Goal: Task Accomplishment & Management: Use online tool/utility

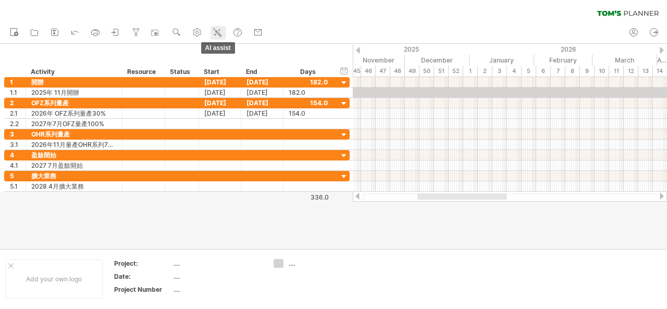
click at [216, 29] on icon at bounding box center [217, 32] width 10 height 10
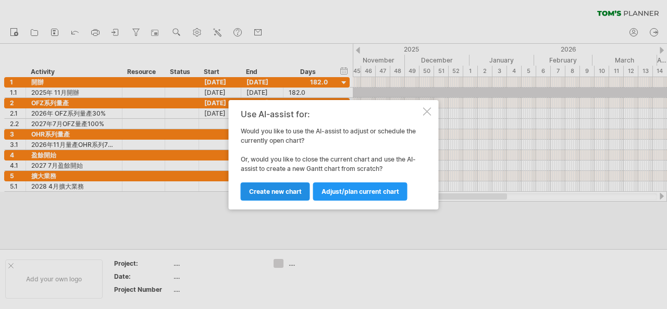
click at [270, 195] on link "Create new chart" at bounding box center [275, 191] width 69 height 18
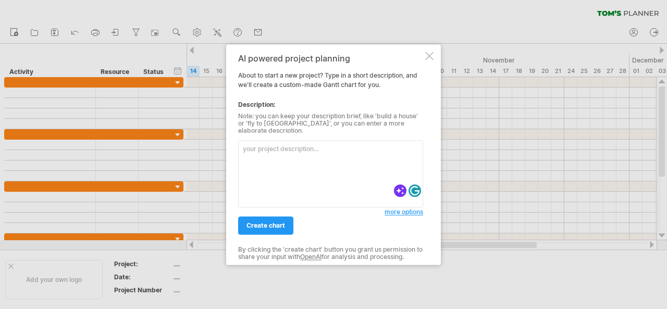
click at [270, 163] on textarea at bounding box center [330, 173] width 185 height 67
paste textarea "Here’s the English version: Company registration and licensing: from [DATE] to …"
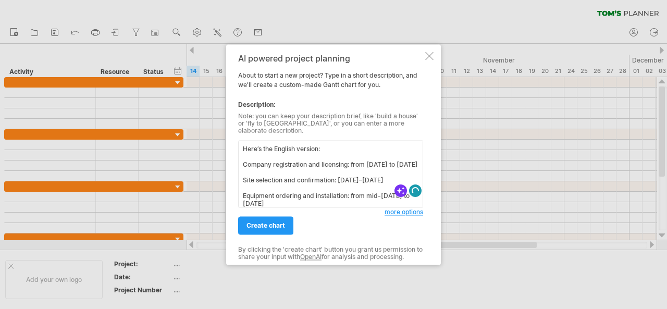
drag, startPoint x: 333, startPoint y: 151, endPoint x: 167, endPoint y: 136, distance: 167.4
click at [167, 136] on div "Trying to reach [DOMAIN_NAME] Connected again... 0% clear filter new" at bounding box center [333, 154] width 667 height 309
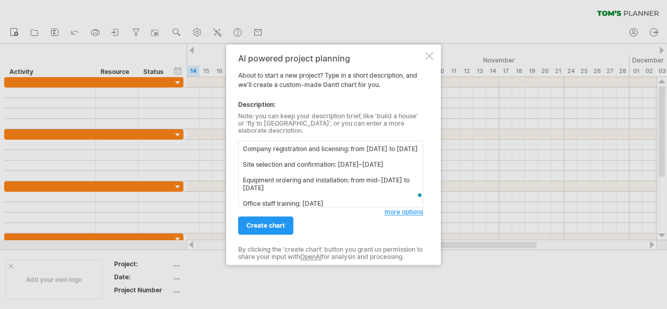
click at [318, 155] on textarea "Company registration and licensing: from [DATE] to [DATE] Site selection and co…" at bounding box center [330, 173] width 185 height 67
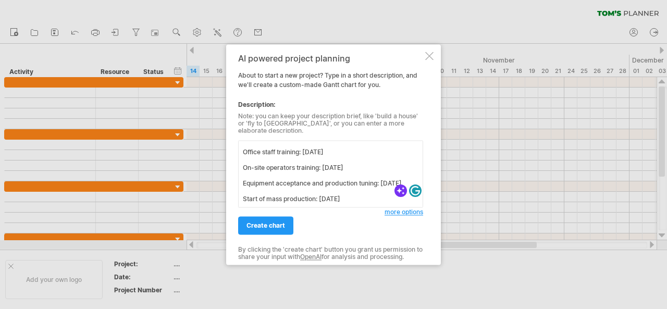
scroll to position [66, 0]
click at [280, 193] on textarea "Company registration and licensing: from [DATE] to [DATE] Site selection and co…" at bounding box center [330, 173] width 185 height 67
type textarea "Company registration and licensing: from [DATE] to [DATE] Site selection and co…"
click at [276, 221] on span "create chart" at bounding box center [265, 225] width 39 height 8
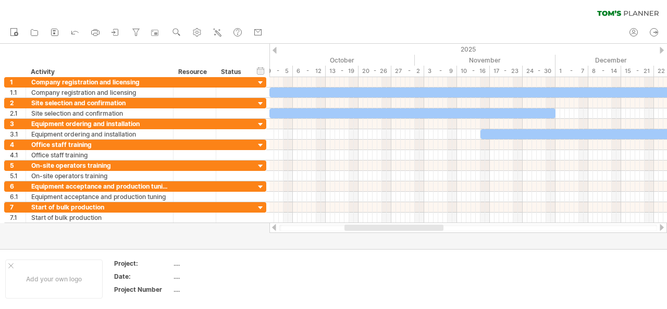
drag, startPoint x: 435, startPoint y: 232, endPoint x: 396, endPoint y: 227, distance: 38.9
click at [396, 227] on div at bounding box center [468, 227] width 398 height 10
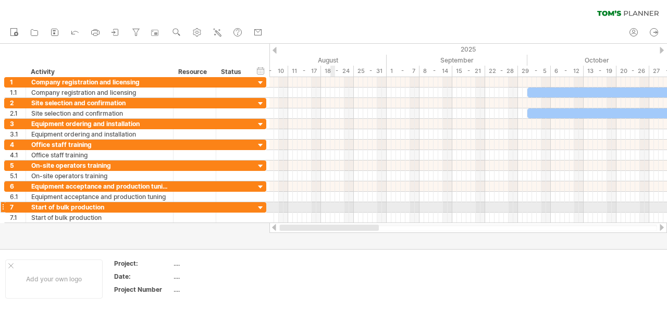
drag, startPoint x: 396, startPoint y: 227, endPoint x: 319, endPoint y: 210, distance: 78.9
click at [319, 210] on div "Trying to reach [DOMAIN_NAME] Connected again... 0% clear filter new 1" at bounding box center [333, 154] width 667 height 309
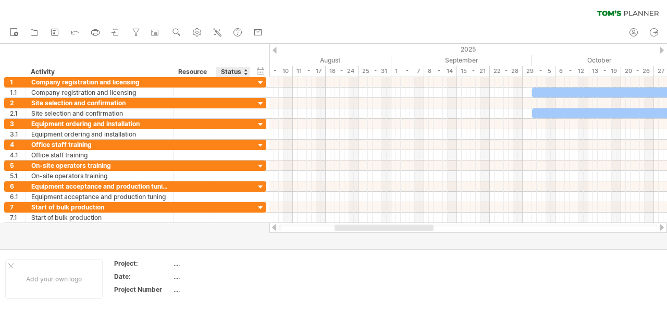
click at [228, 73] on div "Status" at bounding box center [232, 72] width 23 height 10
click at [262, 70] on div "hide start/end/duration show start/end/duration" at bounding box center [261, 70] width 10 height 11
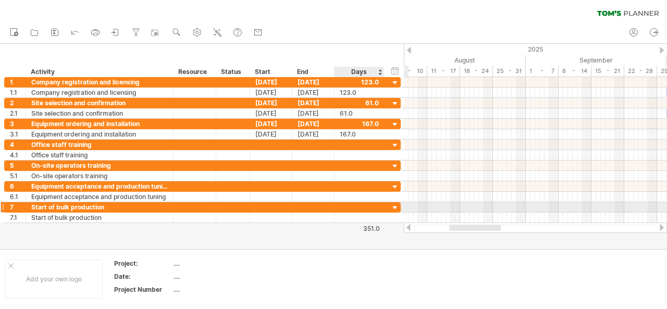
click at [394, 203] on div at bounding box center [395, 208] width 10 height 10
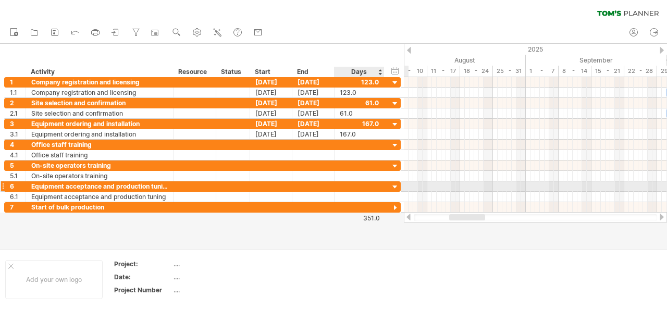
click at [396, 183] on div at bounding box center [395, 187] width 10 height 10
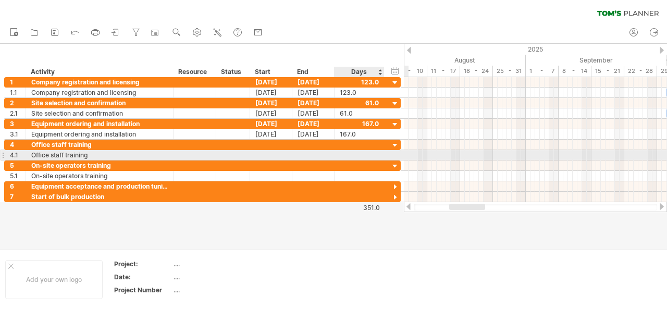
click at [394, 157] on div "**********" at bounding box center [202, 155] width 396 height 10
click at [390, 160] on div "**********" at bounding box center [202, 165] width 396 height 10
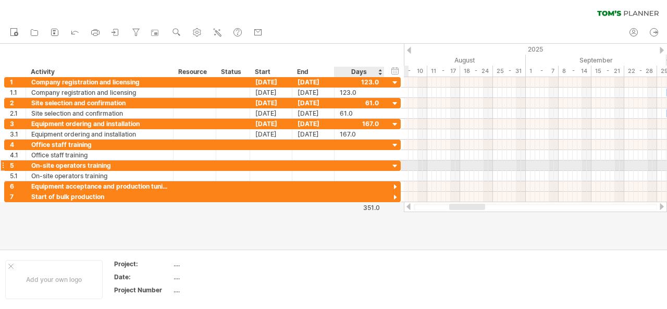
click at [400, 163] on div at bounding box center [395, 167] width 10 height 10
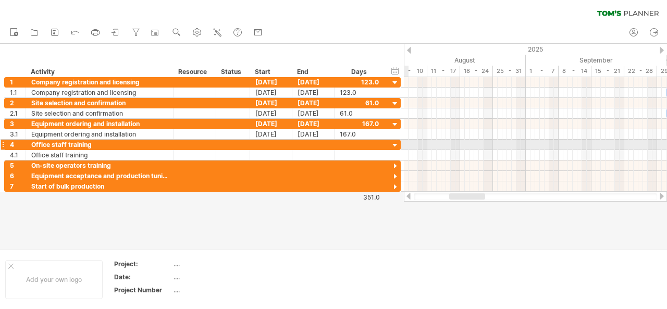
click at [394, 143] on div at bounding box center [395, 146] width 10 height 10
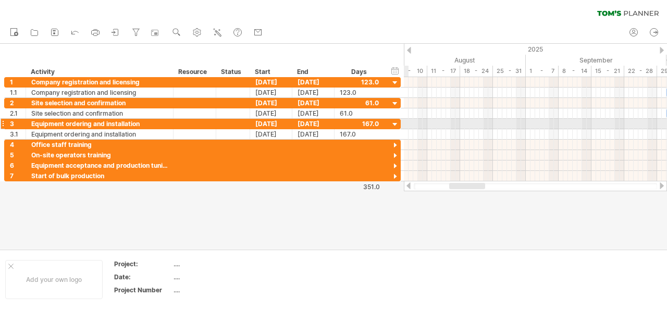
click at [398, 119] on div "**********" at bounding box center [202, 124] width 396 height 10
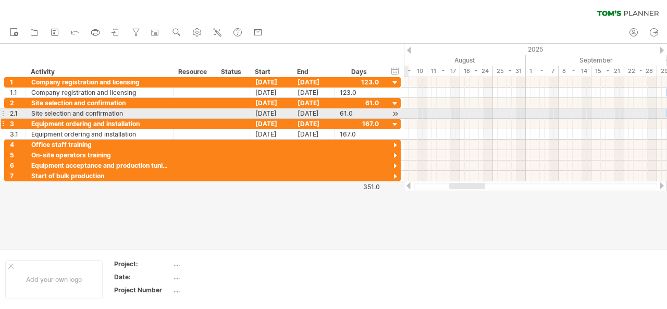
click at [399, 119] on div at bounding box center [400, 124] width 3 height 10
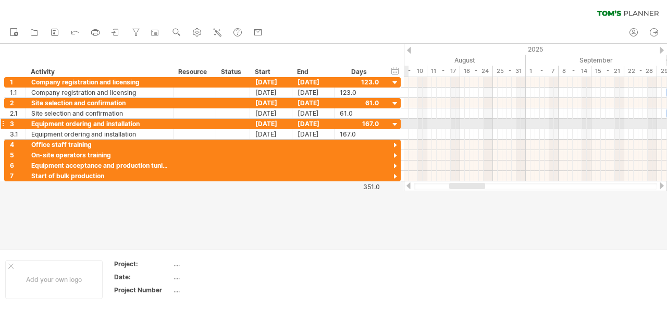
click at [396, 123] on div at bounding box center [395, 125] width 10 height 10
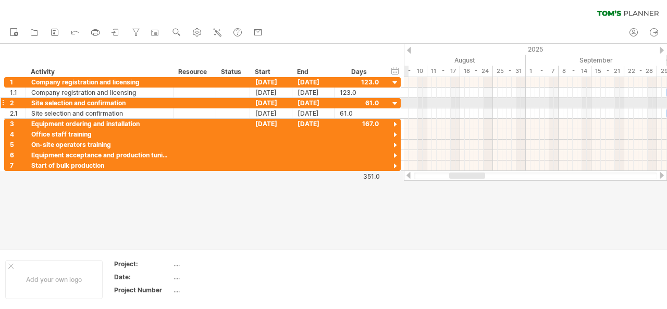
click at [393, 102] on div at bounding box center [395, 104] width 10 height 10
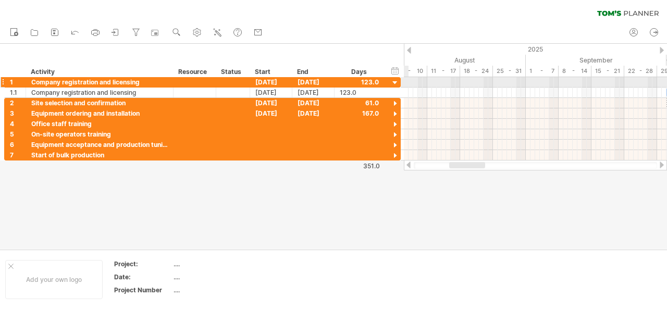
click at [395, 81] on div at bounding box center [395, 83] width 10 height 10
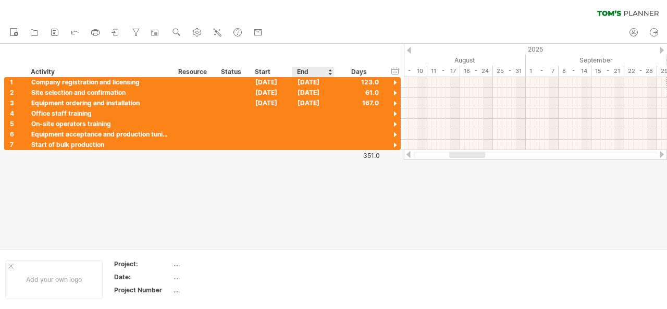
click at [314, 200] on div at bounding box center [333, 146] width 667 height 205
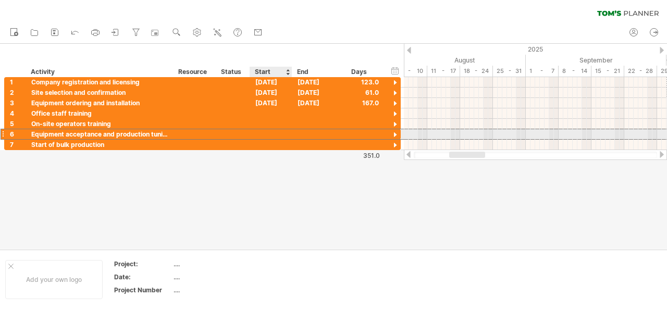
click at [279, 138] on div at bounding box center [271, 134] width 42 height 10
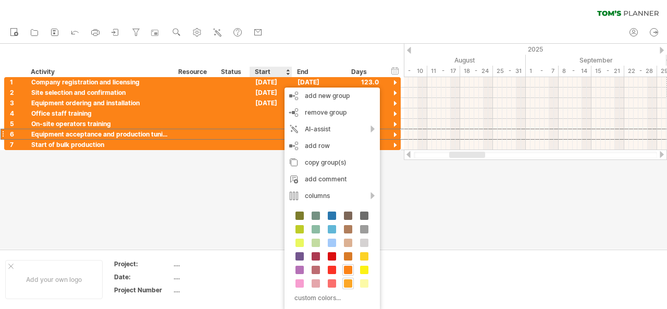
click at [349, 281] on span at bounding box center [348, 283] width 8 height 8
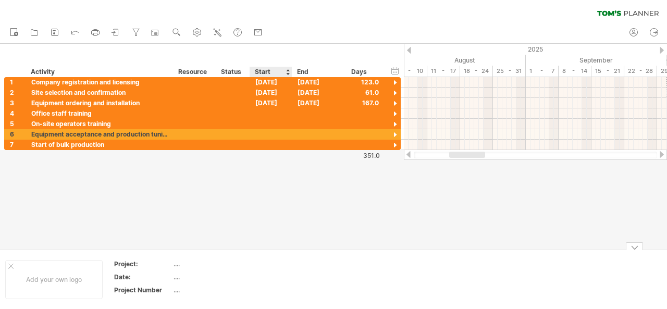
click at [320, 267] on td at bounding box center [309, 279] width 82 height 40
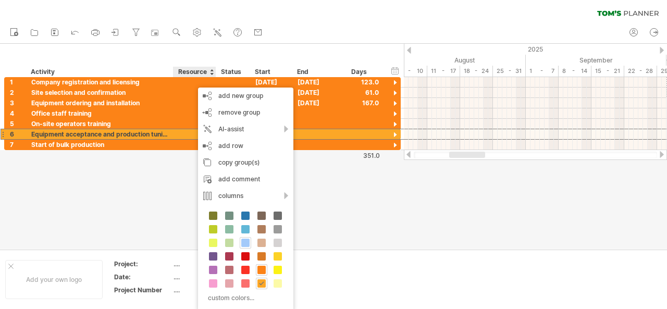
click at [243, 239] on span at bounding box center [245, 243] width 8 height 8
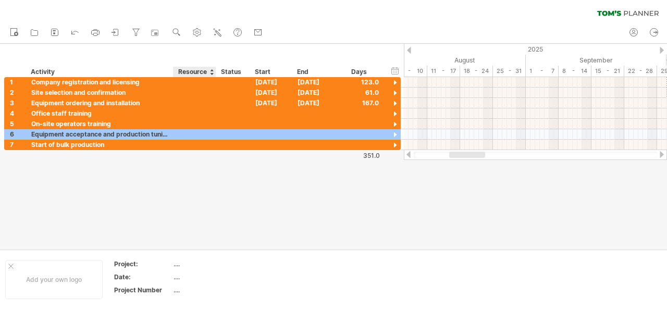
click at [243, 237] on div at bounding box center [333, 146] width 667 height 205
click at [189, 144] on div at bounding box center [195, 145] width 32 height 10
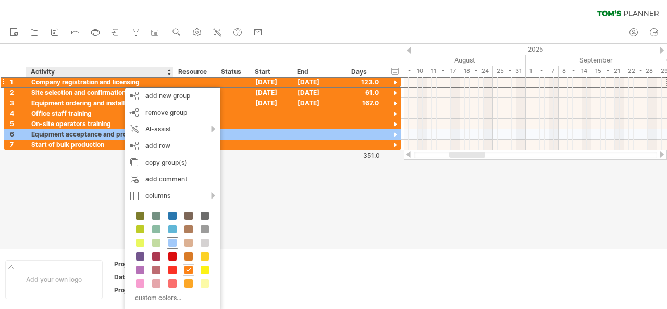
click at [175, 243] on span at bounding box center [172, 243] width 8 height 8
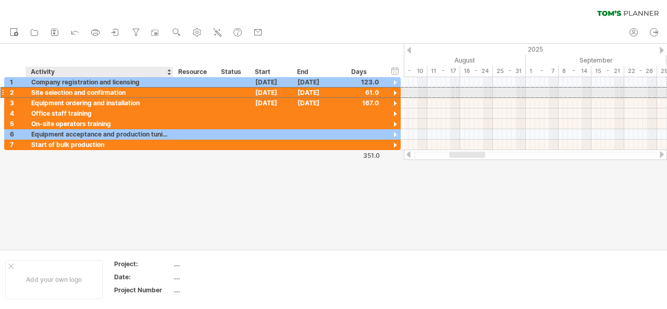
click at [122, 95] on div "Site selection and confirmation" at bounding box center [99, 93] width 137 height 10
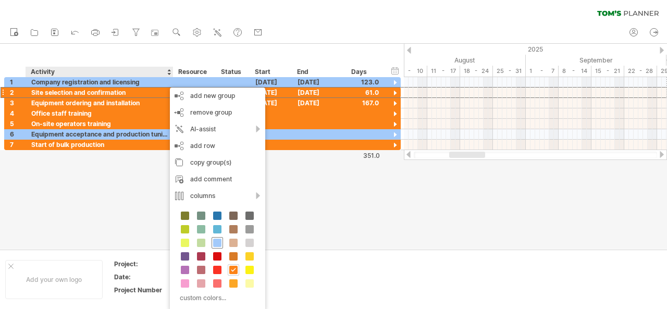
click at [218, 242] on span at bounding box center [217, 243] width 8 height 8
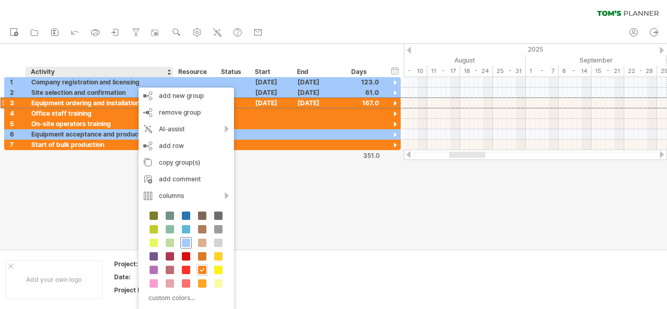
click at [190, 243] on div at bounding box center [185, 242] width 11 height 11
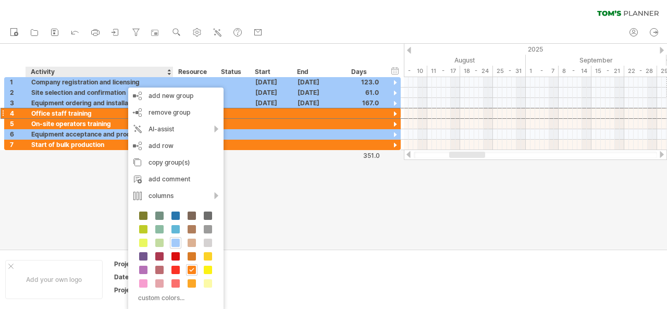
click at [180, 243] on div "custom colors..." at bounding box center [175, 257] width 95 height 107
click at [177, 243] on span at bounding box center [175, 243] width 8 height 8
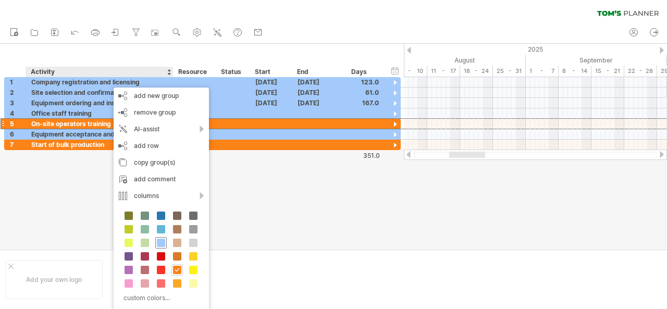
click at [162, 244] on span at bounding box center [161, 243] width 8 height 8
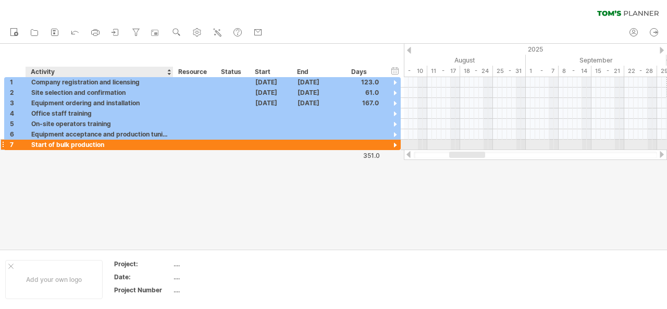
click at [125, 146] on div "Start of bulk production" at bounding box center [99, 145] width 137 height 10
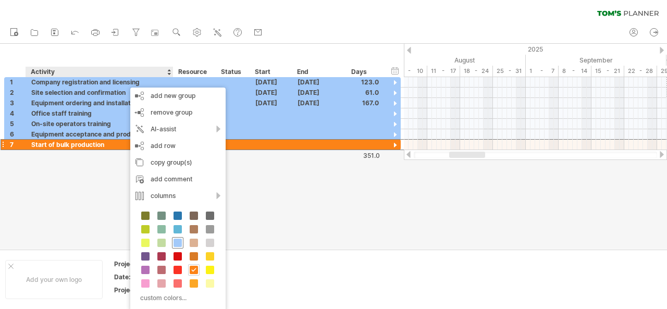
click at [179, 241] on span at bounding box center [178, 243] width 8 height 8
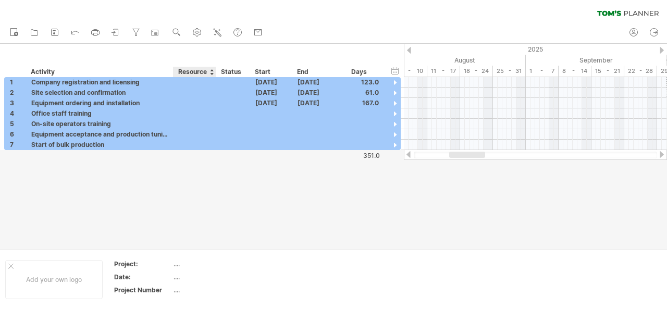
click at [207, 217] on div at bounding box center [333, 146] width 667 height 205
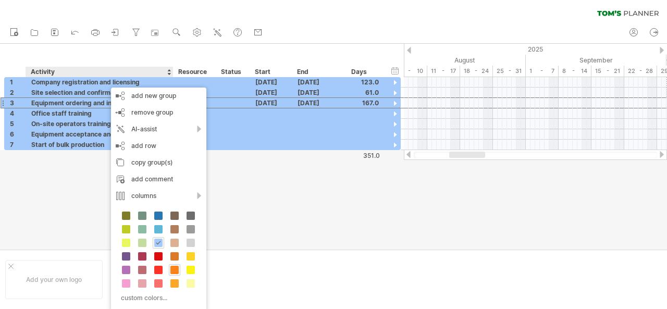
click at [267, 193] on div at bounding box center [333, 146] width 667 height 205
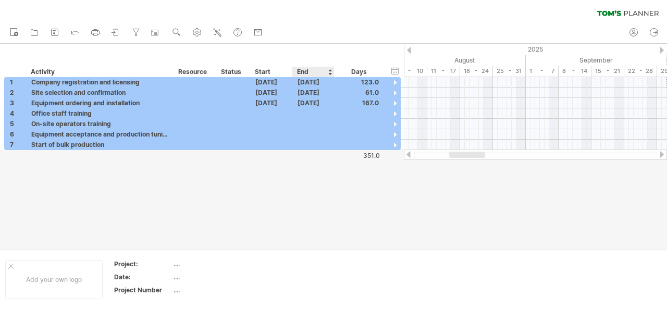
click at [325, 209] on div at bounding box center [333, 146] width 667 height 205
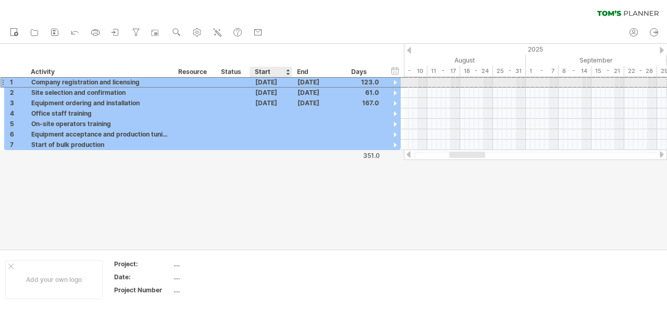
click at [269, 82] on div "[DATE]" at bounding box center [271, 82] width 42 height 10
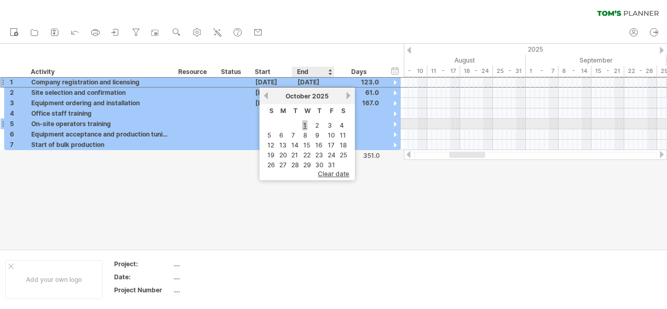
click at [305, 120] on link "1" at bounding box center [304, 125] width 5 height 10
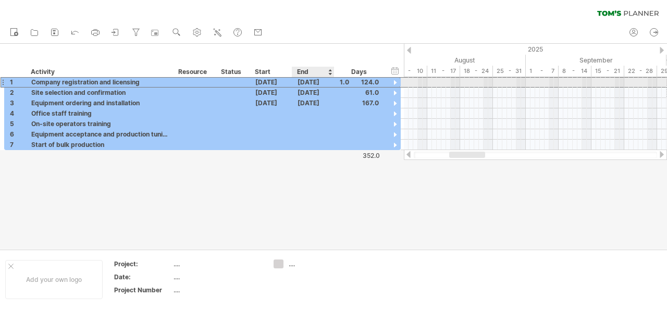
click at [313, 82] on div "[DATE]" at bounding box center [313, 82] width 42 height 10
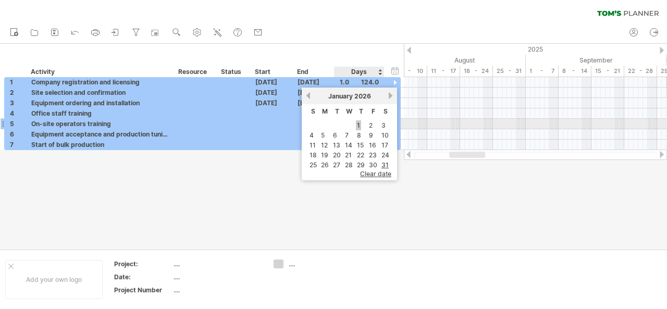
click at [360, 123] on link "1" at bounding box center [358, 125] width 5 height 10
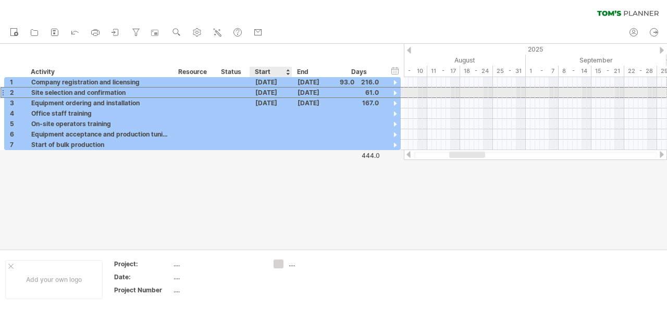
click at [257, 91] on div "[DATE]" at bounding box center [271, 93] width 42 height 10
click at [263, 91] on div "[DATE]" at bounding box center [271, 93] width 42 height 10
click at [314, 90] on div "[DATE]" at bounding box center [313, 93] width 42 height 10
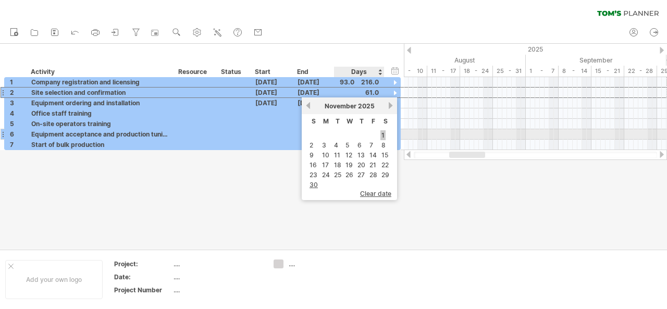
click at [382, 135] on link "1" at bounding box center [382, 135] width 5 height 10
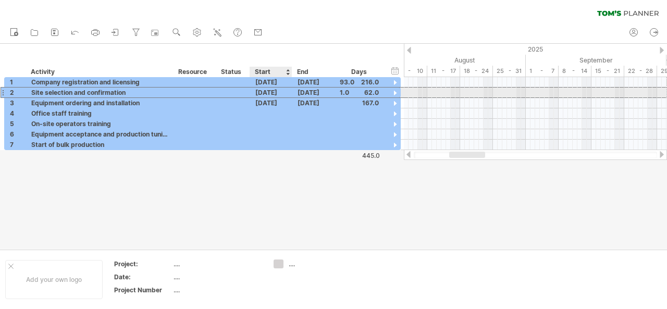
click at [274, 94] on div "[DATE]" at bounding box center [271, 93] width 42 height 10
click at [308, 93] on div "[DATE]" at bounding box center [313, 93] width 42 height 10
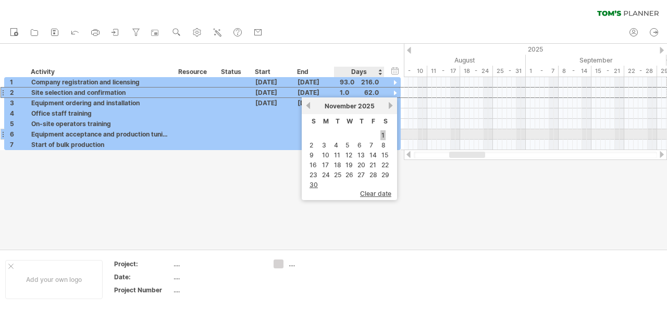
click at [383, 134] on link "1" at bounding box center [382, 135] width 5 height 10
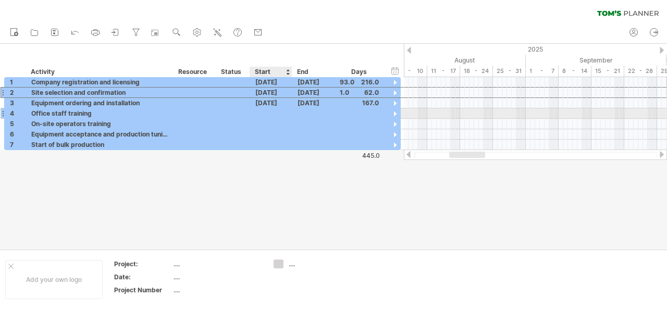
click at [256, 110] on div at bounding box center [271, 113] width 42 height 10
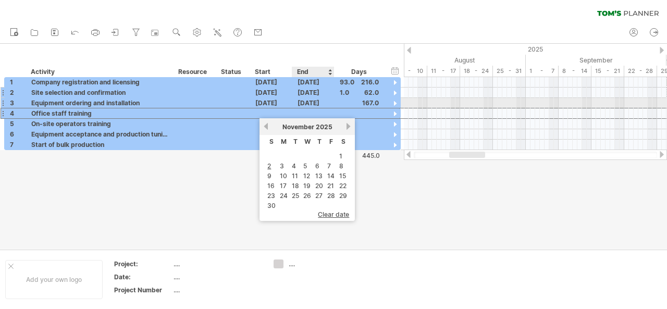
click at [311, 95] on div "[DATE]" at bounding box center [313, 93] width 42 height 10
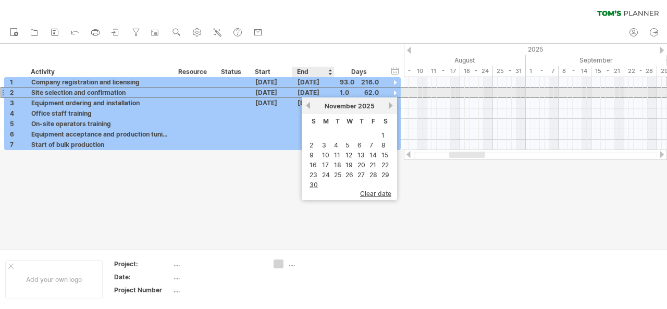
click at [311, 95] on div "[DATE]" at bounding box center [313, 93] width 42 height 10
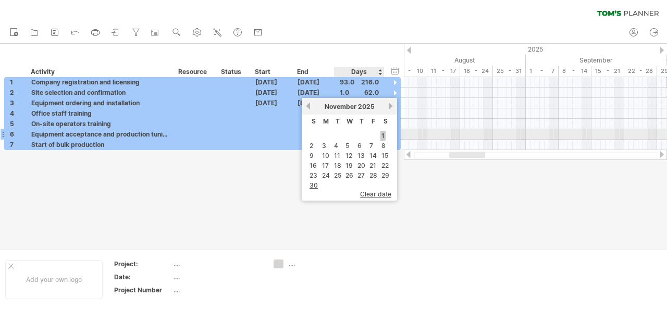
click at [383, 136] on link "1" at bounding box center [382, 136] width 5 height 10
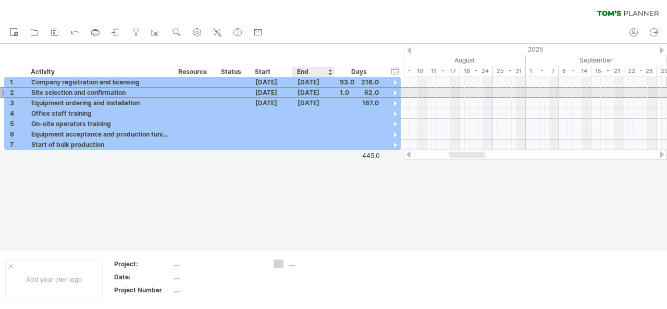
click at [314, 96] on div "[DATE]" at bounding box center [313, 93] width 42 height 10
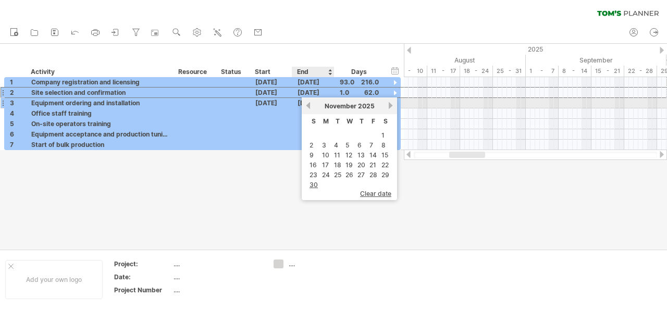
click at [307, 106] on link "previous" at bounding box center [308, 106] width 8 height 8
click at [389, 106] on link "next" at bounding box center [391, 106] width 8 height 8
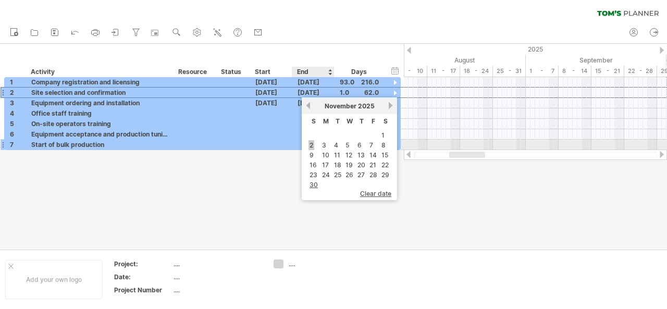
click at [312, 143] on link "2" at bounding box center [311, 145] width 6 height 10
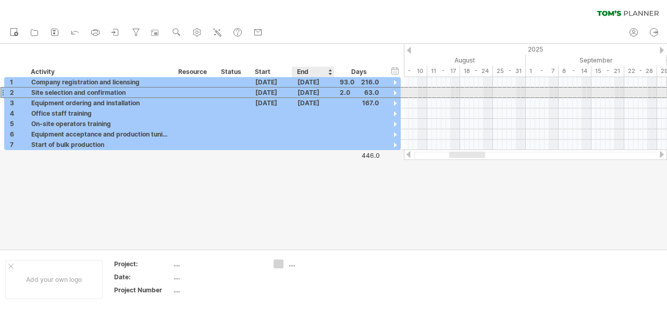
click at [312, 89] on div "[DATE]" at bounding box center [313, 93] width 42 height 10
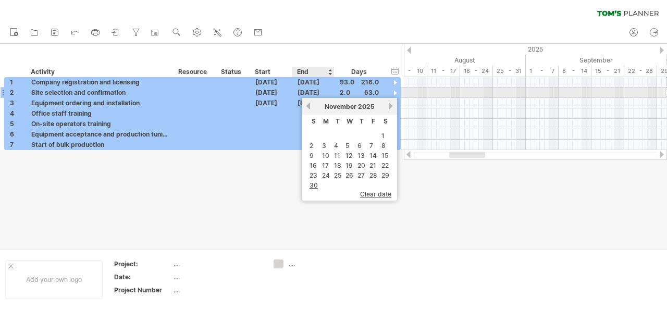
click at [311, 91] on div "[DATE]" at bounding box center [313, 93] width 42 height 10
click at [261, 92] on div "[DATE]" at bounding box center [271, 93] width 42 height 10
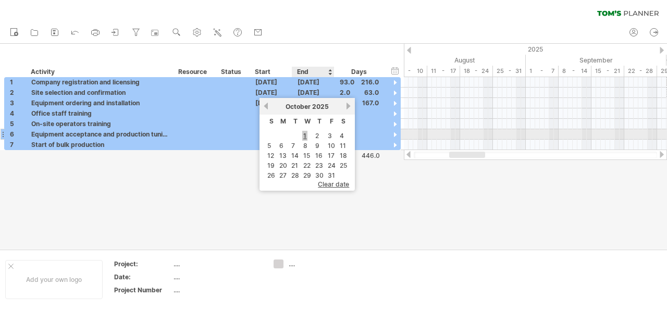
click at [305, 133] on link "1" at bounding box center [304, 136] width 5 height 10
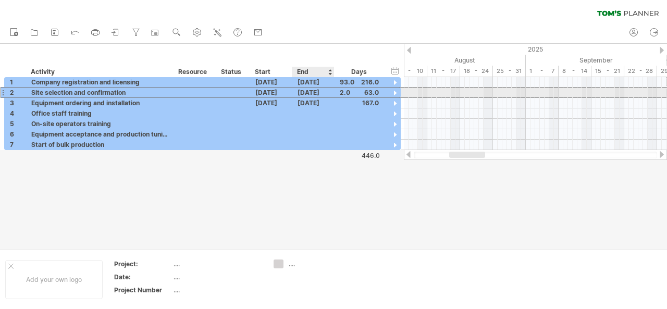
click at [311, 95] on div "[DATE]" at bounding box center [313, 93] width 42 height 10
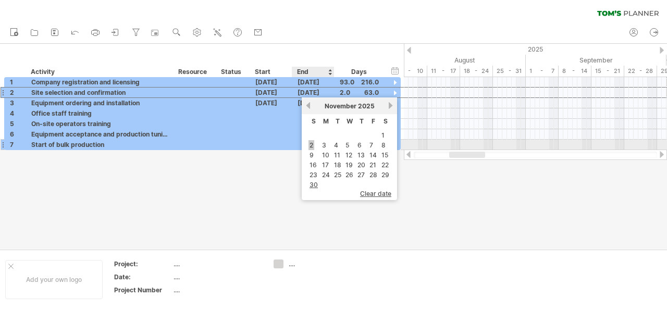
click at [313, 143] on link "2" at bounding box center [311, 145] width 6 height 10
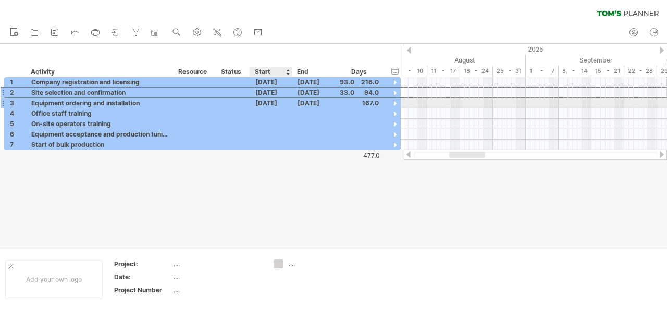
click at [263, 103] on div "[DATE]" at bounding box center [271, 103] width 42 height 10
click at [279, 104] on div "[DATE]" at bounding box center [271, 103] width 42 height 10
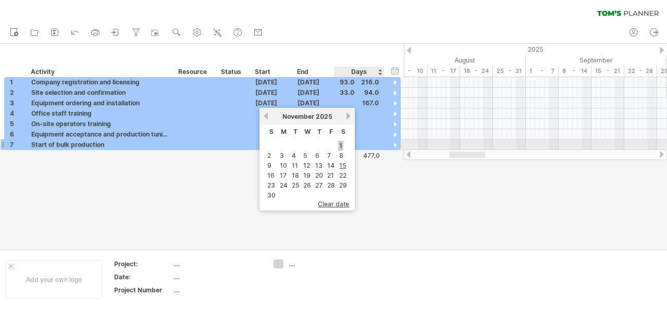
click at [340, 144] on link "1" at bounding box center [340, 146] width 5 height 10
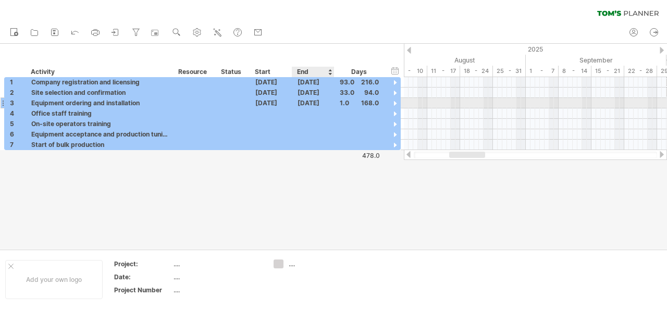
click at [315, 102] on div "[DATE]" at bounding box center [313, 103] width 42 height 10
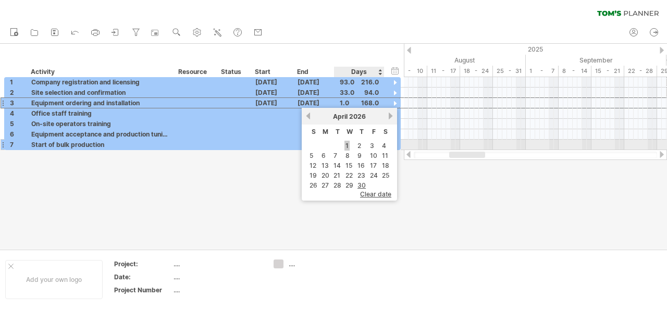
click at [346, 145] on link "1" at bounding box center [346, 146] width 5 height 10
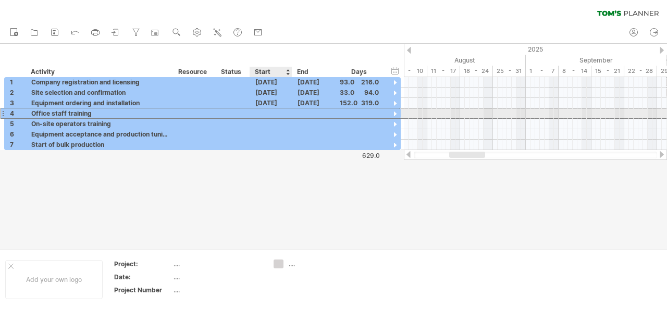
click at [265, 113] on div at bounding box center [271, 113] width 42 height 10
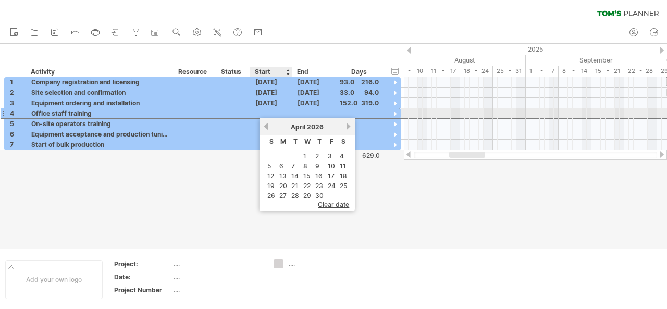
click at [268, 113] on div at bounding box center [271, 113] width 42 height 10
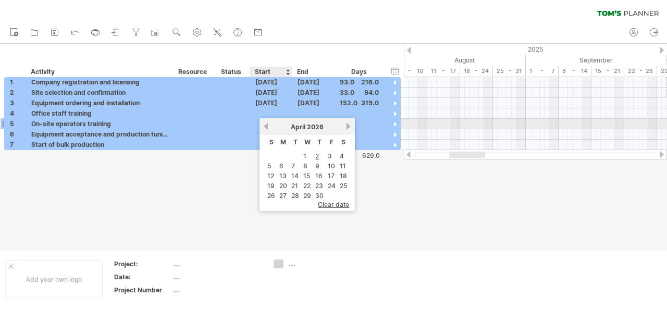
click at [275, 128] on div "[DATE]" at bounding box center [307, 127] width 76 height 8
click at [294, 127] on span "April" at bounding box center [298, 127] width 15 height 8
click at [266, 127] on link "previous" at bounding box center [266, 126] width 8 height 8
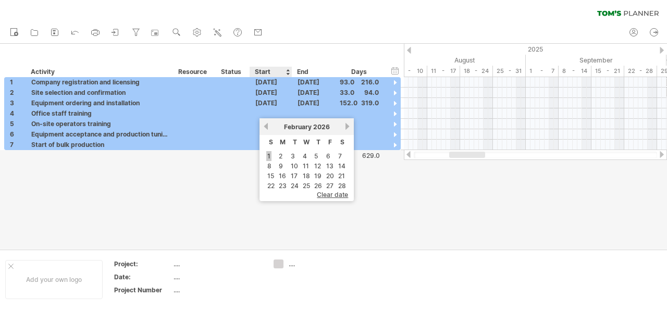
click at [270, 155] on link "1" at bounding box center [268, 156] width 5 height 10
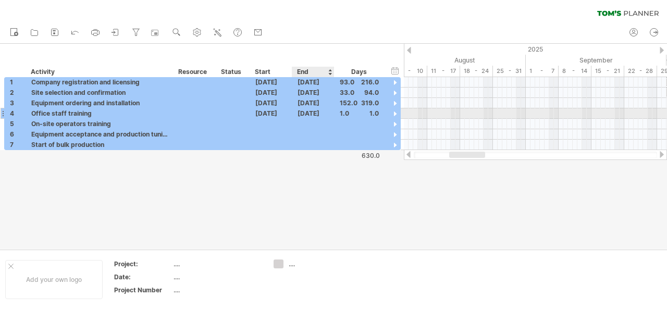
click at [313, 113] on div "[DATE]" at bounding box center [313, 113] width 42 height 10
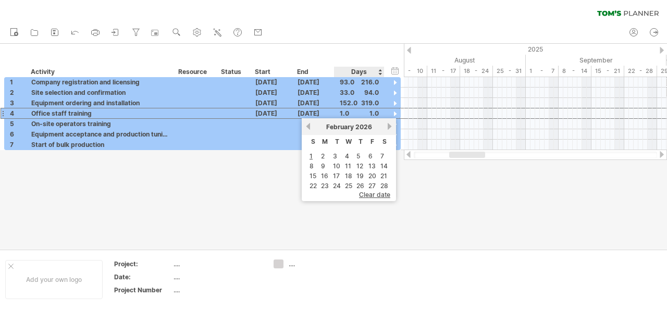
click at [383, 186] on link "28" at bounding box center [384, 186] width 10 height 10
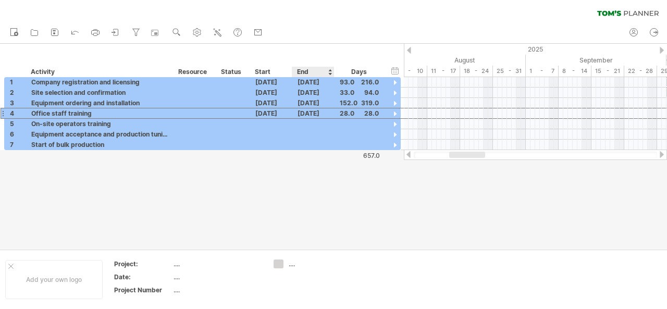
click at [327, 171] on div at bounding box center [333, 146] width 667 height 205
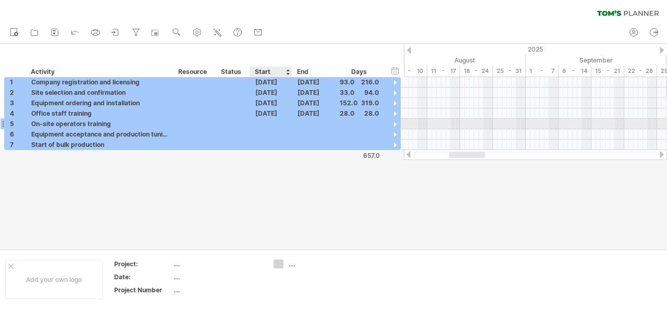
click at [268, 120] on div at bounding box center [271, 124] width 42 height 10
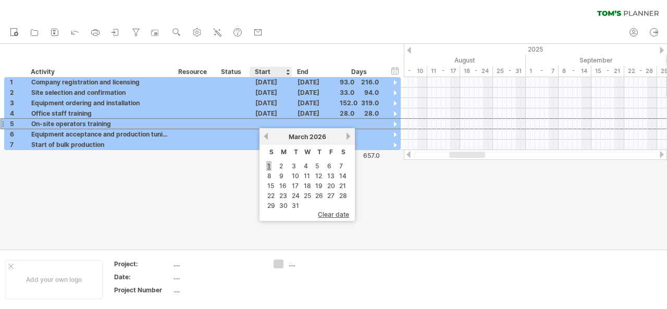
click at [270, 165] on link "1" at bounding box center [268, 166] width 5 height 10
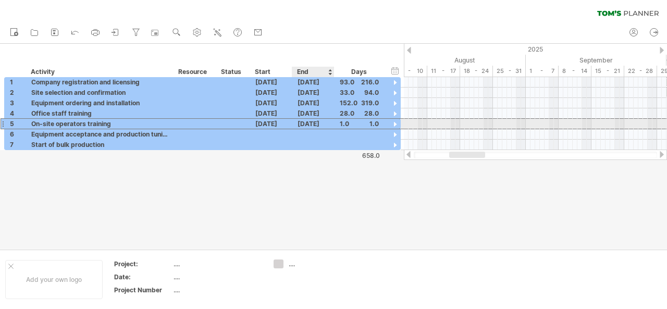
click at [311, 126] on div "[DATE]" at bounding box center [313, 124] width 42 height 10
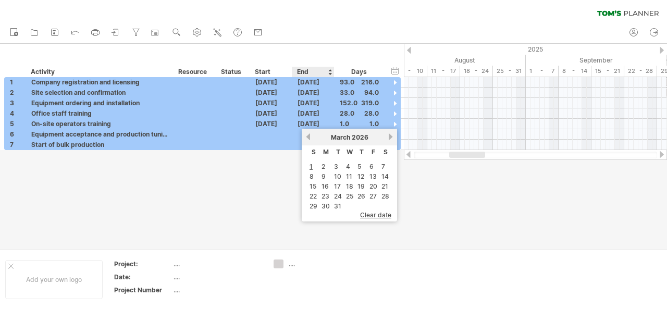
click at [338, 201] on link "31" at bounding box center [337, 206] width 9 height 10
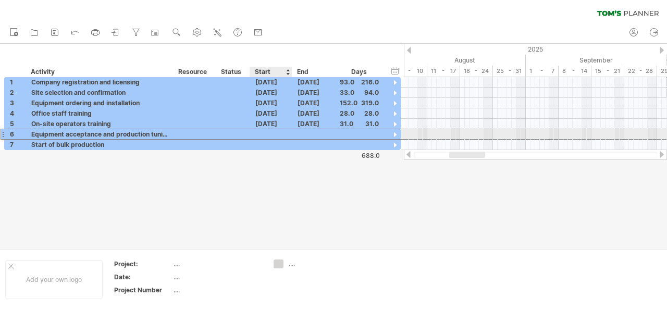
click at [263, 132] on div at bounding box center [271, 134] width 42 height 10
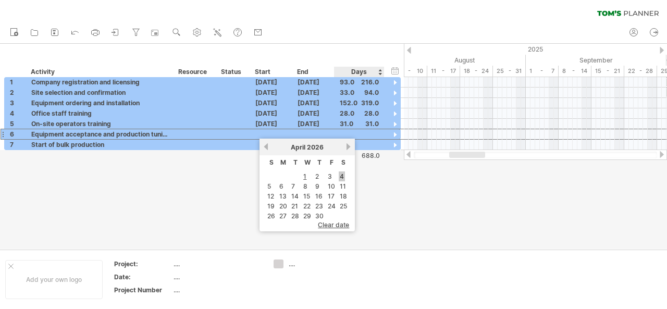
click at [340, 178] on link "4" at bounding box center [342, 176] width 6 height 10
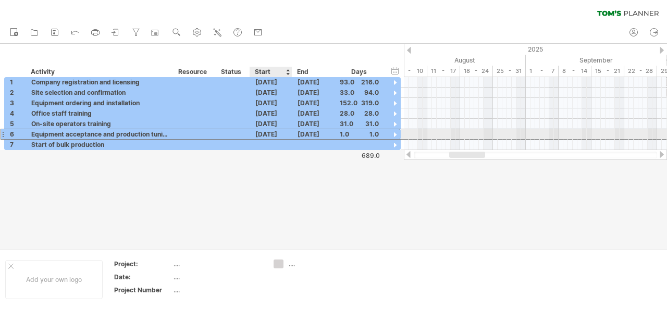
click at [274, 134] on div "[DATE]" at bounding box center [271, 134] width 42 height 10
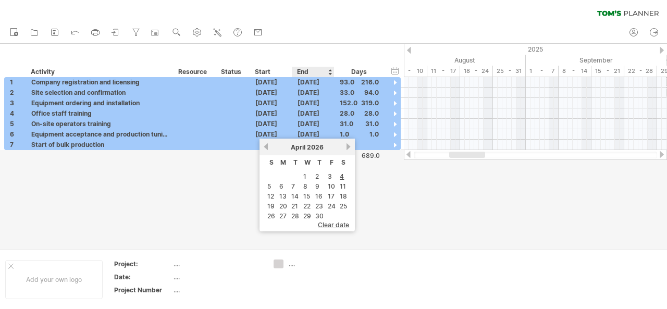
drag, startPoint x: 304, startPoint y: 175, endPoint x: 304, endPoint y: 167, distance: 7.3
click at [304, 175] on link "1" at bounding box center [304, 176] width 5 height 10
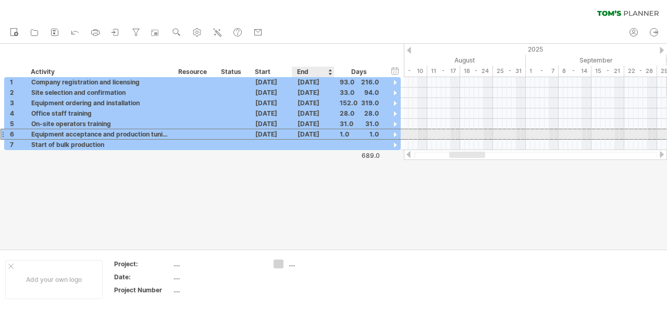
click at [316, 134] on div "[DATE]" at bounding box center [313, 134] width 42 height 10
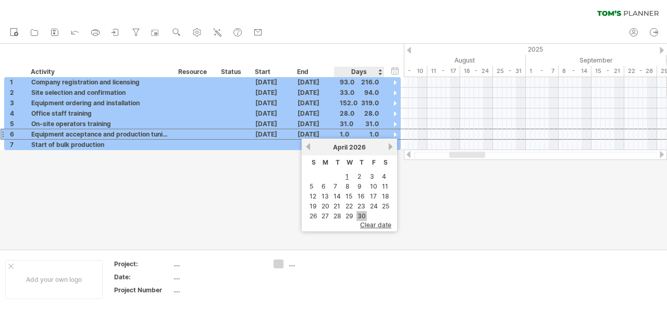
click at [362, 213] on link "30" at bounding box center [361, 216] width 10 height 10
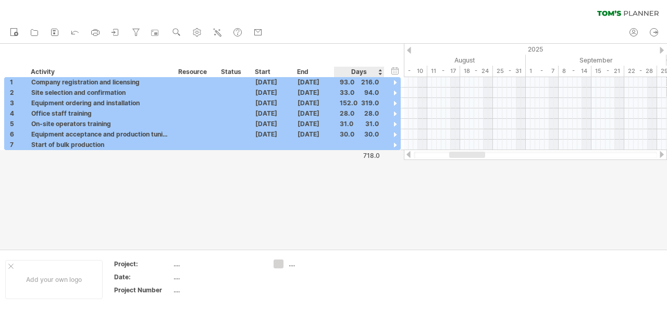
click at [342, 185] on div at bounding box center [333, 146] width 667 height 205
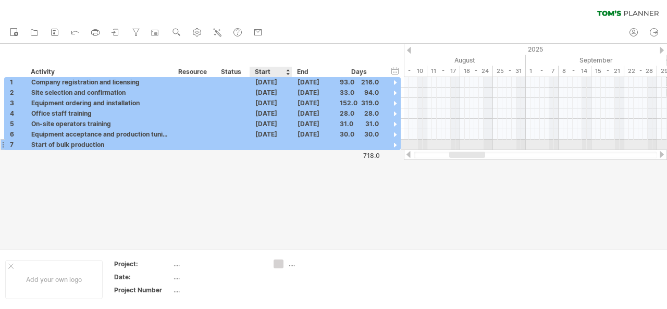
click at [270, 144] on div at bounding box center [271, 145] width 42 height 10
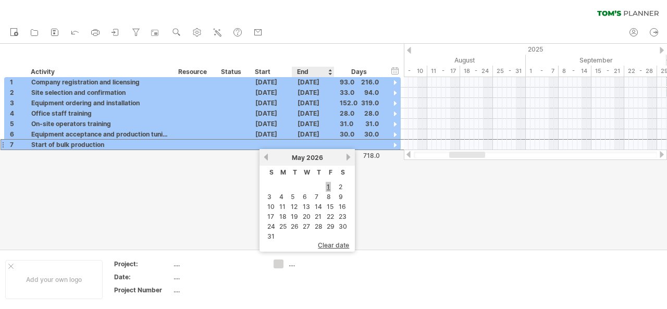
click at [326, 185] on link "1" at bounding box center [328, 187] width 5 height 10
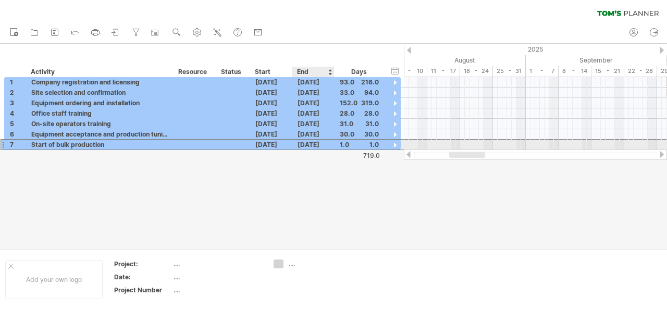
click at [314, 145] on div "[DATE]" at bounding box center [313, 145] width 42 height 10
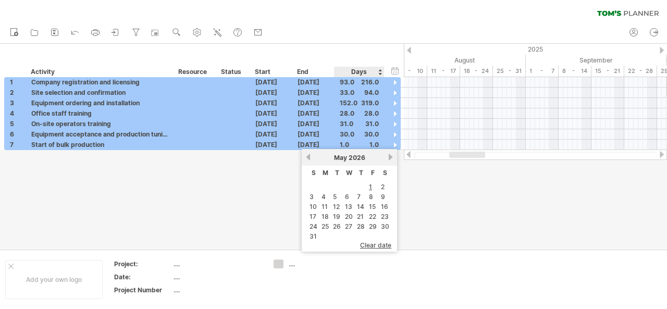
click at [354, 160] on span "2026" at bounding box center [357, 158] width 17 height 8
click at [390, 157] on link "next" at bounding box center [391, 157] width 8 height 8
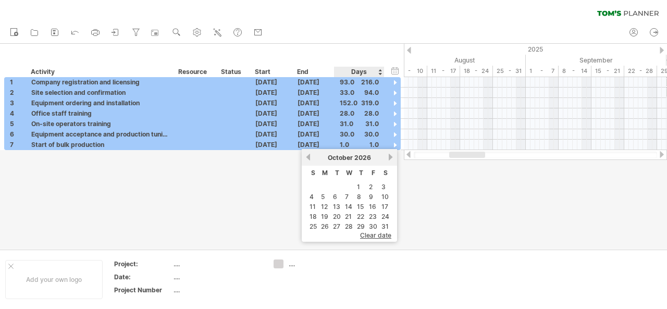
click at [390, 157] on link "next" at bounding box center [391, 157] width 8 height 8
click at [313, 221] on link "28" at bounding box center [313, 226] width 10 height 10
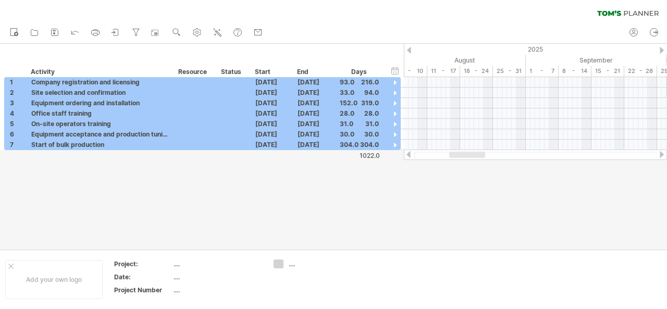
click at [405, 217] on div at bounding box center [333, 146] width 667 height 205
click at [369, 143] on div "304.0" at bounding box center [359, 145] width 39 height 10
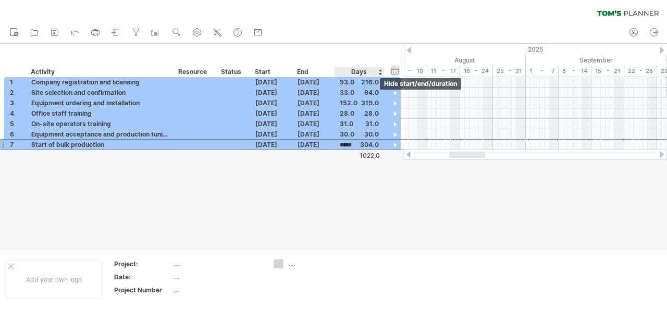
click at [398, 69] on div "hide start/end/duration show start/end/duration" at bounding box center [395, 70] width 10 height 11
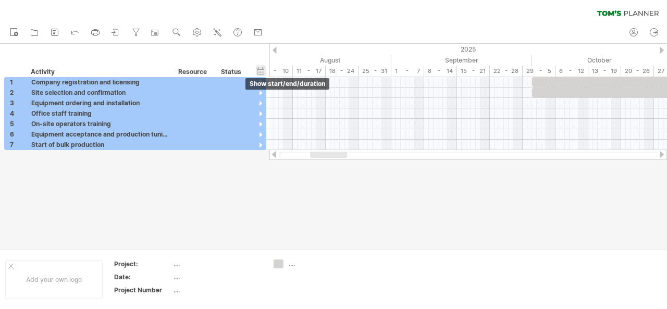
click at [259, 69] on div "hide start/end/duration show start/end/duration" at bounding box center [261, 70] width 10 height 11
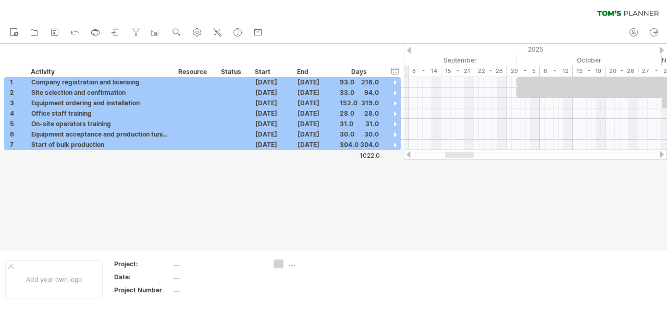
drag, startPoint x: 443, startPoint y: 155, endPoint x: 454, endPoint y: 169, distance: 18.6
click at [454, 169] on div "Trying to reach [DOMAIN_NAME] Connected again... 0% clear filter new 1" at bounding box center [333, 154] width 667 height 309
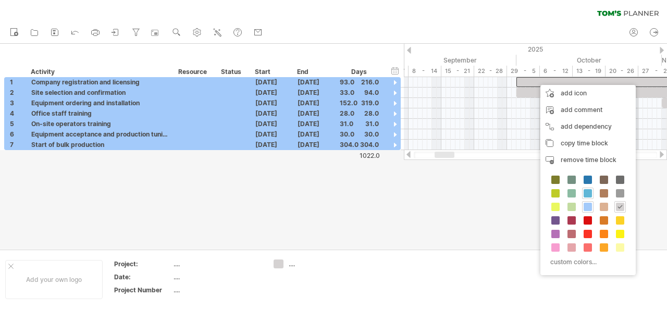
click at [588, 190] on span at bounding box center [588, 193] width 8 height 8
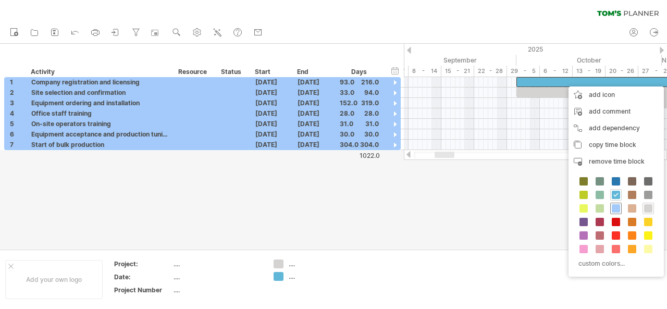
click at [620, 210] on div at bounding box center [615, 208] width 11 height 11
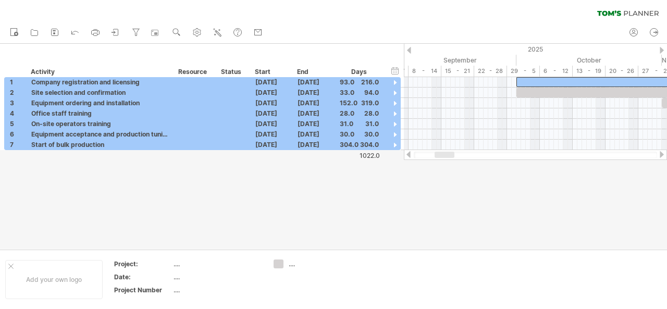
click at [390, 178] on div at bounding box center [333, 146] width 667 height 205
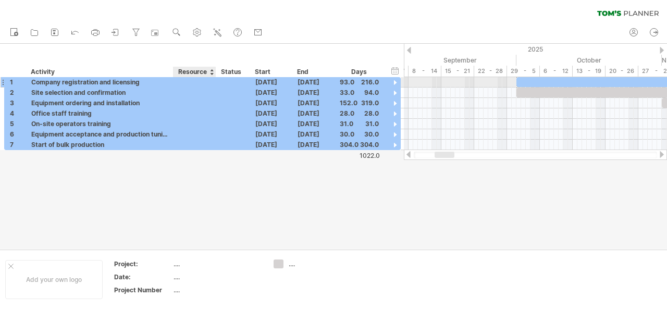
click at [184, 83] on div at bounding box center [195, 82] width 32 height 10
click at [208, 81] on input "text" at bounding box center [195, 82] width 32 height 10
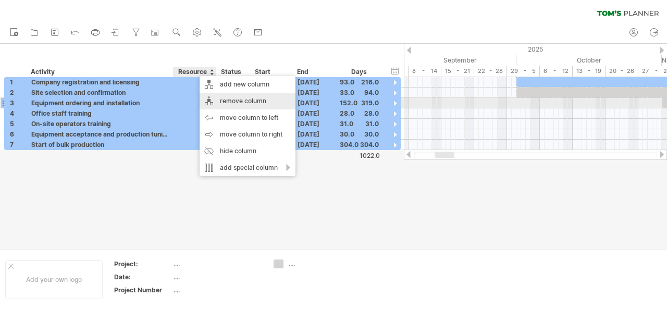
click at [263, 104] on div "remove column" at bounding box center [248, 101] width 96 height 17
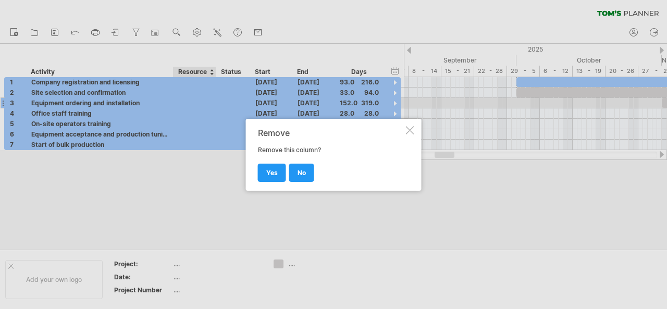
click at [278, 171] on link "yes" at bounding box center [272, 173] width 28 height 18
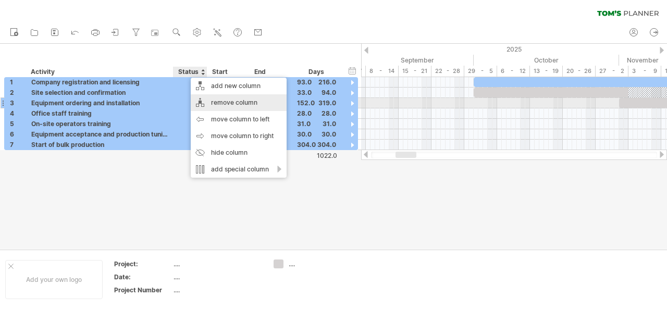
click at [246, 105] on div "remove column" at bounding box center [239, 102] width 96 height 17
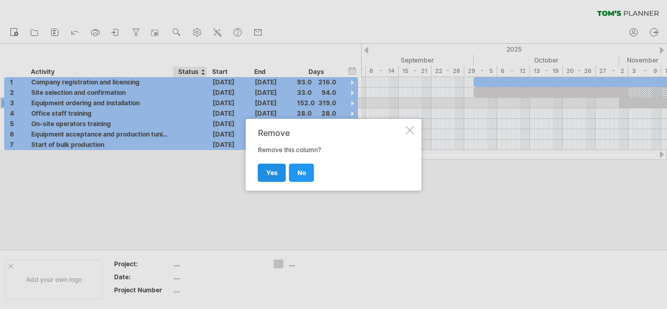
click at [277, 170] on span "yes" at bounding box center [271, 173] width 11 height 8
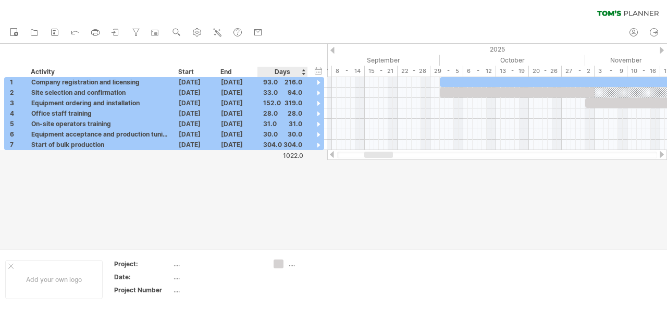
click at [268, 200] on div at bounding box center [333, 146] width 667 height 205
click at [288, 71] on div "Days" at bounding box center [281, 72] width 49 height 10
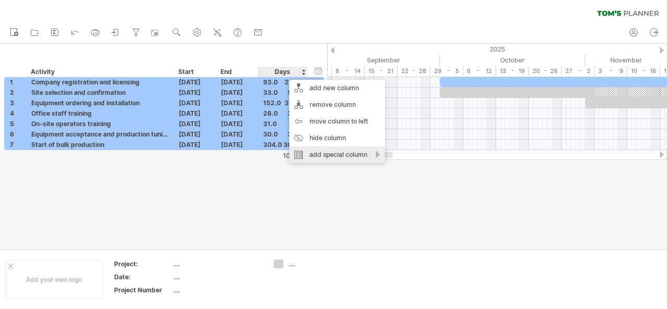
click at [317, 197] on div at bounding box center [333, 146] width 667 height 205
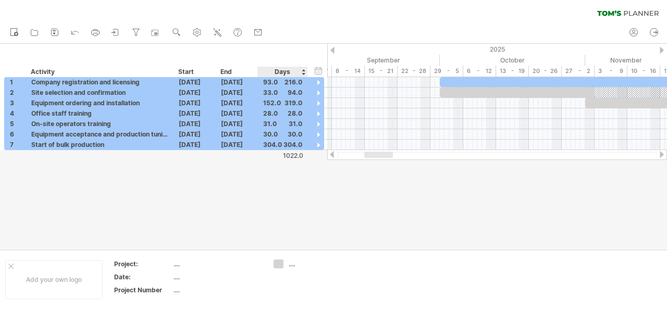
click at [279, 70] on div "Days" at bounding box center [281, 72] width 49 height 10
click at [220, 30] on line at bounding box center [220, 30] width 2 height 0
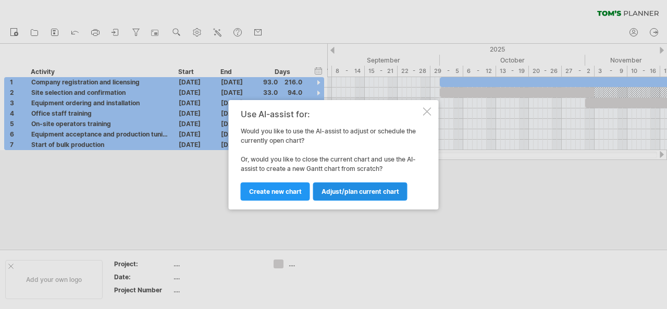
click at [363, 195] on link "Adjust/plan current chart" at bounding box center [360, 191] width 94 height 18
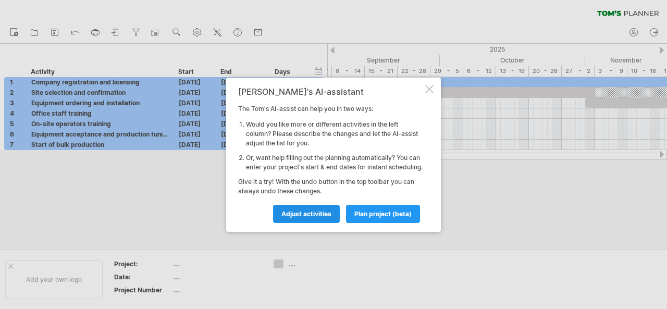
click at [330, 217] on span "Adjust activities" at bounding box center [306, 214] width 50 height 8
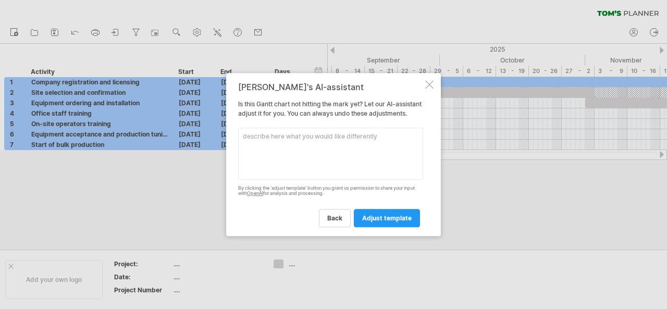
click at [307, 132] on textarea at bounding box center [330, 154] width 185 height 52
type textarea "d"
type textarea "可以把總天數刪掉嗎"
click at [377, 221] on span "adjust template" at bounding box center [386, 218] width 49 height 8
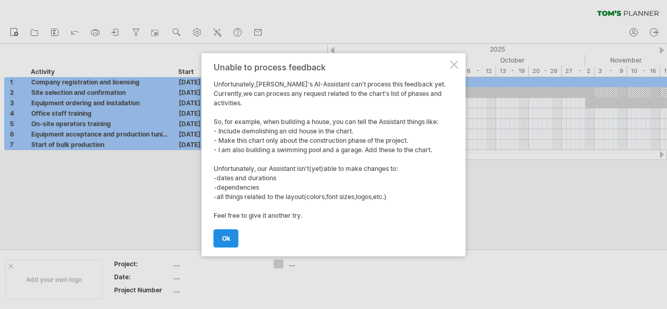
click at [218, 238] on link "ok" at bounding box center [226, 238] width 25 height 18
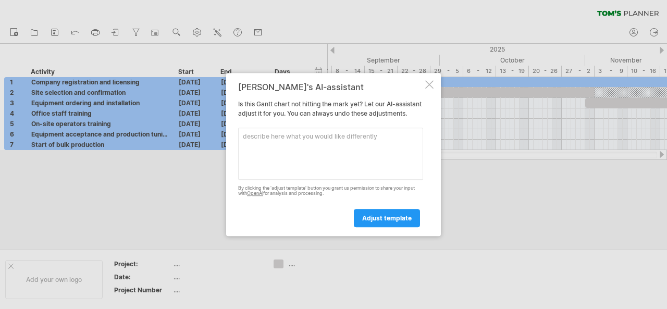
click at [325, 162] on textarea at bounding box center [330, 154] width 185 height 52
click at [427, 85] on div "[PERSON_NAME]'s AI-assistant Is this [PERSON_NAME] chart not hitting the mark y…" at bounding box center [333, 155] width 215 height 164
click at [427, 80] on div at bounding box center [429, 84] width 8 height 8
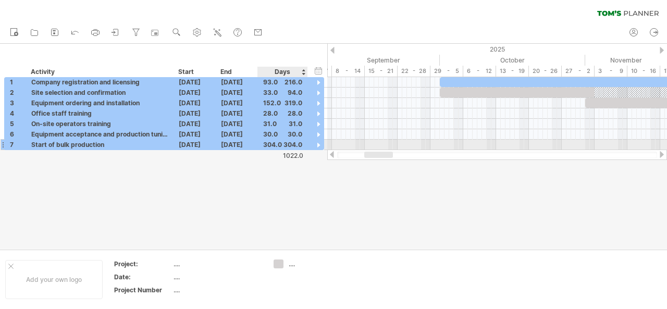
click at [277, 143] on div "304.0" at bounding box center [282, 145] width 39 height 10
click at [277, 143] on input "*****" at bounding box center [273, 145] width 20 height 10
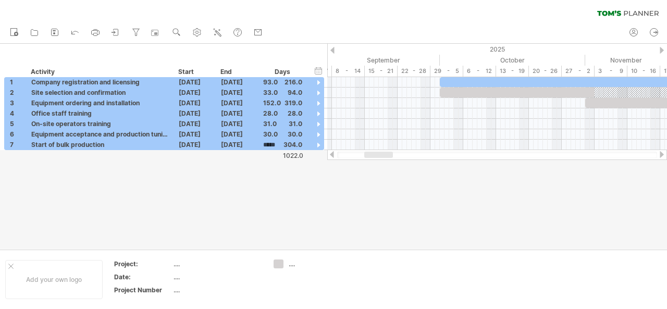
click at [359, 206] on div at bounding box center [333, 146] width 667 height 205
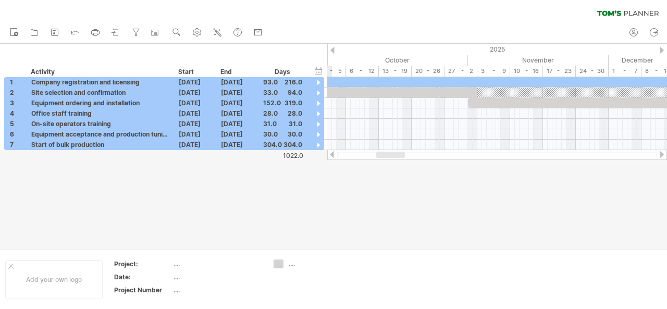
drag, startPoint x: 370, startPoint y: 155, endPoint x: 382, endPoint y: 157, distance: 12.3
click at [382, 157] on div at bounding box center [390, 155] width 29 height 6
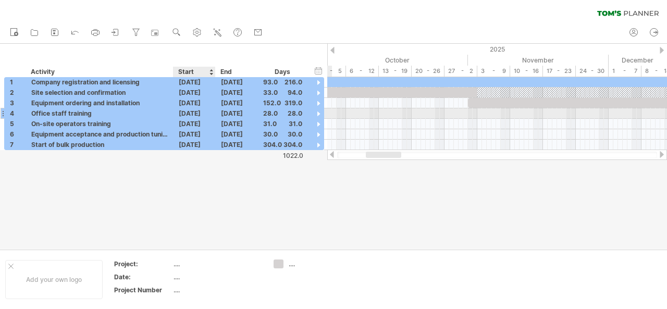
click at [219, 112] on div "[DATE]" at bounding box center [237, 113] width 42 height 10
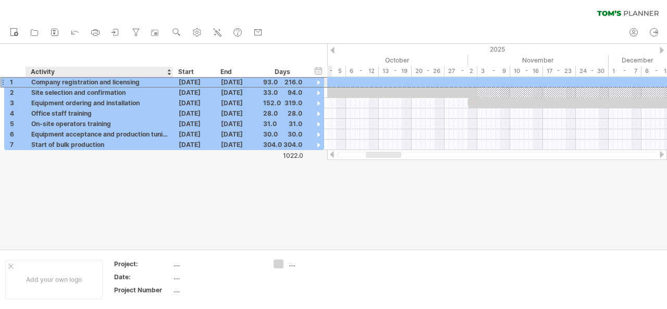
click at [142, 79] on div "Company registration and licensing" at bounding box center [99, 82] width 137 height 10
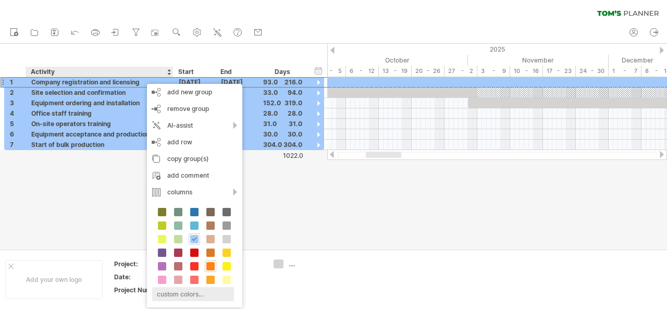
click at [204, 292] on div "custom colors..." at bounding box center [193, 294] width 82 height 14
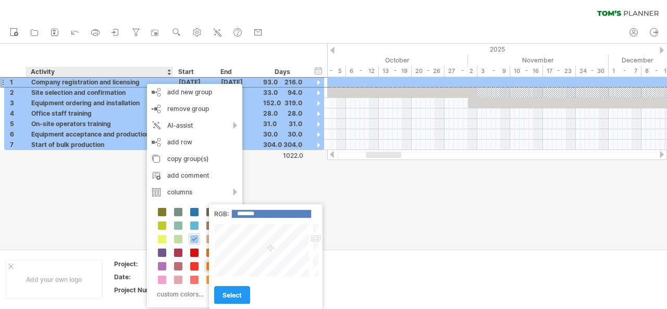
type input "*******"
click at [228, 276] on div at bounding box center [262, 251] width 97 height 54
click at [243, 278] on div "select" at bounding box center [265, 290] width 103 height 27
click at [231, 294] on span "select" at bounding box center [231, 295] width 19 height 8
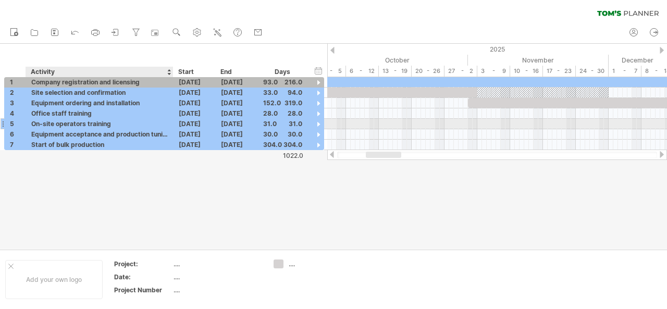
click at [127, 120] on div "On-site operators training" at bounding box center [99, 124] width 137 height 10
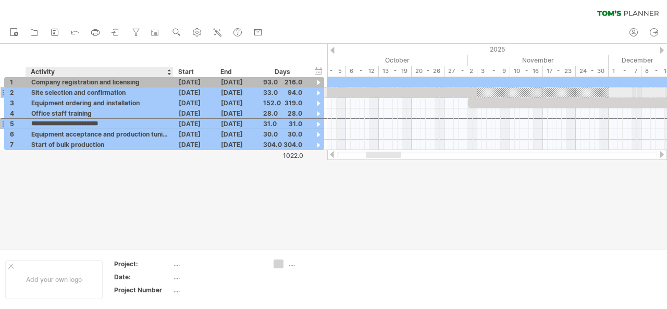
click at [107, 91] on div "Site selection and confirmation" at bounding box center [99, 93] width 137 height 10
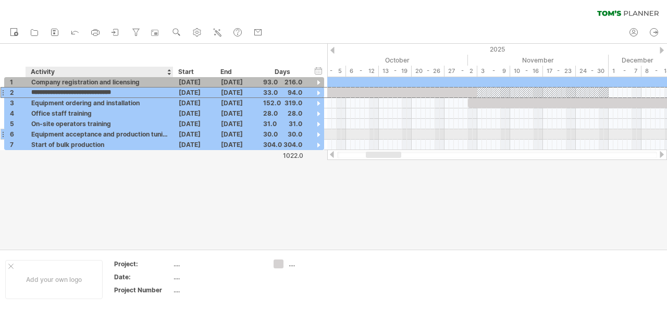
click at [154, 137] on div "Equipment acceptance and production tuning" at bounding box center [99, 134] width 137 height 10
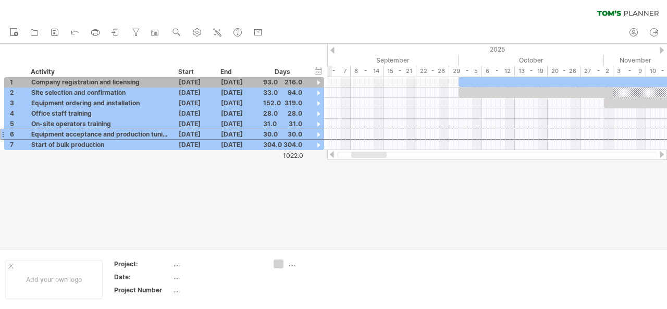
drag, startPoint x: 388, startPoint y: 152, endPoint x: 372, endPoint y: 159, distance: 17.5
click at [372, 159] on div at bounding box center [497, 155] width 340 height 10
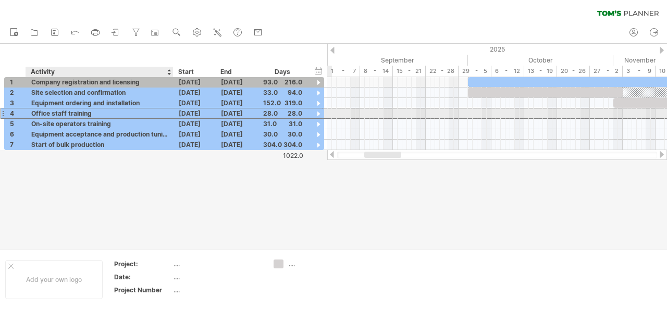
click at [152, 110] on div "Office staff training" at bounding box center [99, 113] width 137 height 10
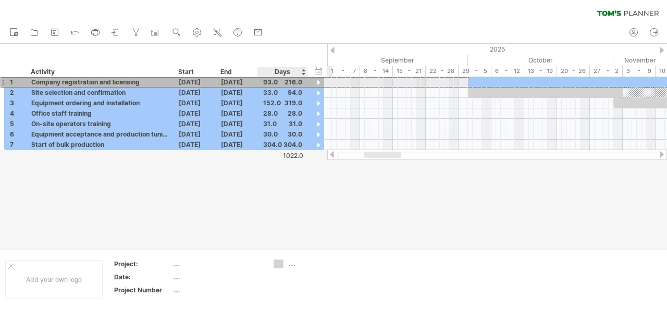
click at [284, 84] on div "93.0" at bounding box center [282, 82] width 39 height 10
click at [284, 84] on div "****" at bounding box center [282, 82] width 39 height 10
click at [316, 82] on div at bounding box center [319, 83] width 10 height 10
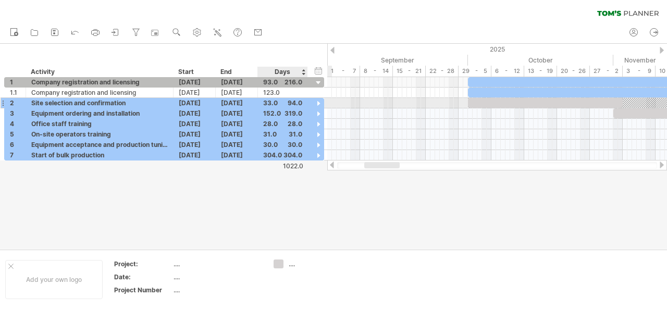
click at [317, 101] on div at bounding box center [319, 104] width 10 height 10
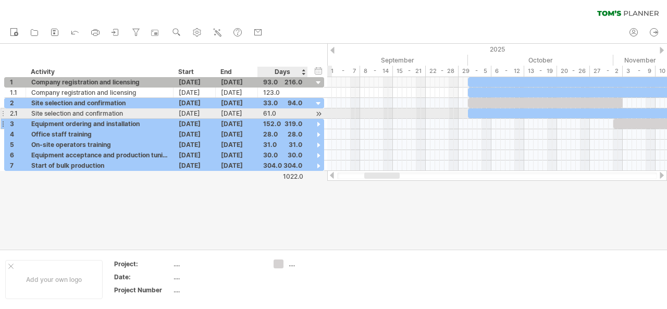
click at [320, 120] on div at bounding box center [319, 125] width 10 height 10
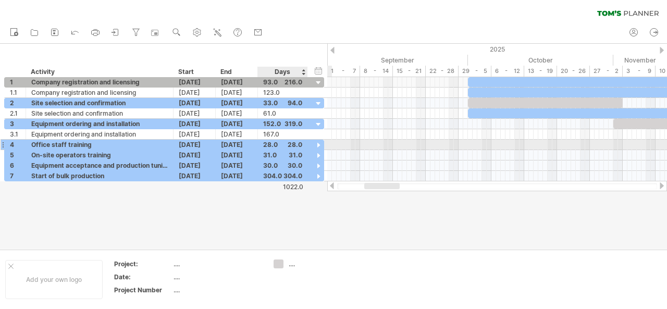
click at [324, 143] on div "**********" at bounding box center [164, 145] width 320 height 10
click at [318, 146] on div at bounding box center [319, 146] width 10 height 10
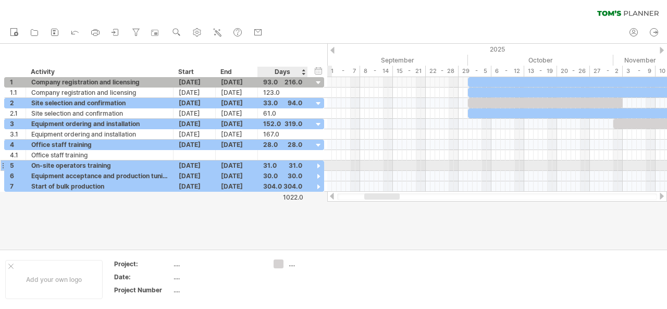
click at [318, 163] on div at bounding box center [319, 167] width 10 height 10
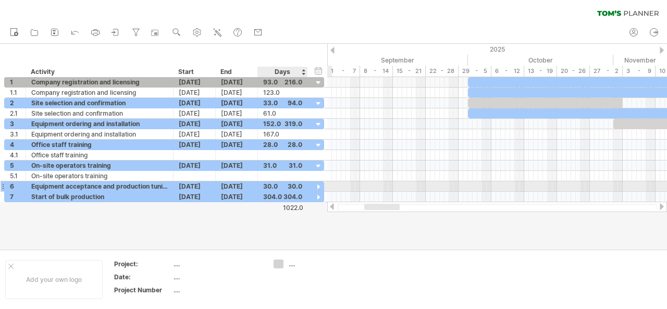
click at [315, 184] on div at bounding box center [319, 187] width 10 height 10
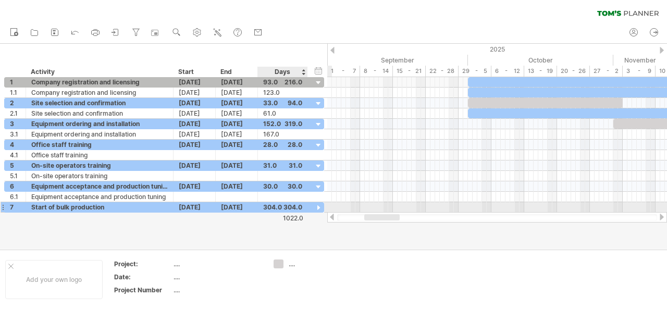
click at [319, 209] on div at bounding box center [319, 208] width 10 height 10
click at [316, 205] on div at bounding box center [319, 208] width 10 height 10
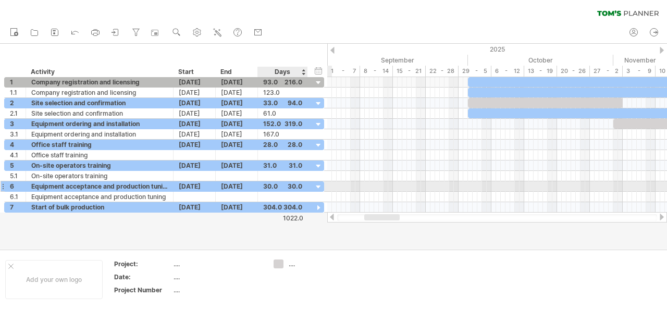
click at [320, 184] on div at bounding box center [319, 187] width 10 height 10
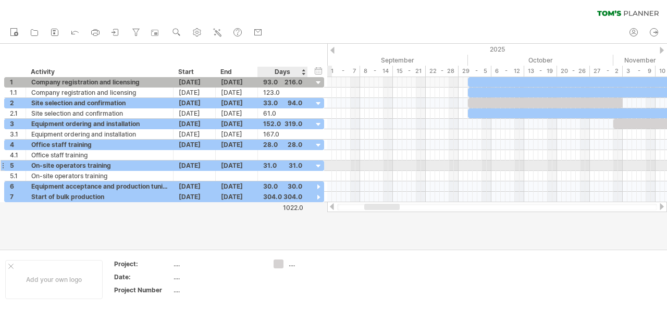
click at [319, 165] on div at bounding box center [319, 167] width 10 height 10
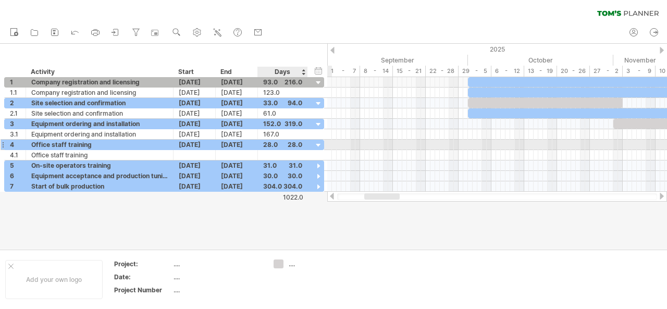
click at [316, 142] on div at bounding box center [319, 146] width 10 height 10
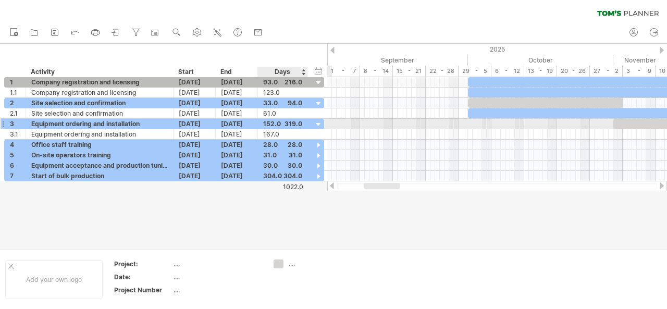
click at [320, 120] on div at bounding box center [319, 125] width 10 height 10
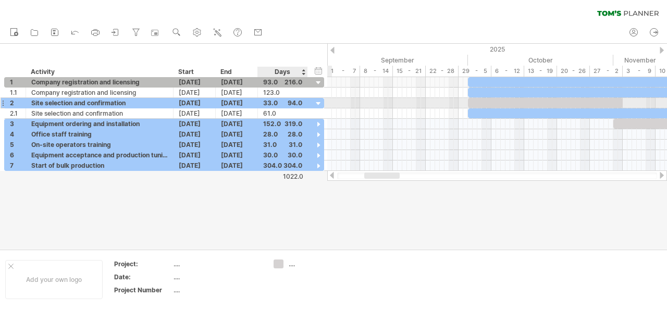
click at [315, 102] on div at bounding box center [319, 104] width 10 height 10
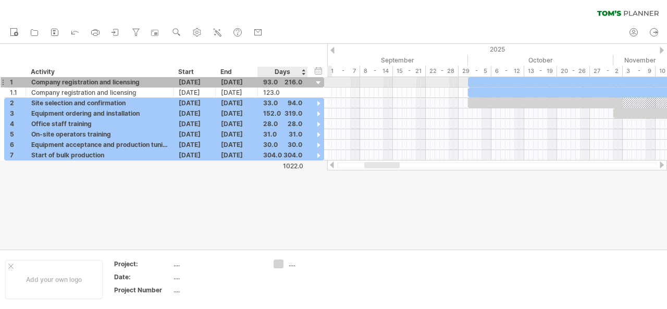
click at [319, 82] on div at bounding box center [319, 83] width 10 height 10
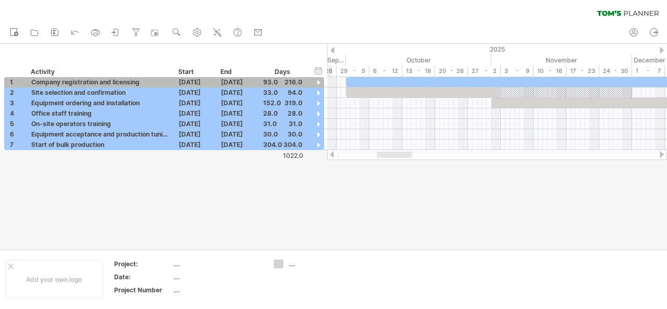
drag, startPoint x: 378, startPoint y: 157, endPoint x: 391, endPoint y: 158, distance: 12.6
click at [391, 158] on div at bounding box center [497, 155] width 340 height 10
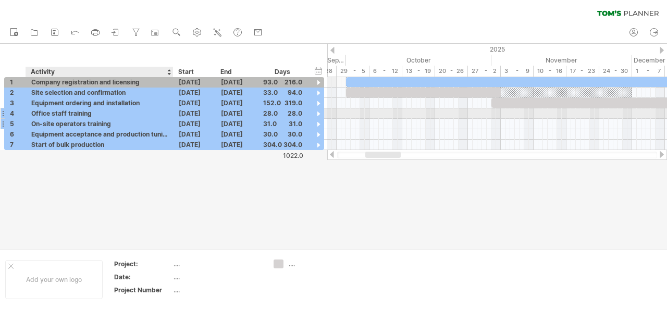
click at [135, 119] on div "On-site operators training" at bounding box center [99, 124] width 137 height 10
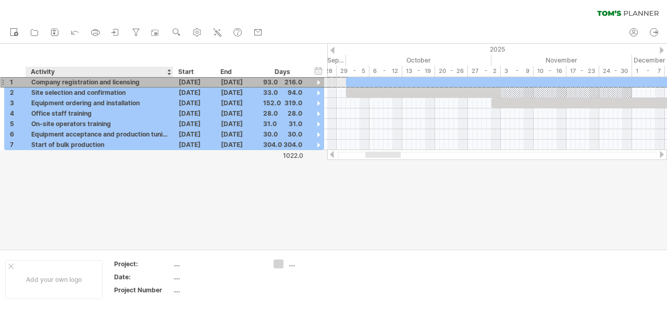
click at [127, 81] on div "Company registration and licensing" at bounding box center [99, 82] width 137 height 10
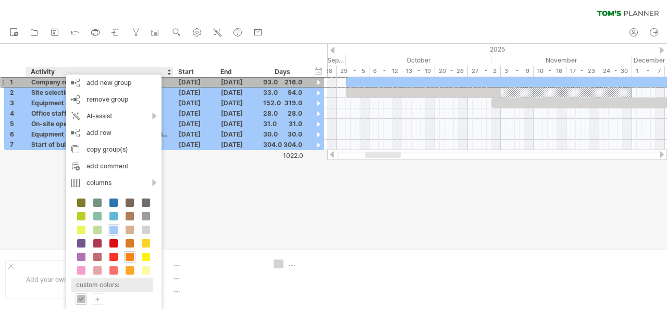
click at [105, 282] on div "custom colors:" at bounding box center [112, 285] width 82 height 14
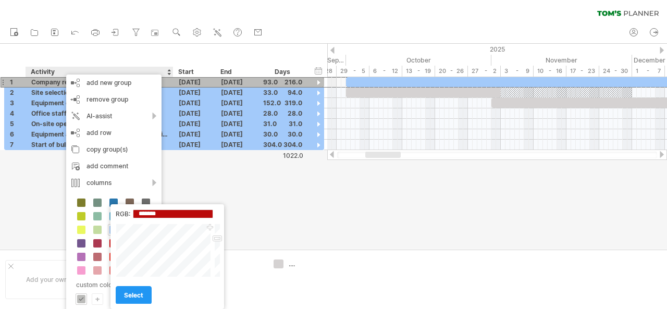
drag, startPoint x: 212, startPoint y: 239, endPoint x: 215, endPoint y: 227, distance: 12.0
click at [215, 227] on div "Close" at bounding box center [168, 251] width 105 height 54
click at [149, 270] on div at bounding box center [164, 251] width 97 height 54
click at [134, 277] on div "select" at bounding box center [167, 290] width 103 height 27
click at [128, 270] on div at bounding box center [164, 251] width 97 height 54
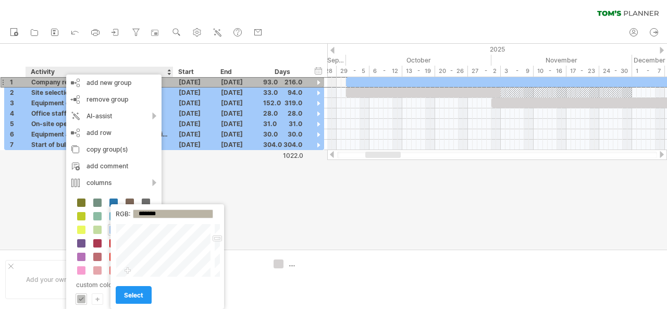
click at [128, 252] on div at bounding box center [164, 251] width 97 height 54
click at [174, 246] on div at bounding box center [164, 251] width 97 height 54
click at [157, 255] on div at bounding box center [164, 251] width 97 height 54
click at [160, 256] on div at bounding box center [164, 251] width 97 height 54
click at [165, 241] on div at bounding box center [164, 251] width 97 height 54
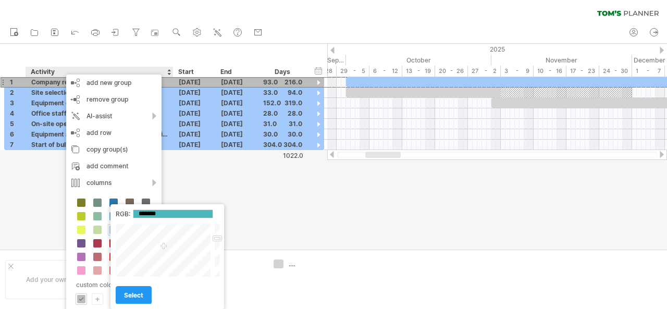
click at [164, 246] on div at bounding box center [164, 251] width 97 height 54
click at [165, 255] on div at bounding box center [164, 251] width 97 height 54
click at [167, 259] on div at bounding box center [164, 251] width 97 height 54
click at [184, 261] on div at bounding box center [164, 251] width 97 height 54
click at [170, 266] on div at bounding box center [164, 251] width 97 height 54
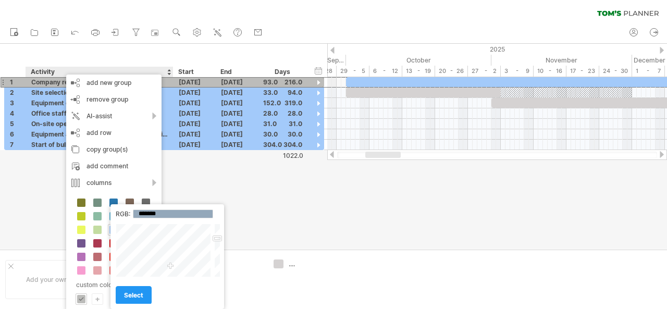
click at [168, 254] on div at bounding box center [164, 251] width 97 height 54
click at [161, 255] on div at bounding box center [164, 251] width 97 height 54
click at [167, 268] on div at bounding box center [164, 251] width 97 height 54
type input "*******"
click at [160, 275] on div at bounding box center [164, 251] width 97 height 54
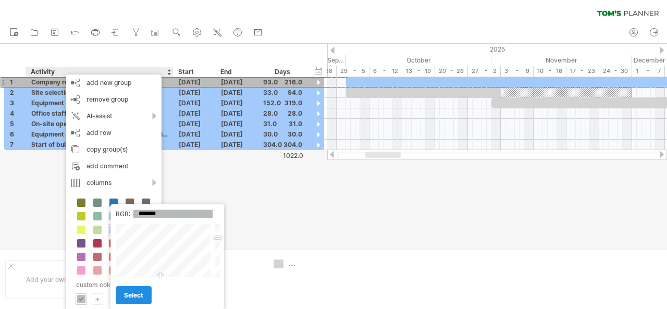
click at [141, 294] on span "select" at bounding box center [133, 295] width 19 height 8
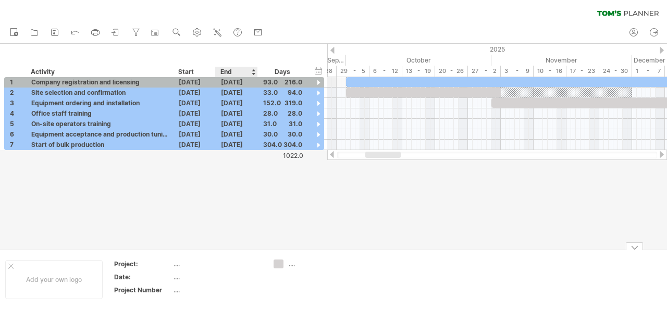
click at [193, 194] on div at bounding box center [333, 146] width 667 height 205
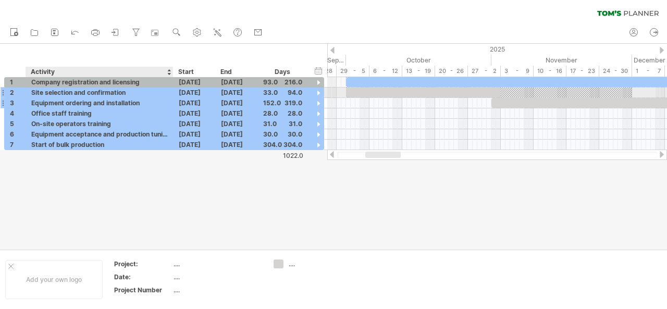
click at [140, 103] on div "Equipment ordering and installation" at bounding box center [99, 103] width 137 height 10
click at [162, 83] on div "Company registration and licensing" at bounding box center [99, 82] width 137 height 10
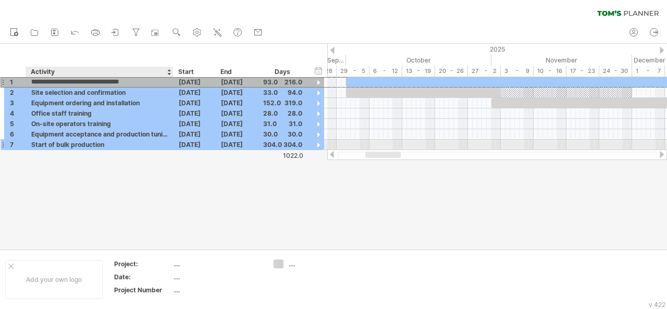
click at [117, 142] on div "Start of bulk production" at bounding box center [99, 145] width 137 height 10
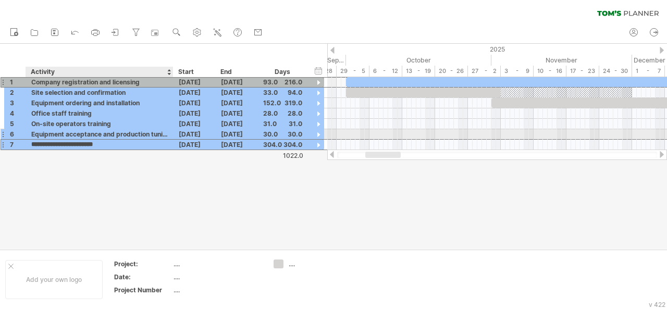
click at [110, 130] on div "Equipment acceptance and production tuning" at bounding box center [99, 134] width 137 height 10
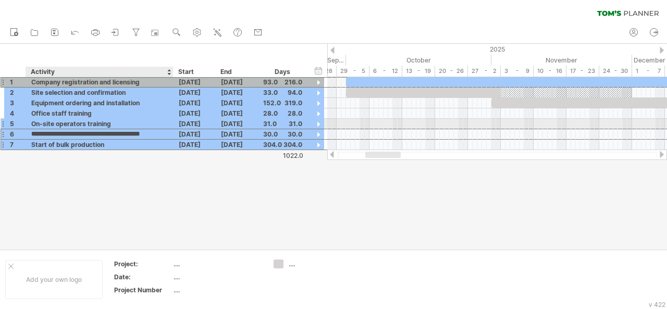
click at [108, 119] on div "On-site operators training" at bounding box center [99, 124] width 137 height 10
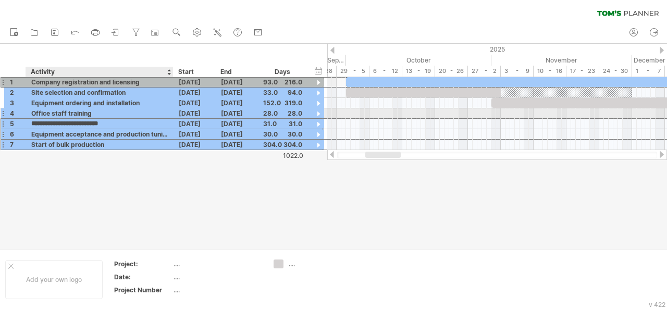
click at [109, 109] on div "Office staff training" at bounding box center [99, 113] width 137 height 10
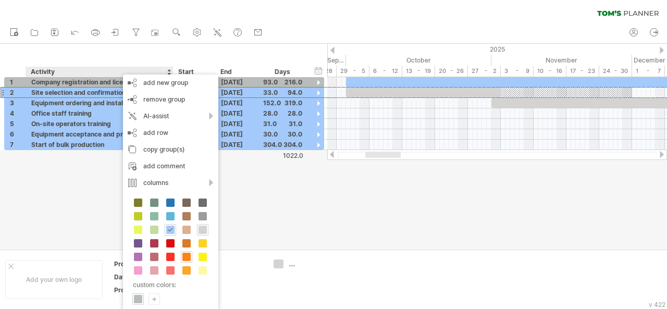
click at [202, 227] on span at bounding box center [203, 230] width 8 height 8
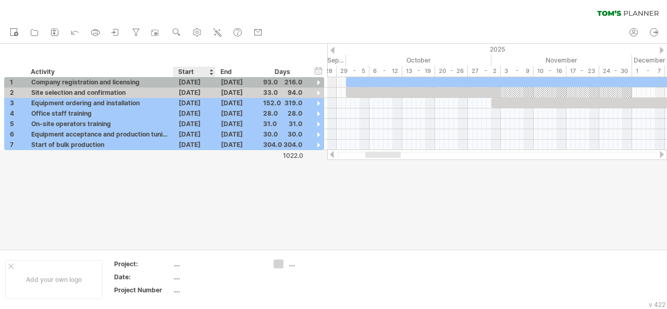
click at [196, 209] on div at bounding box center [333, 146] width 667 height 205
click at [122, 80] on div "Company registration and licensing" at bounding box center [99, 82] width 137 height 10
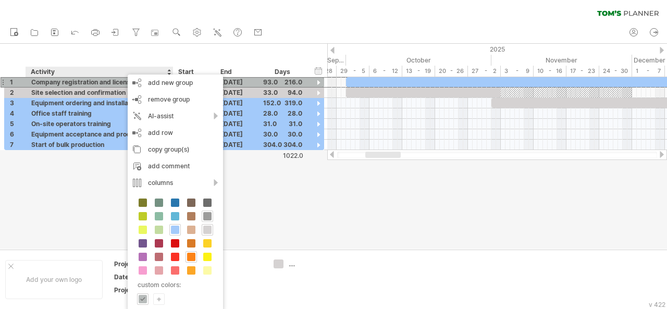
click at [205, 226] on span at bounding box center [207, 230] width 8 height 8
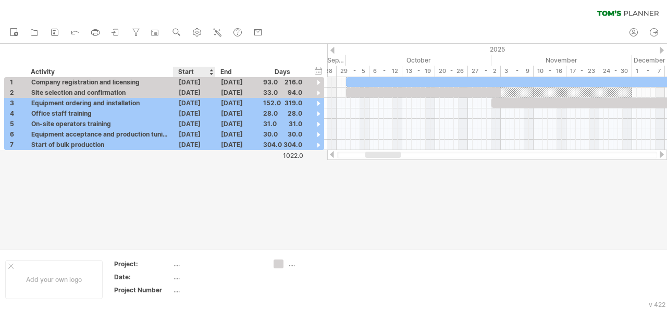
click at [244, 237] on div at bounding box center [333, 146] width 667 height 205
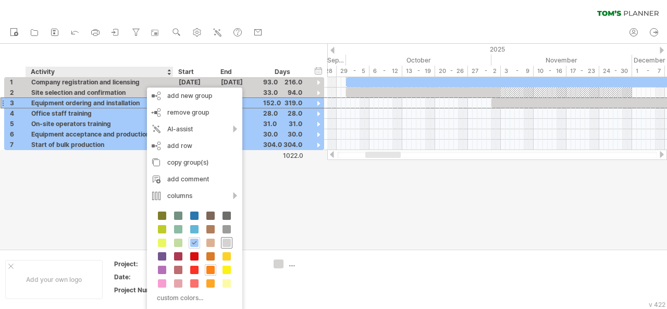
click at [224, 242] on span at bounding box center [226, 243] width 8 height 8
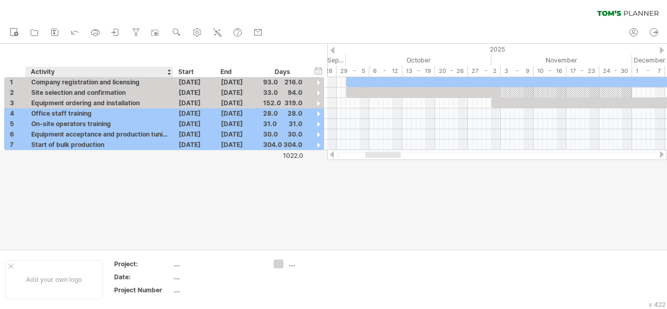
click at [160, 210] on div at bounding box center [333, 146] width 667 height 205
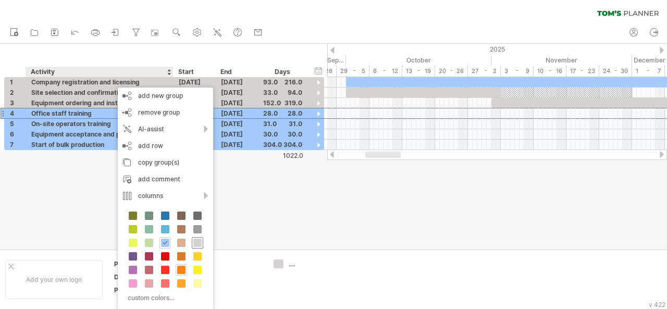
click at [196, 243] on span at bounding box center [197, 243] width 8 height 8
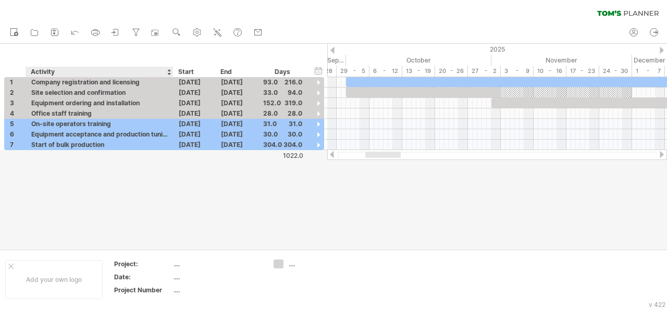
click at [174, 236] on div at bounding box center [333, 146] width 667 height 205
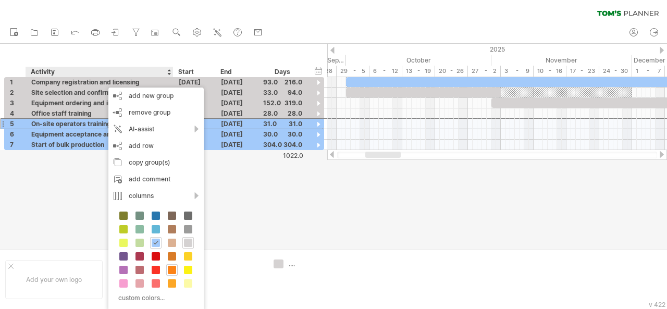
click at [186, 243] on span at bounding box center [188, 243] width 8 height 8
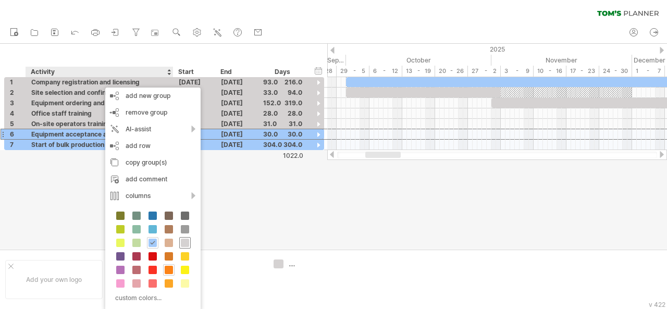
click at [182, 241] on span at bounding box center [185, 243] width 8 height 8
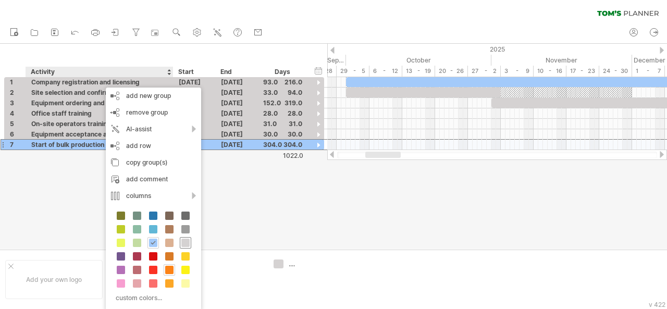
click at [189, 241] on div at bounding box center [185, 242] width 11 height 11
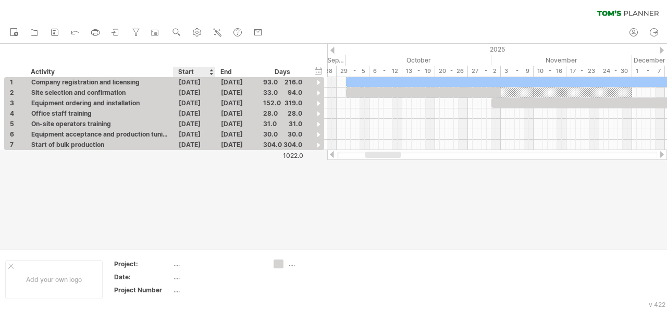
click at [244, 212] on div at bounding box center [333, 146] width 667 height 205
click at [384, 82] on div at bounding box center [564, 82] width 436 height 10
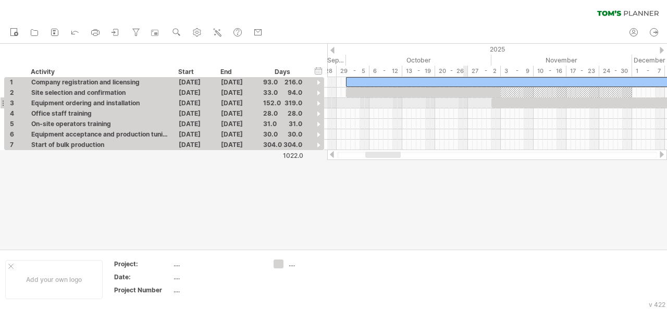
click at [461, 94] on div at bounding box center [423, 93] width 155 height 10
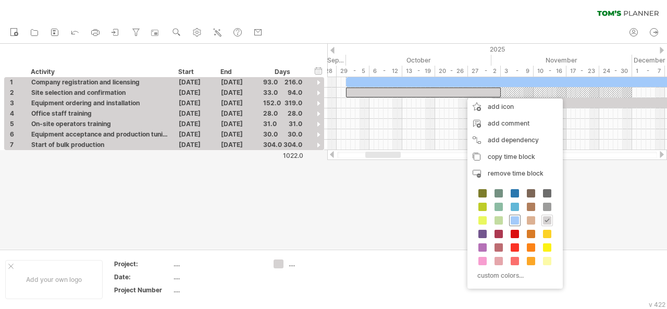
click at [515, 217] on span at bounding box center [515, 220] width 8 height 8
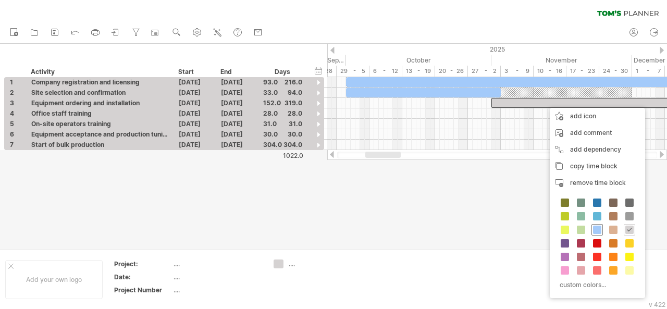
click at [600, 229] on span at bounding box center [597, 230] width 8 height 8
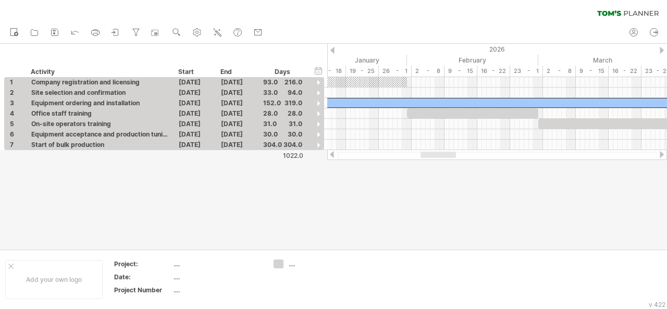
drag, startPoint x: 402, startPoint y: 156, endPoint x: 445, endPoint y: 156, distance: 42.7
click at [445, 156] on div at bounding box center [437, 155] width 35 height 6
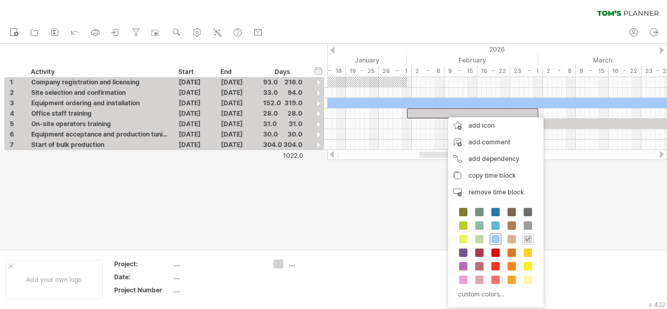
click at [492, 238] on span at bounding box center [495, 239] width 8 height 8
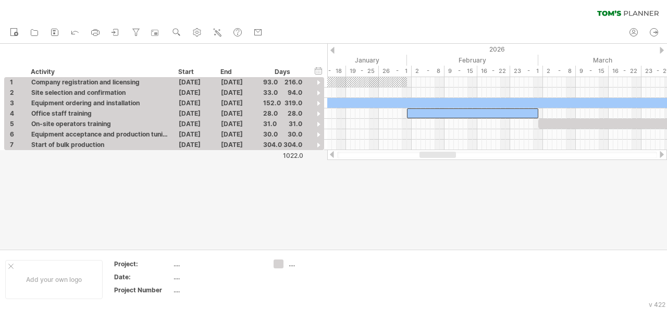
drag, startPoint x: 443, startPoint y: 158, endPoint x: 482, endPoint y: 156, distance: 39.7
click at [482, 156] on div at bounding box center [497, 155] width 340 height 10
drag, startPoint x: 447, startPoint y: 158, endPoint x: 473, endPoint y: 154, distance: 27.0
click at [473, 154] on div at bounding box center [497, 155] width 340 height 10
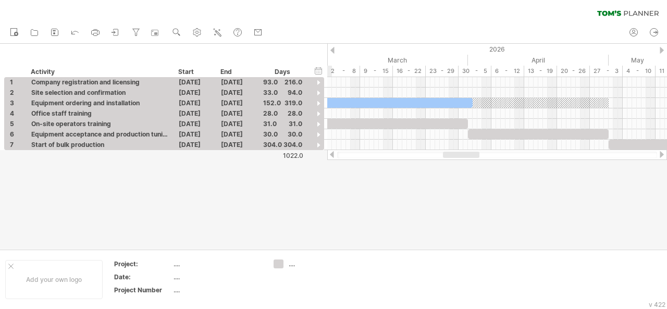
drag, startPoint x: 446, startPoint y: 156, endPoint x: 469, endPoint y: 156, distance: 23.4
click at [469, 156] on div at bounding box center [461, 155] width 36 height 6
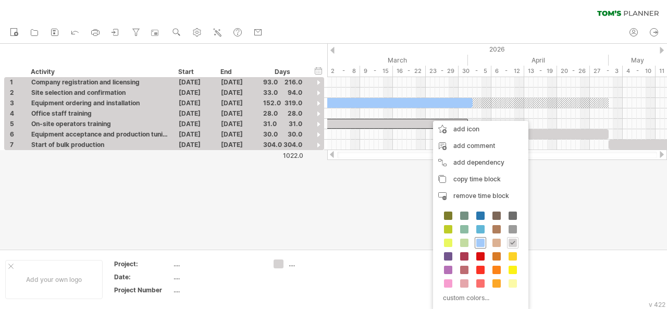
click at [478, 244] on span at bounding box center [480, 243] width 8 height 8
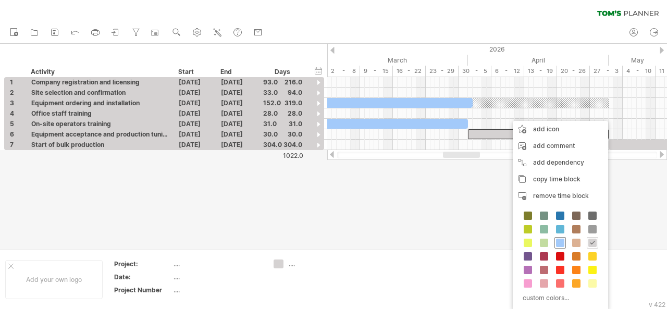
click at [554, 244] on div at bounding box center [559, 242] width 11 height 11
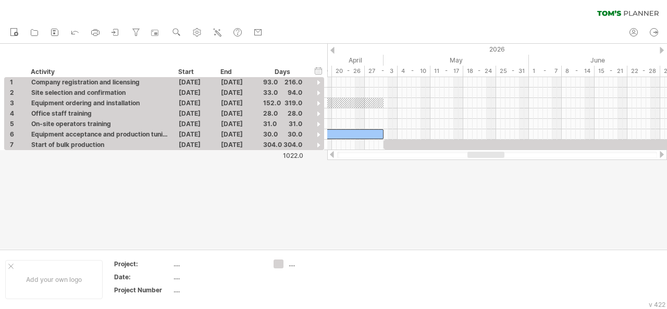
drag, startPoint x: 474, startPoint y: 153, endPoint x: 502, endPoint y: 153, distance: 28.1
click at [502, 153] on div at bounding box center [485, 155] width 37 height 6
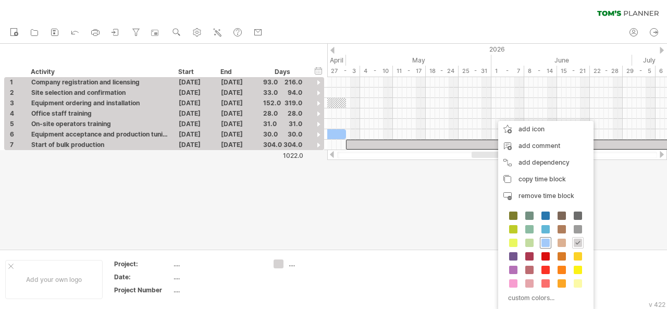
click at [544, 239] on span at bounding box center [545, 243] width 8 height 8
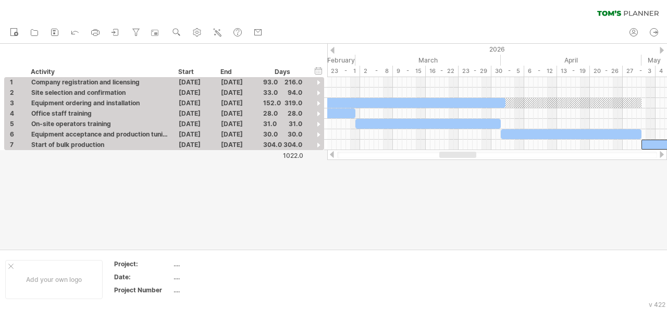
drag, startPoint x: 499, startPoint y: 154, endPoint x: 467, endPoint y: 154, distance: 32.3
click at [467, 154] on div at bounding box center [457, 155] width 37 height 6
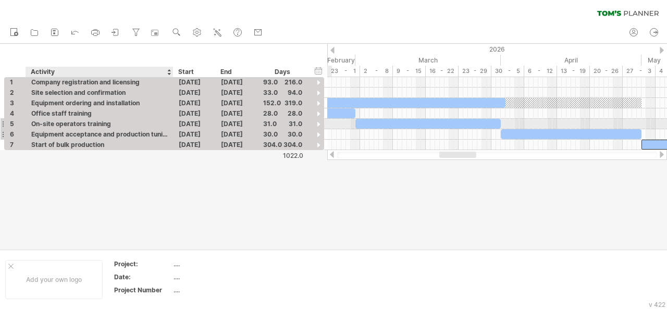
click at [150, 129] on div "Equipment acceptance and production tuning" at bounding box center [99, 134] width 137 height 10
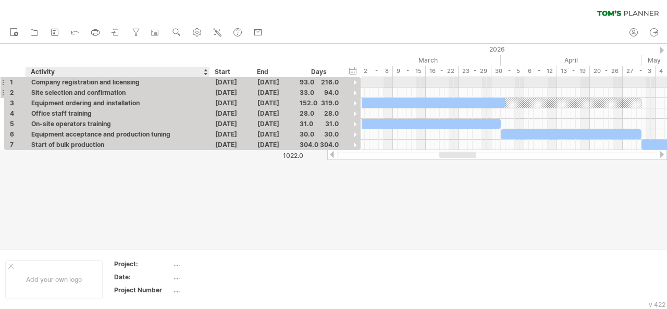
drag, startPoint x: 171, startPoint y: 84, endPoint x: 207, endPoint y: 93, distance: 37.7
click at [207, 93] on div "**********" at bounding box center [182, 113] width 357 height 73
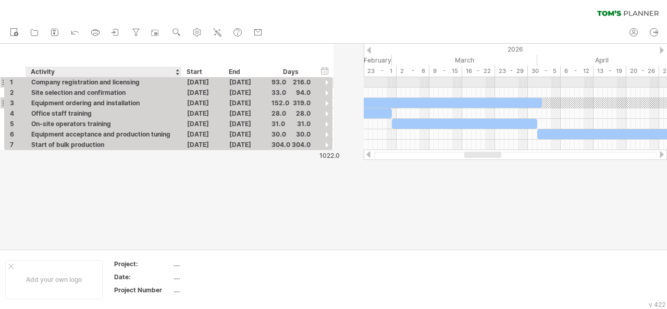
drag, startPoint x: 208, startPoint y: 86, endPoint x: 180, endPoint y: 100, distance: 31.2
click at [180, 100] on div "**********" at bounding box center [168, 113] width 329 height 73
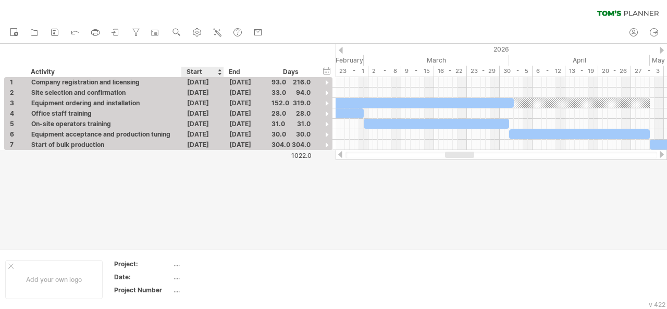
click at [225, 179] on div at bounding box center [333, 146] width 667 height 205
click at [222, 218] on div at bounding box center [333, 146] width 667 height 205
click at [120, 34] on icon at bounding box center [115, 32] width 10 height 10
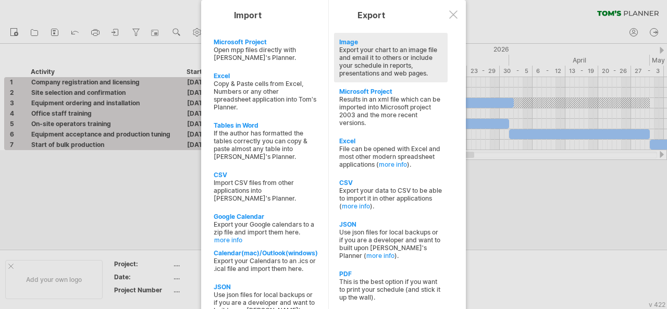
click at [399, 60] on div "Export your chart to an image file and email it to others or include your sched…" at bounding box center [390, 61] width 103 height 31
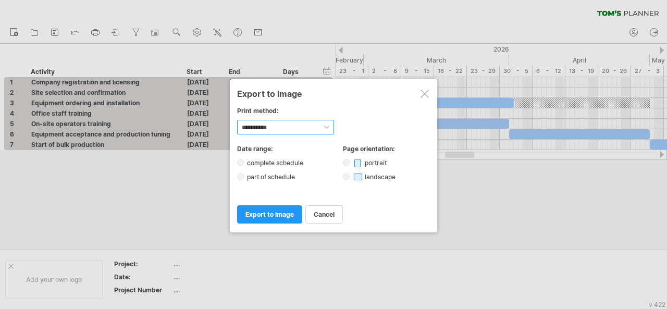
click at [282, 125] on select "**********" at bounding box center [285, 127] width 97 height 15
click at [327, 116] on div "**********" at bounding box center [333, 121] width 193 height 28
click at [294, 216] on link "export to image" at bounding box center [269, 214] width 65 height 18
click at [294, 216] on div at bounding box center [333, 146] width 667 height 205
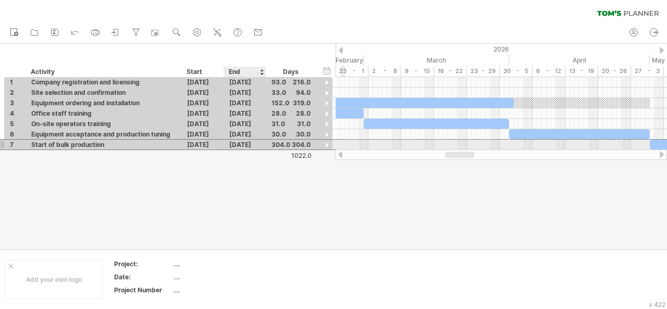
click at [253, 144] on div "[DATE]" at bounding box center [245, 145] width 42 height 10
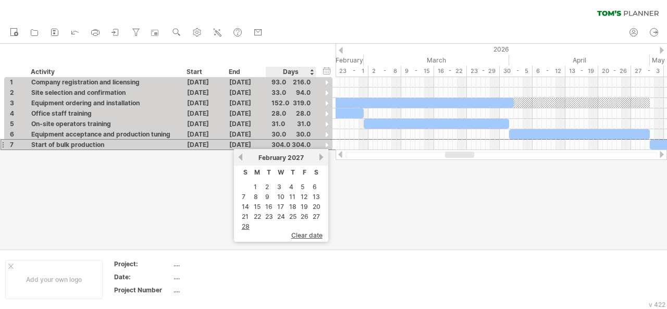
click at [278, 158] on span "February" at bounding box center [272, 158] width 28 height 8
click at [242, 158] on link "previous" at bounding box center [241, 157] width 8 height 8
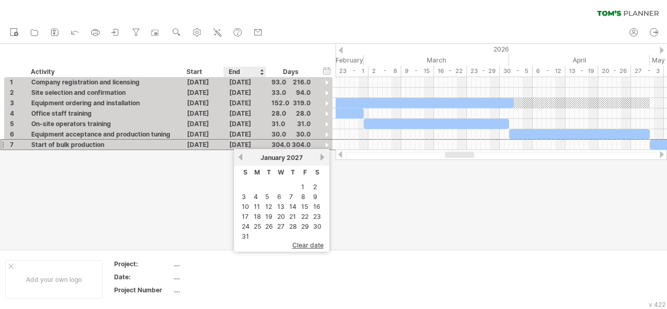
click at [242, 158] on link "previous" at bounding box center [241, 157] width 8 height 8
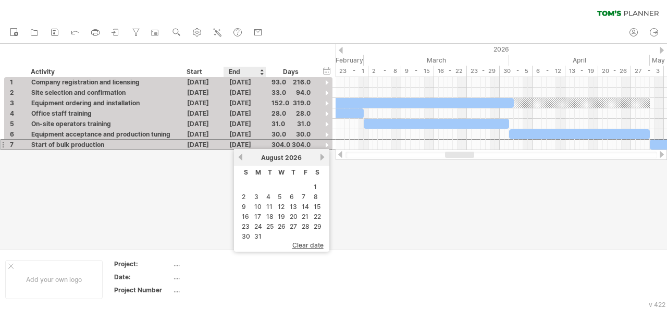
click at [242, 158] on link "previous" at bounding box center [241, 157] width 8 height 8
click at [246, 231] on link "31" at bounding box center [245, 236] width 9 height 10
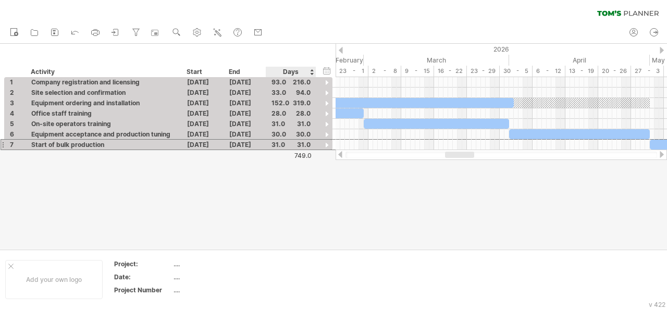
click at [323, 186] on div at bounding box center [333, 146] width 667 height 205
click at [120, 31] on icon at bounding box center [115, 32] width 10 height 10
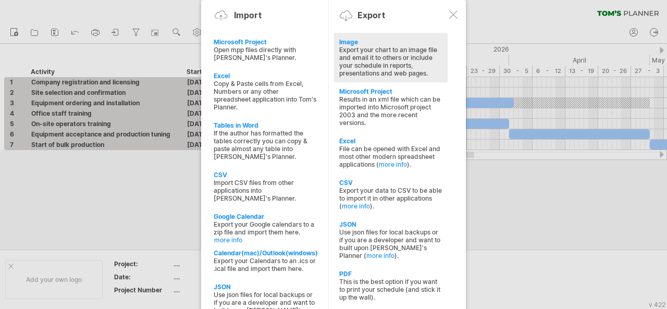
click at [383, 59] on div "Export your chart to an image file and email it to others or include your sched…" at bounding box center [390, 61] width 103 height 31
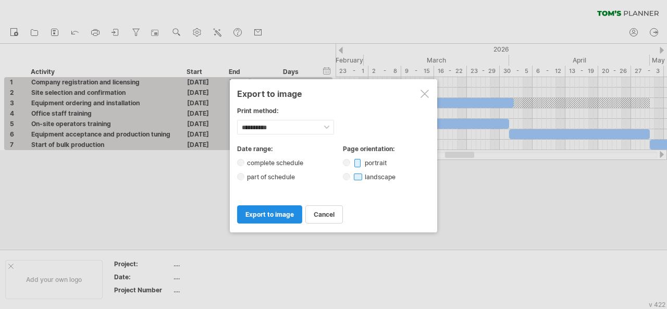
click at [270, 210] on span "export to image" at bounding box center [269, 214] width 48 height 8
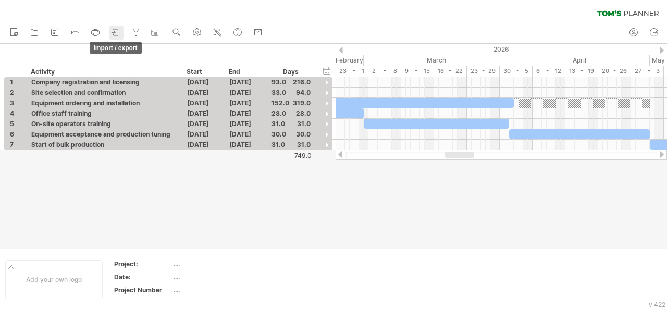
click at [120, 31] on icon at bounding box center [115, 32] width 10 height 10
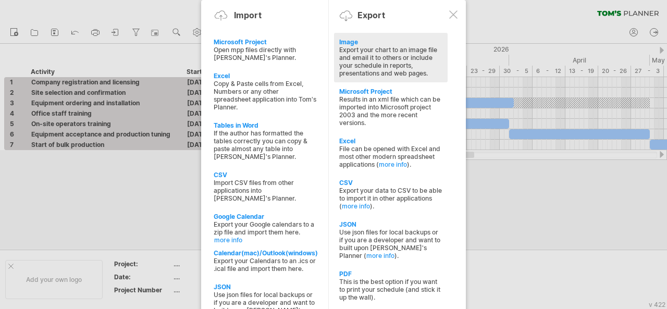
click at [377, 53] on div "Export your chart to an image file and email it to others or include your sched…" at bounding box center [390, 61] width 103 height 31
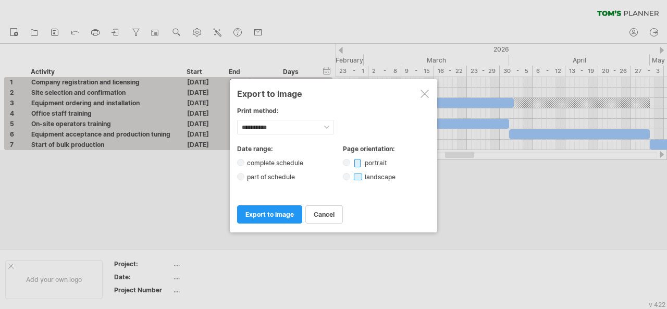
click at [274, 178] on div "**********" at bounding box center [333, 171] width 193 height 52
click at [274, 175] on label "part of schedule" at bounding box center [273, 177] width 59 height 8
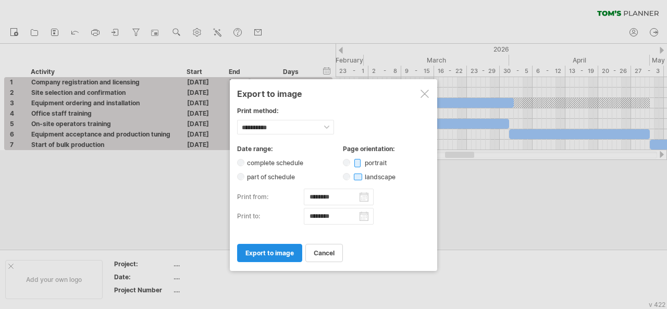
click at [283, 252] on span "export to image" at bounding box center [269, 253] width 48 height 8
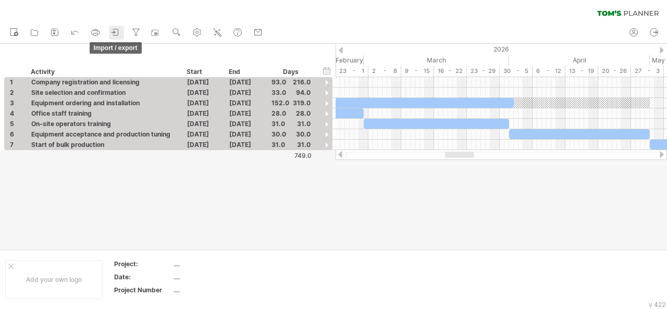
click at [110, 34] on link "import / export" at bounding box center [116, 33] width 15 height 14
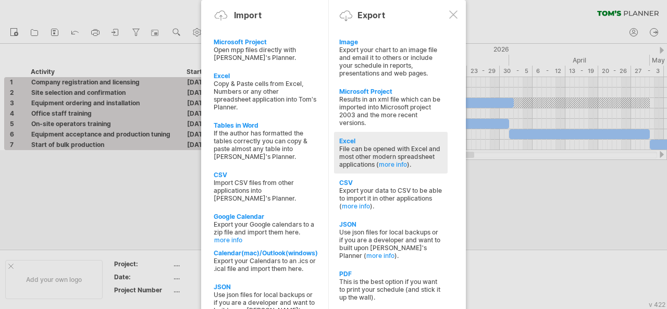
click at [443, 156] on div "Excel File can be opened with Excel and most other modern spreadsheet applicati…" at bounding box center [391, 153] width 114 height 42
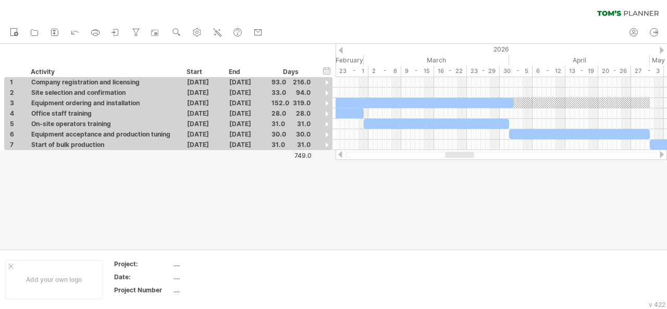
click at [523, 236] on div at bounding box center [333, 146] width 667 height 205
click at [350, 129] on div at bounding box center [501, 134] width 331 height 10
click at [344, 181] on div at bounding box center [333, 146] width 667 height 205
click at [306, 134] on div "30.0" at bounding box center [290, 134] width 39 height 10
click at [201, 32] on use at bounding box center [197, 32] width 10 height 10
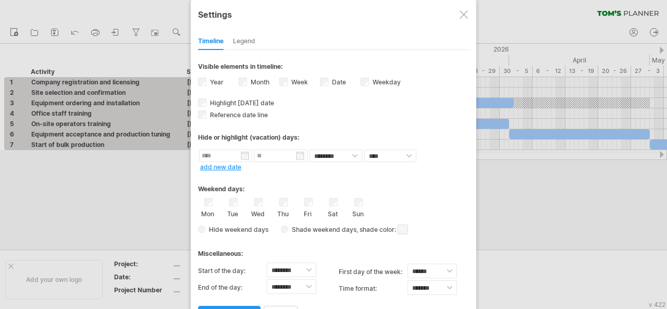
click at [329, 83] on div "Date visibility of date Currently there is not enough space horizontally to dis…" at bounding box center [340, 83] width 41 height 14
click at [318, 80] on div "Week visibility of weeknumbers Currently there is not enough space horizontally…" at bounding box center [299, 83] width 41 height 14
click at [245, 308] on span "apply changes" at bounding box center [229, 315] width 46 height 8
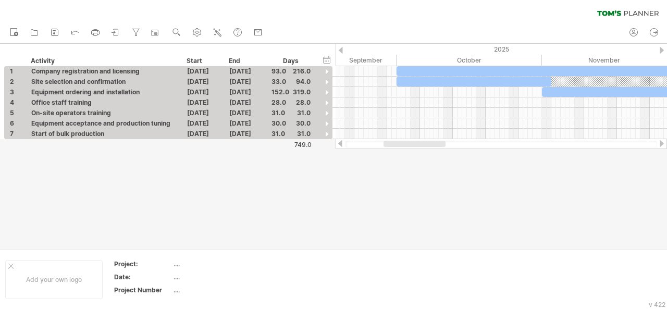
drag, startPoint x: 549, startPoint y: 144, endPoint x: 411, endPoint y: 151, distance: 138.8
click at [411, 151] on div "Trying to reach [DOMAIN_NAME] Connected again... 0% clear filter new 1" at bounding box center [333, 154] width 667 height 309
click at [121, 31] on icon at bounding box center [115, 32] width 10 height 10
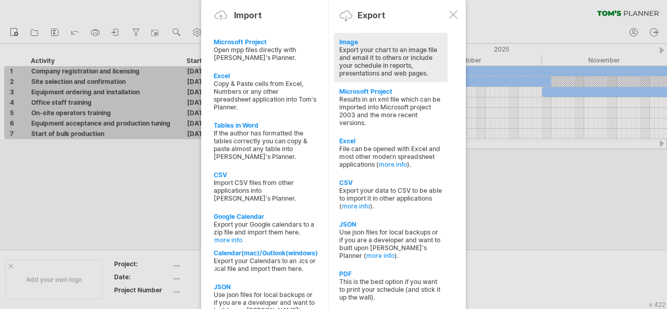
click at [344, 59] on div "Export your chart to an image file and email it to others or include your sched…" at bounding box center [390, 61] width 103 height 31
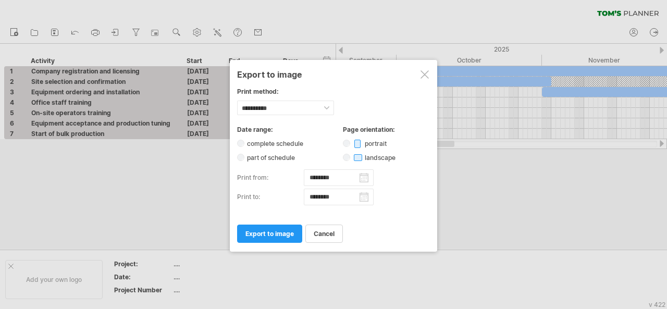
click at [281, 141] on label "complete schedule" at bounding box center [278, 144] width 68 height 8
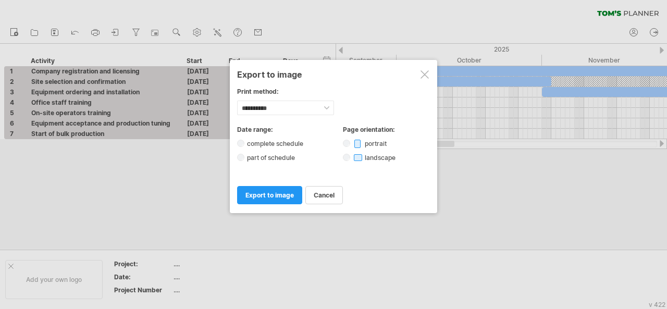
click at [279, 157] on label "part of schedule" at bounding box center [273, 158] width 59 height 8
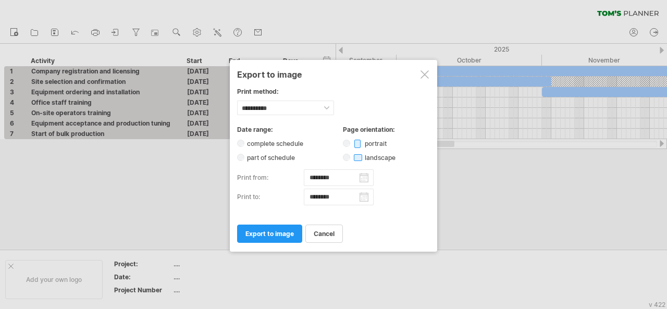
click at [321, 172] on input "********" at bounding box center [339, 177] width 70 height 17
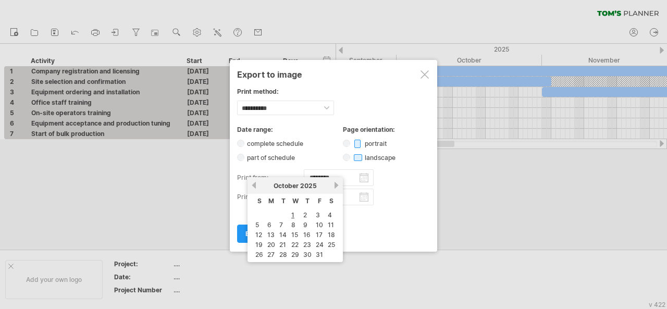
click at [324, 172] on input "********" at bounding box center [339, 177] width 70 height 17
click at [325, 147] on div "**********" at bounding box center [333, 171] width 193 height 90
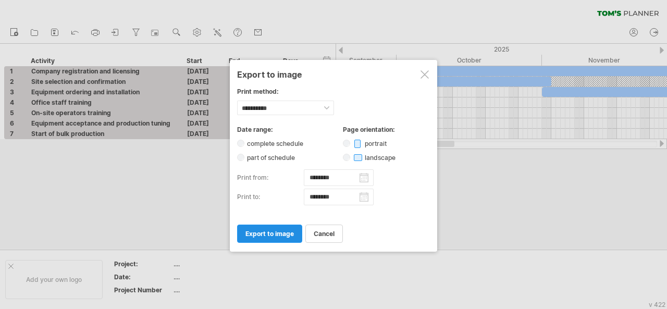
click at [278, 232] on span "export to image" at bounding box center [269, 234] width 48 height 8
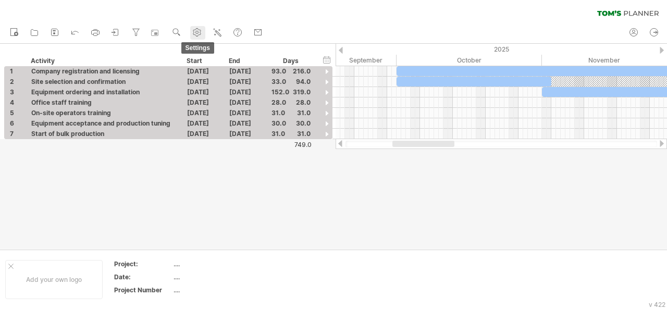
click at [191, 36] on link "settings" at bounding box center [197, 33] width 15 height 14
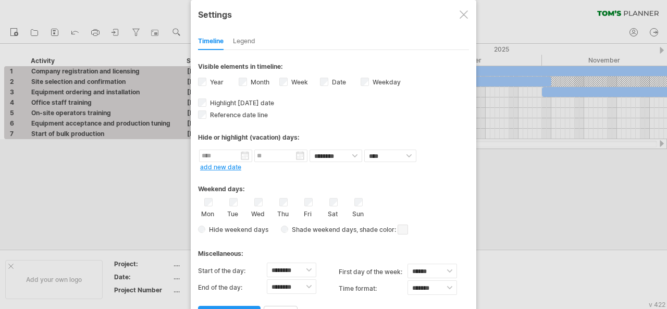
click at [304, 81] on label "Week visibility of weeknumbers Currently there is not enough space horizontally…" at bounding box center [298, 82] width 19 height 8
click at [224, 308] on span "apply changes" at bounding box center [229, 315] width 46 height 8
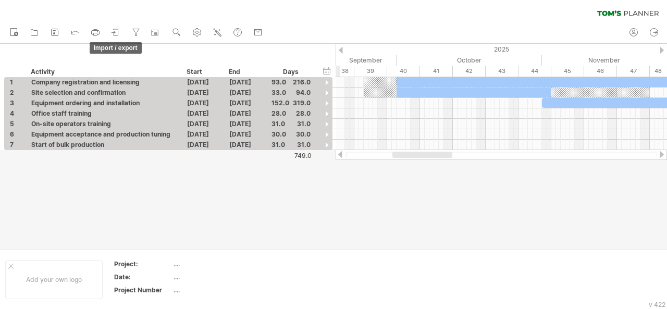
click at [115, 34] on icon at bounding box center [115, 32] width 10 height 10
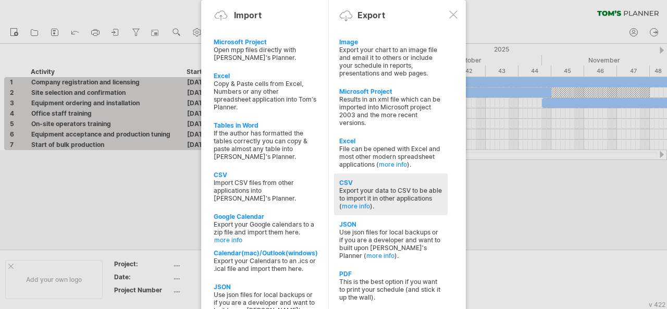
click at [430, 194] on div "Export your data to CSV to be able to import it in other applications ( more in…" at bounding box center [390, 198] width 103 height 23
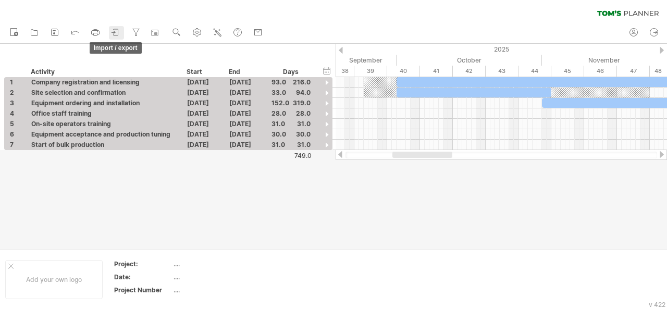
click at [116, 32] on icon at bounding box center [115, 32] width 10 height 10
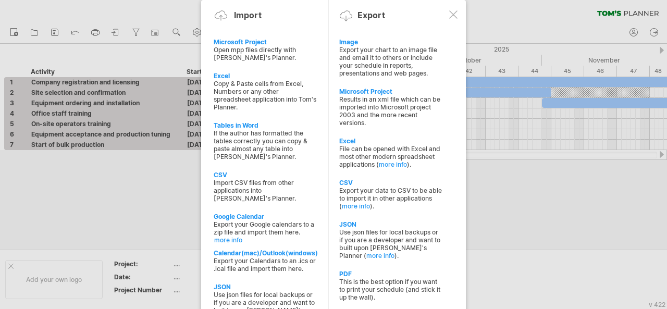
click at [516, 237] on div at bounding box center [333, 154] width 667 height 309
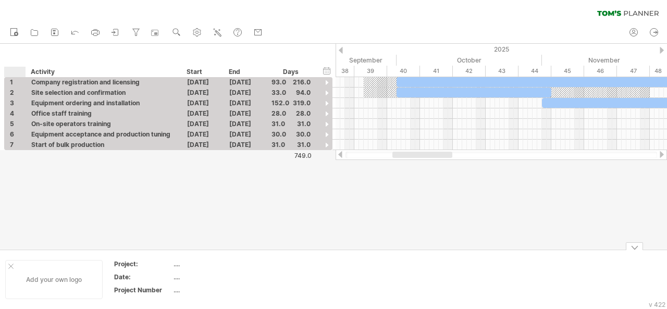
click at [9, 265] on div at bounding box center [10, 266] width 5 height 5
click at [636, 251] on div "Add your own logo Project: .... Date: .... Project Number ...." at bounding box center [333, 279] width 667 height 59
click at [635, 249] on div at bounding box center [634, 246] width 17 height 8
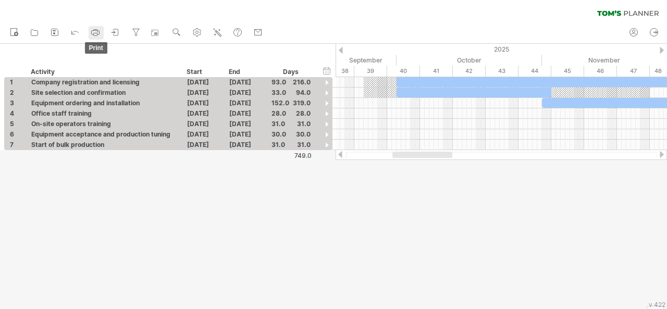
click at [99, 33] on icon at bounding box center [95, 32] width 10 height 10
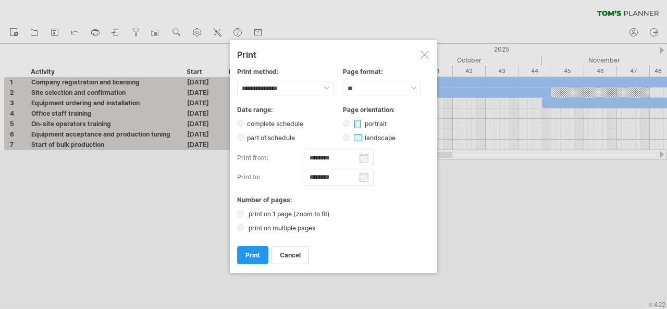
click at [423, 51] on div at bounding box center [424, 55] width 8 height 8
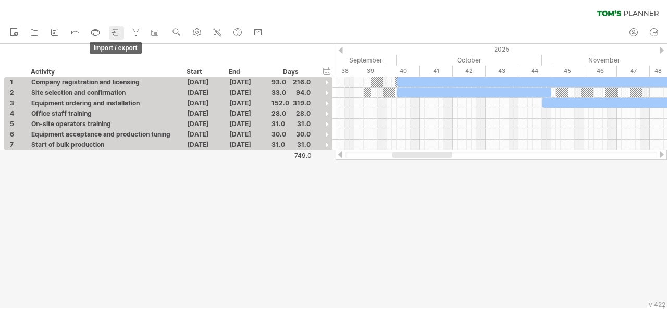
click at [119, 33] on icon at bounding box center [115, 32] width 10 height 10
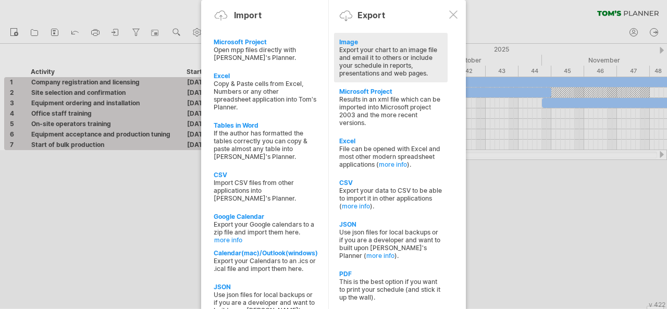
click at [371, 56] on div "Export your chart to an image file and email it to others or include your sched…" at bounding box center [390, 61] width 103 height 31
select select "*******"
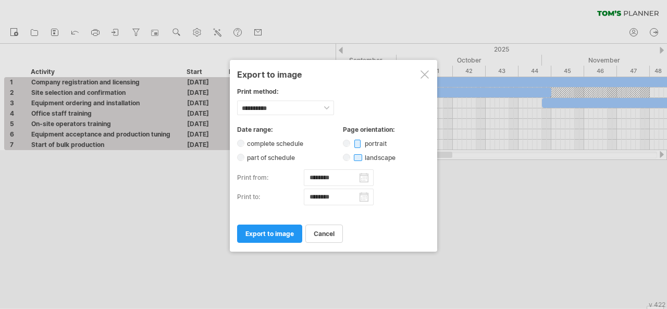
click at [275, 145] on label "complete schedule" at bounding box center [278, 144] width 68 height 8
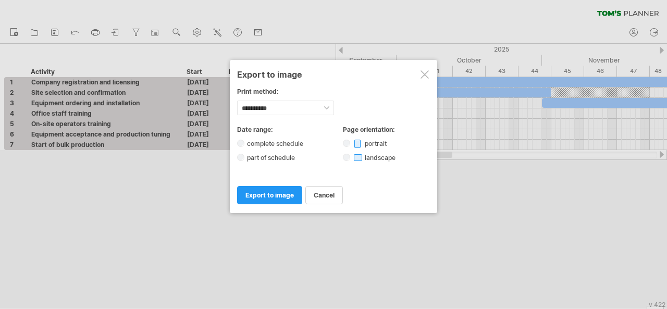
click at [370, 141] on label "portrait" at bounding box center [372, 144] width 45 height 8
click at [280, 192] on span "export to image" at bounding box center [269, 195] width 48 height 8
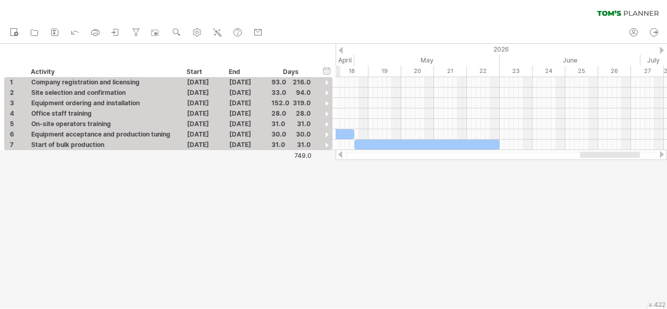
drag, startPoint x: 423, startPoint y: 154, endPoint x: 610, endPoint y: 165, distance: 187.9
click at [610, 165] on div "Trying to reach [DOMAIN_NAME] Connected again... 0% clear filter new 1" at bounding box center [333, 154] width 667 height 309
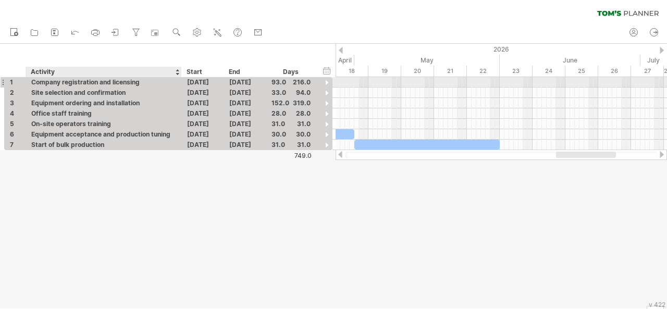
click at [83, 80] on div "Company registration and licensing" at bounding box center [103, 82] width 145 height 10
click at [165, 79] on input "**********" at bounding box center [103, 82] width 145 height 10
click at [166, 85] on input "**********" at bounding box center [103, 82] width 145 height 10
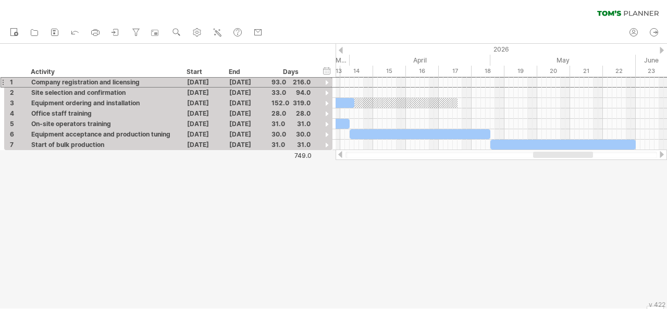
drag, startPoint x: 584, startPoint y: 156, endPoint x: 561, endPoint y: 163, distance: 24.1
click at [561, 163] on div "Trying to reach [DOMAIN_NAME] Connected again... 0% clear filter new 1" at bounding box center [333, 154] width 667 height 309
click at [371, 104] on div at bounding box center [65, 103] width 783 height 10
click at [368, 104] on div at bounding box center [65, 103] width 783 height 10
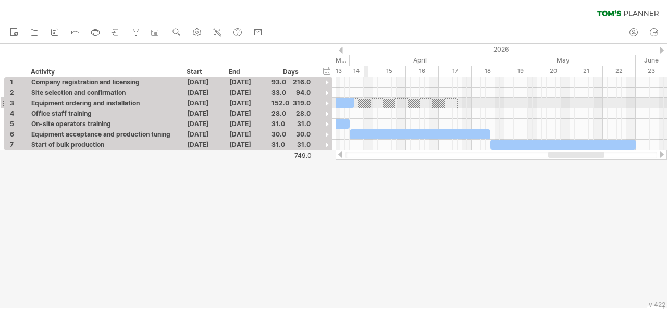
click at [368, 104] on div at bounding box center [65, 103] width 783 height 10
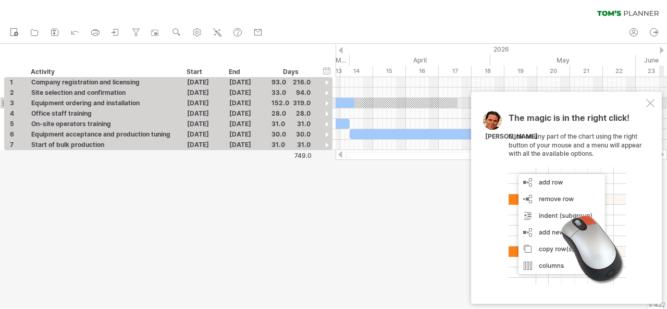
click at [649, 104] on div at bounding box center [650, 103] width 8 height 8
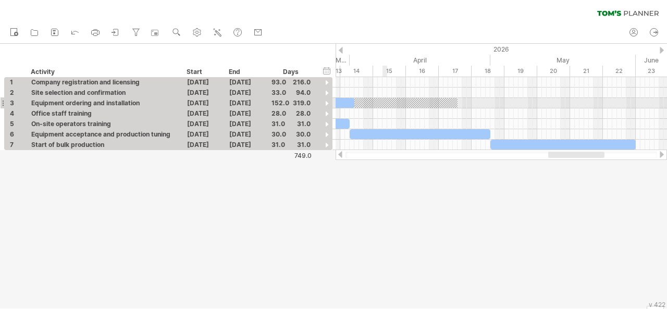
click at [391, 101] on div at bounding box center [65, 103] width 783 height 10
click at [389, 101] on div at bounding box center [65, 103] width 783 height 10
click at [375, 104] on div at bounding box center [65, 103] width 783 height 10
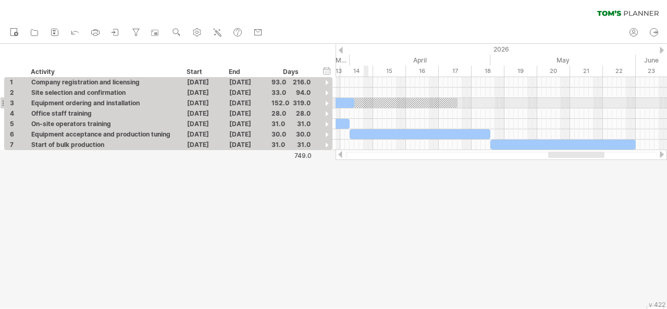
click at [364, 104] on div at bounding box center [65, 103] width 783 height 10
click at [366, 104] on div at bounding box center [65, 103] width 783 height 10
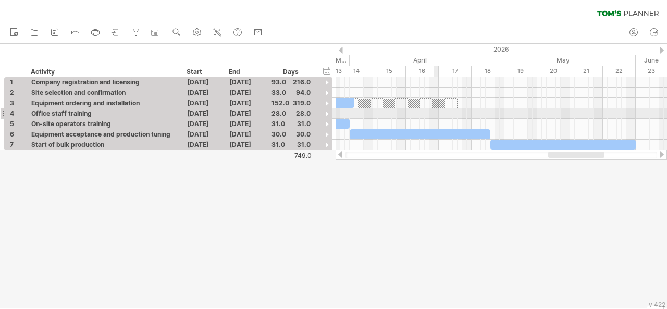
click at [437, 110] on div at bounding box center [501, 113] width 331 height 10
click at [437, 108] on div at bounding box center [501, 113] width 331 height 10
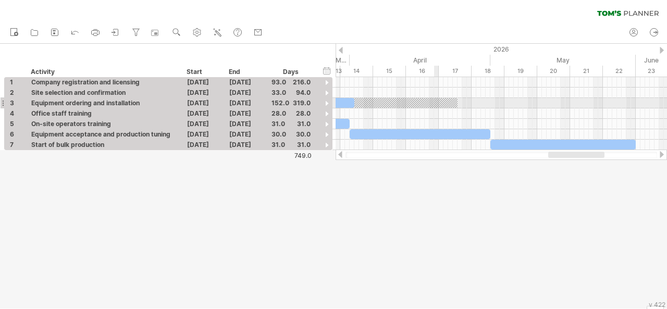
click at [437, 101] on div at bounding box center [65, 103] width 783 height 10
click at [425, 101] on div at bounding box center [65, 103] width 783 height 10
click at [290, 69] on div "Days" at bounding box center [290, 72] width 49 height 10
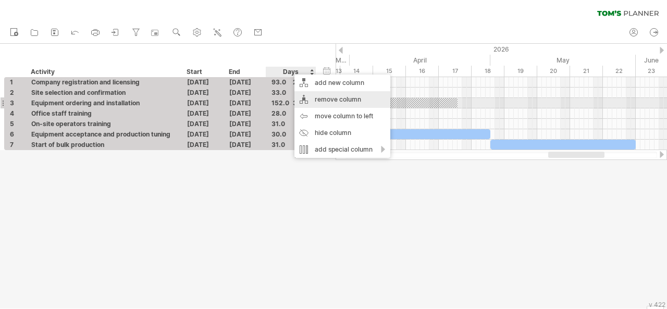
click at [345, 101] on div "remove column" at bounding box center [342, 99] width 96 height 17
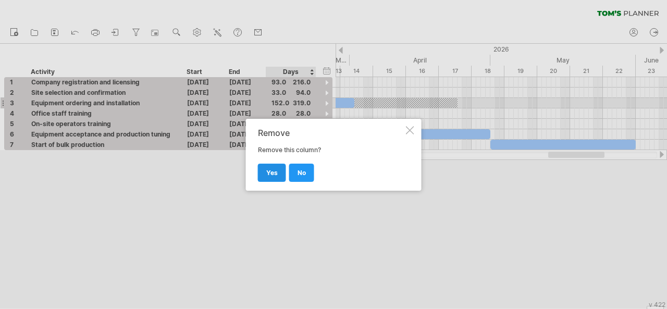
click at [273, 175] on span "yes" at bounding box center [271, 173] width 11 height 8
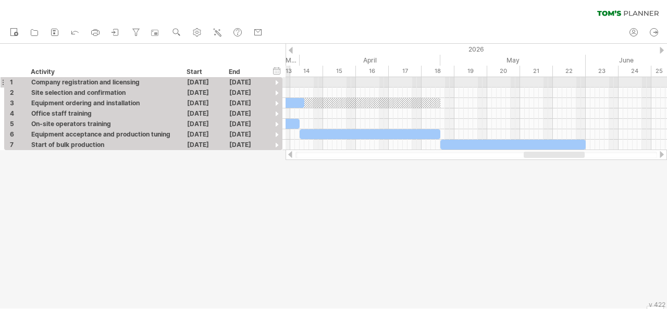
click at [278, 82] on div at bounding box center [277, 83] width 10 height 10
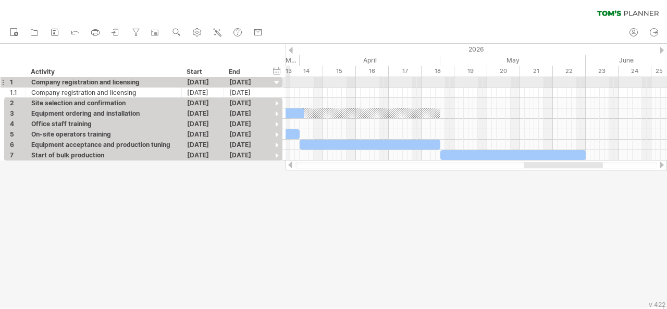
click at [278, 82] on div at bounding box center [277, 83] width 10 height 10
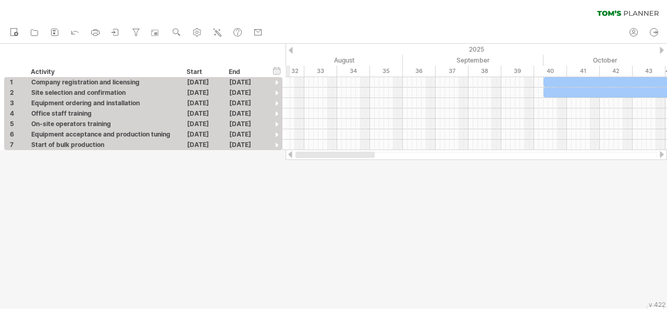
drag, startPoint x: 534, startPoint y: 156, endPoint x: 294, endPoint y: 154, distance: 239.7
click at [294, 154] on div at bounding box center [476, 155] width 381 height 10
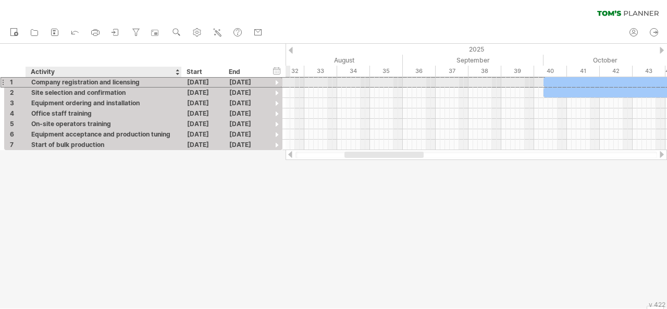
click at [61, 83] on div "Company registration and licensing" at bounding box center [103, 82] width 145 height 10
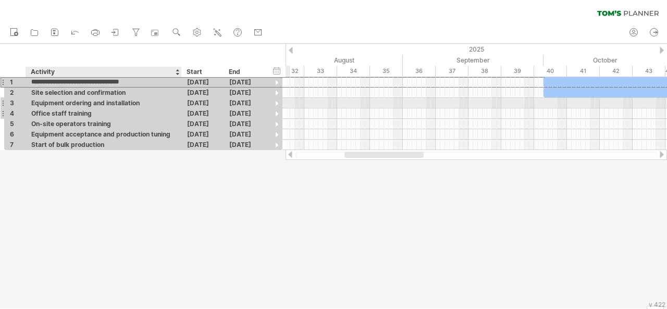
click at [76, 111] on div "Office staff training" at bounding box center [103, 113] width 145 height 10
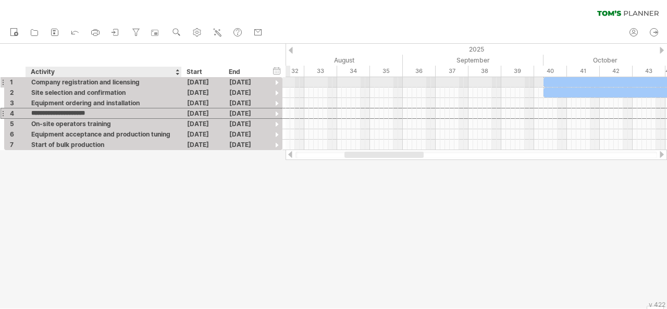
click at [79, 83] on div "Company registration and licensing" at bounding box center [103, 82] width 145 height 10
click at [85, 80] on input "**********" at bounding box center [103, 82] width 145 height 10
click at [123, 80] on input "**********" at bounding box center [103, 82] width 145 height 10
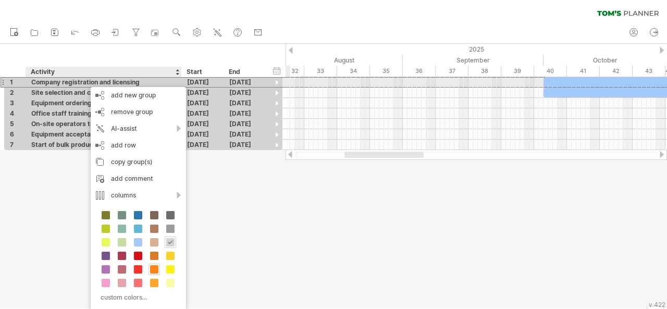
click at [85, 82] on div "Company registration and licensing" at bounding box center [103, 82] width 145 height 10
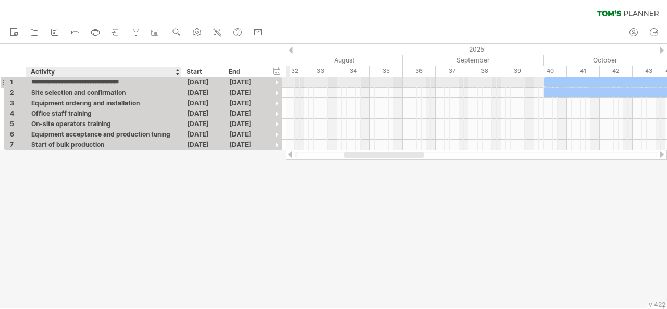
click at [85, 82] on input "**********" at bounding box center [103, 82] width 145 height 10
type input "**********"
click at [113, 77] on div "Activity" at bounding box center [103, 72] width 145 height 10
click at [99, 84] on div "Company and licensing" at bounding box center [103, 82] width 145 height 10
click at [0, 0] on input "**********" at bounding box center [0, 0] width 0 height 0
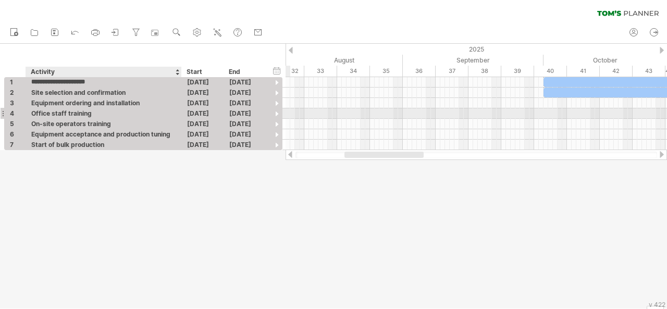
click at [117, 113] on div "Office staff training" at bounding box center [103, 113] width 145 height 10
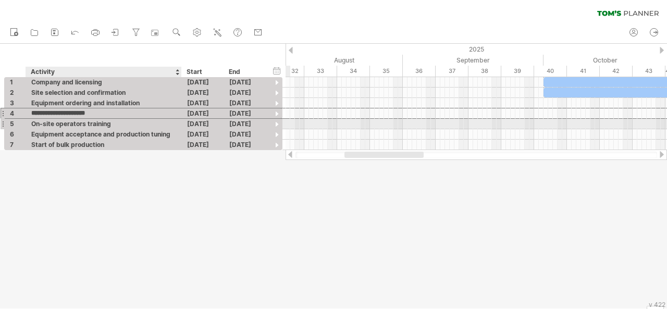
click at [116, 121] on div "On-site operators training" at bounding box center [103, 124] width 145 height 10
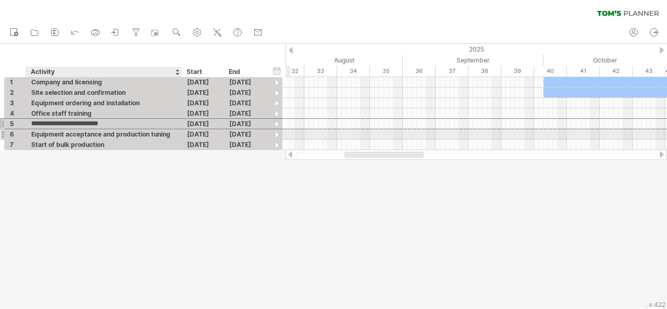
click at [116, 130] on div "Equipment acceptance and production tuning" at bounding box center [103, 134] width 145 height 10
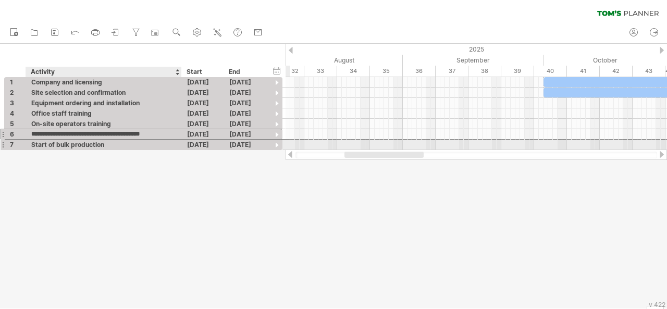
click at [108, 142] on div "Start of bulk production" at bounding box center [103, 145] width 145 height 10
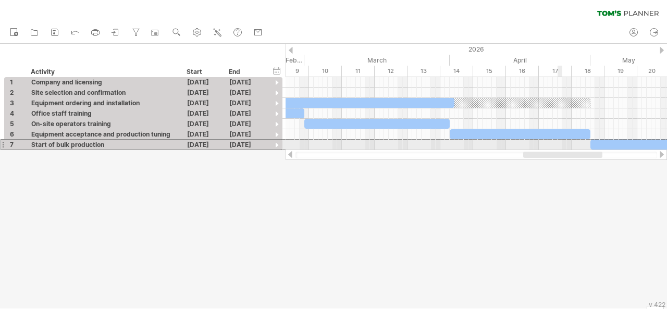
drag, startPoint x: 380, startPoint y: 153, endPoint x: 559, endPoint y: 147, distance: 178.8
click at [559, 147] on div "Trying to reach [DOMAIN_NAME] Connected again... 0% clear filter new 1" at bounding box center [333, 154] width 667 height 309
drag, startPoint x: 556, startPoint y: 160, endPoint x: 564, endPoint y: 159, distance: 7.8
click at [564, 159] on div "Trying to reach [DOMAIN_NAME] Connected again... 0% clear filter new 1" at bounding box center [333, 154] width 667 height 309
drag, startPoint x: 551, startPoint y: 158, endPoint x: 578, endPoint y: 156, distance: 26.7
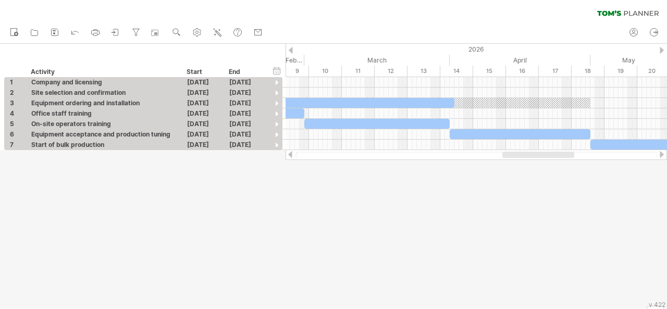
click at [578, 156] on div at bounding box center [476, 155] width 362 height 7
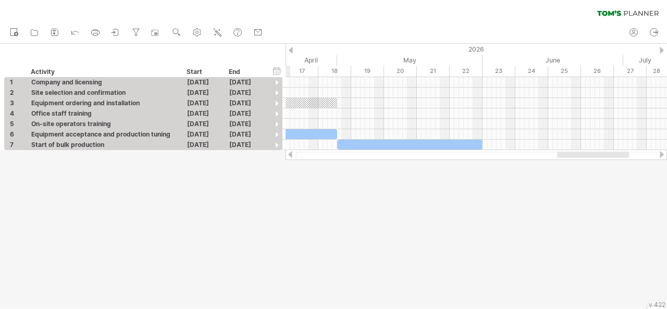
drag, startPoint x: 559, startPoint y: 156, endPoint x: 613, endPoint y: 153, distance: 54.8
click at [613, 153] on div at bounding box center [593, 155] width 72 height 6
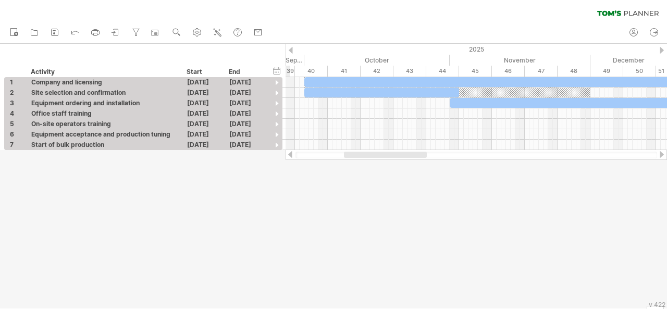
drag, startPoint x: 541, startPoint y: 152, endPoint x: 353, endPoint y: 163, distance: 187.9
click at [353, 163] on div "Trying to reach [DOMAIN_NAME] Connected again... 0% clear filter new 1" at bounding box center [333, 154] width 667 height 309
click at [488, 91] on div at bounding box center [447, 93] width 286 height 10
click at [275, 90] on div at bounding box center [277, 94] width 10 height 10
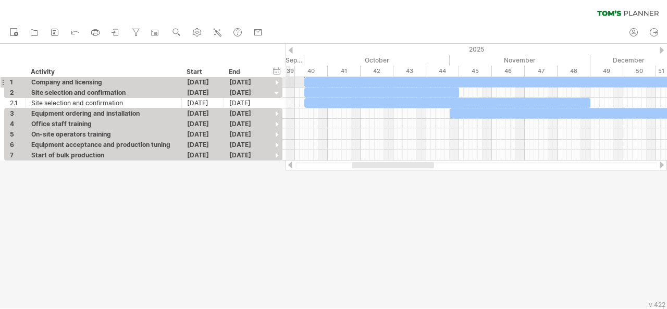
click at [276, 84] on div at bounding box center [277, 83] width 10 height 10
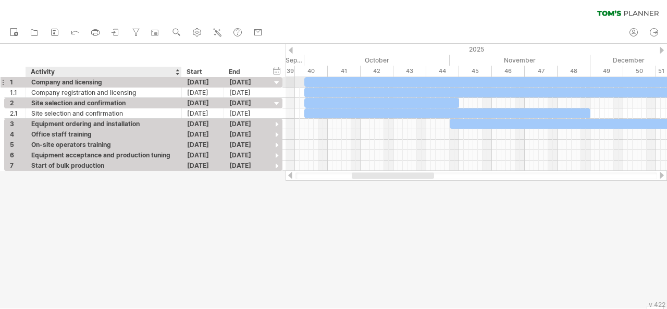
click at [48, 79] on div "Company and licensing" at bounding box center [103, 82] width 145 height 10
click at [48, 79] on input "**********" at bounding box center [103, 82] width 145 height 10
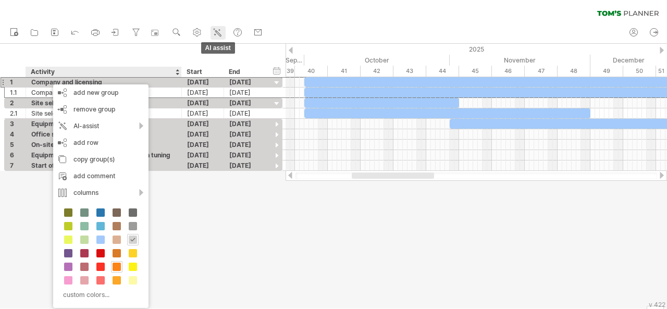
click at [224, 32] on link "AI assist" at bounding box center [217, 33] width 15 height 14
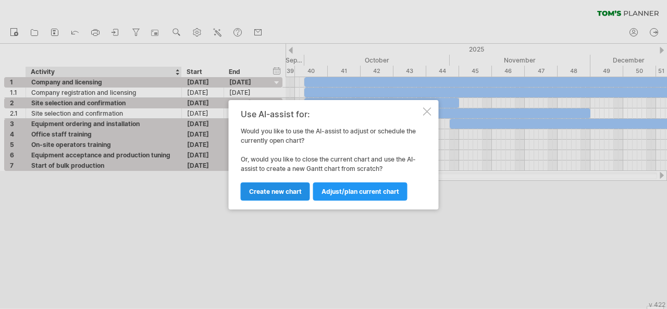
click at [304, 193] on link "Create new chart" at bounding box center [275, 191] width 69 height 18
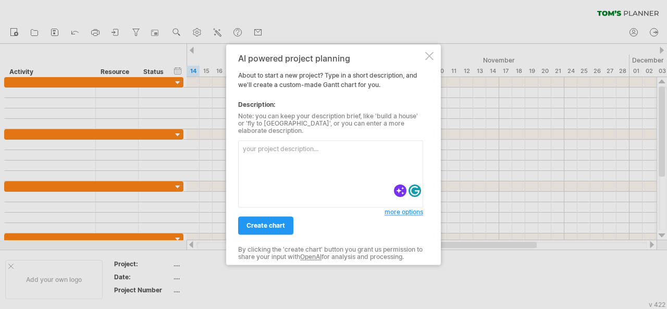
click at [265, 159] on textarea at bounding box center [330, 173] width 185 height 67
click at [263, 145] on textarea at bounding box center [330, 173] width 185 height 67
paste textarea "[DATE] - [DATE] Company registration and setup process [DATE] - [DATE] Site con…"
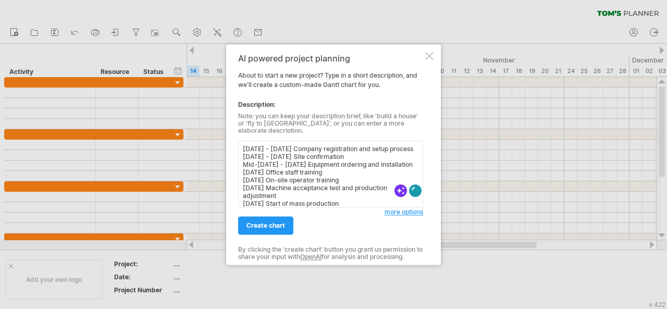
click at [242, 142] on textarea "[DATE] - [DATE] Company registration and setup process [DATE] - [DATE] Site con…" at bounding box center [330, 173] width 185 height 67
click at [352, 153] on textarea "[DATE] - [DATE] Company registration and setup process [DATE] - [DATE] Site con…" at bounding box center [330, 173] width 185 height 67
click at [349, 148] on textarea "[DATE] - [DATE] Company registration and setup process [DATE] - [DATE] Site con…" at bounding box center [330, 173] width 185 height 67
click at [350, 143] on textarea "[DATE] - [DATE] Company registration and setup process [DATE] - [DATE] Site con…" at bounding box center [330, 173] width 185 height 67
paste textarea "Vietnam Factory Construction and Production Schedule Plan"
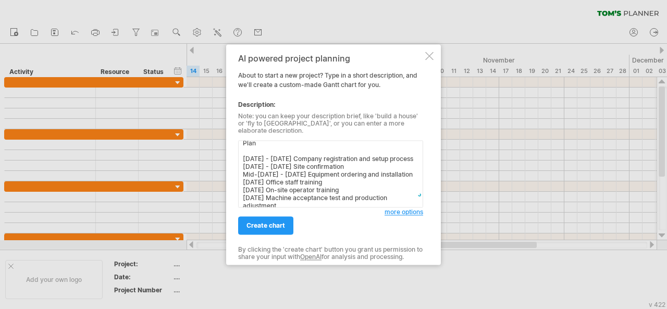
scroll to position [36, 0]
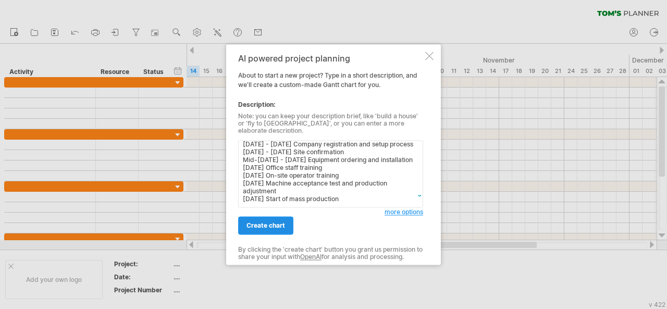
type textarea "Vietnam Factory Construction and Production Schedule Plan [DATE] - [DATE] Compa…"
click at [271, 221] on span "create chart" at bounding box center [265, 225] width 39 height 8
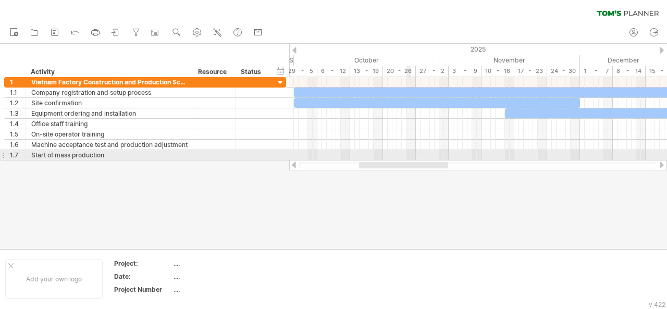
drag, startPoint x: 412, startPoint y: 165, endPoint x: 411, endPoint y: 154, distance: 11.6
click at [411, 154] on div "Trying to reach [DOMAIN_NAME] Connected again... 0% clear filter new 1" at bounding box center [333, 154] width 667 height 309
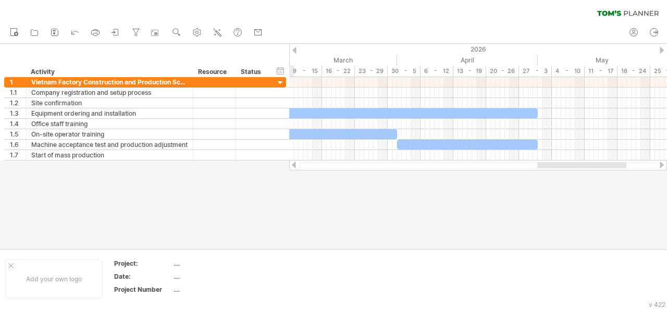
drag, startPoint x: 400, startPoint y: 165, endPoint x: 576, endPoint y: 168, distance: 176.6
click at [576, 168] on div at bounding box center [581, 165] width 89 height 6
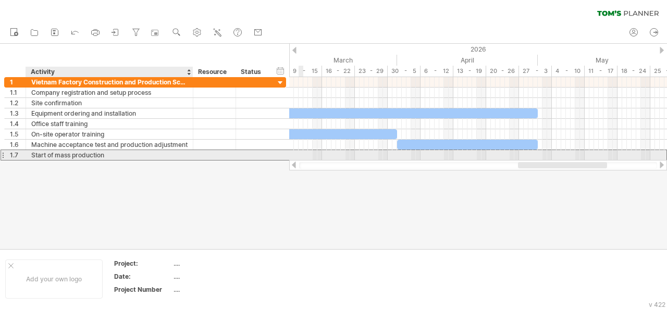
click at [149, 155] on div "Start of mass production" at bounding box center [109, 155] width 156 height 10
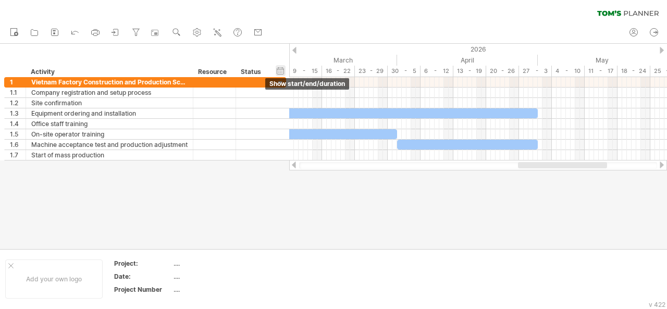
click at [281, 71] on div "hide start/end/duration show start/end/duration" at bounding box center [281, 70] width 10 height 11
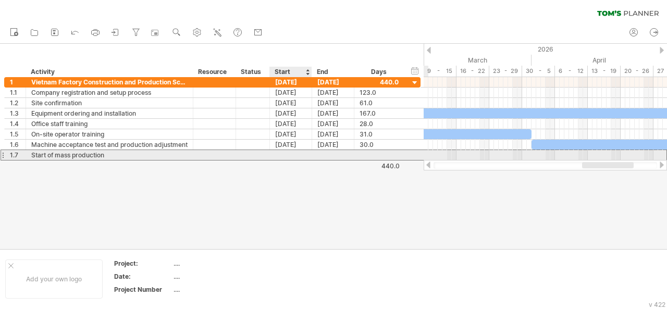
click at [288, 154] on div at bounding box center [291, 155] width 42 height 10
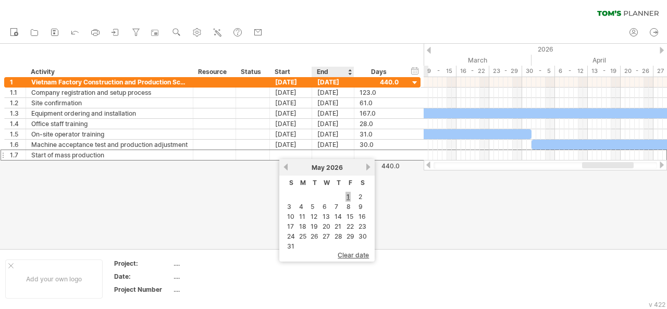
click at [347, 197] on link "1" at bounding box center [347, 197] width 5 height 10
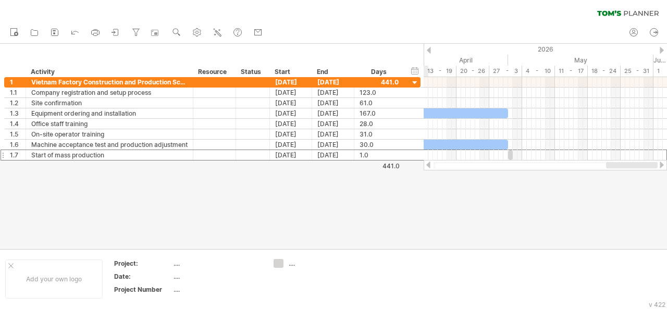
drag, startPoint x: 595, startPoint y: 167, endPoint x: 630, endPoint y: 163, distance: 35.2
click at [630, 163] on div at bounding box center [632, 165] width 52 height 6
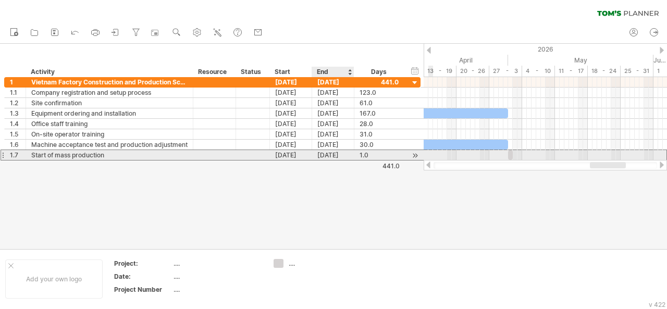
click at [335, 156] on div "[DATE]" at bounding box center [333, 155] width 42 height 10
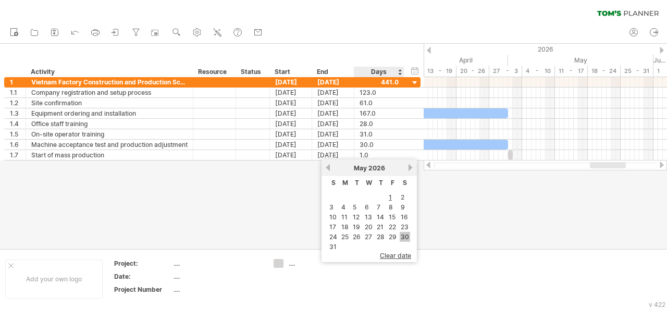
click at [404, 234] on link "30" at bounding box center [405, 237] width 10 height 10
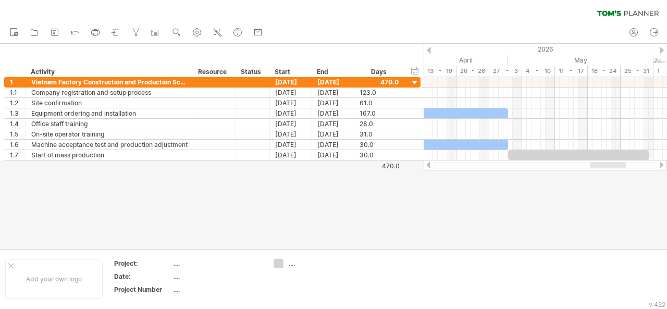
click at [531, 211] on div at bounding box center [333, 146] width 667 height 205
click at [518, 206] on div at bounding box center [333, 146] width 667 height 205
click at [602, 163] on div at bounding box center [605, 165] width 36 height 6
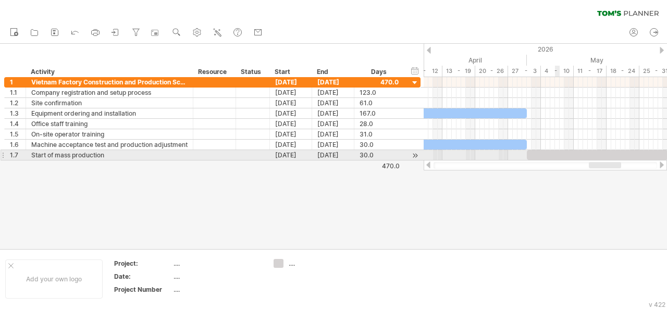
click at [557, 152] on div at bounding box center [597, 155] width 141 height 10
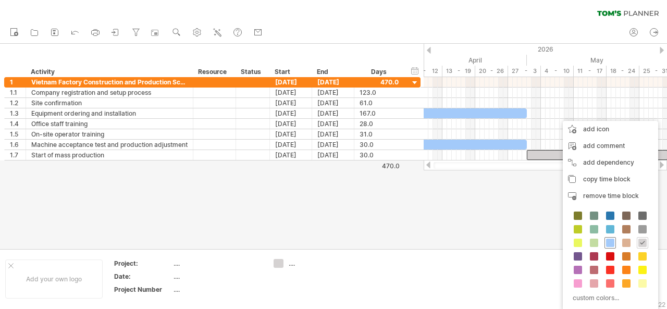
click at [610, 239] on span at bounding box center [610, 243] width 8 height 8
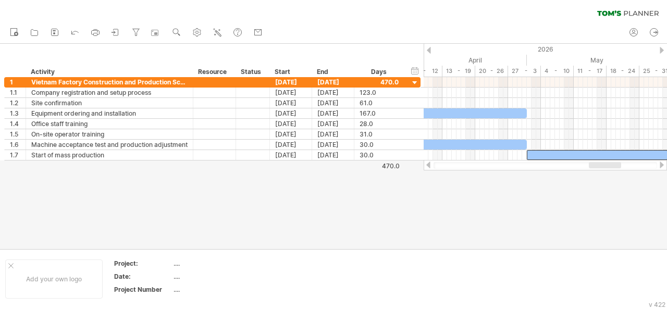
click at [568, 235] on div at bounding box center [333, 146] width 667 height 205
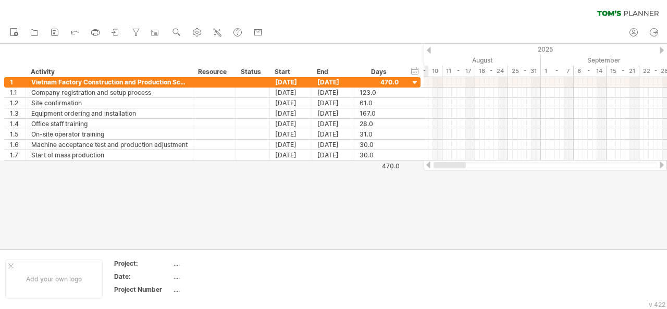
drag, startPoint x: 598, startPoint y: 167, endPoint x: 429, endPoint y: 165, distance: 169.3
click at [429, 165] on div at bounding box center [545, 165] width 243 height 10
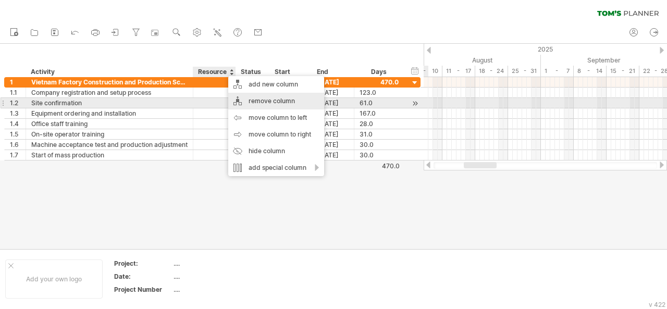
click at [269, 105] on div "remove column" at bounding box center [276, 101] width 96 height 17
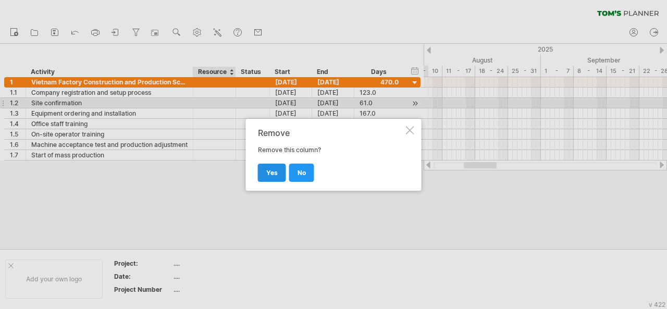
click at [277, 170] on link "yes" at bounding box center [272, 173] width 28 height 18
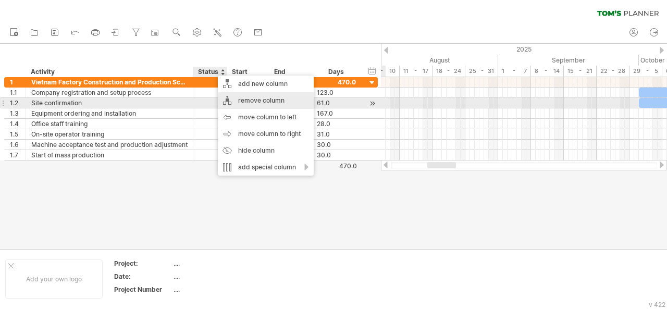
click at [264, 103] on div "remove column" at bounding box center [266, 100] width 96 height 17
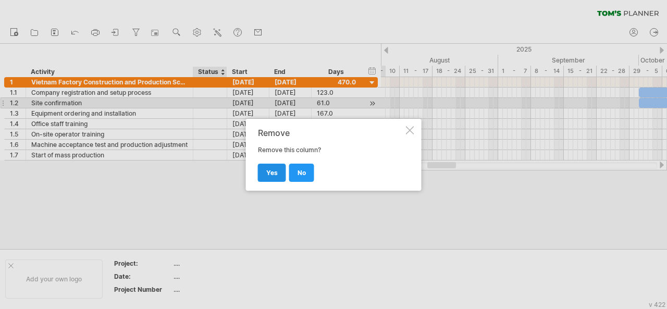
click at [272, 169] on span "yes" at bounding box center [271, 173] width 11 height 8
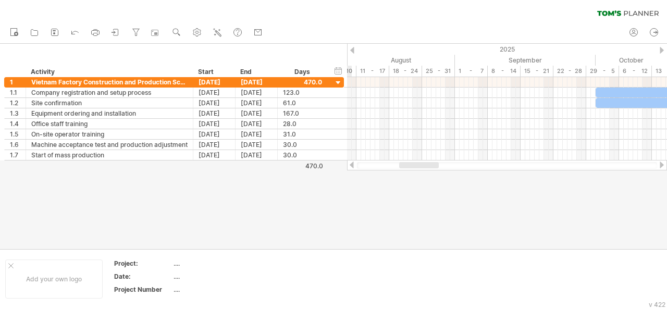
click at [424, 161] on div at bounding box center [507, 165] width 320 height 10
click at [339, 81] on div at bounding box center [338, 83] width 10 height 10
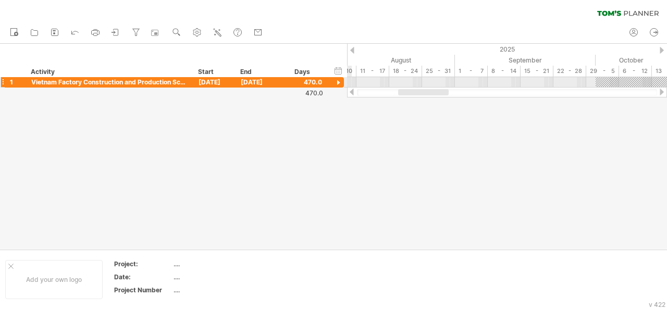
click at [339, 81] on div at bounding box center [338, 83] width 10 height 10
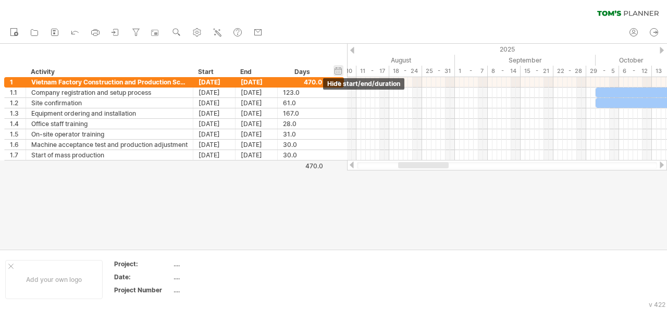
click at [339, 71] on div "hide start/end/duration show start/end/duration" at bounding box center [338, 70] width 10 height 11
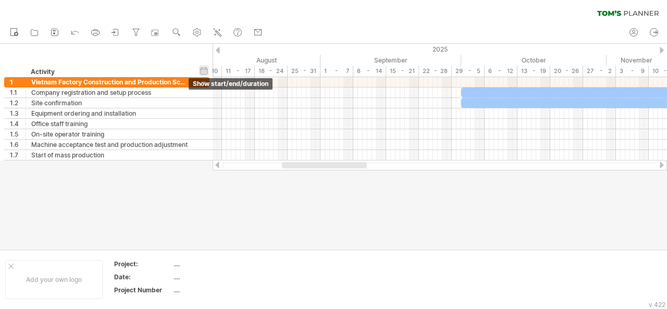
click at [204, 72] on div "hide start/end/duration show start/end/duration" at bounding box center [204, 70] width 10 height 11
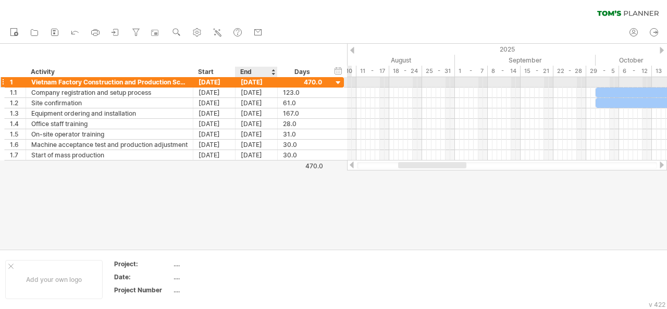
click at [256, 84] on div "[DATE]" at bounding box center [257, 82] width 42 height 10
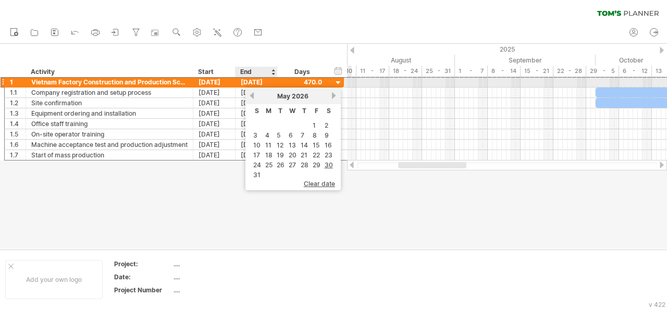
click at [256, 84] on div "[DATE]" at bounding box center [257, 82] width 42 height 10
click at [253, 81] on div "[DATE]" at bounding box center [257, 82] width 42 height 10
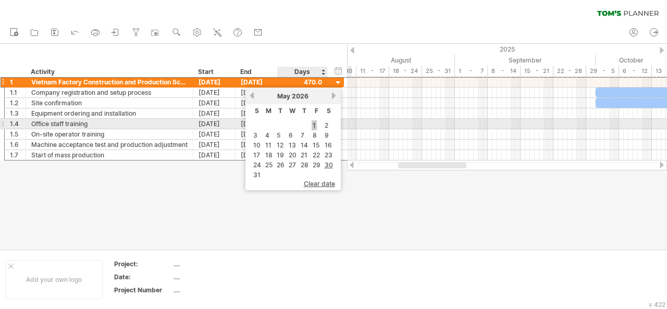
click at [314, 121] on link "1" at bounding box center [314, 125] width 5 height 10
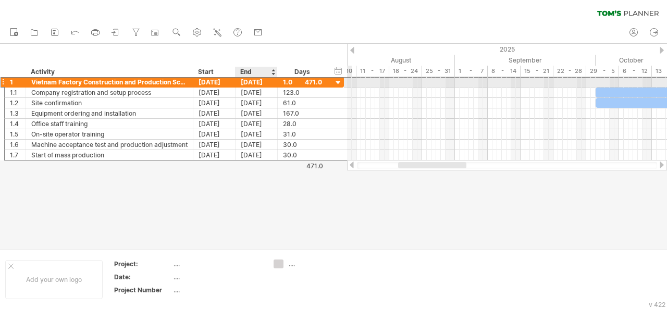
click at [258, 82] on div "[DATE]" at bounding box center [257, 82] width 42 height 10
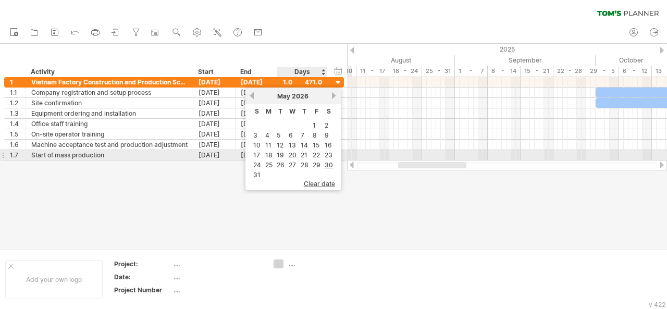
click at [299, 157] on table "S M T W T F S 1 2 3 4 5 6 7 8 9 10 11 12 13 14 15 16 17 18 19 20 21 22 23 24 25…" at bounding box center [293, 142] width 85 height 76
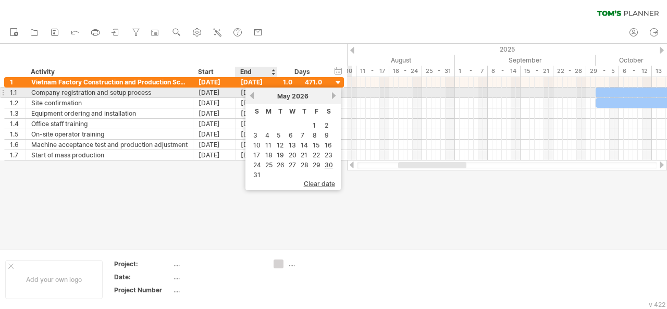
click at [251, 96] on link "previous" at bounding box center [252, 96] width 8 height 8
click at [334, 92] on link "next" at bounding box center [334, 96] width 8 height 8
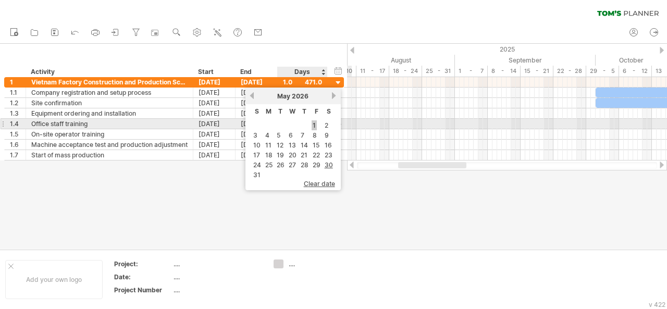
click at [315, 125] on link "1" at bounding box center [314, 125] width 5 height 10
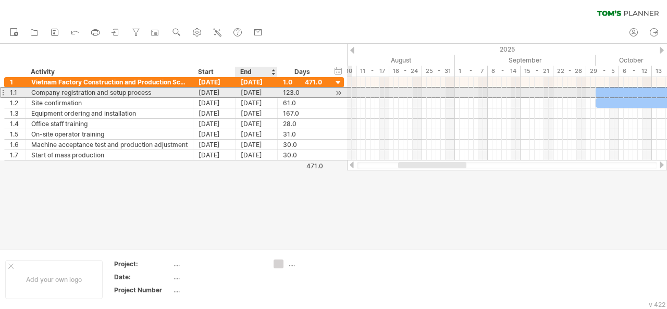
click at [255, 92] on div "[DATE]" at bounding box center [257, 93] width 42 height 10
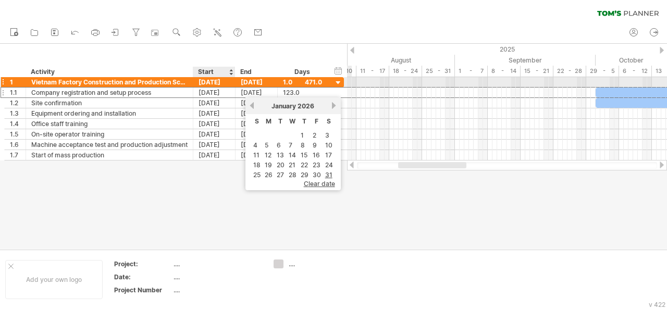
click at [208, 80] on div "[DATE]" at bounding box center [214, 82] width 42 height 10
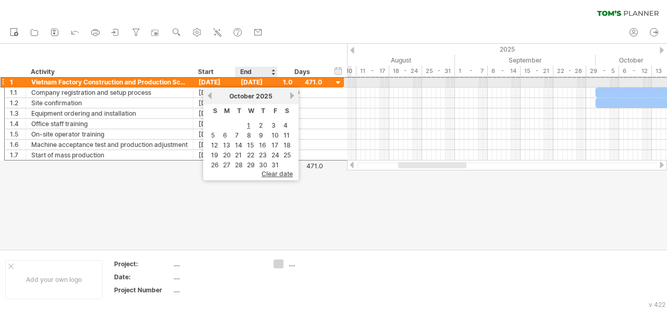
click at [254, 88] on div "previous next [DATE]" at bounding box center [250, 96] width 95 height 17
click at [256, 86] on div "[DATE]" at bounding box center [257, 82] width 42 height 10
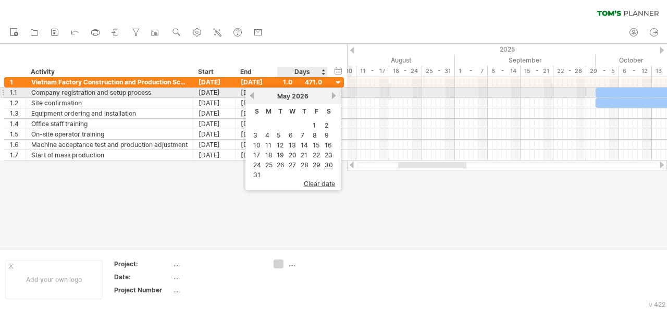
click at [338, 97] on div "previous next [DATE]" at bounding box center [292, 96] width 95 height 17
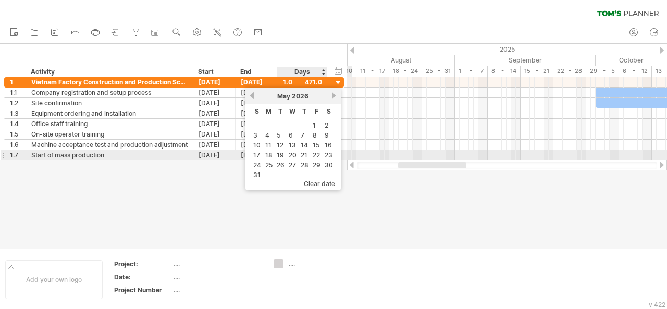
click at [322, 153] on table "S M T W T F S 1 2 3 4 5 6 7 8 9 10 11 12 13 14 15 16 17 18 19 20 21 22 23 24 25…" at bounding box center [293, 142] width 85 height 76
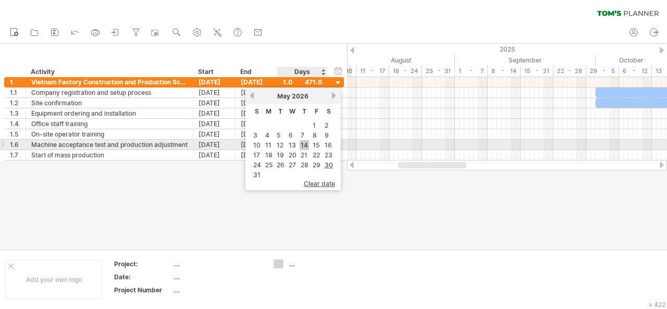
click at [304, 147] on link "14" at bounding box center [304, 145] width 9 height 10
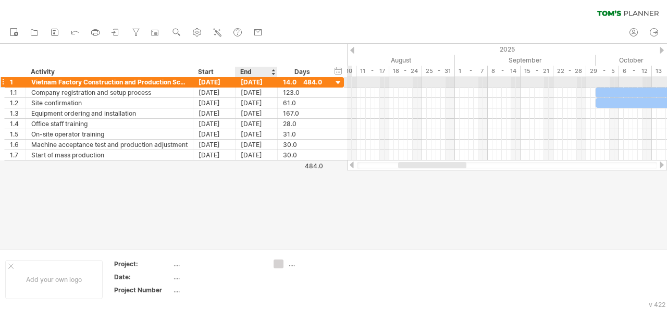
click at [260, 83] on div "[DATE]" at bounding box center [257, 82] width 42 height 10
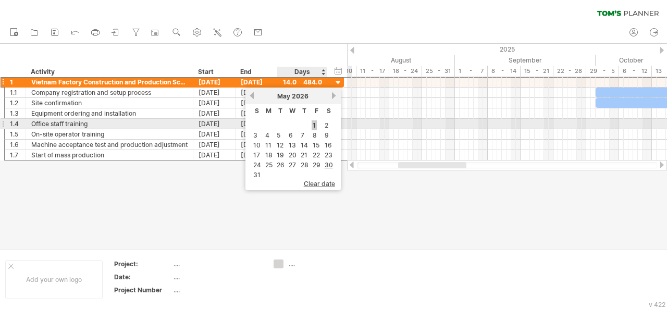
click at [316, 121] on link "1" at bounding box center [314, 125] width 5 height 10
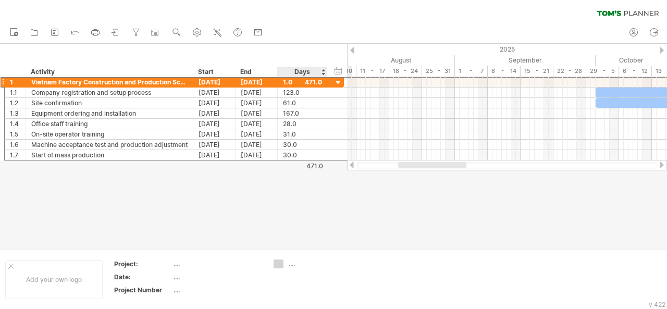
click at [297, 192] on div at bounding box center [333, 146] width 667 height 205
click at [324, 82] on div at bounding box center [326, 82] width 5 height 10
click at [293, 82] on div "1.0" at bounding box center [302, 82] width 39 height 10
click at [307, 82] on div "***" at bounding box center [302, 82] width 39 height 10
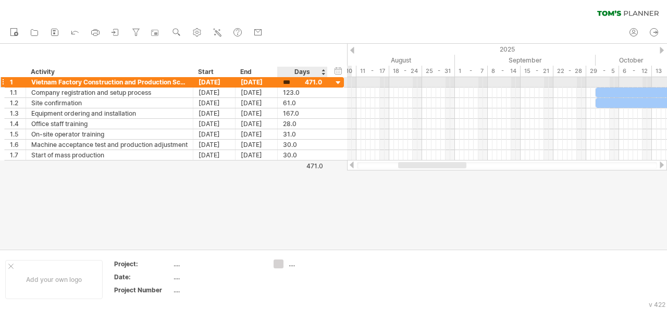
click at [317, 81] on div "***" at bounding box center [302, 82] width 39 height 10
click at [254, 80] on div "[DATE]" at bounding box center [257, 82] width 42 height 10
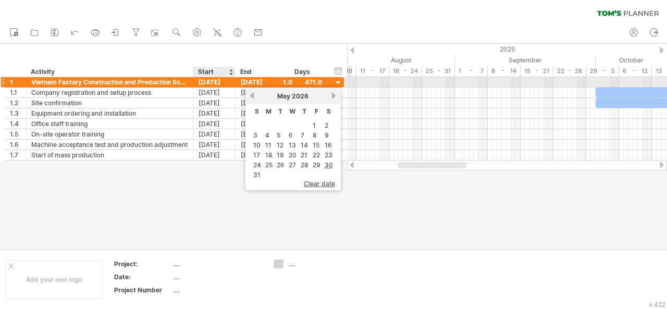
click at [230, 82] on div "[DATE]" at bounding box center [214, 82] width 42 height 10
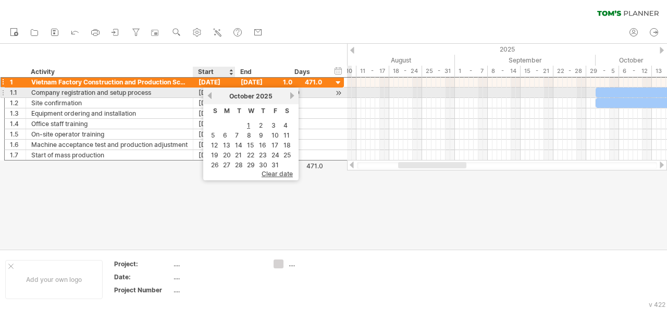
click at [210, 95] on link "previous" at bounding box center [210, 96] width 8 height 8
click at [292, 92] on link "next" at bounding box center [292, 96] width 8 height 8
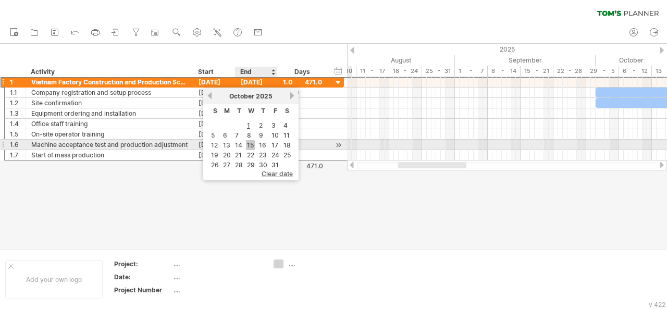
click at [251, 143] on link "15" at bounding box center [250, 145] width 9 height 10
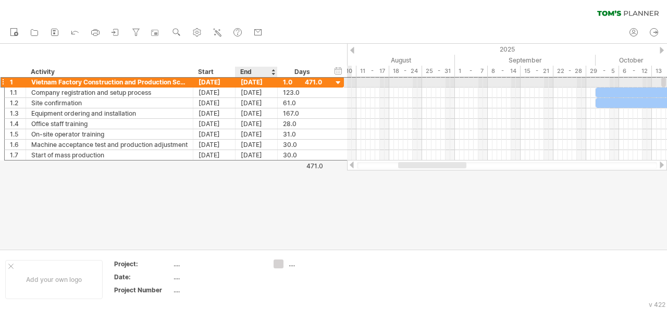
click at [262, 83] on div "[DATE]" at bounding box center [257, 82] width 42 height 10
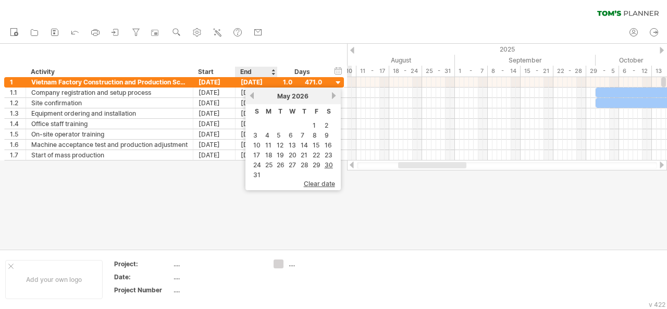
click at [240, 181] on div at bounding box center [333, 146] width 667 height 205
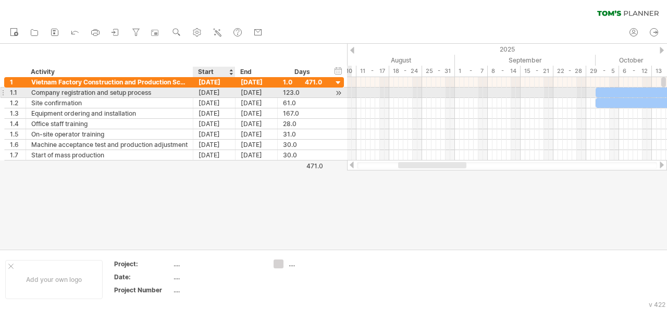
click at [210, 89] on div "[DATE]" at bounding box center [214, 93] width 42 height 10
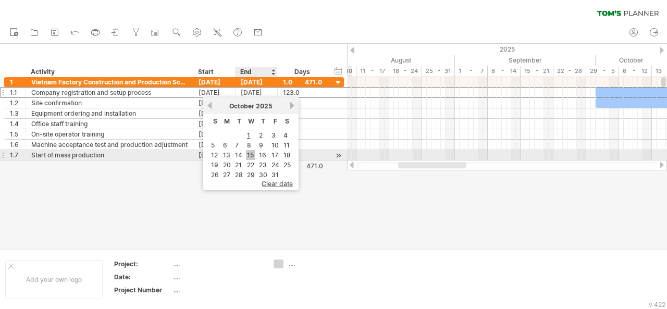
click at [252, 151] on link "15" at bounding box center [250, 155] width 9 height 10
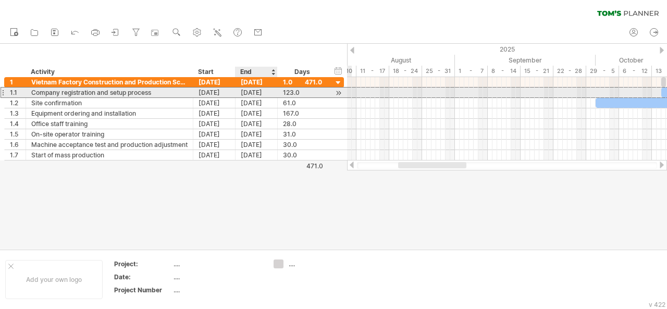
click at [261, 92] on div "[DATE]" at bounding box center [257, 93] width 42 height 10
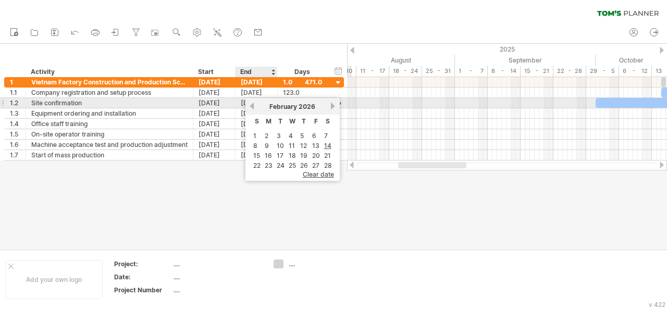
click at [254, 107] on link "previous" at bounding box center [252, 106] width 8 height 8
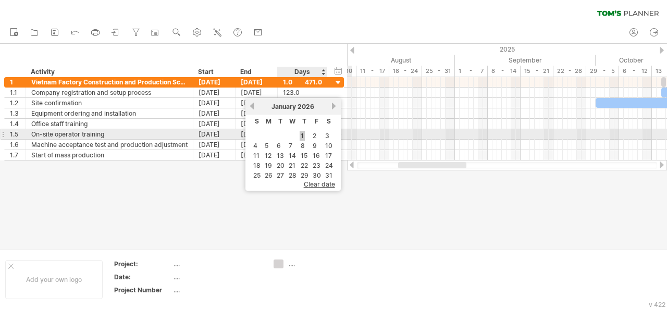
click at [300, 133] on link "1" at bounding box center [302, 136] width 5 height 10
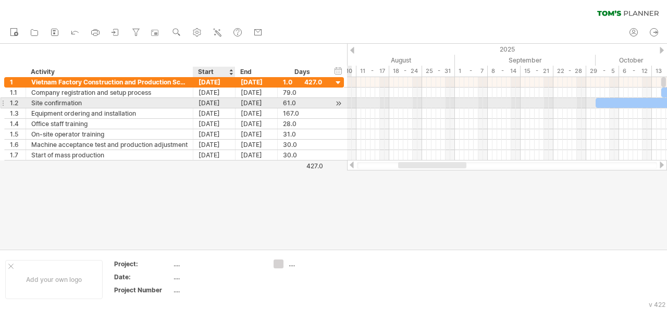
click at [215, 103] on div "[DATE]" at bounding box center [214, 103] width 42 height 10
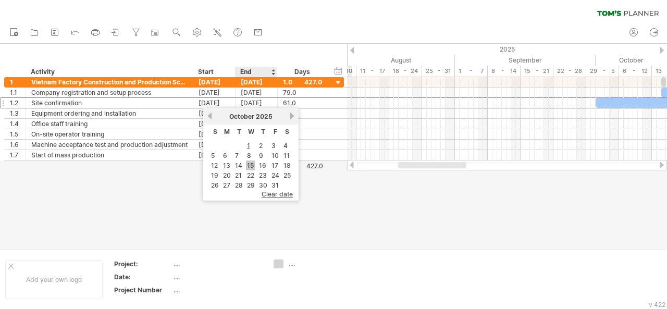
click at [249, 164] on link "15" at bounding box center [250, 165] width 9 height 10
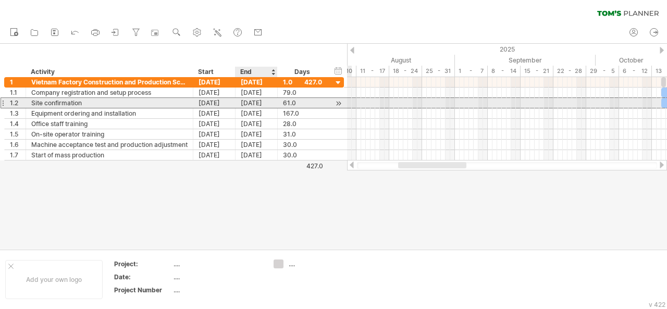
click at [254, 104] on div "[DATE]" at bounding box center [257, 103] width 42 height 10
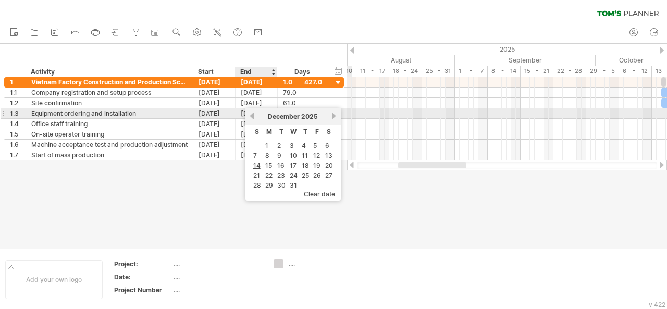
click at [251, 115] on link "previous" at bounding box center [252, 116] width 8 height 8
click at [251, 114] on link "previous" at bounding box center [252, 116] width 8 height 8
click at [330, 115] on div "[DATE]" at bounding box center [293, 117] width 76 height 8
click at [331, 116] on link "next" at bounding box center [334, 116] width 8 height 8
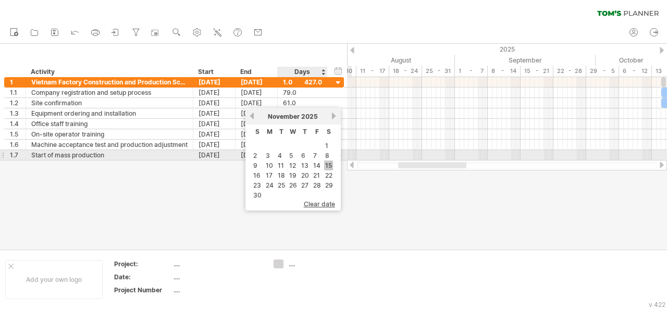
click at [328, 160] on link "15" at bounding box center [328, 165] width 9 height 10
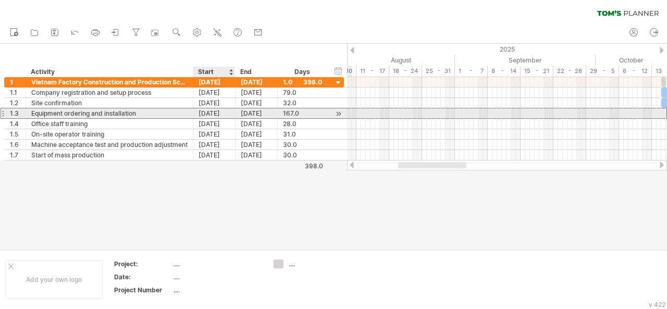
click at [218, 116] on div "[DATE]" at bounding box center [214, 113] width 42 height 10
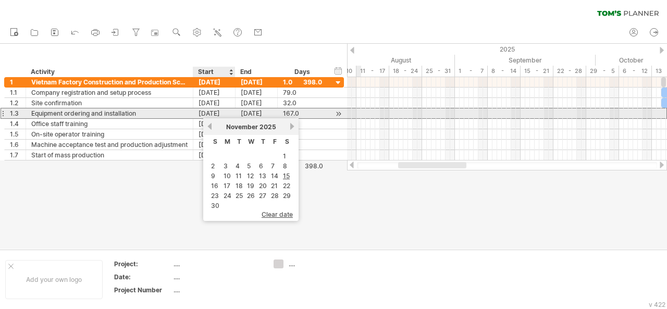
click at [210, 114] on div "[DATE]" at bounding box center [214, 113] width 42 height 10
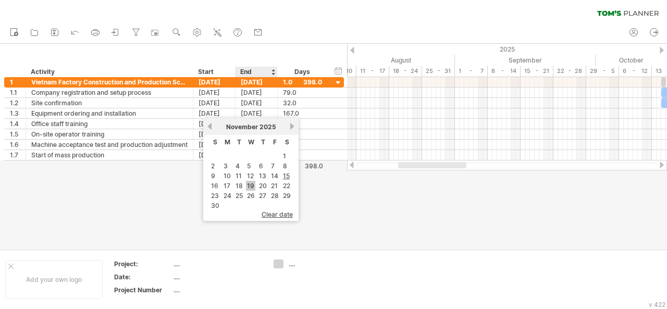
click at [248, 181] on link "19" at bounding box center [250, 186] width 9 height 10
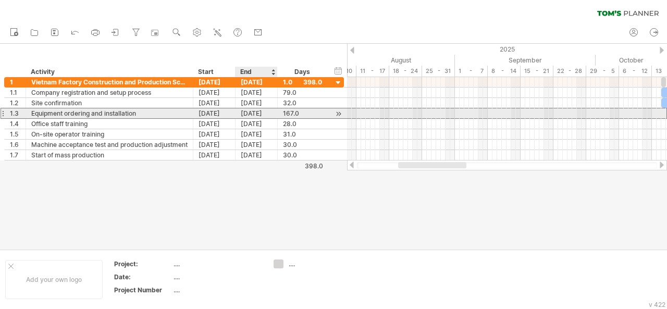
click at [254, 113] on div "[DATE]" at bounding box center [257, 113] width 42 height 10
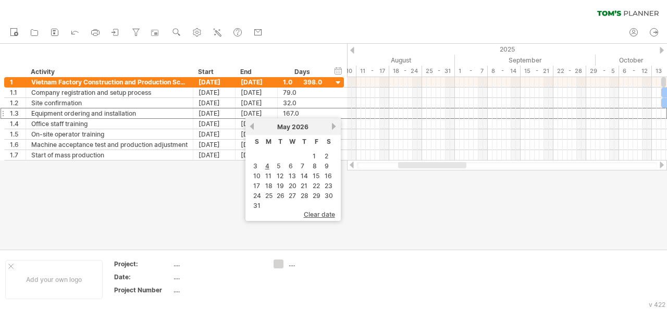
click at [446, 211] on div at bounding box center [333, 146] width 667 height 205
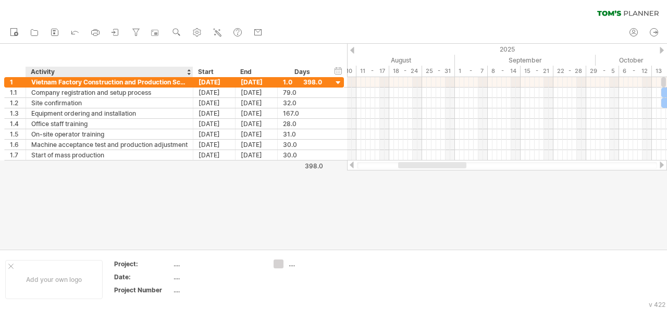
click at [176, 203] on div at bounding box center [333, 146] width 667 height 205
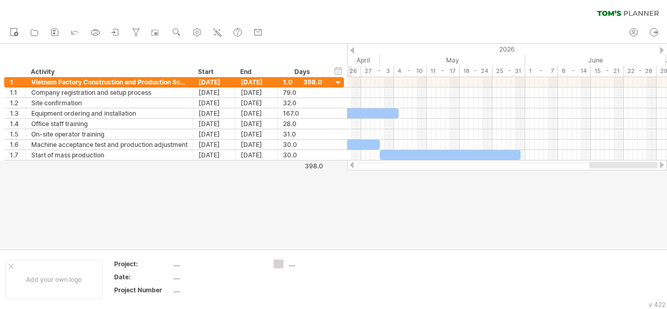
drag, startPoint x: 428, startPoint y: 163, endPoint x: 641, endPoint y: 168, distance: 212.6
click at [641, 168] on div at bounding box center [623, 165] width 68 height 6
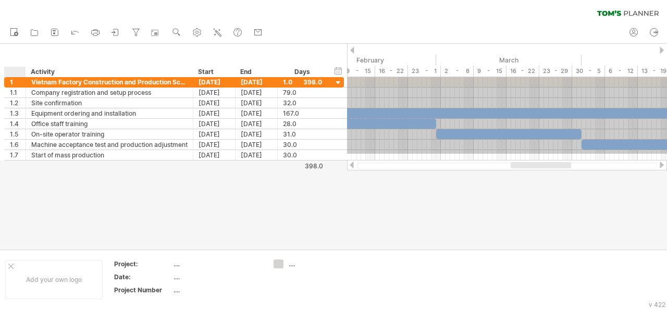
drag, startPoint x: 523, startPoint y: 154, endPoint x: 22, endPoint y: 49, distance: 511.5
click at [22, 49] on div "Trying to reach [DOMAIN_NAME] Connected again... 0% clear filter new 1" at bounding box center [333, 154] width 667 height 309
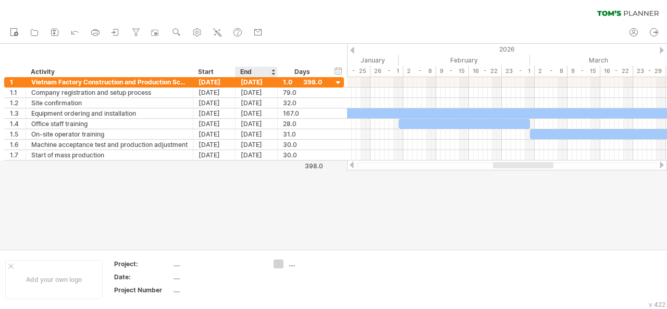
click at [257, 217] on div at bounding box center [333, 146] width 667 height 205
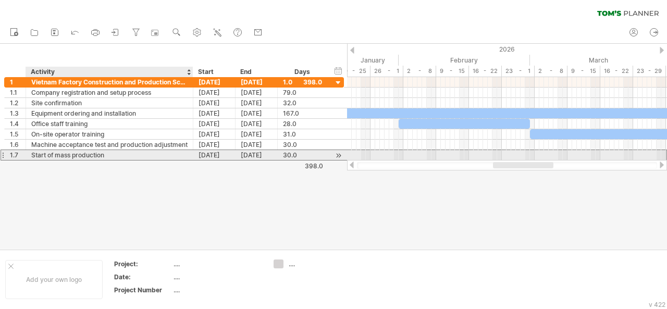
click at [80, 156] on div "Start of mass production" at bounding box center [109, 155] width 156 height 10
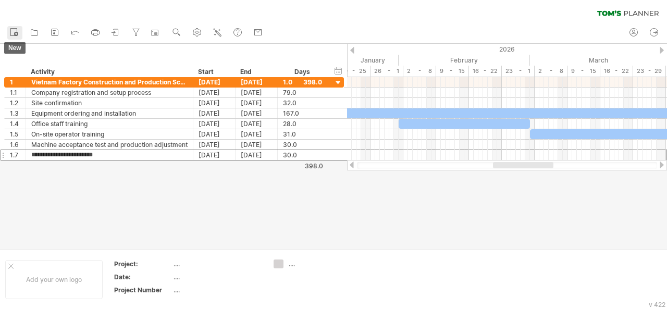
click at [18, 31] on icon at bounding box center [14, 32] width 10 height 10
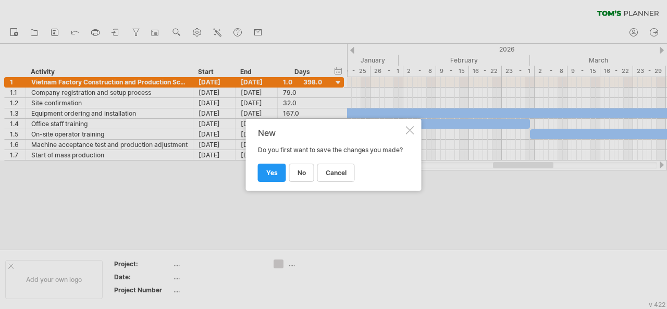
click at [408, 126] on div at bounding box center [410, 130] width 8 height 8
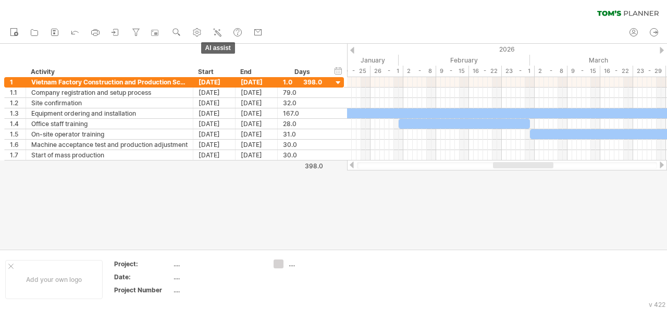
click at [217, 31] on line at bounding box center [216, 31] width 1 height 1
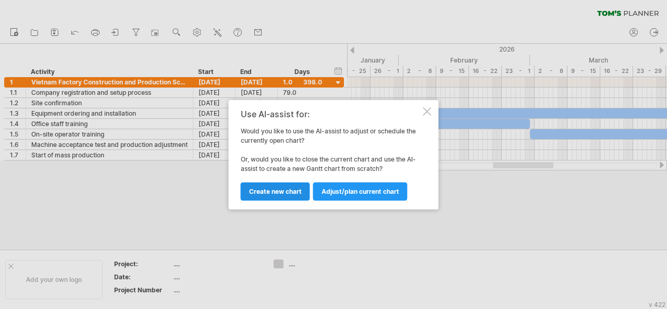
click at [287, 190] on span "Create new chart" at bounding box center [275, 192] width 53 height 8
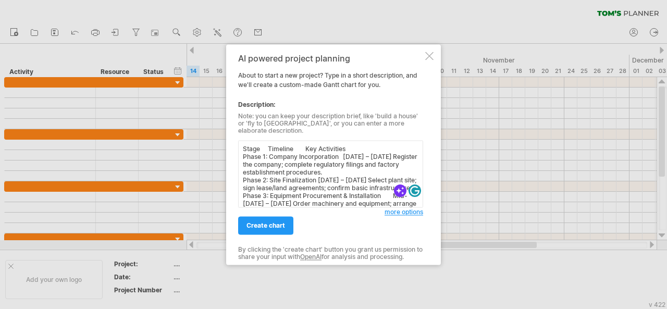
scroll to position [76, 0]
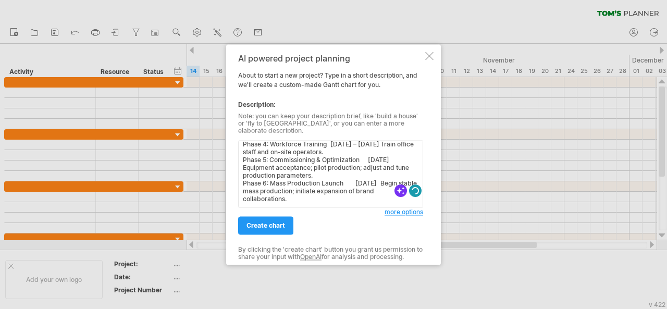
type textarea "Stage Timeline Key Activities Phase 1: Company Incorporation [DATE] – [DATE] Re…"
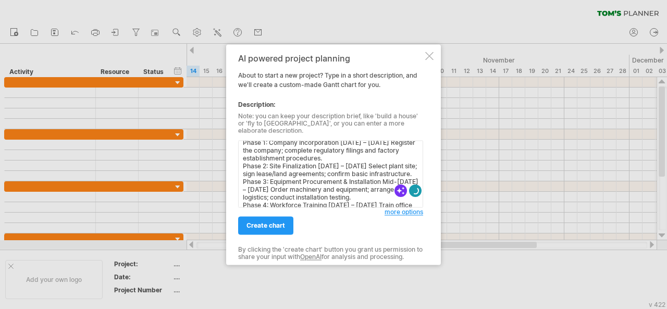
scroll to position [0, 0]
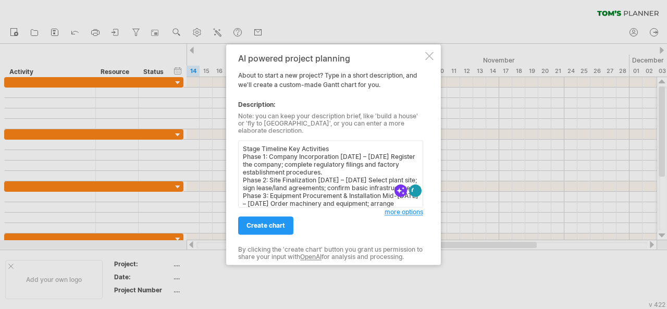
drag, startPoint x: 325, startPoint y: 200, endPoint x: 205, endPoint y: 104, distance: 153.9
click at [205, 104] on div "Trying to reach [DOMAIN_NAME] Connected again... 0% clear filter new" at bounding box center [333, 154] width 667 height 309
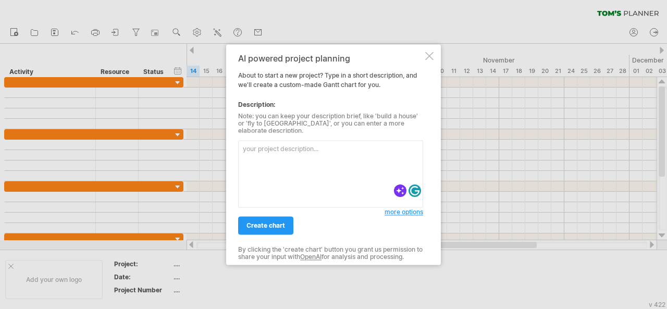
paste textarea "Stage Timeline Key Activities Phase 1: Company Incorporation [DATE] – [DATE] Re…"
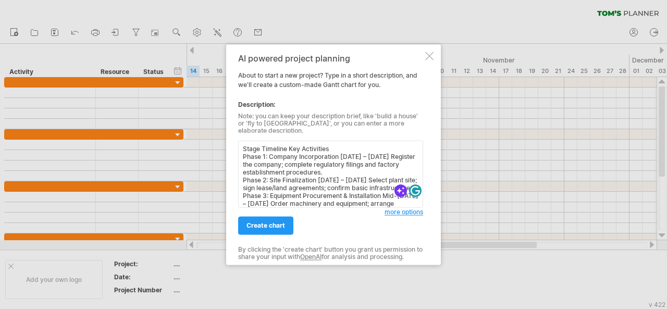
click at [242, 143] on textarea "Stage Timeline Key Activities Phase 1: Company Incorporation [DATE] – [DATE] Re…" at bounding box center [330, 173] width 185 height 67
click at [252, 144] on textarea "Stage Timeline Key Activities Phase 1: Company Incorporation [DATE] – [DATE] Re…" at bounding box center [330, 173] width 185 height 67
paste textarea "Vietnam Factory Construction and Production Schedule Plan"
type textarea "Vietnam Factory Construction and Production Schedule Plan Stage Timeline Key Ac…"
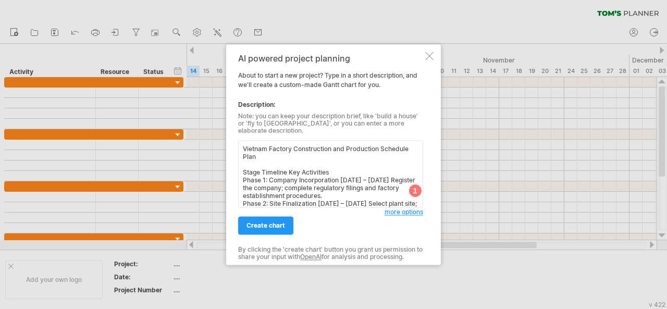
drag, startPoint x: 308, startPoint y: 188, endPoint x: 202, endPoint y: 121, distance: 125.2
click at [202, 121] on div "Trying to reach [DOMAIN_NAME] Connected again... 0% clear filter new" at bounding box center [333, 154] width 667 height 309
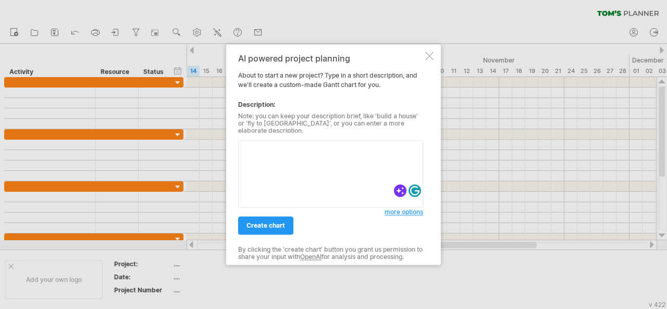
paste textarea "Here’s the English version of your project timeline in a clear, stage-based tab…"
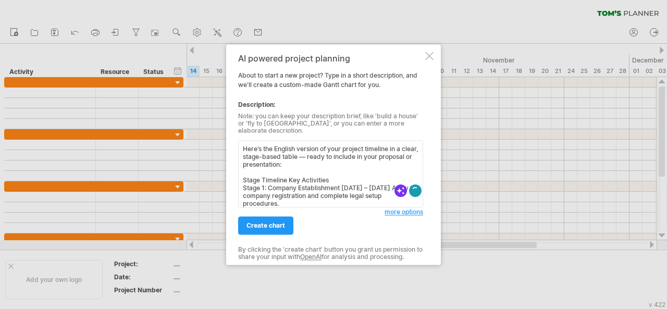
drag, startPoint x: 324, startPoint y: 162, endPoint x: 224, endPoint y: 139, distance: 102.6
click at [224, 139] on div "Trying to reach [DOMAIN_NAME] Connected again... 0% clear filter new" at bounding box center [333, 154] width 667 height 309
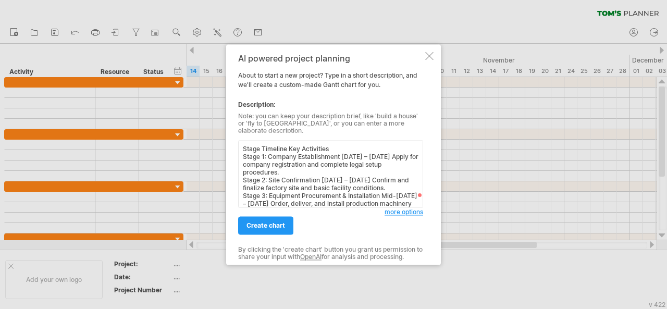
paste textarea "Vietnam Factory Construction and Production Schedule Plan"
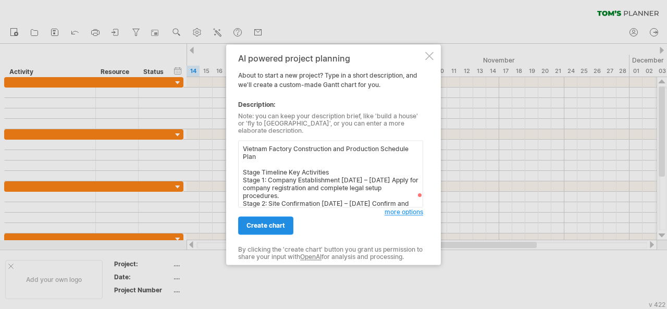
type textarea "Vietnam Factory Construction and Production Schedule Plan Stage Timeline Key Ac…"
click at [276, 221] on span "create chart" at bounding box center [265, 225] width 39 height 8
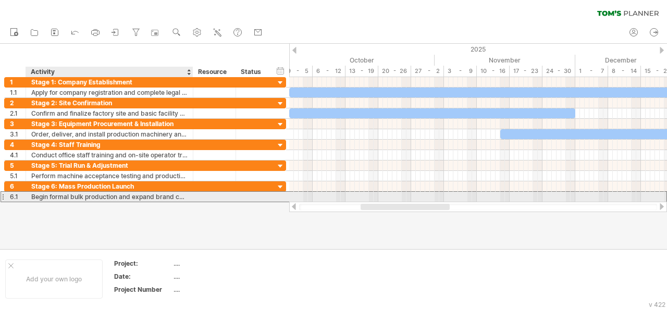
click at [169, 193] on div "Begin formal bulk production and expand brand collaboration." at bounding box center [109, 197] width 156 height 10
click at [182, 194] on input "**********" at bounding box center [109, 197] width 156 height 10
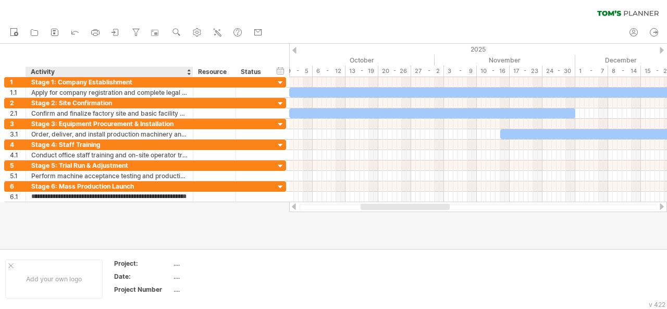
click at [125, 232] on div at bounding box center [333, 146] width 667 height 205
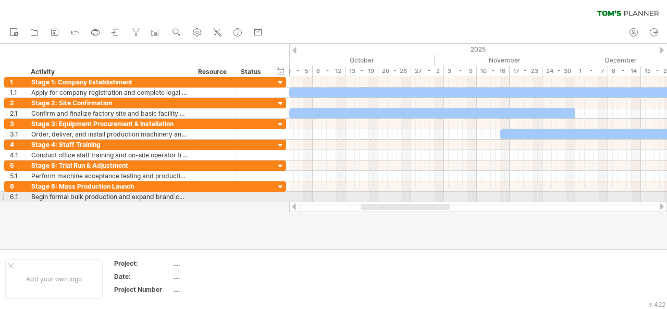
click at [1, 195] on div at bounding box center [3, 196] width 4 height 11
click at [47, 197] on div "Begin formal bulk production and expand brand collaboration." at bounding box center [109, 197] width 156 height 10
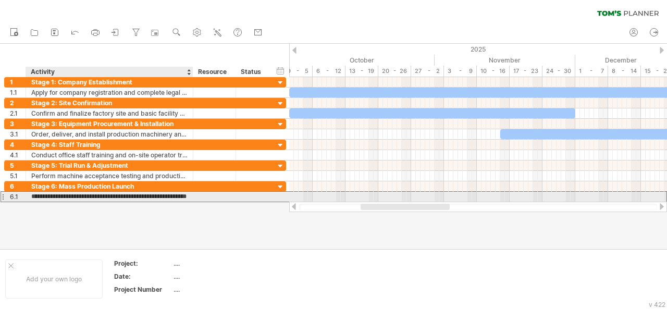
click at [69, 192] on input "**********" at bounding box center [109, 197] width 156 height 10
click at [83, 195] on input "**********" at bounding box center [109, 197] width 156 height 10
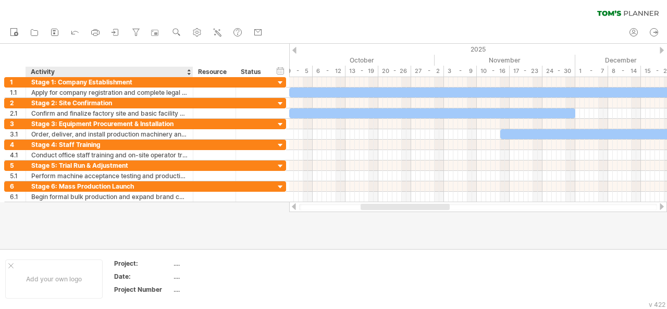
click at [174, 229] on div at bounding box center [333, 146] width 667 height 205
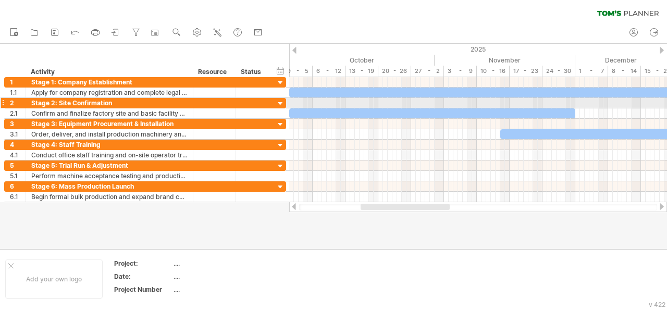
click at [3, 102] on div at bounding box center [3, 102] width 4 height 11
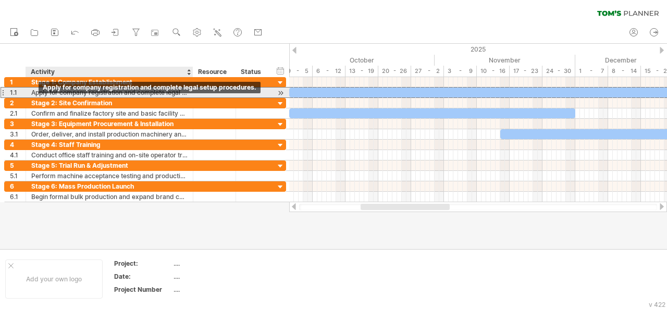
click at [109, 95] on div "Apply for company registration and complete legal setup procedures." at bounding box center [109, 93] width 156 height 10
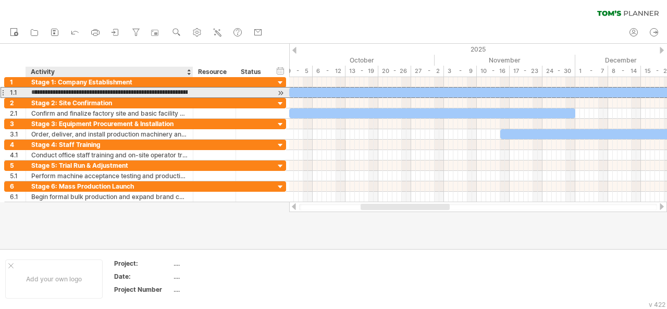
click at [114, 93] on input "**********" at bounding box center [109, 93] width 156 height 10
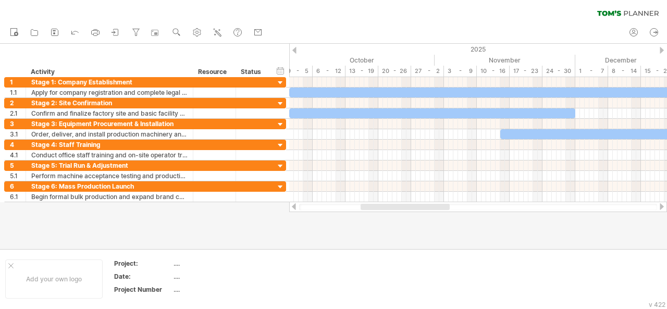
drag, startPoint x: 382, startPoint y: 202, endPoint x: 409, endPoint y: 204, distance: 26.6
click at [409, 204] on div at bounding box center [478, 207] width 378 height 10
drag, startPoint x: 378, startPoint y: 210, endPoint x: 473, endPoint y: 210, distance: 94.3
click at [473, 210] on div at bounding box center [478, 207] width 378 height 10
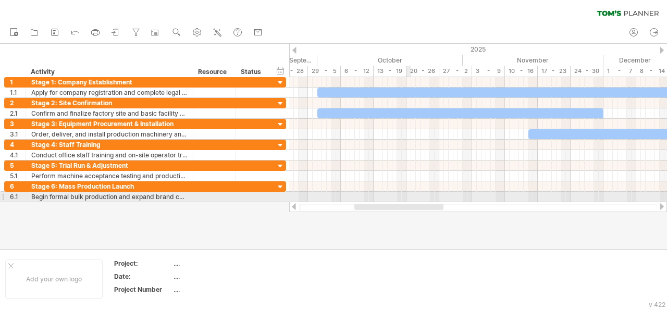
drag, startPoint x: 413, startPoint y: 206, endPoint x: 406, endPoint y: 197, distance: 10.8
click at [406, 197] on div "Trying to reach [DOMAIN_NAME] Connected again... 0% clear filter new 1" at bounding box center [333, 154] width 667 height 309
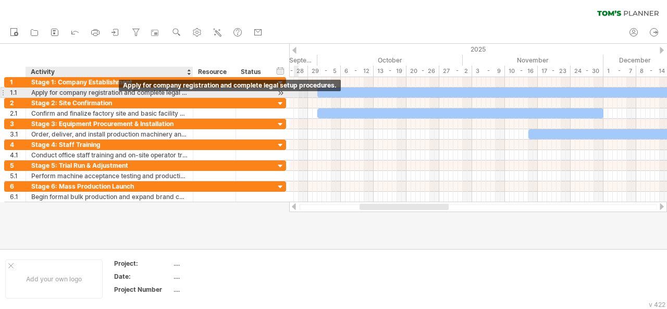
click at [76, 94] on div "Apply for company registration and complete legal setup procedures." at bounding box center [109, 93] width 156 height 10
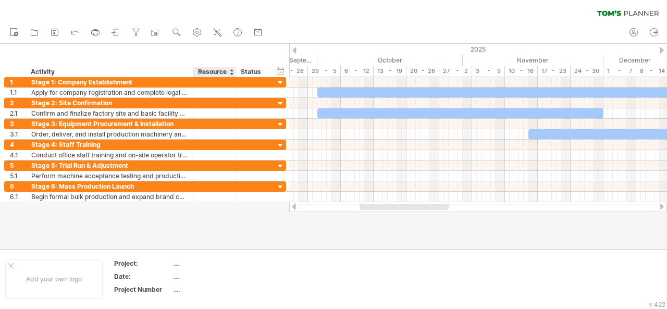
click at [215, 68] on div "Resource" at bounding box center [214, 72] width 32 height 10
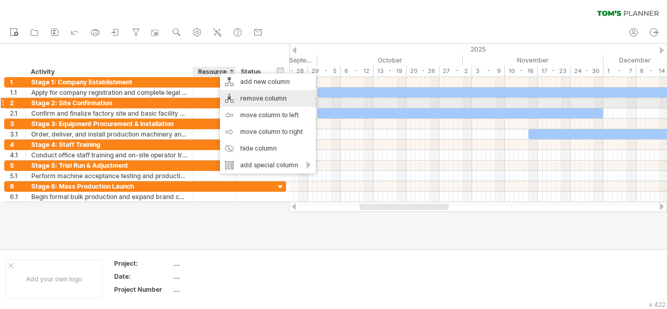
click at [252, 104] on div "remove column" at bounding box center [268, 98] width 96 height 17
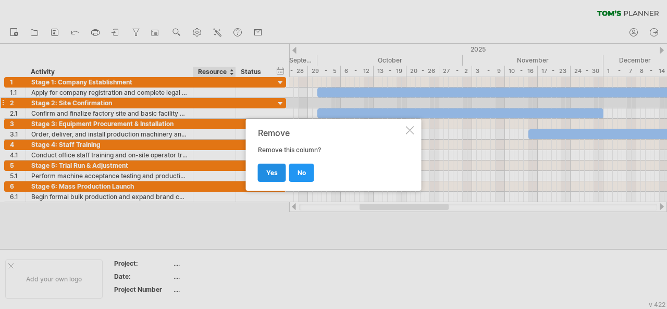
click at [272, 171] on span "yes" at bounding box center [271, 173] width 11 height 8
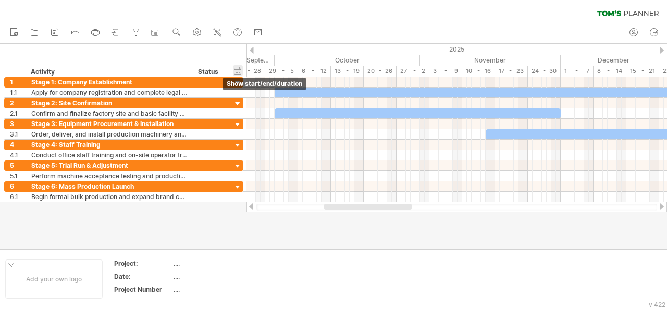
click at [238, 71] on div "hide start/end/duration show start/end/duration" at bounding box center [238, 70] width 10 height 11
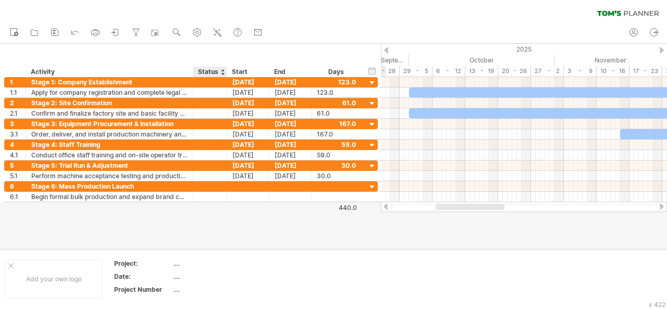
click at [209, 71] on div "Status" at bounding box center [209, 72] width 23 height 10
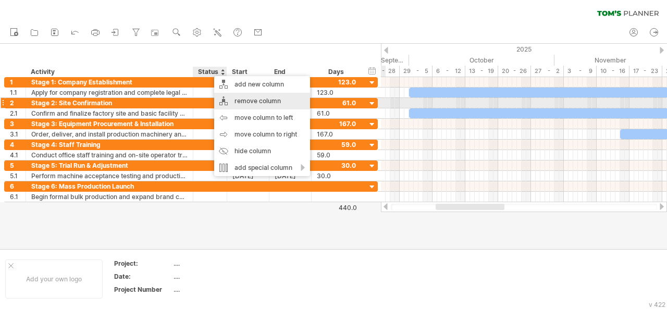
click at [266, 102] on div "remove column" at bounding box center [262, 101] width 96 height 17
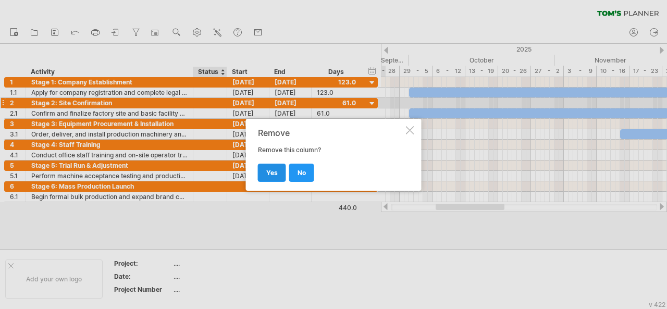
click at [269, 169] on span "yes" at bounding box center [271, 173] width 11 height 8
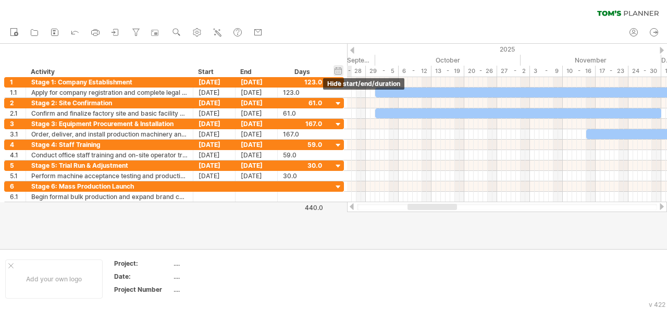
click at [338, 72] on div "hide start/end/duration show start/end/duration" at bounding box center [338, 70] width 10 height 11
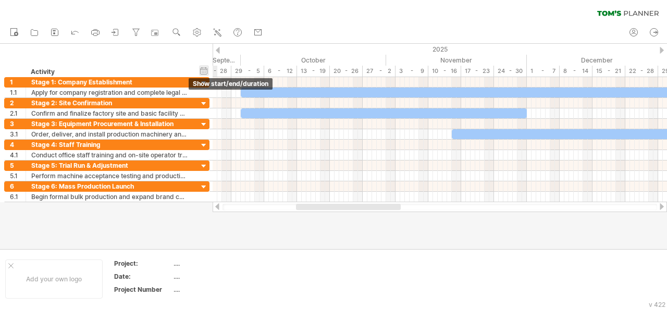
click at [205, 69] on div "hide start/end/duration show start/end/duration" at bounding box center [204, 70] width 10 height 11
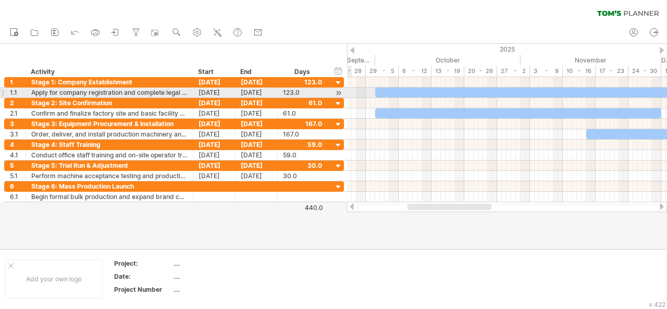
click at [2, 93] on div at bounding box center [3, 92] width 4 height 11
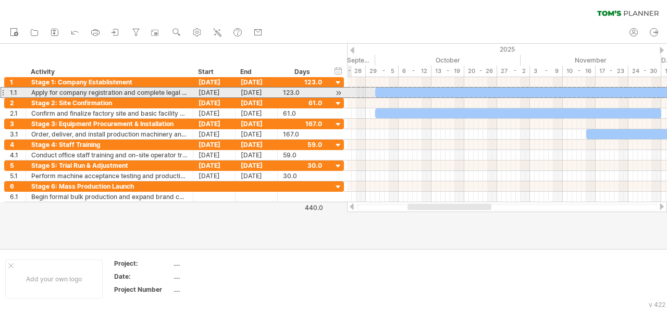
click at [2, 93] on div at bounding box center [3, 92] width 4 height 11
click at [338, 90] on div at bounding box center [338, 93] width 10 height 11
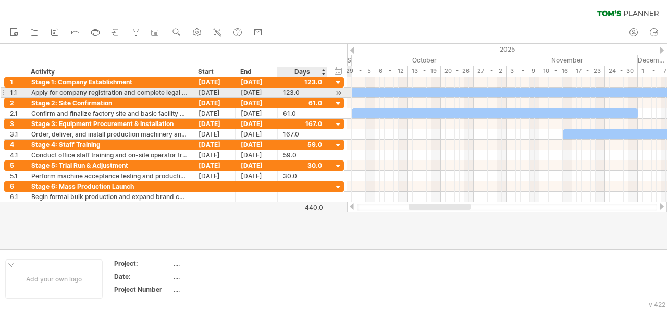
click at [338, 90] on div at bounding box center [338, 93] width 10 height 11
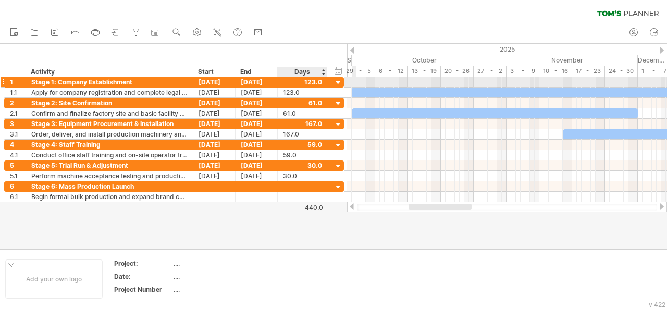
click at [342, 83] on div at bounding box center [338, 83] width 10 height 10
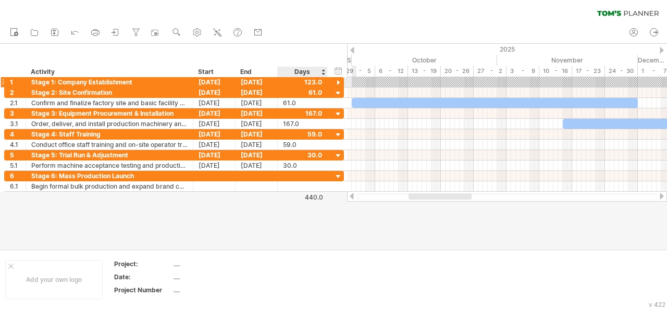
click at [342, 83] on div at bounding box center [338, 83] width 10 height 10
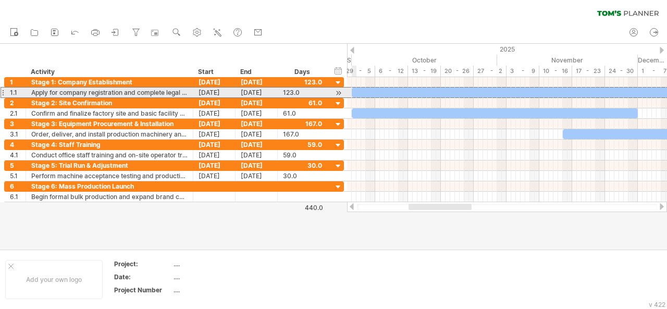
click at [3, 91] on div at bounding box center [3, 92] width 4 height 11
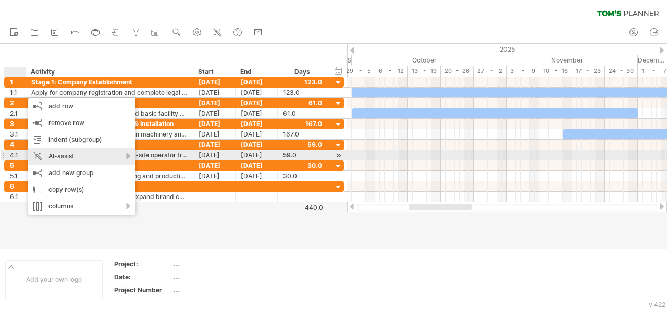
click at [81, 154] on div "AI-assist" at bounding box center [81, 156] width 107 height 17
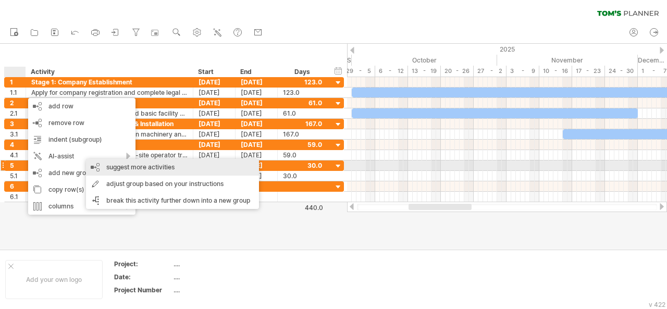
click at [122, 166] on div "suggest more activities" at bounding box center [172, 167] width 173 height 17
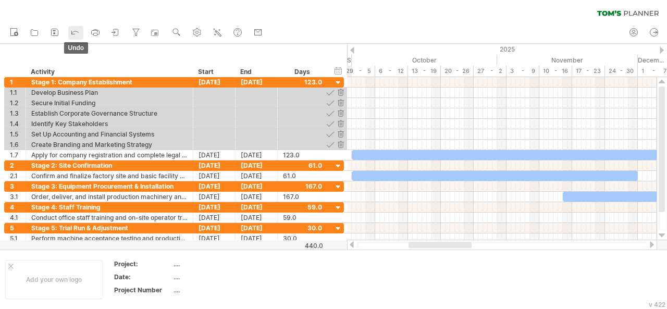
click at [81, 33] on link "undo" at bounding box center [75, 33] width 15 height 14
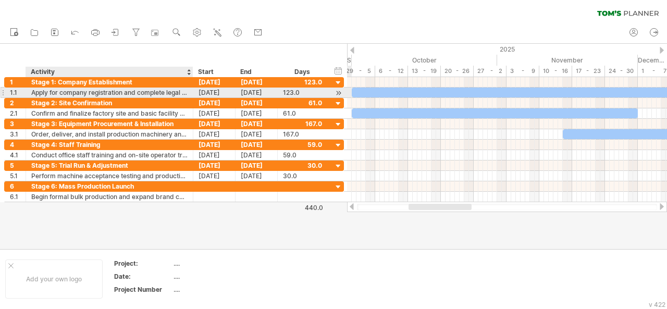
click at [116, 92] on div "Apply for company registration and complete legal setup procedures." at bounding box center [109, 93] width 156 height 10
click at [116, 92] on input "**********" at bounding box center [109, 93] width 156 height 10
click at [132, 92] on input "**********" at bounding box center [109, 93] width 156 height 10
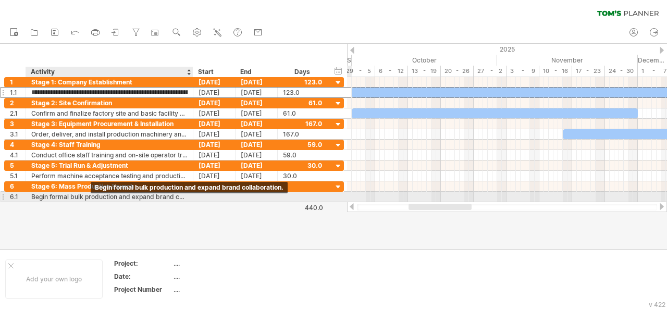
click at [65, 194] on div "Begin formal bulk production and expand brand collaboration." at bounding box center [109, 197] width 156 height 10
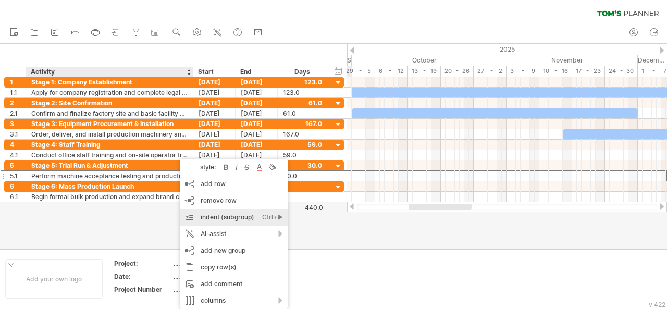
click at [240, 215] on div "indent (subgroup) Ctrl+► Cmd+►" at bounding box center [233, 217] width 107 height 17
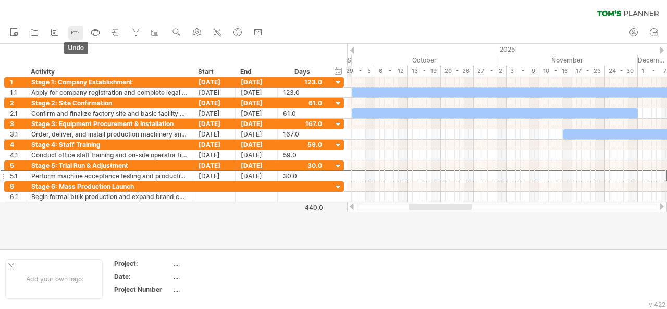
click at [77, 31] on icon at bounding box center [75, 32] width 10 height 10
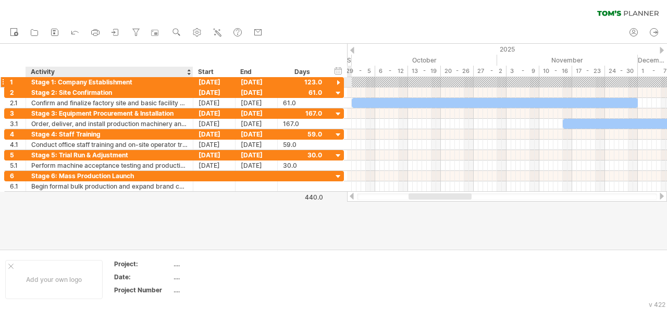
click at [109, 82] on div "Stage 1: Company Establishment" at bounding box center [109, 82] width 156 height 10
click at [109, 82] on input "**********" at bounding box center [109, 82] width 156 height 10
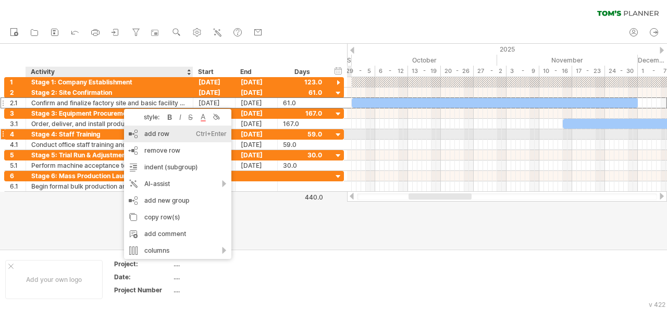
click at [154, 137] on div "add row Ctrl+Enter Cmd+Enter" at bounding box center [177, 134] width 107 height 17
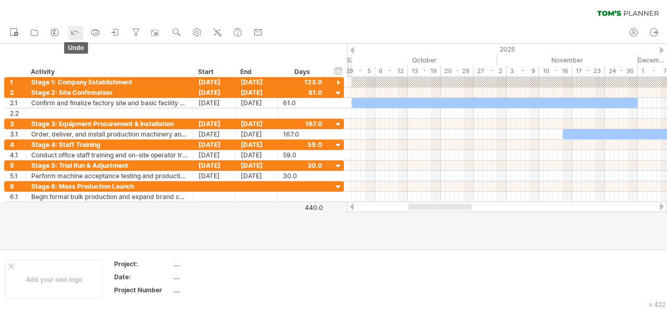
click at [78, 32] on icon at bounding box center [75, 32] width 7 height 3
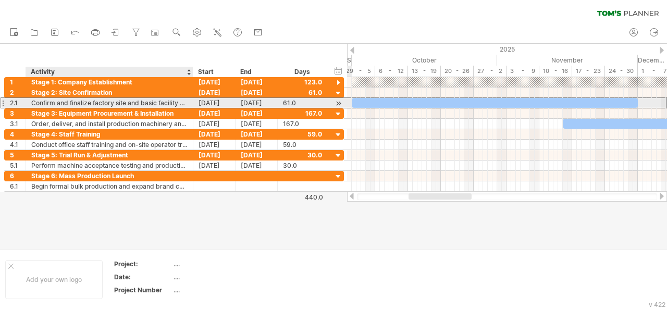
click at [121, 102] on div "Confirm and finalize factory site and basic facility conditions." at bounding box center [109, 103] width 156 height 10
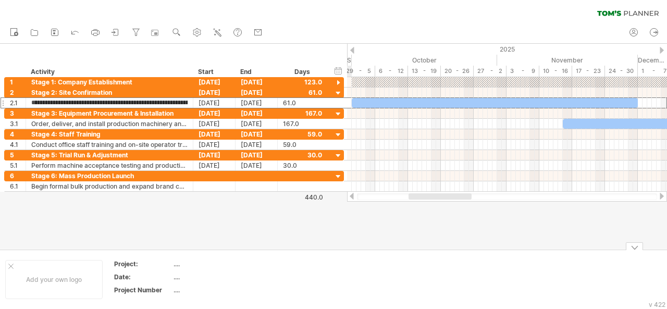
click at [631, 247] on div at bounding box center [634, 246] width 17 height 8
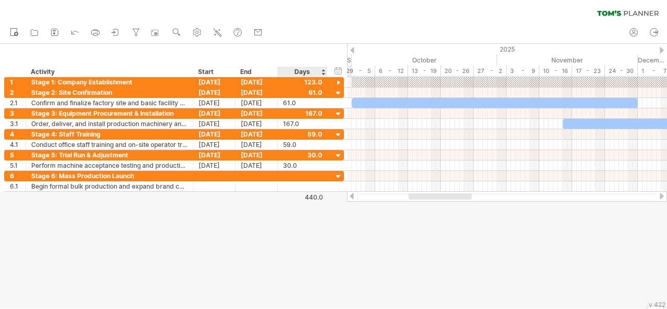
click at [305, 226] on div at bounding box center [333, 176] width 667 height 265
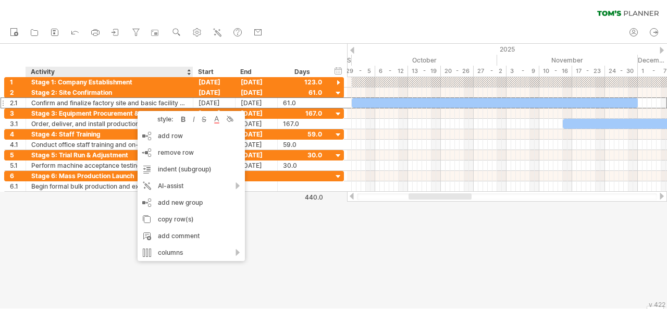
click at [98, 221] on div at bounding box center [333, 176] width 667 height 265
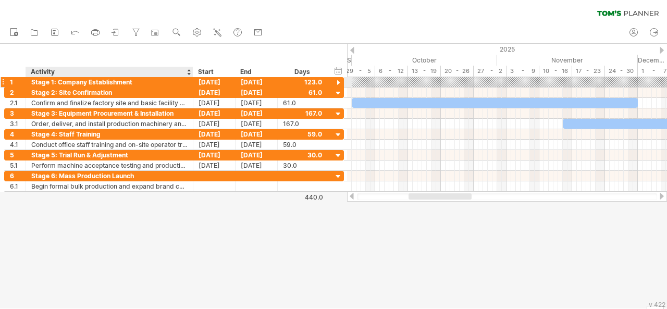
click at [115, 81] on div "Stage 1: Company Establishment" at bounding box center [109, 82] width 156 height 10
click at [115, 81] on input "**********" at bounding box center [109, 82] width 156 height 10
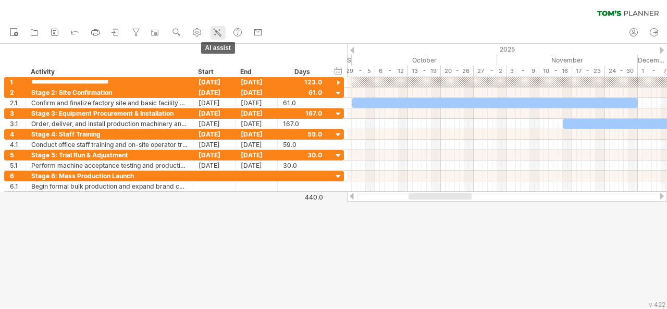
click at [213, 31] on icon at bounding box center [217, 32] width 10 height 10
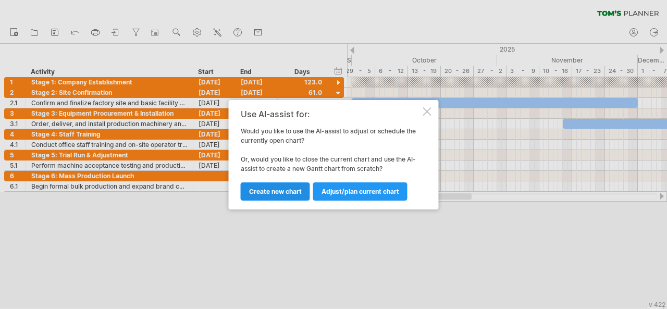
click at [292, 192] on span "Create new chart" at bounding box center [275, 192] width 53 height 8
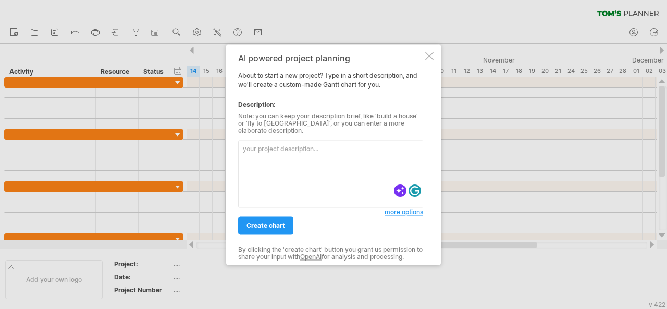
type textarea "Vietnam Factory Construction and Production Schedule Plan"
drag, startPoint x: 298, startPoint y: 171, endPoint x: 207, endPoint y: 139, distance: 96.2
click at [207, 139] on div "Trying to reach [DOMAIN_NAME] Connected again... 0% clear filter new" at bounding box center [333, 154] width 667 height 309
paste textarea "Here’s the English version of your project timeline in a clear, stage-based tab…"
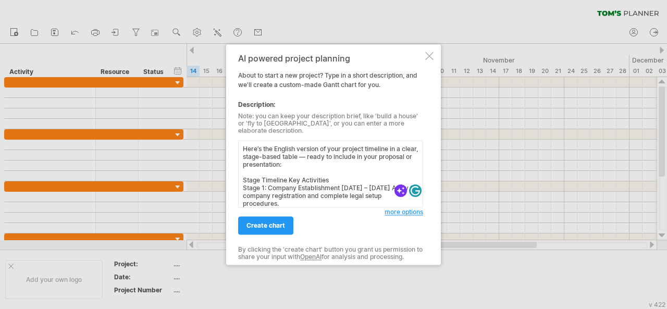
drag, startPoint x: 330, startPoint y: 165, endPoint x: 238, endPoint y: 151, distance: 93.8
click at [238, 151] on textarea "Here’s the English version of your project timeline in a clear, stage-based tab…" at bounding box center [330, 173] width 185 height 67
click at [339, 164] on textarea "Here’s the English version of your project timeline in a clear, stage-based tab…" at bounding box center [330, 173] width 185 height 67
drag, startPoint x: 339, startPoint y: 160, endPoint x: 212, endPoint y: 128, distance: 131.2
click at [212, 128] on div "Trying to reach [DOMAIN_NAME] Connected again... 0% clear filter new" at bounding box center [333, 154] width 667 height 309
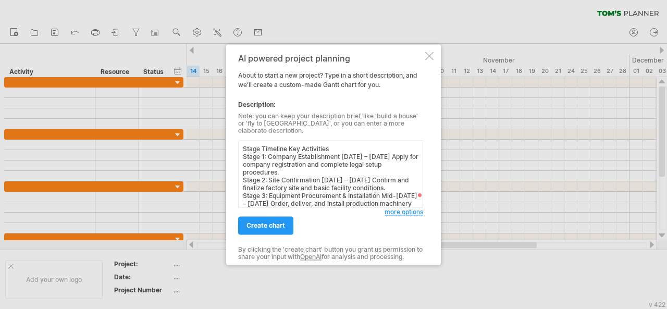
click at [244, 158] on textarea "Stage Timeline Key Activities Stage 1: Company Establishment [DATE] – [DATE] Ap…" at bounding box center [330, 173] width 185 height 67
drag, startPoint x: 330, startPoint y: 151, endPoint x: 221, endPoint y: 151, distance: 109.4
click at [221, 151] on div "Trying to reach [DOMAIN_NAME] Connected again... 0% clear filter new" at bounding box center [333, 154] width 667 height 309
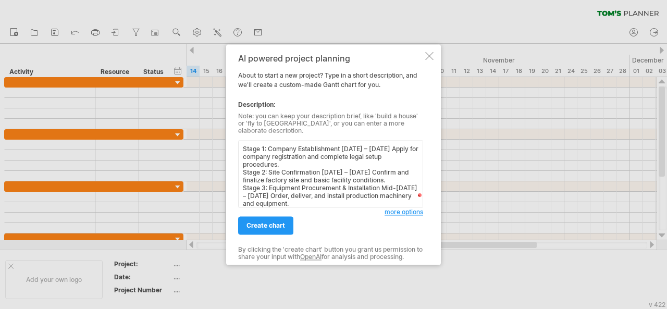
drag, startPoint x: 345, startPoint y: 153, endPoint x: 353, endPoint y: 153, distance: 8.3
click at [353, 153] on textarea "Stage 1: Company Establishment [DATE] – [DATE] Apply for company registration a…" at bounding box center [330, 173] width 185 height 67
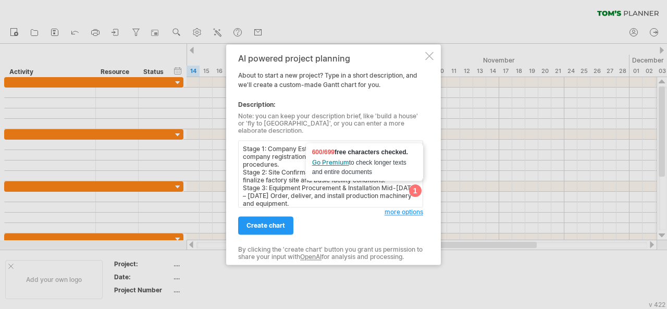
click at [266, 162] on textarea "Stage 1: Company Establishment [DATE] – [DATE] Apply for company registration a…" at bounding box center [330, 173] width 185 height 67
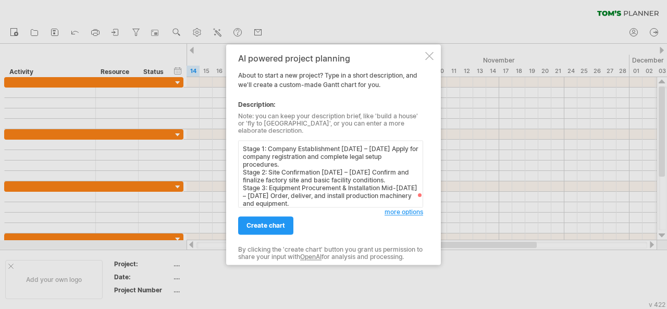
scroll to position [66, 0]
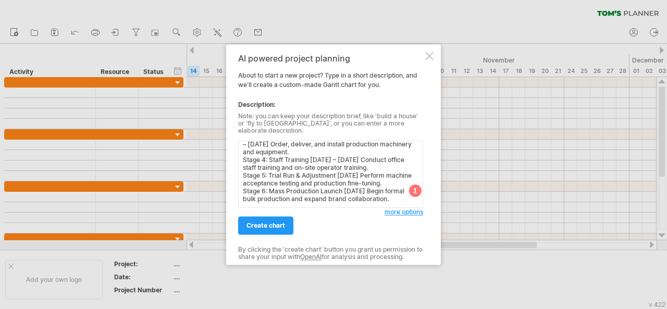
drag, startPoint x: 265, startPoint y: 156, endPoint x: 477, endPoint y: 262, distance: 237.7
click at [477, 262] on div "Trying to reach [DOMAIN_NAME] Connected again... 0% clear filter new" at bounding box center [333, 154] width 667 height 309
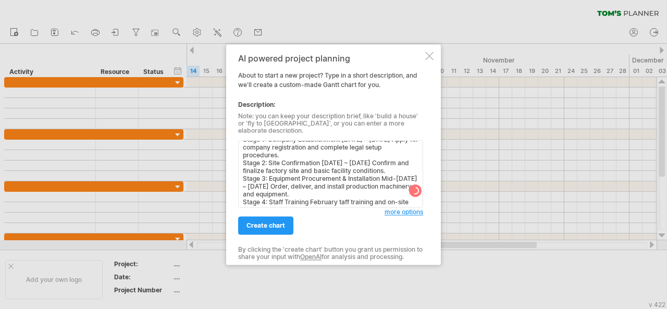
scroll to position [0, 0]
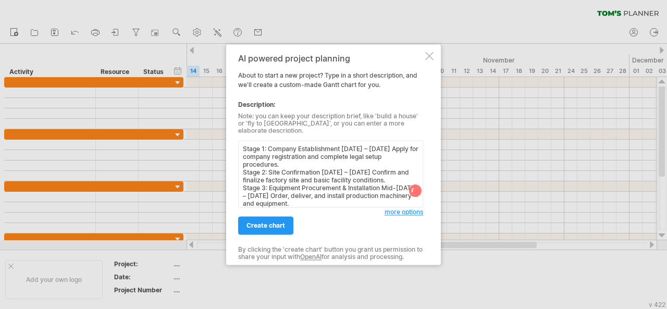
drag, startPoint x: 407, startPoint y: 197, endPoint x: 208, endPoint y: 122, distance: 212.5
click at [208, 122] on div "Trying to reach [DOMAIN_NAME] Connected again... 0% clear filter new" at bounding box center [333, 154] width 667 height 309
type textarea "."
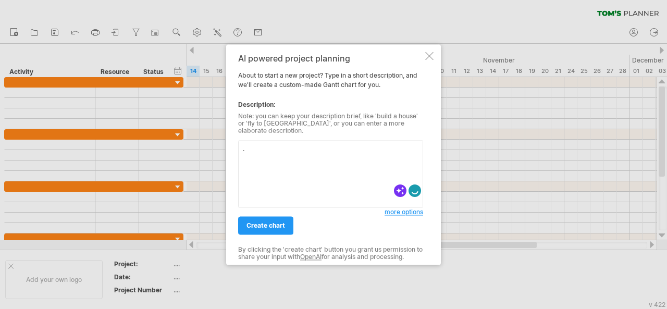
click at [276, 161] on textarea "." at bounding box center [330, 173] width 185 height 67
paste textarea "Vietnam Factory Construction and Production Schedule Plan"
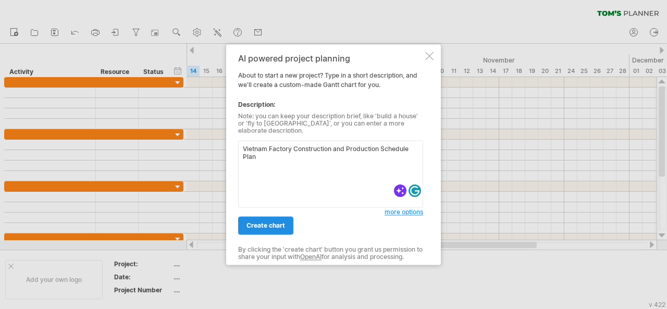
type textarea "Vietnam Factory Construction and Production Schedule Plan"
click at [274, 221] on span "create chart" at bounding box center [265, 225] width 39 height 8
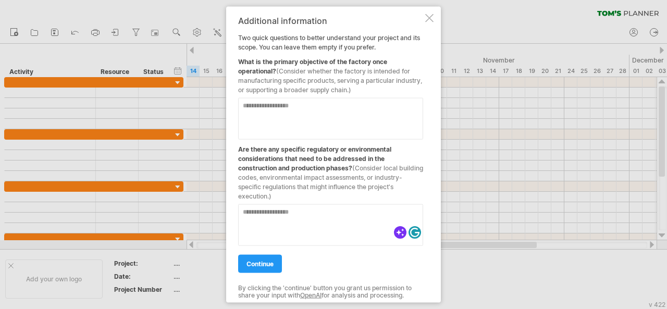
click at [288, 114] on textarea at bounding box center [330, 118] width 185 height 42
click at [430, 15] on div at bounding box center [429, 18] width 8 height 8
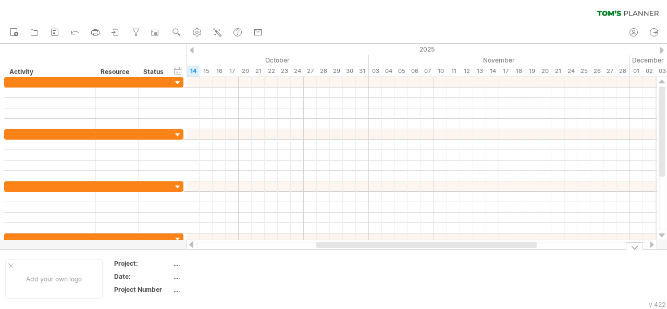
drag, startPoint x: 405, startPoint y: 249, endPoint x: 352, endPoint y: 248, distance: 52.6
click at [352, 248] on div "Trying to reach [DOMAIN_NAME] Connected again... 0% clear filter new" at bounding box center [333, 154] width 667 height 309
drag, startPoint x: 351, startPoint y: 245, endPoint x: 182, endPoint y: 214, distance: 171.3
click at [210, 245] on div at bounding box center [320, 245] width 220 height 6
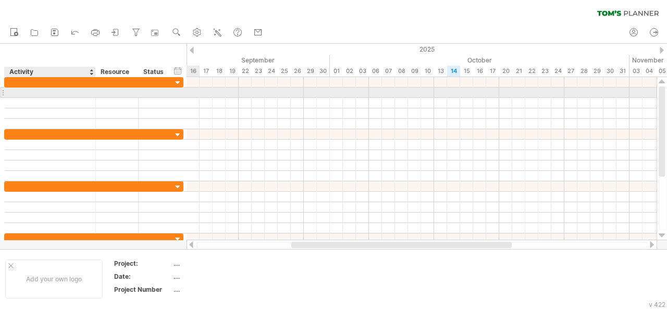
click at [51, 73] on div "Activity" at bounding box center [49, 72] width 80 height 10
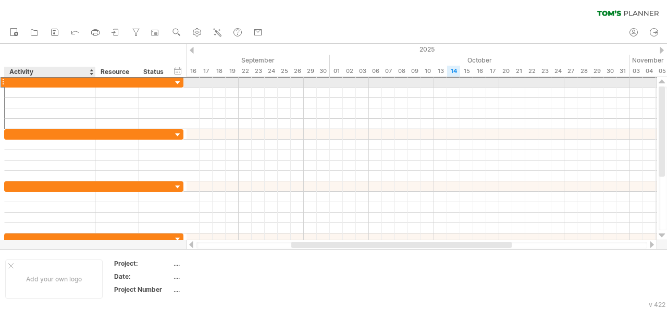
click at [45, 82] on div at bounding box center [50, 82] width 80 height 10
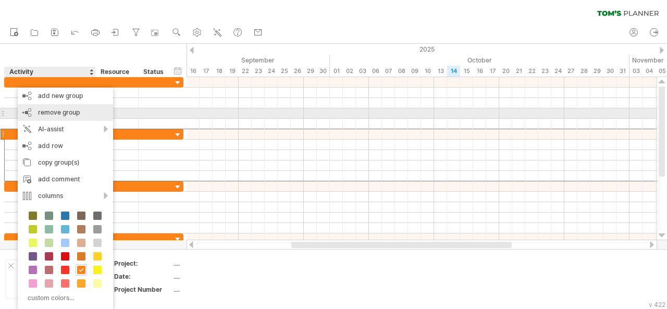
click at [52, 114] on span "remove group" at bounding box center [59, 112] width 42 height 8
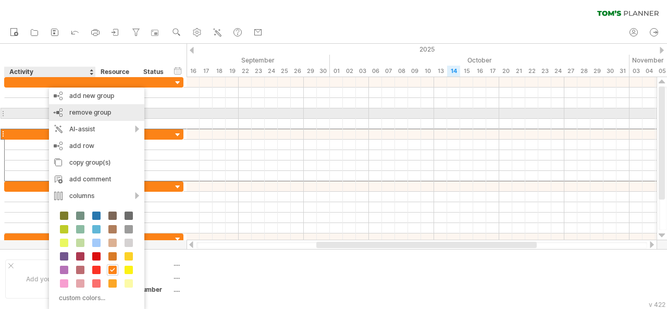
click at [80, 115] on span "remove group" at bounding box center [90, 112] width 42 height 8
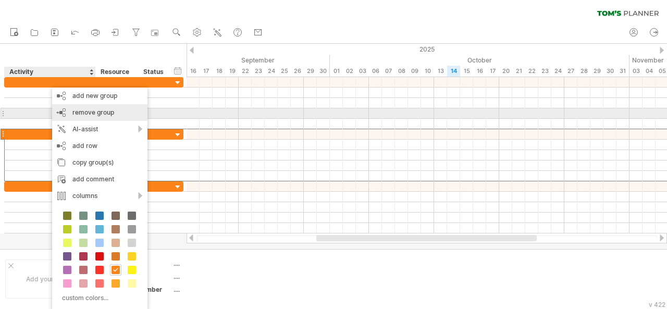
click at [84, 116] on div "remove group remove selected groups" at bounding box center [99, 112] width 95 height 17
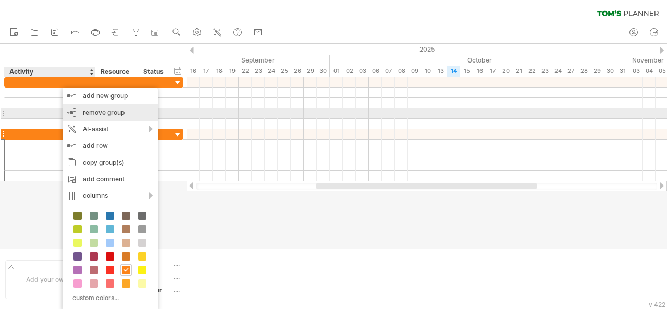
click at [99, 110] on span "remove group" at bounding box center [104, 112] width 42 height 8
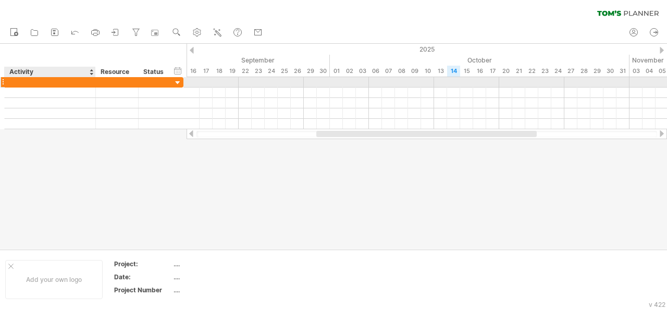
click at [58, 85] on div at bounding box center [50, 82] width 80 height 10
click at [58, 85] on input "text" at bounding box center [50, 82] width 80 height 10
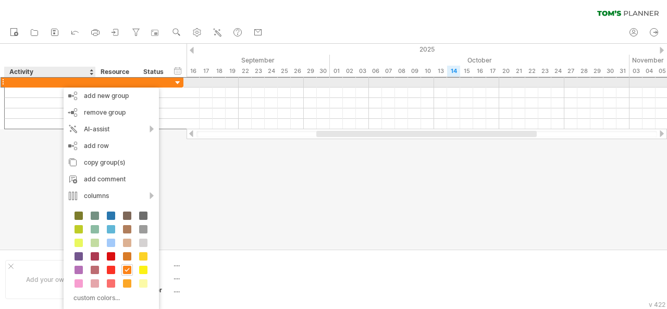
click at [47, 82] on div at bounding box center [50, 82] width 80 height 10
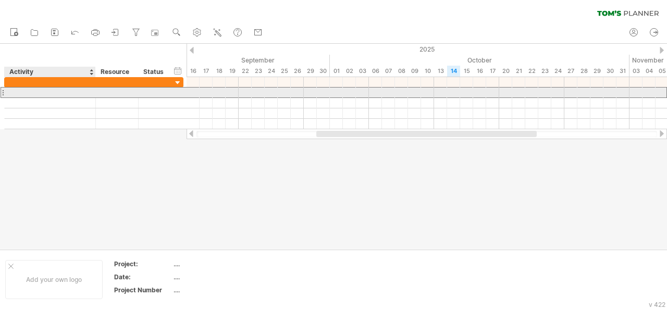
click at [56, 94] on div at bounding box center [50, 93] width 80 height 10
click at [0, 0] on input "text" at bounding box center [0, 0] width 0 height 0
click at [56, 94] on input "text" at bounding box center [50, 93] width 80 height 10
type input "*"
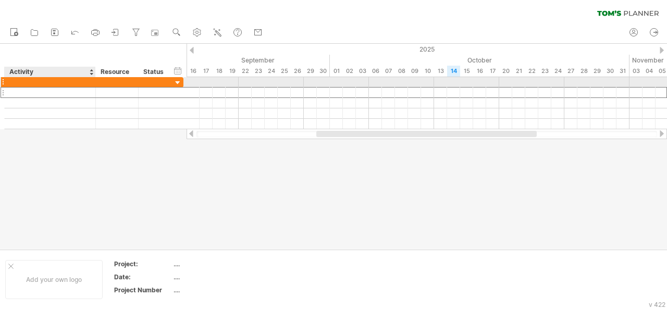
click at [34, 79] on div at bounding box center [50, 82] width 80 height 10
click at [34, 79] on input "text" at bounding box center [50, 82] width 80 height 10
type input "*"
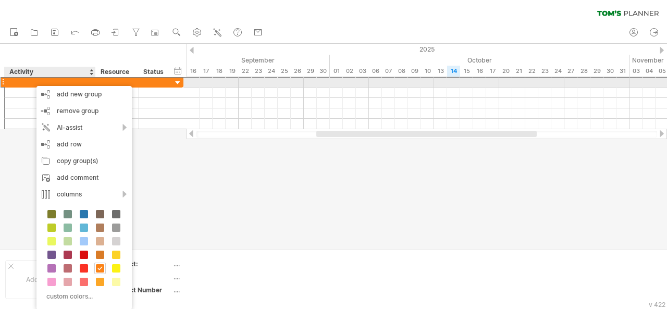
click at [15, 83] on div at bounding box center [50, 82] width 80 height 10
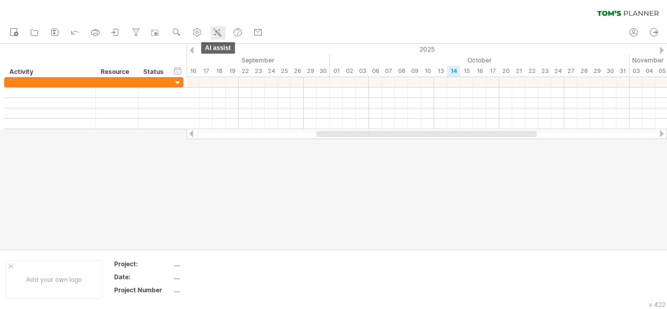
click at [217, 30] on icon at bounding box center [217, 32] width 10 height 10
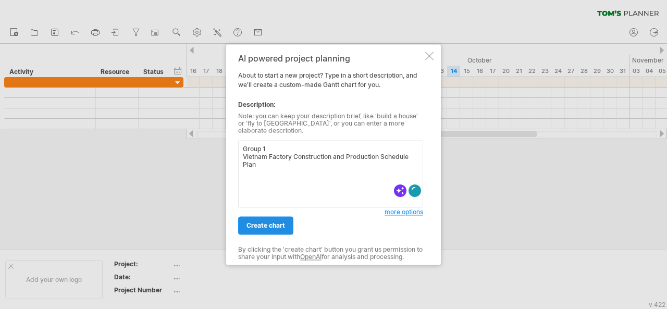
type textarea "Group 1 Vietnam Factory Construction and Production Schedule Plan"
click at [272, 221] on span "create chart" at bounding box center [265, 225] width 39 height 8
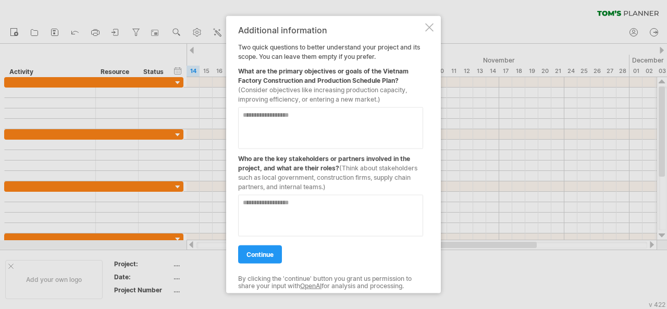
click at [427, 22] on div "Additional information Two quick questions to better understand your project an…" at bounding box center [333, 155] width 215 height 278
click at [427, 27] on div at bounding box center [429, 27] width 8 height 8
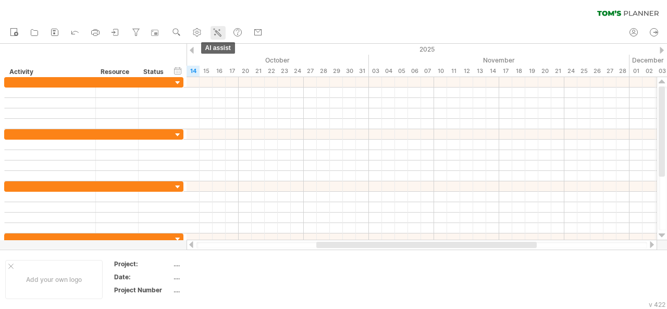
click at [219, 32] on icon at bounding box center [217, 32] width 10 height 10
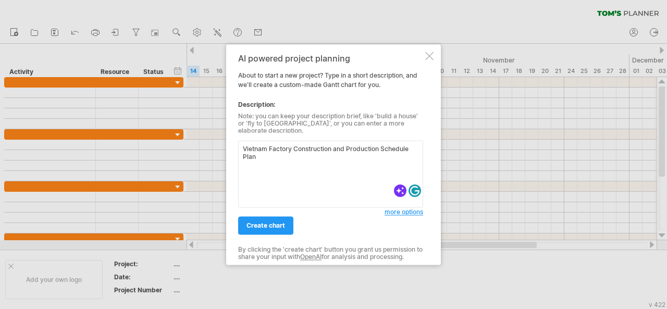
drag, startPoint x: 261, startPoint y: 153, endPoint x: 234, endPoint y: 143, distance: 28.1
click at [234, 143] on div "AI powered project planning About to start a new project? Type in a short descr…" at bounding box center [333, 154] width 215 height 220
click at [251, 143] on textarea "Vietnam Factory Construction and Production Schedule Plan" at bounding box center [330, 173] width 185 height 67
click at [245, 142] on textarea "Vietnam Factory Construction and Production Schedule Plan" at bounding box center [330, 173] width 185 height 67
drag, startPoint x: 254, startPoint y: 168, endPoint x: 243, endPoint y: 158, distance: 15.5
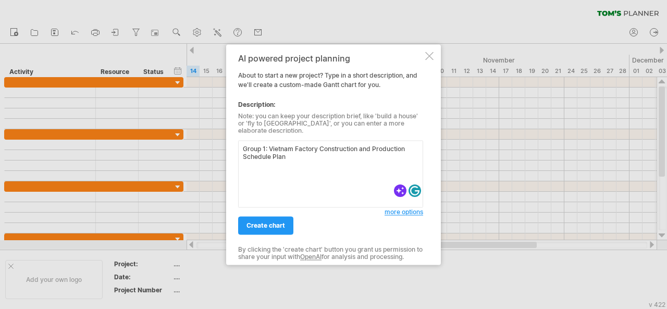
click at [243, 158] on textarea "Group 1: Vietnam Factory Construction and Production Schedule Plan" at bounding box center [330, 173] width 185 height 67
click at [252, 168] on textarea "Group 1: Vietnam Factory Construction and Production Schedule Plan" at bounding box center [330, 173] width 185 height 67
paste textarea "Company Incorporation"
paste textarea "Site Finalization"
paste textarea "Equipment Procurement & Installation"
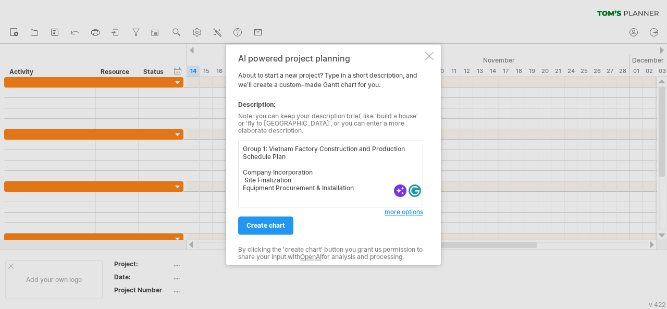
paste textarea "Workforce Training"
paste textarea "Commissioning & Optimization"
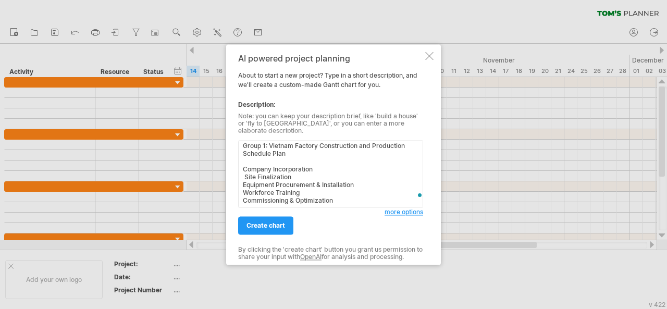
paste textarea "Bulk Production Launch"
type textarea "Group 1: Vietnam Factory Construction and Production Schedule Plan Company Inco…"
click at [279, 226] on link "create chart" at bounding box center [265, 225] width 55 height 18
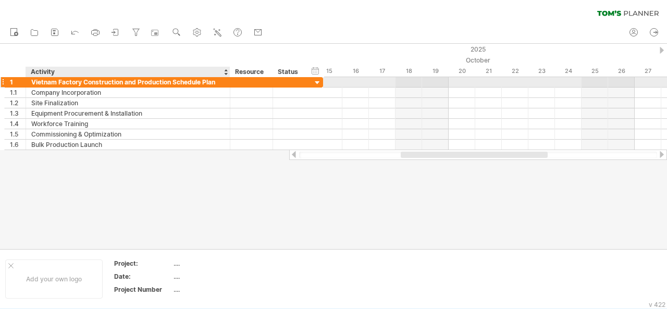
drag, startPoint x: 191, startPoint y: 82, endPoint x: 230, endPoint y: 82, distance: 38.6
click at [230, 82] on div at bounding box center [228, 82] width 5 height 10
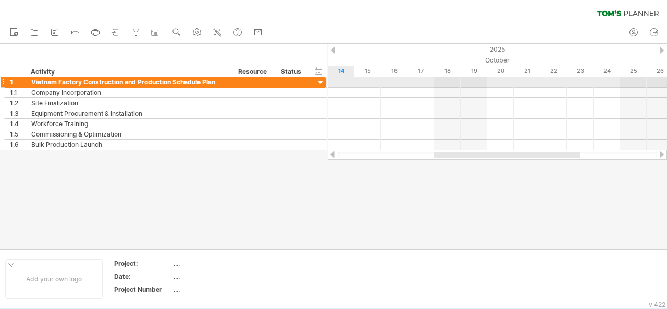
click at [231, 81] on div at bounding box center [231, 82] width 5 height 10
click at [228, 186] on div at bounding box center [333, 146] width 667 height 205
click at [254, 81] on div at bounding box center [255, 82] width 32 height 10
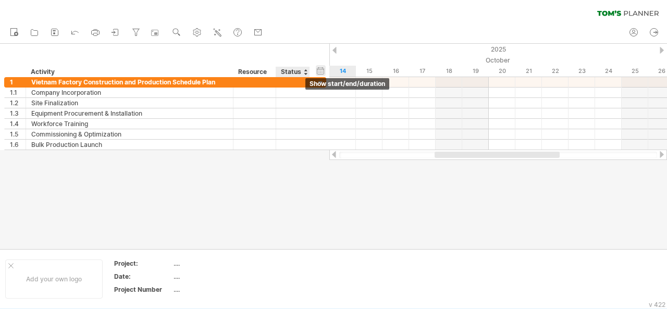
click at [320, 69] on div "hide start/end/duration show start/end/duration" at bounding box center [321, 70] width 10 height 11
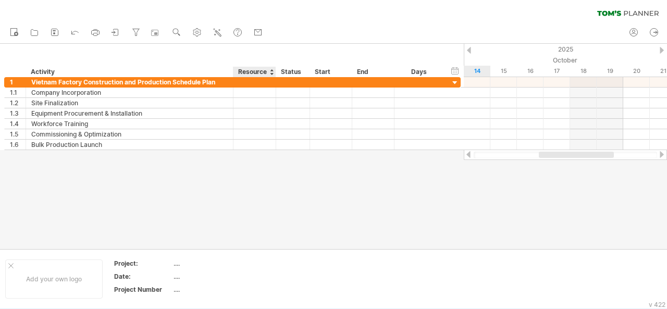
click at [256, 70] on div "Resource" at bounding box center [254, 72] width 32 height 10
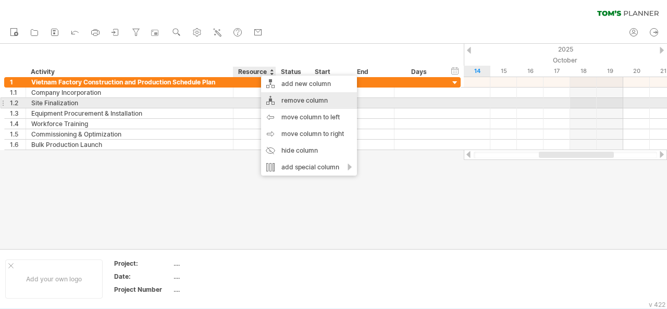
click at [298, 100] on div "remove column" at bounding box center [309, 100] width 96 height 17
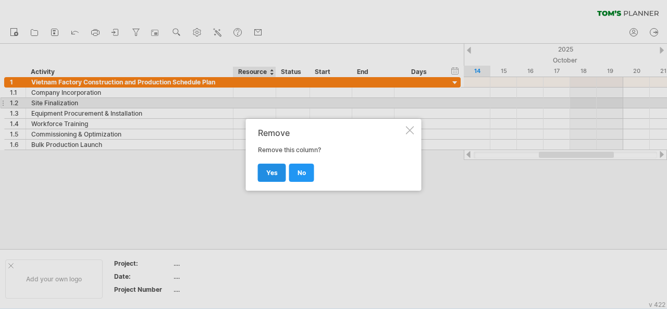
click at [274, 171] on span "yes" at bounding box center [271, 173] width 11 height 8
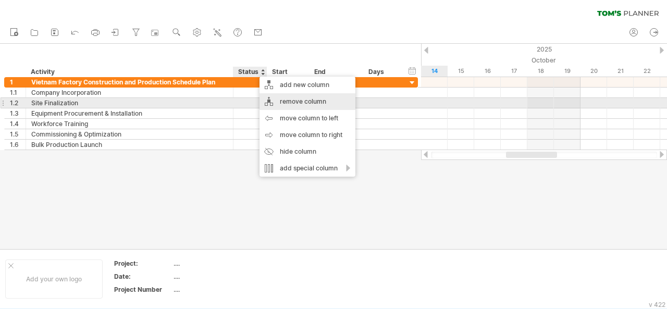
click at [290, 103] on div "remove column" at bounding box center [307, 101] width 96 height 17
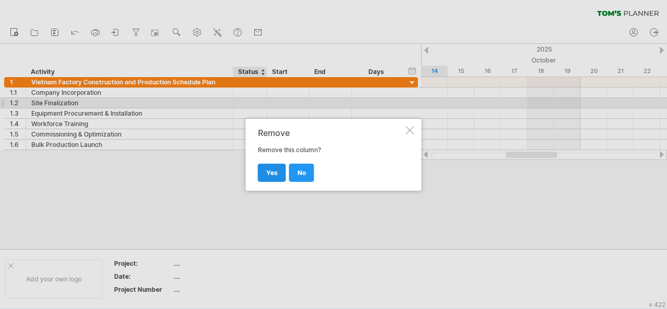
click at [268, 177] on link "yes" at bounding box center [272, 173] width 28 height 18
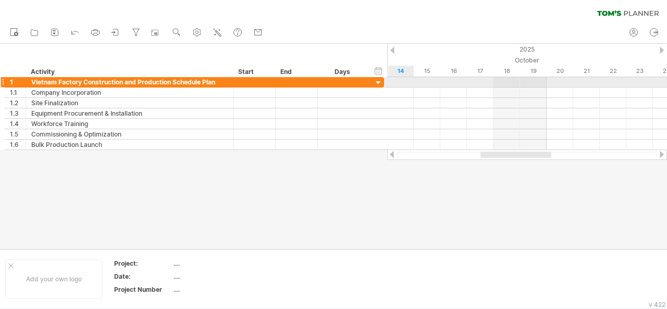
click at [254, 78] on div at bounding box center [254, 82] width 42 height 10
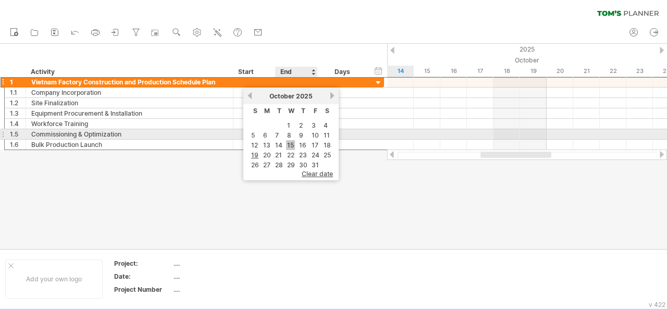
click at [292, 140] on link "15" at bounding box center [290, 145] width 9 height 10
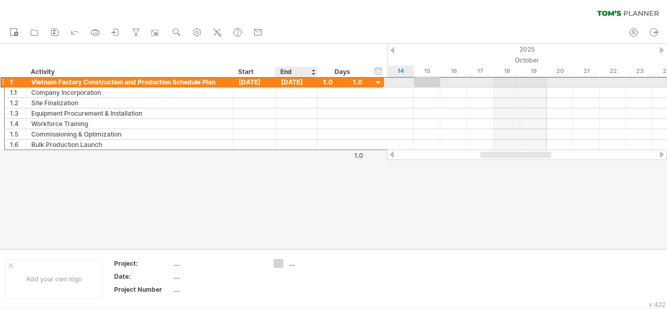
click at [301, 80] on div "[DATE]" at bounding box center [297, 82] width 42 height 10
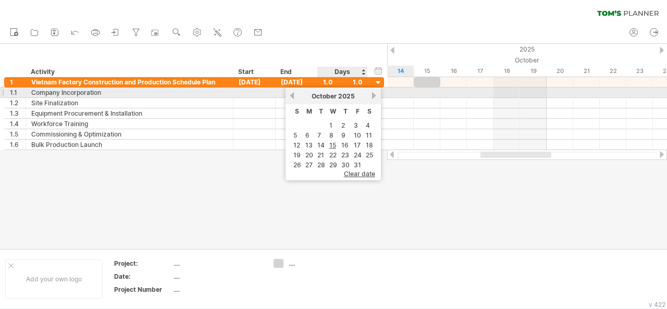
click at [374, 94] on link "next" at bounding box center [374, 96] width 8 height 8
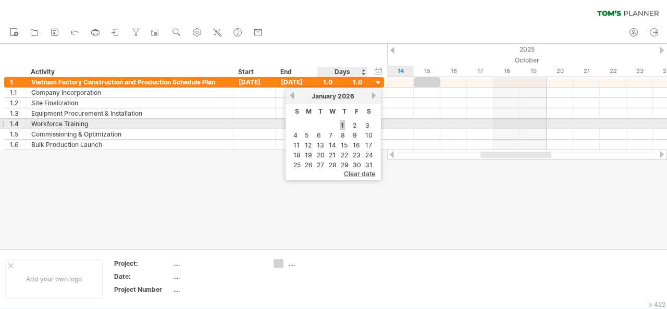
click at [344, 123] on link "1" at bounding box center [342, 125] width 5 height 10
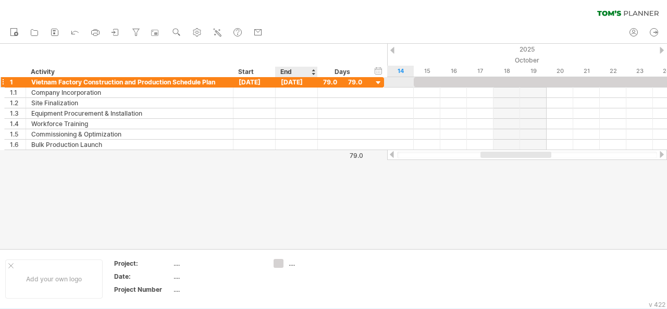
click at [284, 80] on div "[DATE]" at bounding box center [297, 82] width 42 height 10
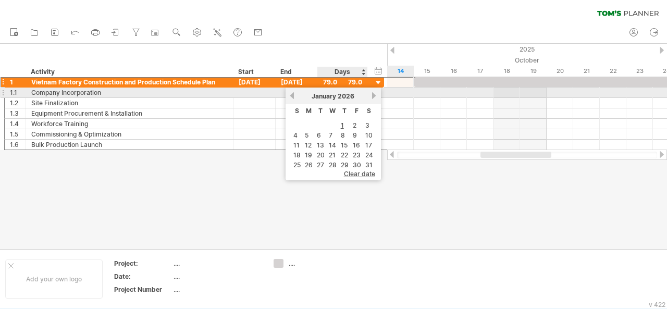
click at [371, 93] on link "next" at bounding box center [374, 96] width 8 height 8
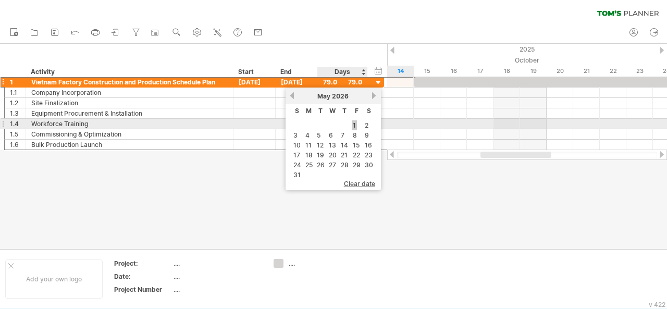
click at [354, 121] on link "1" at bounding box center [354, 125] width 5 height 10
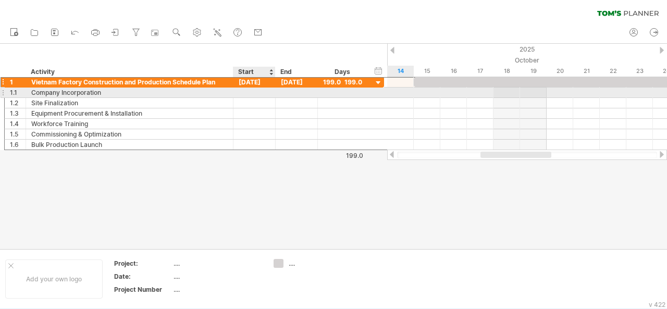
click at [255, 92] on div at bounding box center [254, 93] width 42 height 10
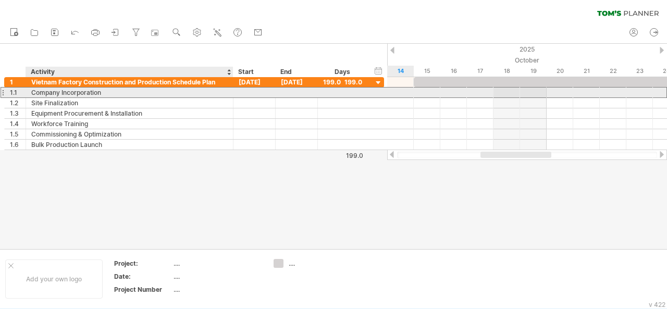
click at [57, 90] on div "Company Incorporation" at bounding box center [129, 93] width 196 height 10
click at [57, 90] on input "**********" at bounding box center [129, 93] width 196 height 10
click at [102, 91] on input "**********" at bounding box center [129, 93] width 196 height 10
drag, startPoint x: 102, startPoint y: 91, endPoint x: 33, endPoint y: 91, distance: 68.8
click at [33, 91] on input "**********" at bounding box center [129, 93] width 196 height 10
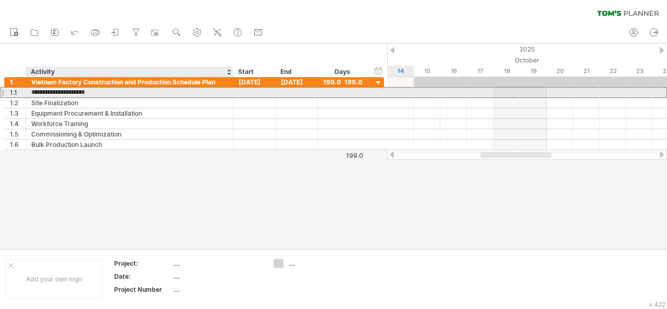
click at [57, 90] on input "**********" at bounding box center [129, 93] width 196 height 10
drag, startPoint x: 61, startPoint y: 90, endPoint x: 103, endPoint y: 91, distance: 41.7
click at [103, 91] on input "**********" at bounding box center [129, 93] width 196 height 10
click at [111, 95] on div "Company Established" at bounding box center [129, 93] width 196 height 10
type input "**********"
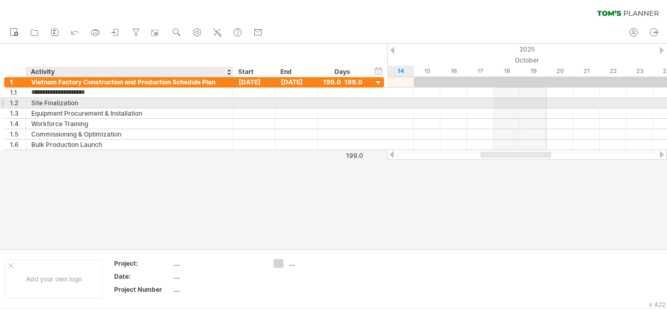
click at [85, 98] on div "Site Finalization" at bounding box center [129, 103] width 196 height 10
click at [78, 98] on div "Site Finalization" at bounding box center [129, 103] width 196 height 10
click at [76, 100] on input "**********" at bounding box center [129, 103] width 196 height 10
click at [64, 101] on input "**********" at bounding box center [129, 103] width 196 height 10
click at [86, 101] on input "**********" at bounding box center [129, 103] width 196 height 10
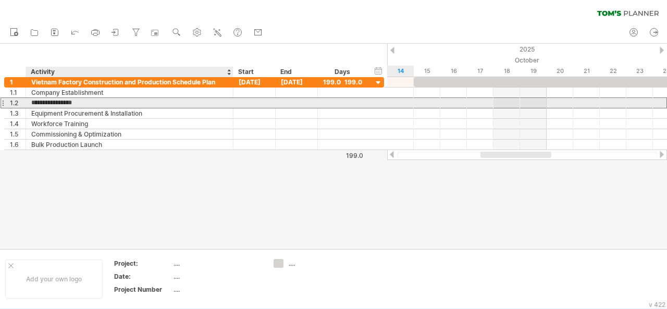
type input "**********"
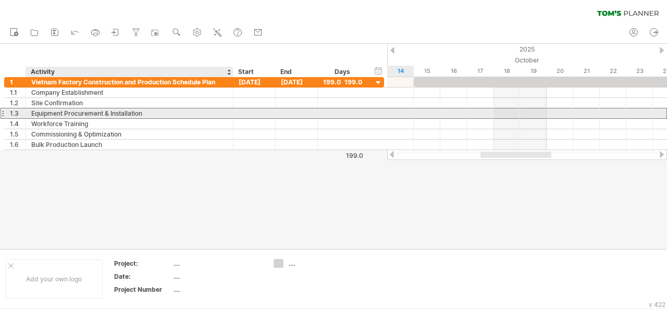
click at [85, 109] on div "Equipment Procurement & Installation" at bounding box center [129, 113] width 196 height 10
click at [62, 113] on div "Equipment Procurement & Installation" at bounding box center [129, 113] width 196 height 10
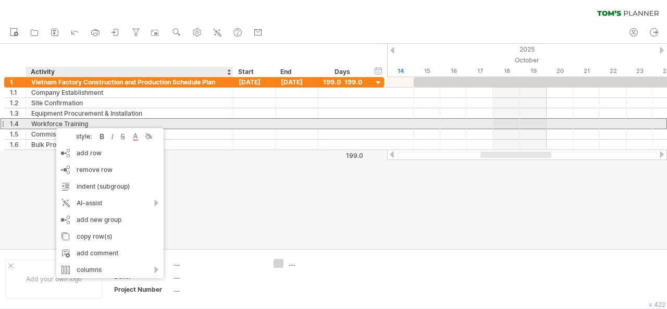
click at [51, 122] on div "Workforce Training" at bounding box center [129, 124] width 196 height 10
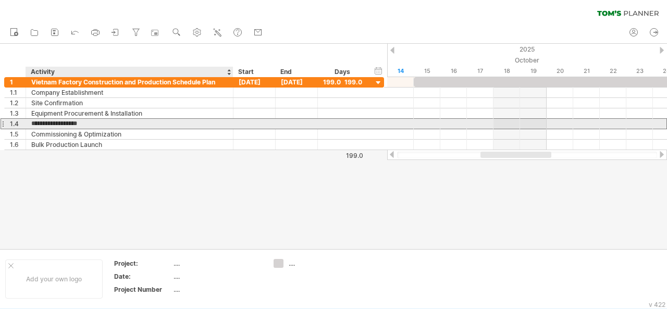
click at [51, 122] on input "**********" at bounding box center [129, 124] width 196 height 10
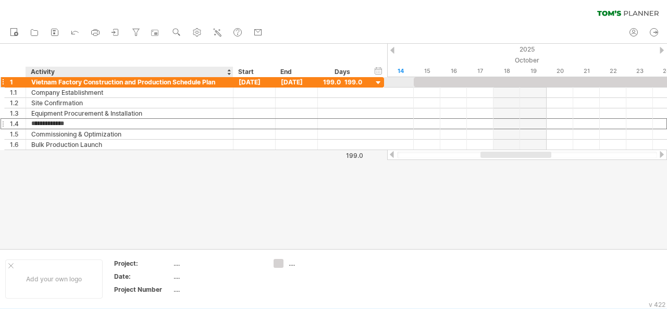
type input "**********"
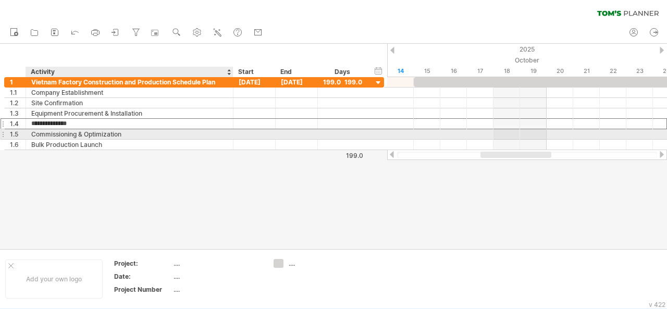
click at [116, 130] on div "Commissioning & Optimization" at bounding box center [129, 134] width 196 height 10
click at [41, 130] on div "Commissioning & Optimization" at bounding box center [129, 134] width 196 height 10
click at [147, 138] on input "**********" at bounding box center [129, 134] width 196 height 10
type input "*"
click at [68, 134] on div "Trials run & adjustment" at bounding box center [129, 134] width 196 height 10
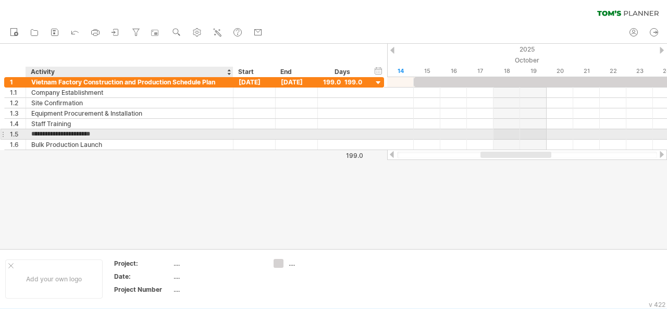
click at [46, 134] on input "**********" at bounding box center [129, 134] width 196 height 10
type input "**********"
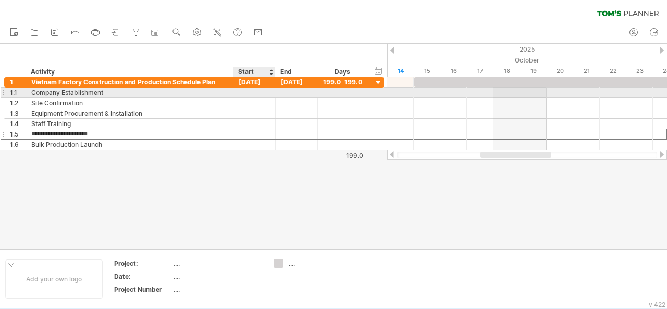
click at [259, 89] on div at bounding box center [254, 93] width 42 height 10
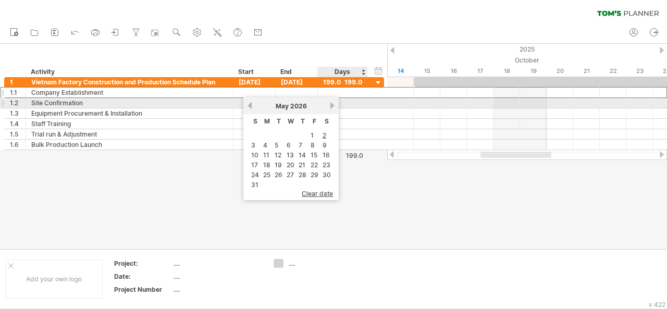
click at [328, 108] on div "[DATE]" at bounding box center [291, 106] width 76 height 8
click at [330, 106] on link "next" at bounding box center [332, 106] width 8 height 8
click at [249, 107] on link "previous" at bounding box center [250, 106] width 8 height 8
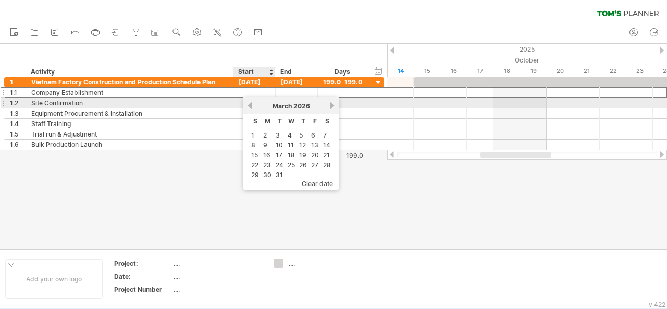
click at [249, 107] on link "previous" at bounding box center [250, 106] width 8 height 8
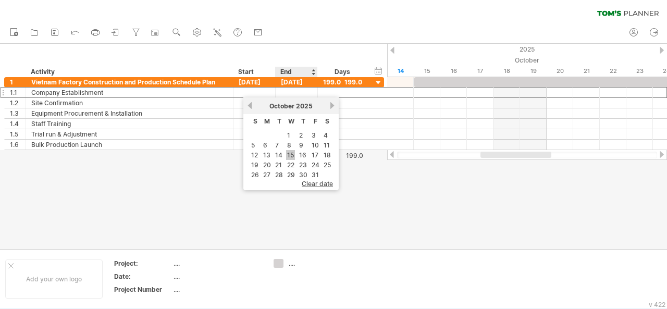
click at [288, 152] on link "15" at bounding box center [290, 155] width 9 height 10
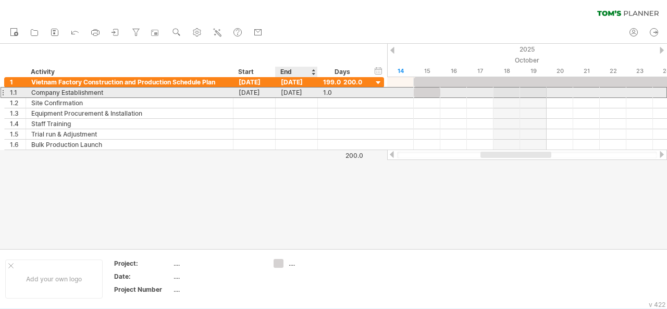
click at [292, 94] on div "[DATE]" at bounding box center [297, 93] width 42 height 10
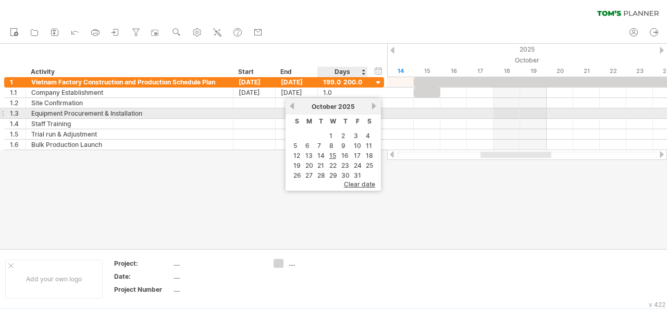
click at [376, 107] on link "next" at bounding box center [374, 106] width 8 height 8
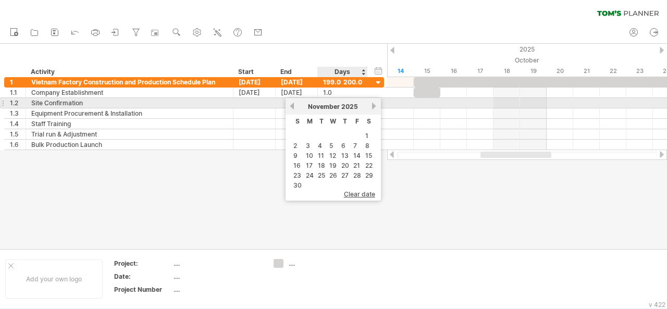
click at [376, 107] on link "next" at bounding box center [374, 106] width 8 height 8
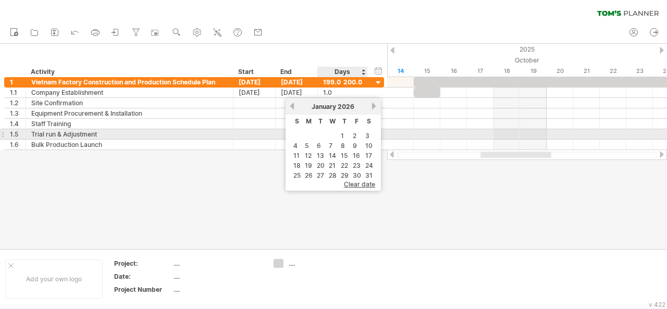
click at [339, 134] on table "S M T W T F S 1 2 3 4 5 6 7 8 9 10 11 12 13 14 15 16 17 18 19 20 21 22 23 24 25…" at bounding box center [333, 148] width 85 height 66
click at [342, 135] on link "1" at bounding box center [342, 136] width 5 height 10
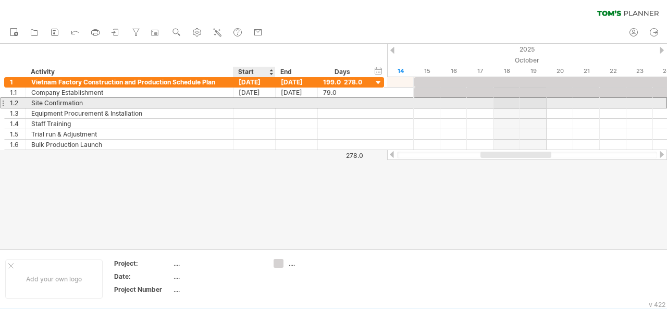
click at [256, 101] on div at bounding box center [254, 103] width 42 height 10
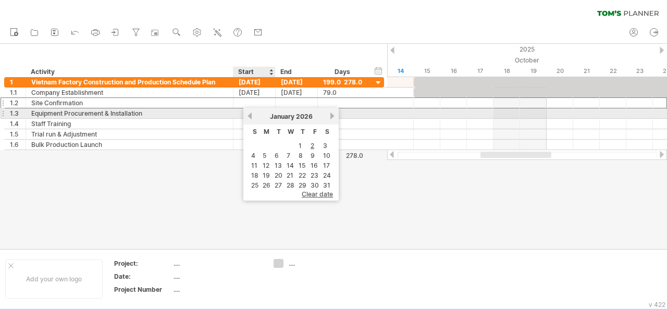
click at [250, 115] on link "previous" at bounding box center [250, 116] width 8 height 8
click at [247, 117] on link "previous" at bounding box center [250, 116] width 8 height 8
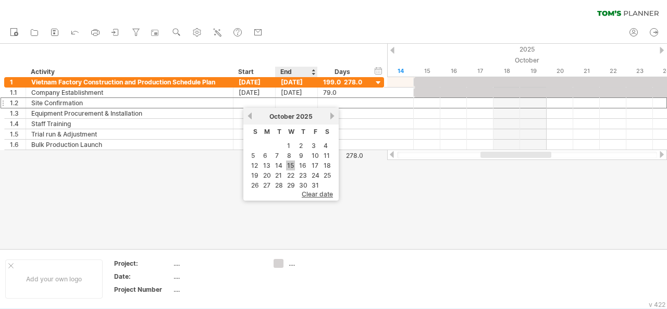
click at [292, 164] on link "15" at bounding box center [290, 165] width 9 height 10
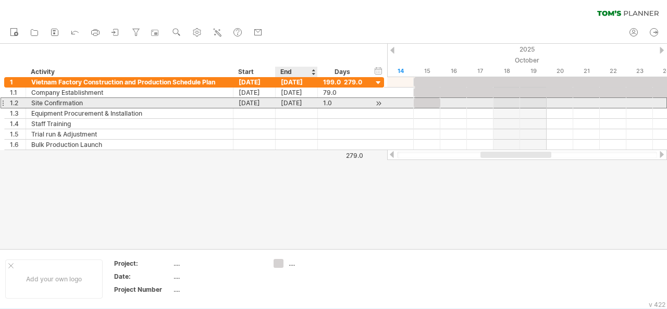
click at [301, 105] on div "[DATE]" at bounding box center [297, 103] width 42 height 10
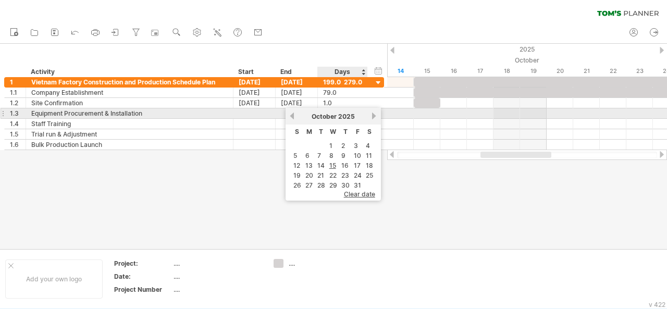
click at [375, 117] on link "next" at bounding box center [374, 116] width 8 height 8
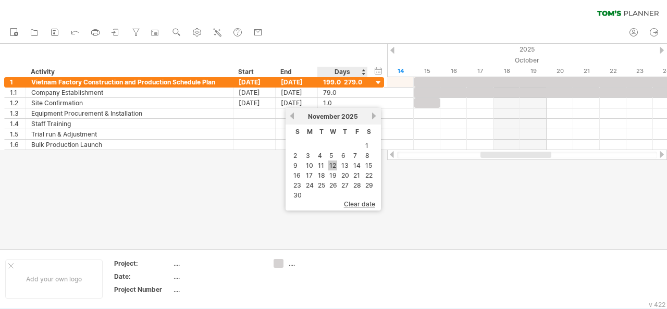
click at [332, 165] on link "12" at bounding box center [332, 165] width 9 height 10
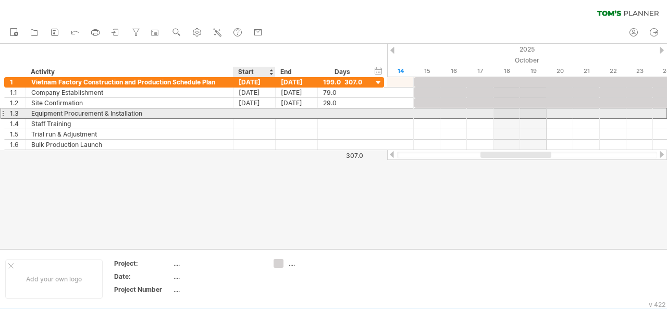
click at [265, 111] on div at bounding box center [254, 113] width 42 height 10
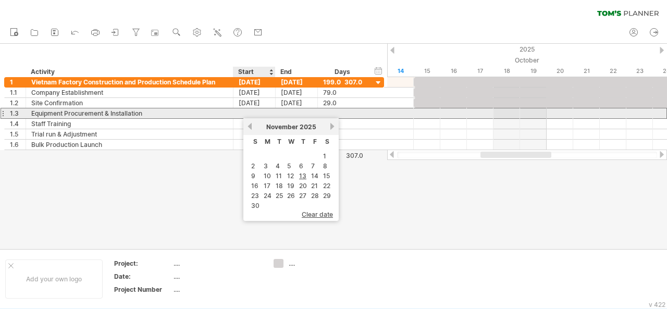
click at [255, 112] on div at bounding box center [254, 113] width 42 height 10
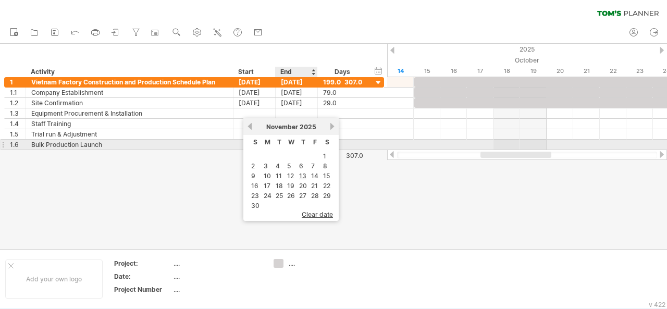
click at [322, 150] on th "S" at bounding box center [326, 143] width 11 height 15
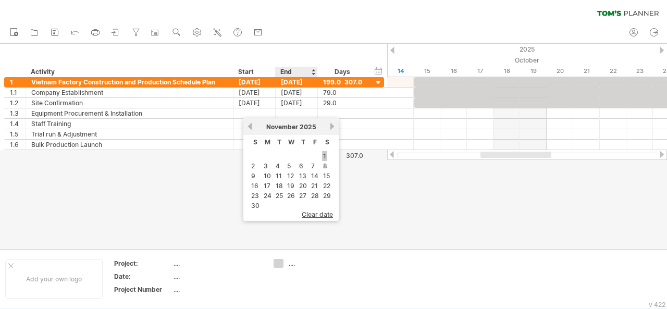
click at [323, 151] on link "1" at bounding box center [324, 156] width 5 height 10
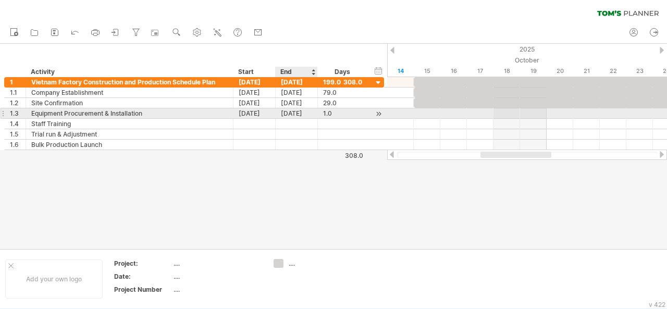
click at [290, 114] on div "[DATE]" at bounding box center [297, 113] width 42 height 10
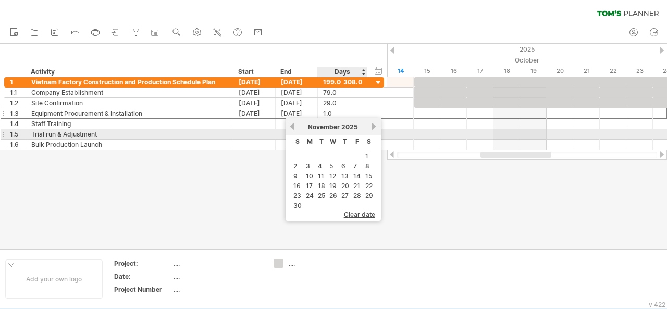
click at [375, 129] on link "next" at bounding box center [374, 126] width 8 height 8
click at [375, 129] on link "next" at bounding box center [373, 126] width 8 height 8
click at [375, 129] on link "next" at bounding box center [374, 126] width 8 height 8
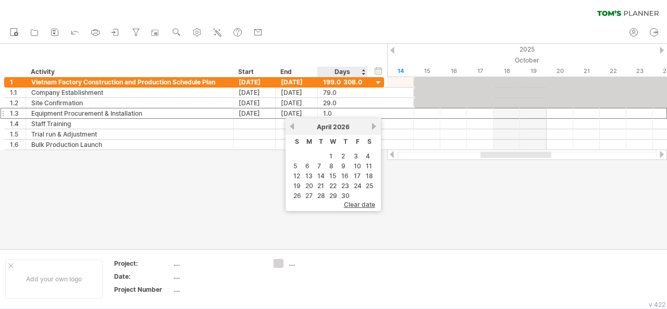
click at [328, 153] on td "1" at bounding box center [333, 156] width 11 height 9
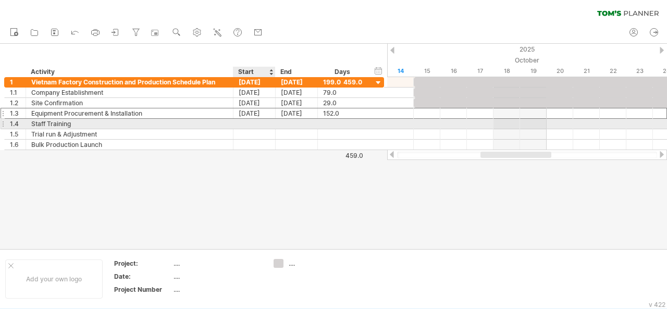
click at [262, 122] on div at bounding box center [254, 124] width 42 height 10
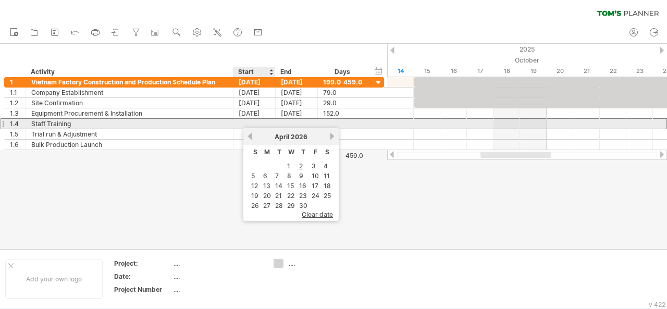
click at [262, 125] on div at bounding box center [254, 124] width 42 height 10
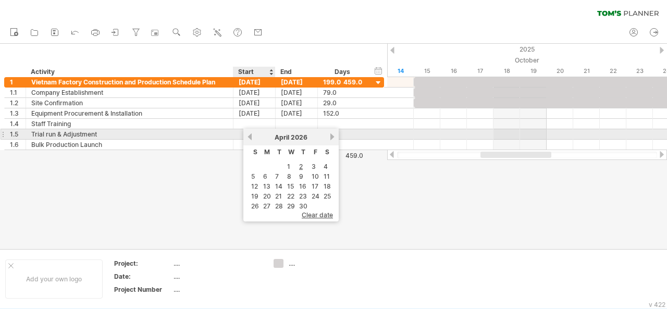
click at [250, 135] on link "previous" at bounding box center [250, 137] width 8 height 8
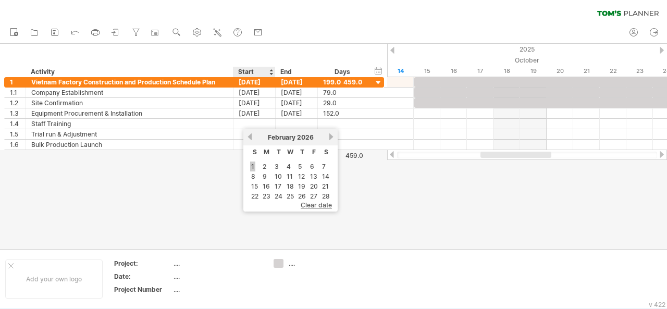
click at [250, 164] on link "1" at bounding box center [252, 167] width 5 height 10
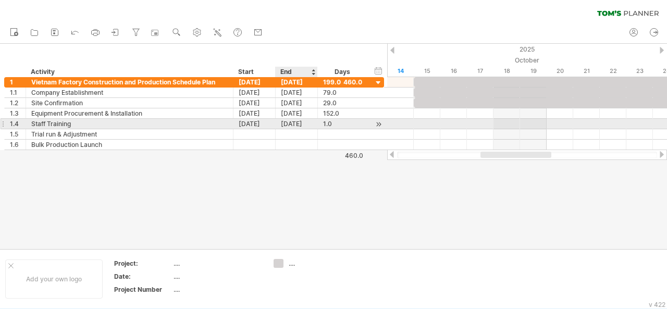
click at [294, 125] on div "[DATE]" at bounding box center [297, 124] width 42 height 10
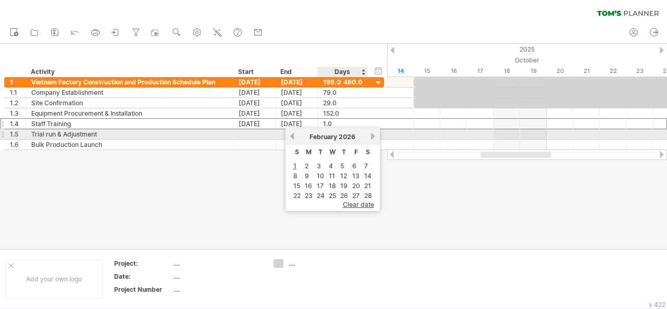
click at [372, 137] on link "next" at bounding box center [373, 136] width 8 height 8
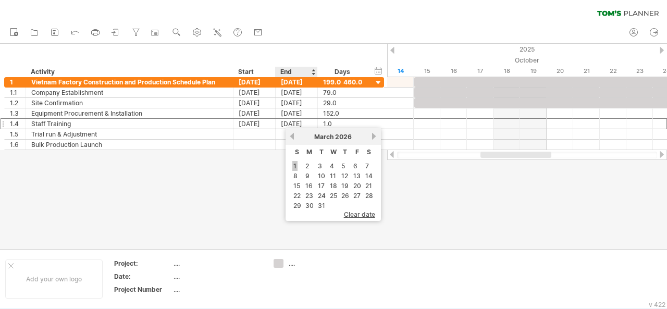
click at [294, 165] on link "1" at bounding box center [294, 166] width 5 height 10
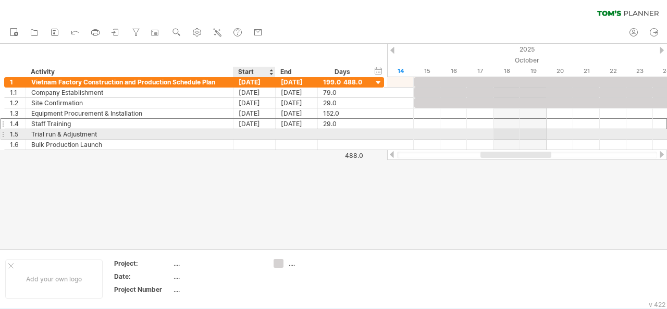
click at [251, 133] on div at bounding box center [254, 134] width 42 height 10
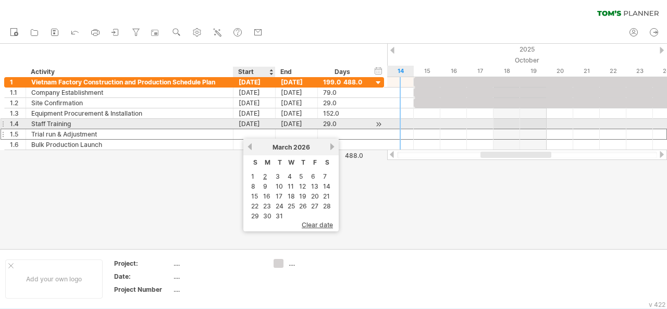
click at [252, 132] on div at bounding box center [254, 134] width 42 height 10
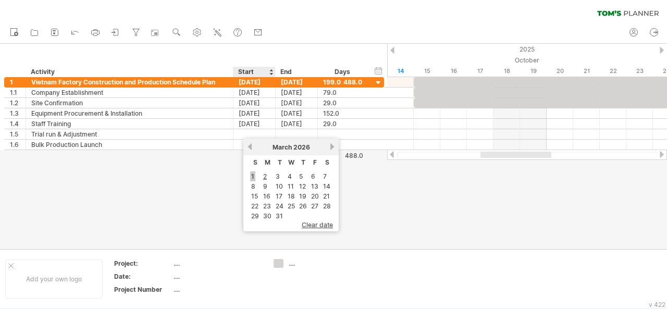
click at [252, 176] on link "1" at bounding box center [252, 176] width 5 height 10
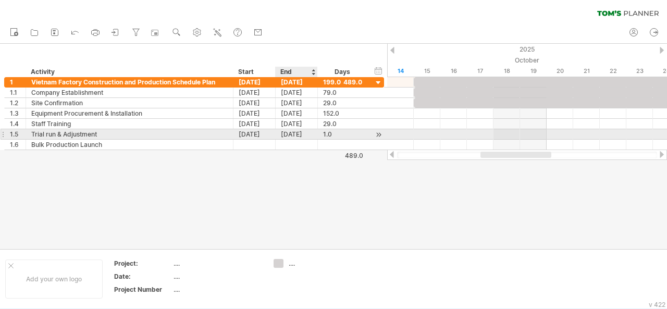
click at [292, 132] on div "[DATE]" at bounding box center [297, 134] width 42 height 10
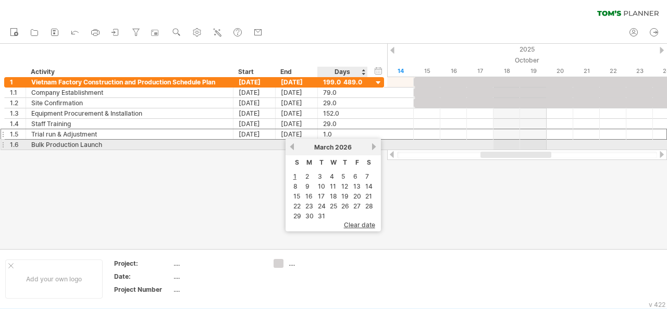
click at [371, 145] on link "next" at bounding box center [374, 147] width 8 height 8
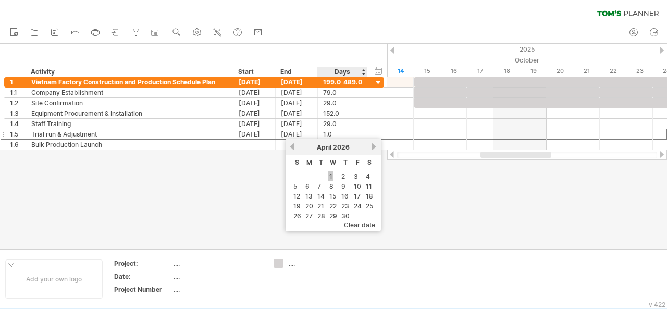
click at [332, 175] on link "1" at bounding box center [330, 176] width 5 height 10
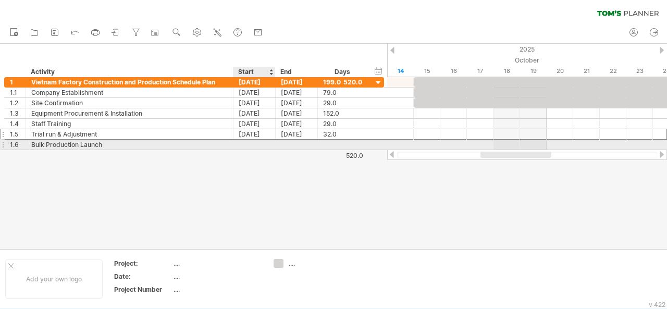
click at [266, 143] on div at bounding box center [254, 145] width 42 height 10
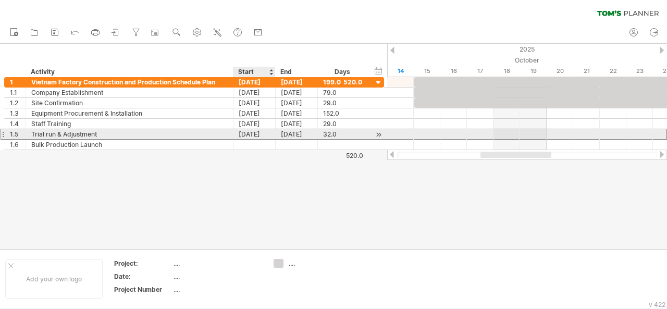
click at [268, 135] on div "[DATE]" at bounding box center [254, 134] width 42 height 10
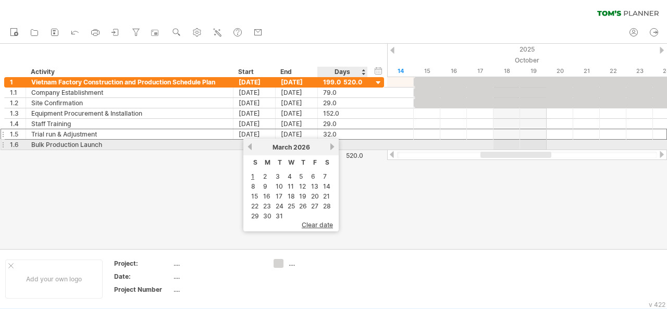
click at [329, 147] on div "[DATE]" at bounding box center [291, 147] width 76 height 8
click at [334, 147] on link "next" at bounding box center [332, 147] width 8 height 8
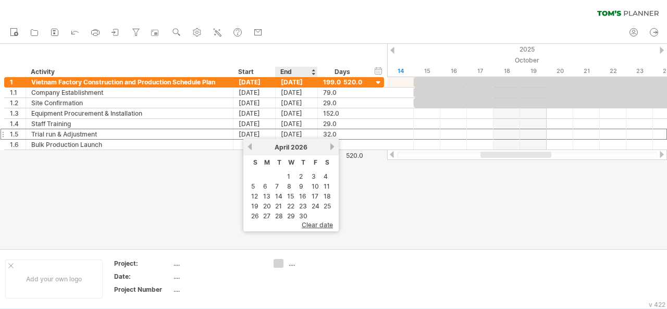
click at [291, 175] on td "1" at bounding box center [291, 176] width 11 height 9
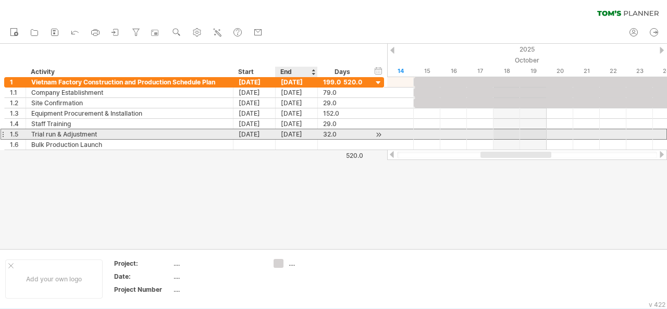
click at [302, 133] on div "[DATE]" at bounding box center [297, 134] width 42 height 10
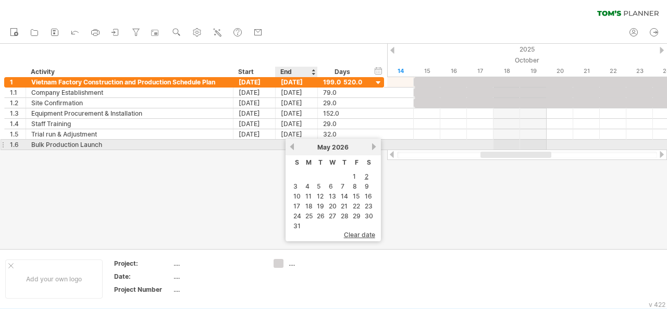
click at [292, 146] on link "previous" at bounding box center [292, 147] width 8 height 8
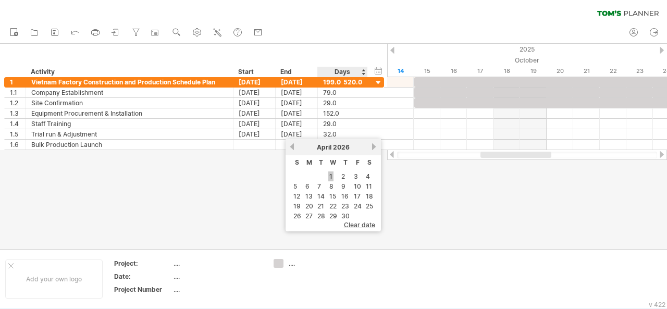
click at [330, 175] on link "1" at bounding box center [330, 176] width 5 height 10
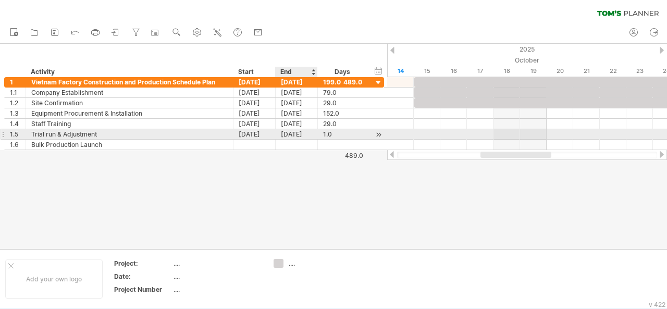
click at [300, 136] on div "[DATE]" at bounding box center [297, 134] width 42 height 10
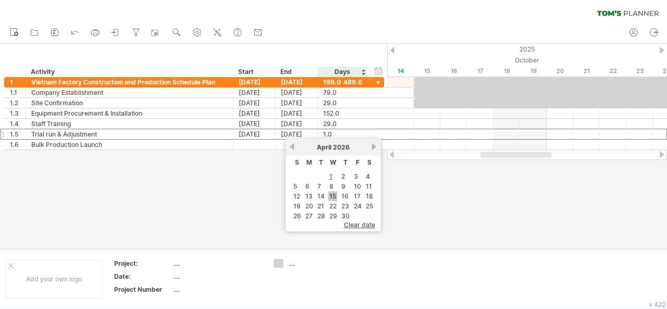
click at [331, 194] on link "15" at bounding box center [332, 196] width 9 height 10
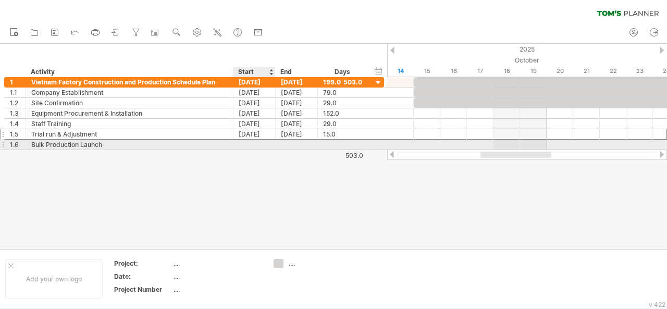
click at [268, 145] on div at bounding box center [254, 145] width 42 height 10
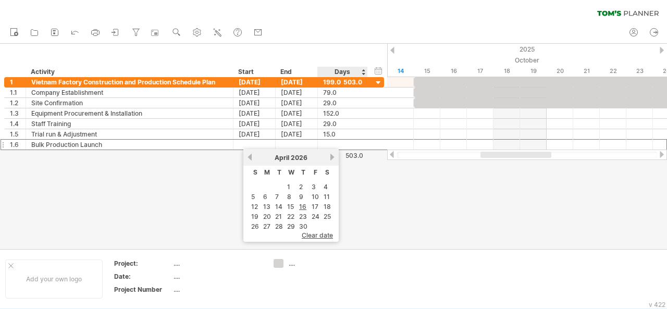
click at [329, 160] on link "next" at bounding box center [332, 157] width 8 height 8
click at [313, 186] on link "1" at bounding box center [311, 187] width 5 height 10
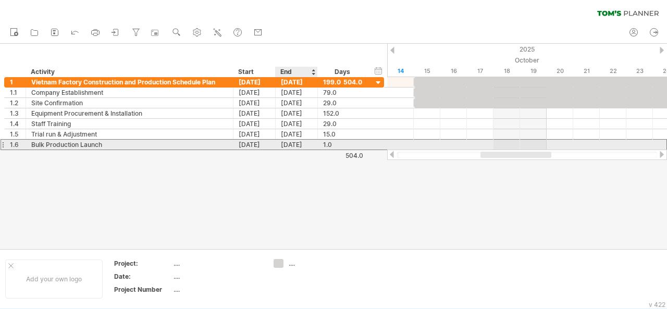
click at [305, 144] on div "[DATE]" at bounding box center [297, 145] width 42 height 10
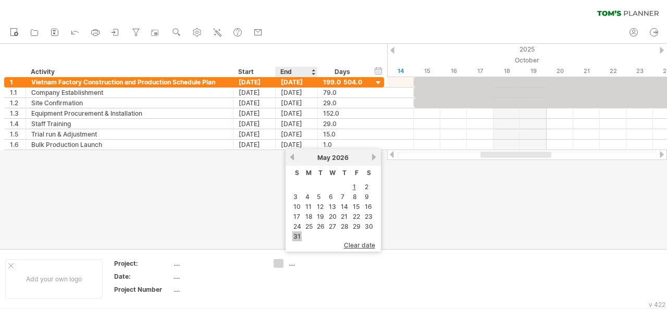
click at [299, 231] on link "31" at bounding box center [296, 236] width 9 height 10
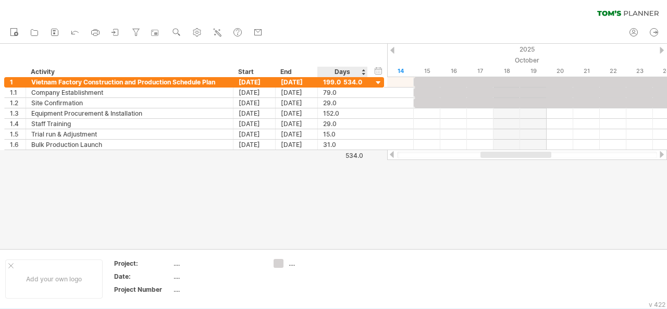
click at [338, 205] on div at bounding box center [333, 146] width 667 height 205
click at [352, 154] on div "534.0" at bounding box center [340, 156] width 45 height 8
click at [379, 82] on div at bounding box center [379, 83] width 10 height 10
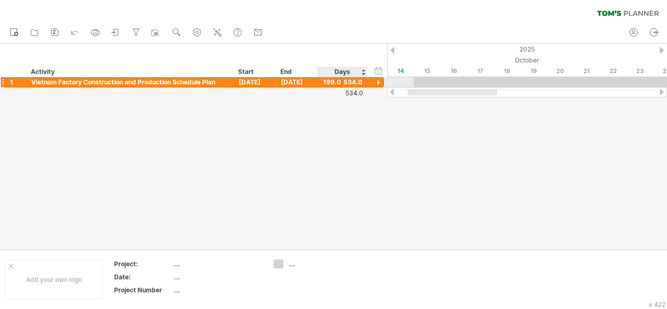
click at [379, 82] on div at bounding box center [379, 83] width 10 height 10
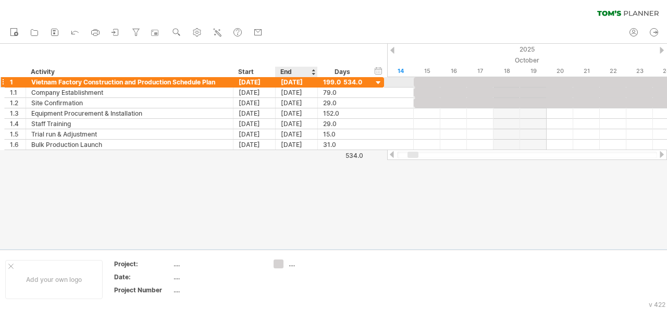
click at [300, 82] on div "[DATE]" at bounding box center [297, 82] width 42 height 10
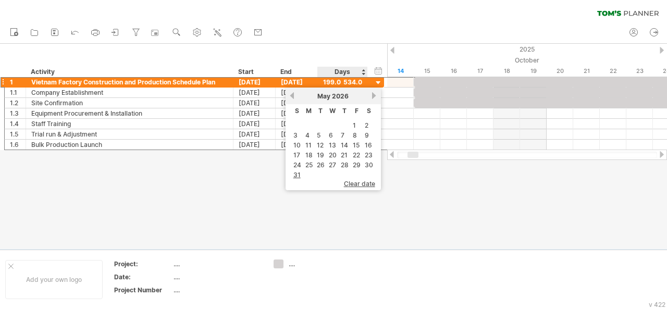
click at [366, 181] on span "clear date" at bounding box center [359, 184] width 31 height 8
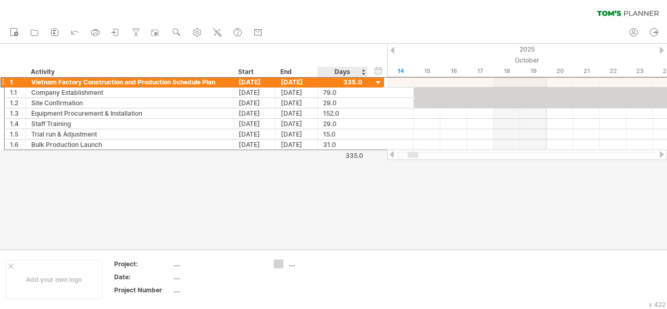
click at [361, 202] on div at bounding box center [333, 146] width 667 height 205
click at [356, 82] on div at bounding box center [342, 82] width 39 height 10
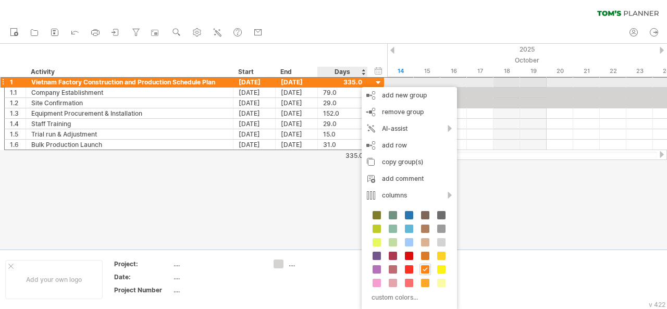
click at [346, 82] on div at bounding box center [342, 82] width 39 height 10
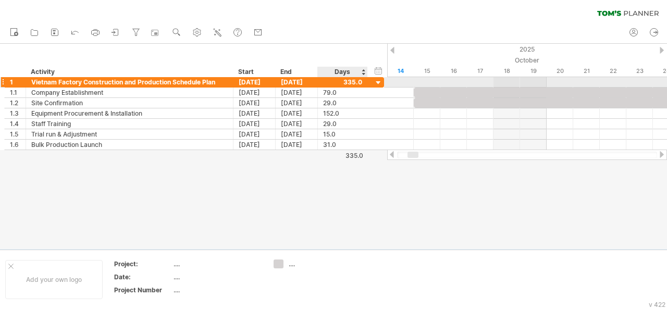
scroll to position [0, 0]
click at [346, 82] on div at bounding box center [342, 82] width 39 height 10
click at [350, 82] on div at bounding box center [342, 82] width 39 height 10
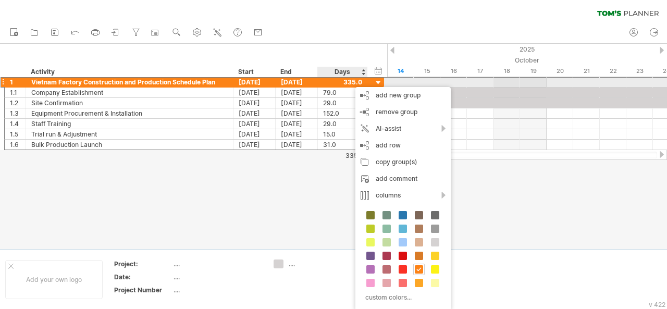
click at [344, 84] on div at bounding box center [342, 82] width 39 height 10
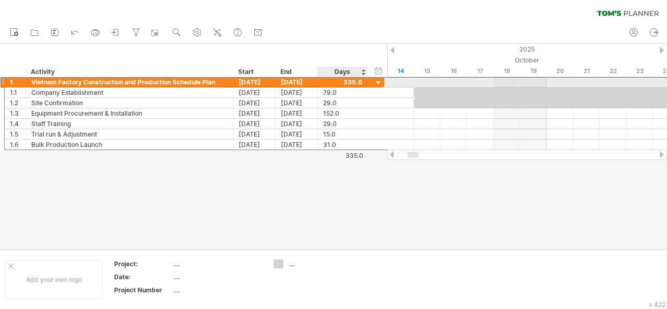
click at [347, 81] on div at bounding box center [342, 82] width 39 height 10
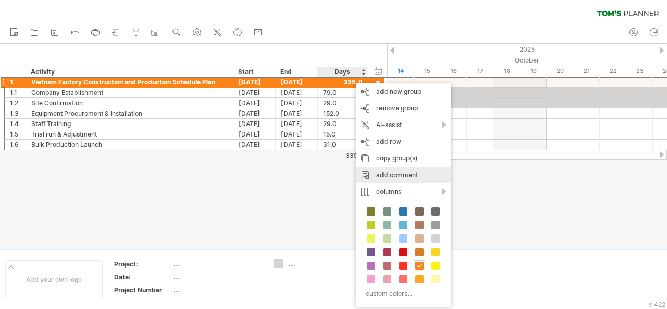
click at [475, 191] on div at bounding box center [333, 146] width 667 height 205
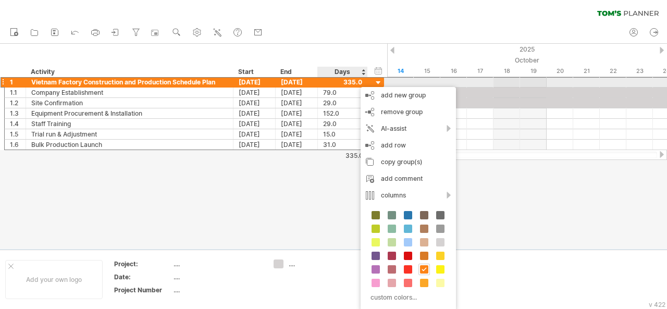
click at [379, 80] on div at bounding box center [379, 83] width 10 height 10
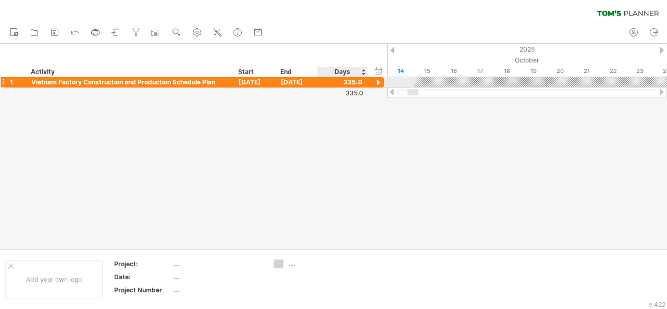
click at [379, 80] on div at bounding box center [379, 83] width 10 height 10
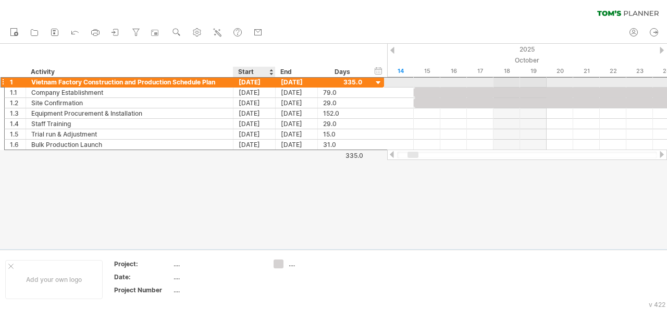
click at [244, 81] on div "[DATE]" at bounding box center [254, 82] width 42 height 10
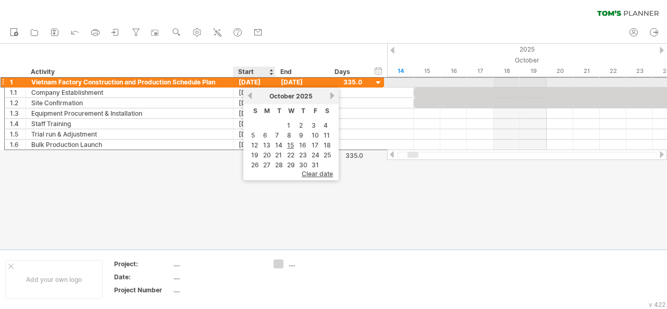
click at [244, 81] on div "[DATE]" at bounding box center [254, 82] width 42 height 10
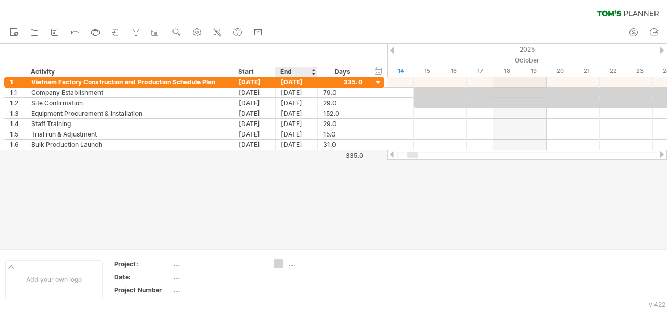
click at [292, 51] on div "hide start/end/duration show start/end/duration ******** Activity Start End Days" at bounding box center [193, 60] width 387 height 33
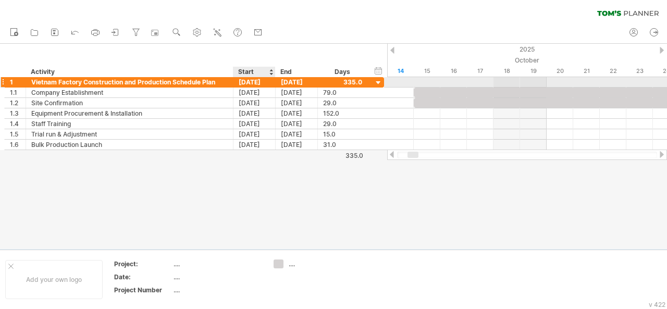
click at [265, 82] on div "[DATE]" at bounding box center [254, 82] width 42 height 10
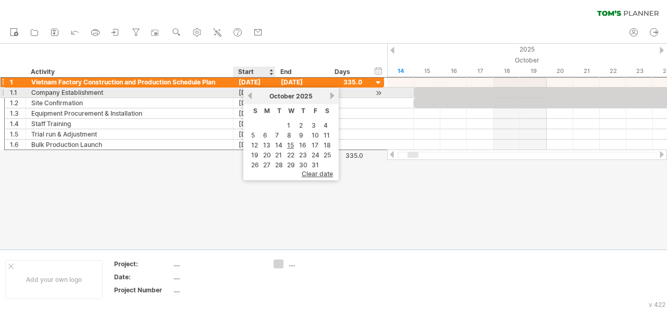
click at [249, 94] on link "previous" at bounding box center [250, 96] width 8 height 8
click at [333, 95] on link "next" at bounding box center [332, 96] width 8 height 8
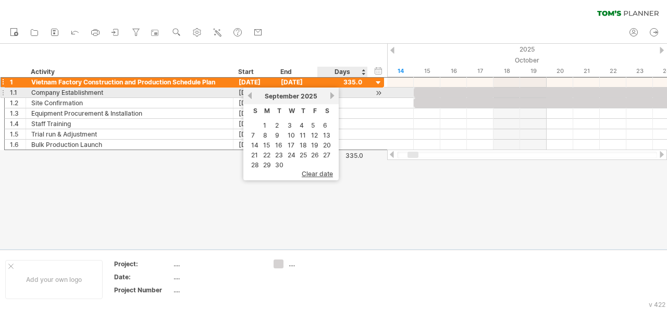
click at [333, 95] on link "next" at bounding box center [332, 96] width 8 height 8
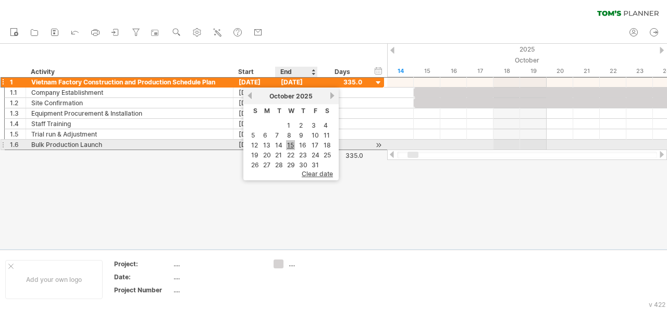
click at [290, 141] on link "15" at bounding box center [290, 145] width 9 height 10
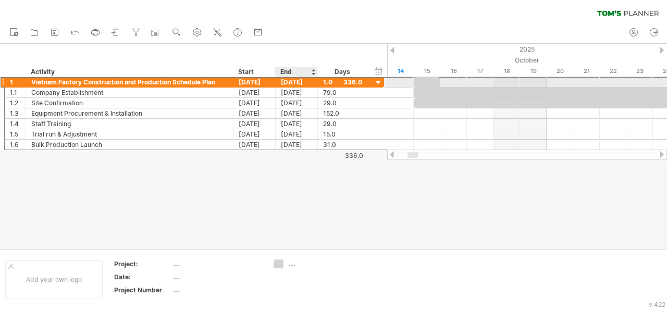
click at [295, 84] on div "[DATE]" at bounding box center [297, 82] width 42 height 10
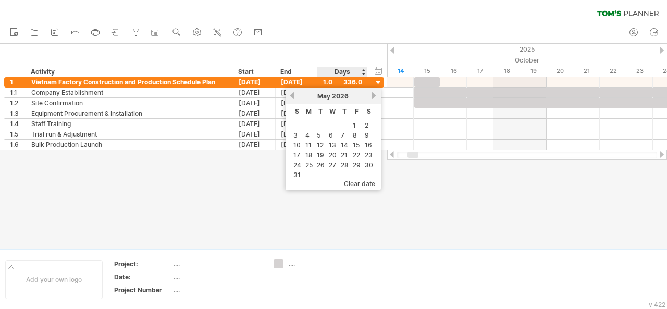
click at [362, 180] on span "clear date" at bounding box center [359, 184] width 31 height 8
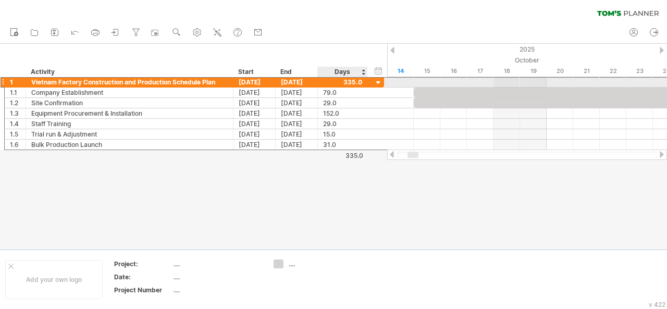
click at [296, 79] on div "[DATE]" at bounding box center [297, 82] width 42 height 10
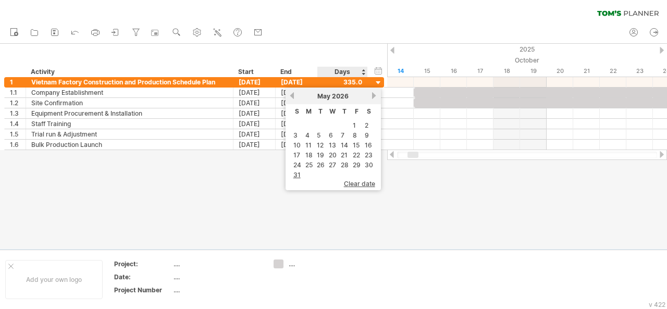
click at [365, 180] on span "clear date" at bounding box center [359, 184] width 31 height 8
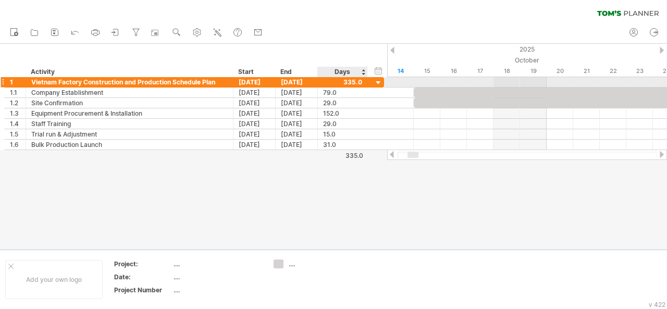
click at [350, 81] on div at bounding box center [342, 82] width 39 height 10
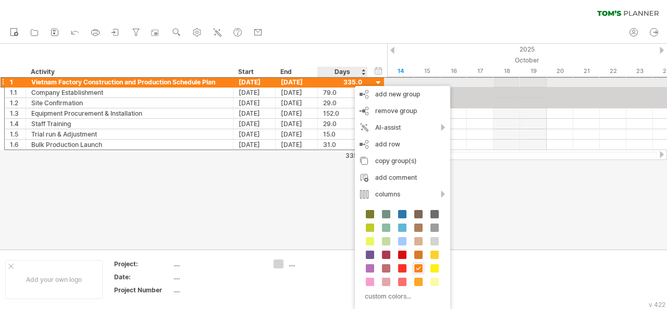
click at [350, 81] on div at bounding box center [342, 82] width 39 height 10
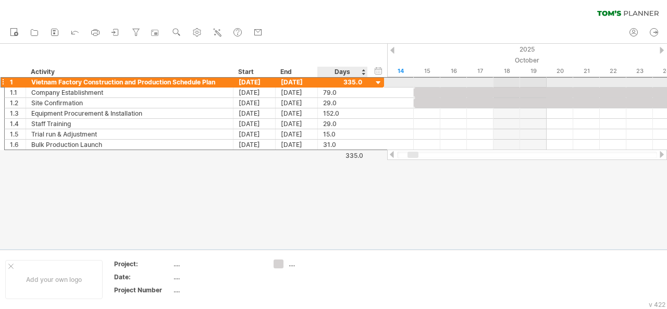
click at [349, 81] on div at bounding box center [342, 82] width 39 height 10
click at [298, 84] on div "[DATE]" at bounding box center [297, 82] width 42 height 10
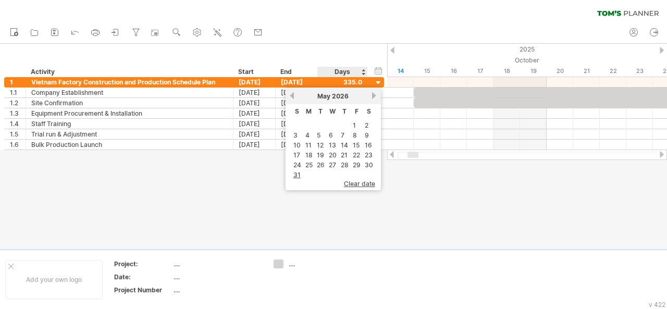
click at [361, 180] on span "clear date" at bounding box center [359, 184] width 31 height 8
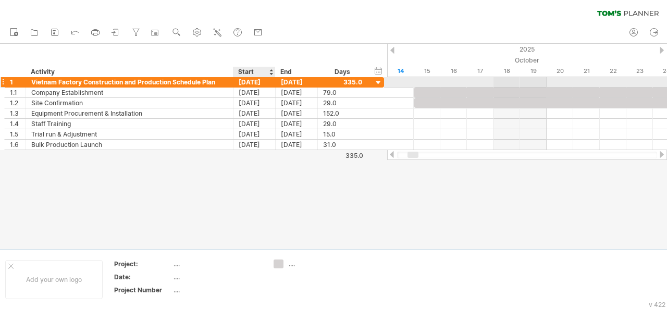
click at [254, 79] on div "[DATE]" at bounding box center [254, 82] width 42 height 10
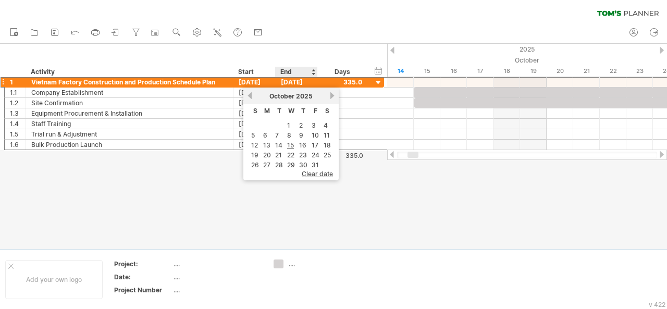
click at [321, 171] on span "clear date" at bounding box center [317, 174] width 31 height 8
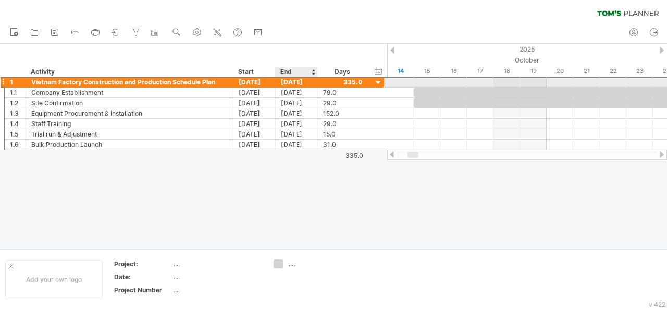
click at [287, 84] on div "[DATE]" at bounding box center [297, 82] width 42 height 10
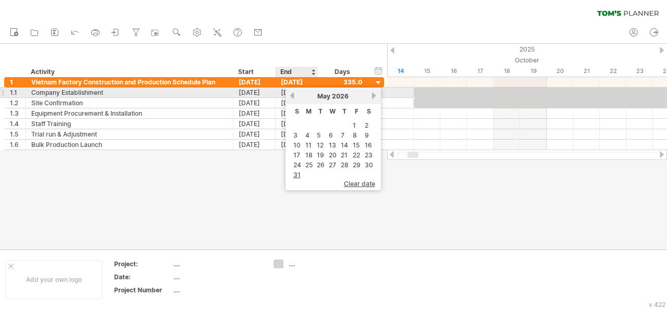
click at [294, 97] on link "previous" at bounding box center [292, 96] width 8 height 8
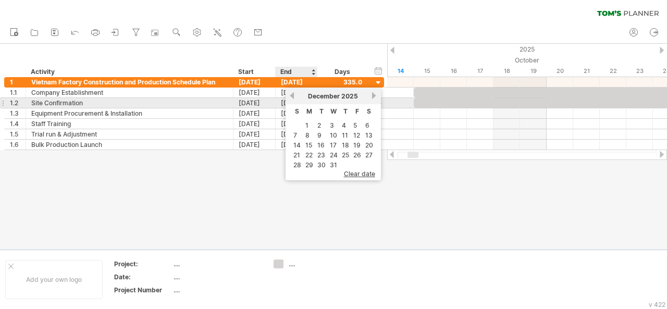
click at [294, 95] on link "previous" at bounding box center [292, 96] width 8 height 8
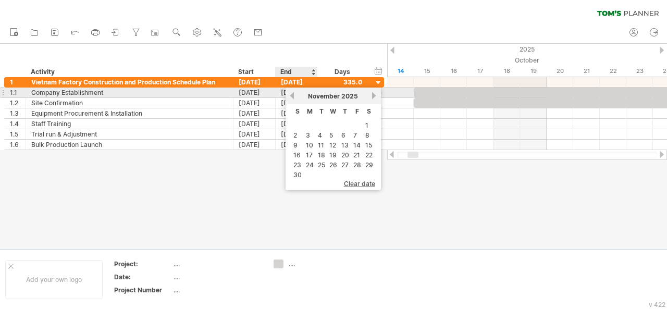
click at [294, 95] on link "previous" at bounding box center [292, 96] width 8 height 8
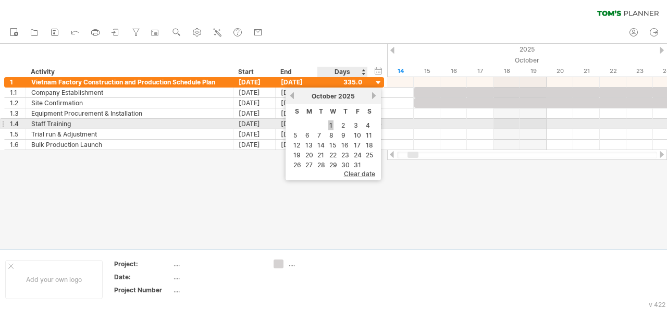
click at [330, 125] on link "1" at bounding box center [330, 125] width 5 height 10
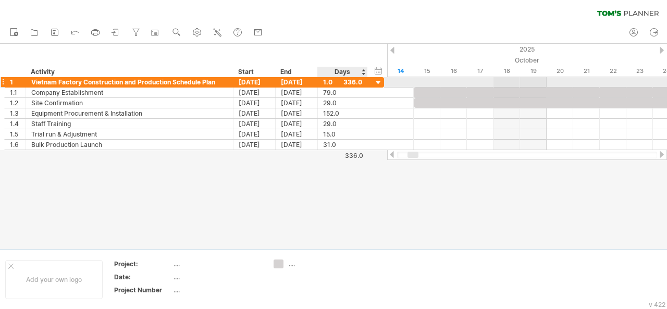
click at [382, 83] on div at bounding box center [379, 83] width 10 height 10
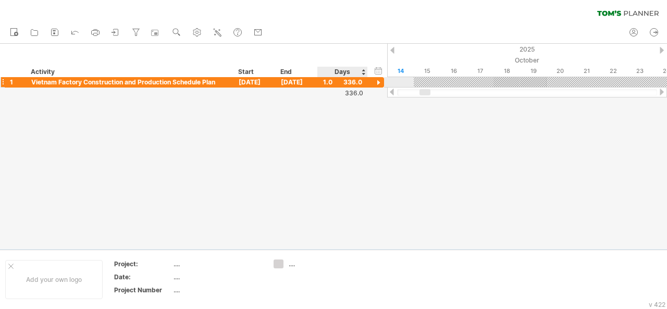
click at [382, 83] on div at bounding box center [379, 83] width 10 height 10
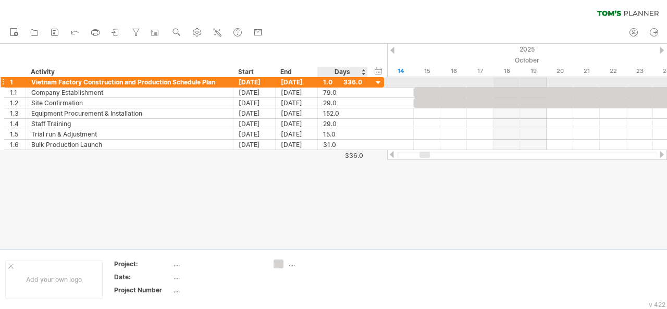
click at [364, 82] on div at bounding box center [366, 82] width 5 height 10
click at [355, 82] on div "1.0" at bounding box center [342, 82] width 39 height 10
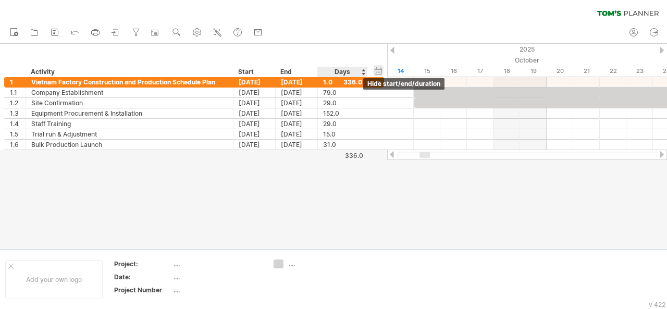
click at [375, 70] on div "hide start/end/duration show start/end/duration" at bounding box center [379, 70] width 10 height 11
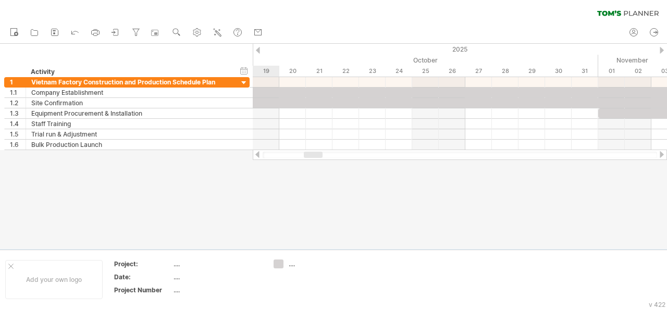
drag, startPoint x: 308, startPoint y: 154, endPoint x: 315, endPoint y: 154, distance: 6.8
click at [315, 154] on div at bounding box center [313, 155] width 19 height 6
click at [177, 28] on use at bounding box center [176, 32] width 10 height 10
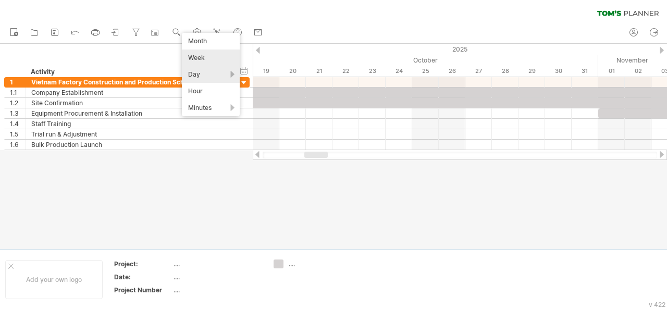
click at [201, 53] on div "Week" at bounding box center [211, 57] width 58 height 17
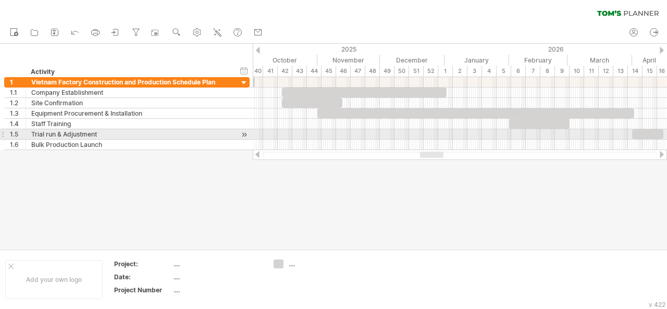
drag, startPoint x: 433, startPoint y: 155, endPoint x: 431, endPoint y: 137, distance: 17.8
click at [431, 137] on div "Trying to reach [DOMAIN_NAME] Connected again... 0% clear filter new 1" at bounding box center [333, 154] width 667 height 309
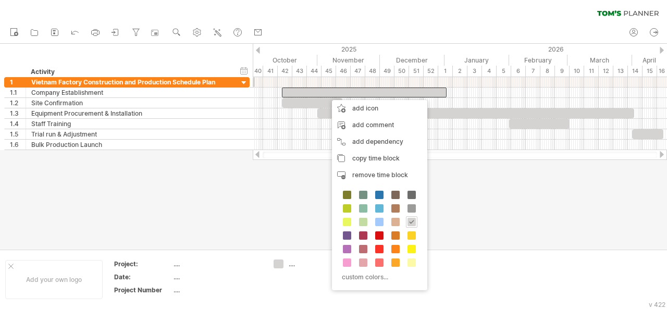
click at [376, 221] on span at bounding box center [379, 222] width 8 height 8
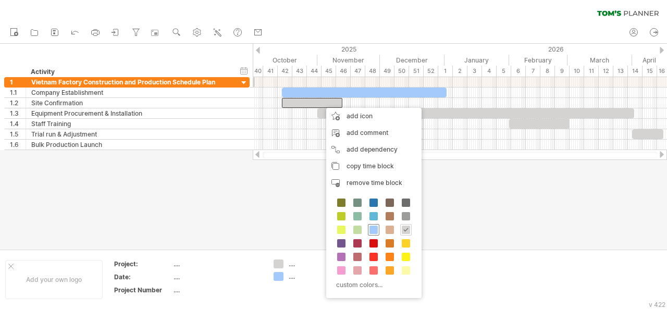
click at [369, 229] on span at bounding box center [373, 230] width 8 height 8
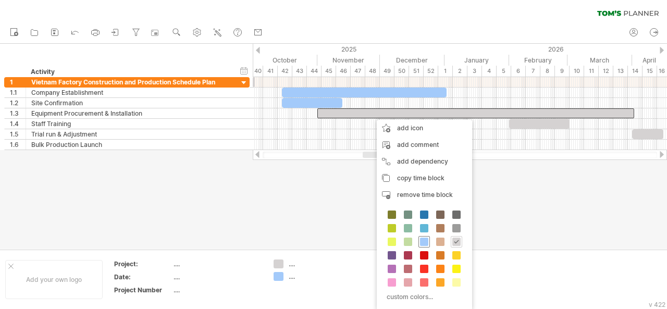
click at [422, 241] on span at bounding box center [424, 242] width 8 height 8
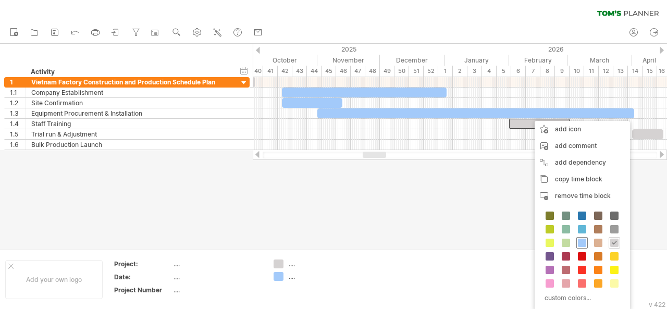
click at [585, 240] on span at bounding box center [582, 243] width 8 height 8
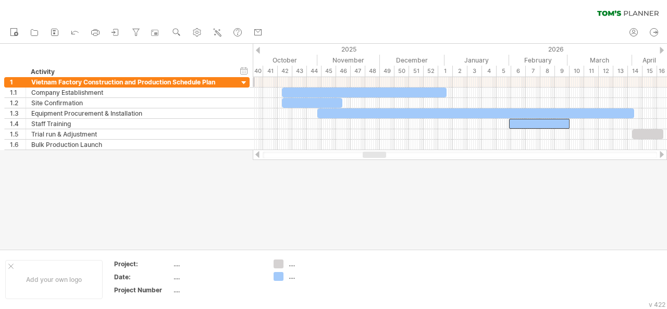
click at [659, 156] on div at bounding box center [662, 154] width 8 height 7
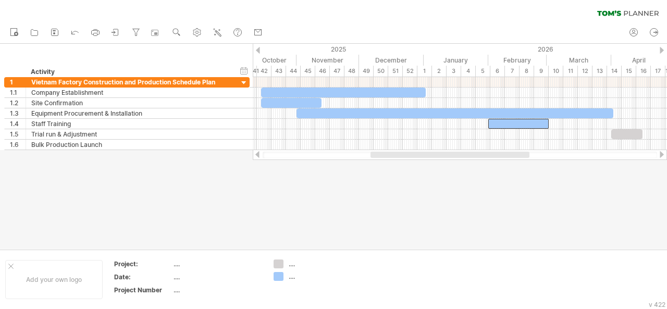
click at [659, 156] on div at bounding box center [662, 154] width 8 height 7
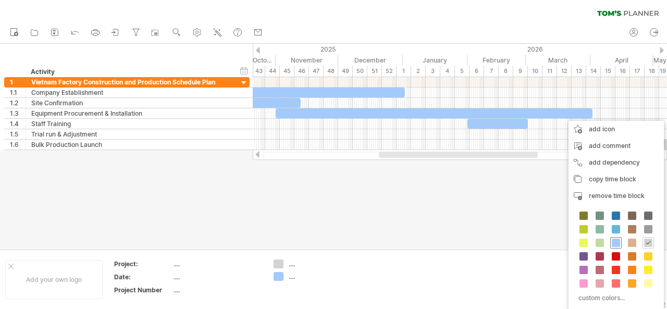
click at [612, 240] on span at bounding box center [616, 243] width 8 height 8
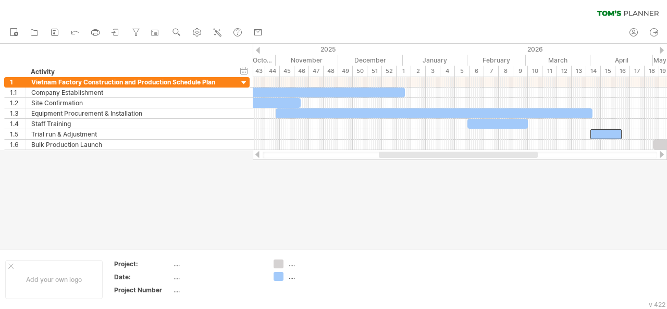
click at [659, 155] on div at bounding box center [662, 154] width 8 height 7
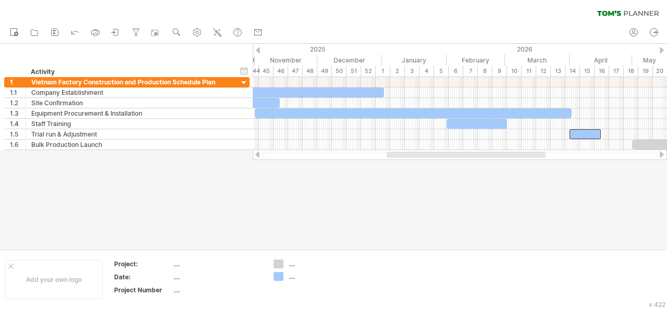
click at [659, 155] on div at bounding box center [662, 154] width 8 height 7
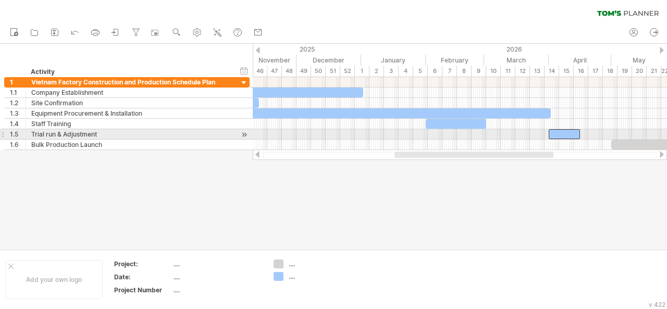
click at [597, 136] on div at bounding box center [460, 134] width 414 height 10
click at [576, 133] on div at bounding box center [564, 134] width 31 height 10
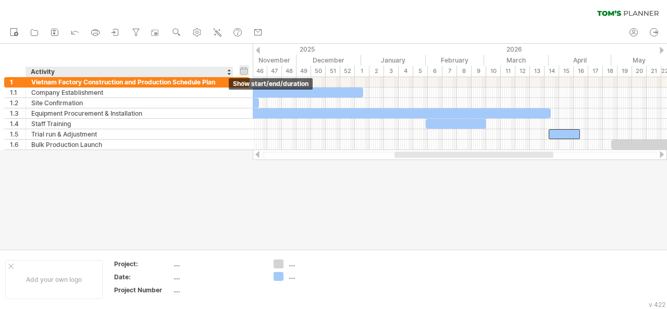
click at [243, 70] on div "hide start/end/duration show start/end/duration" at bounding box center [244, 70] width 10 height 11
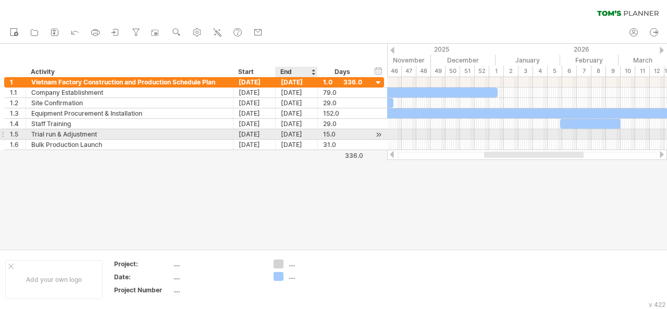
click at [299, 135] on div "[DATE]" at bounding box center [297, 134] width 42 height 10
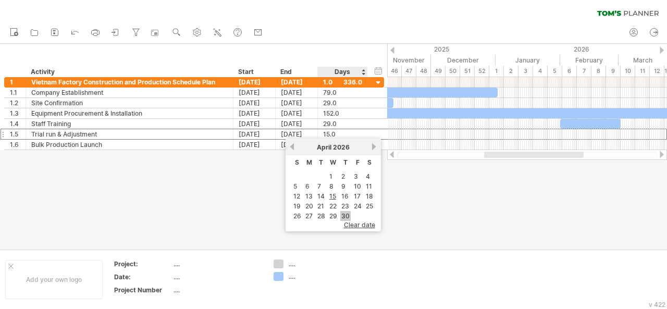
click at [348, 212] on link "30" at bounding box center [345, 216] width 10 height 10
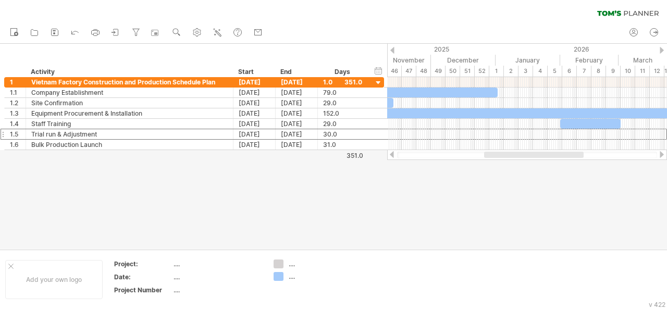
click at [575, 156] on div at bounding box center [534, 155] width 100 height 6
click at [577, 156] on div at bounding box center [527, 155] width 260 height 7
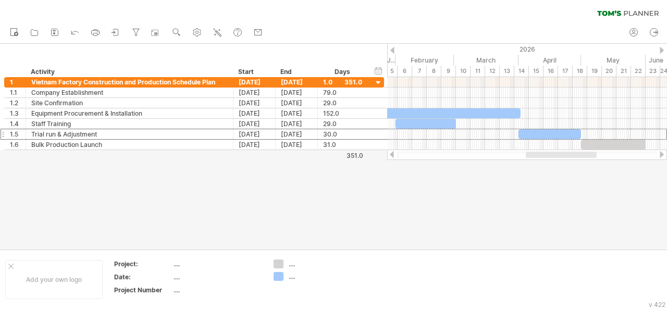
drag, startPoint x: 547, startPoint y: 156, endPoint x: 588, endPoint y: 158, distance: 41.8
click at [588, 158] on div at bounding box center [527, 155] width 280 height 10
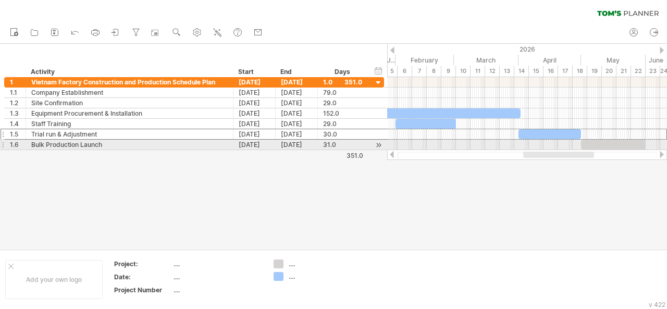
click at [594, 145] on div at bounding box center [613, 145] width 65 height 10
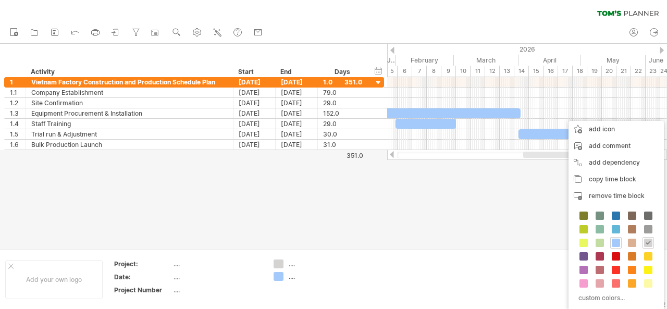
click at [538, 156] on div at bounding box center [558, 155] width 71 height 6
click at [613, 239] on span at bounding box center [616, 243] width 8 height 8
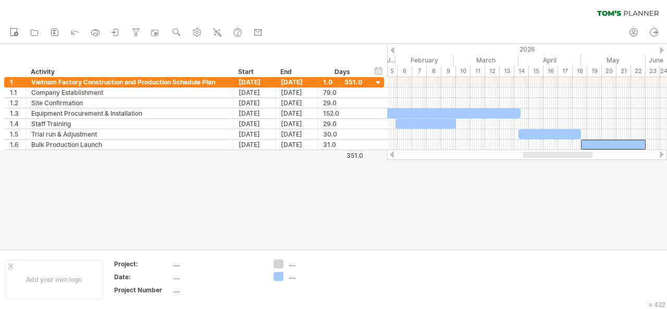
click at [562, 201] on div at bounding box center [333, 146] width 667 height 205
click at [116, 36] on icon at bounding box center [115, 32] width 10 height 10
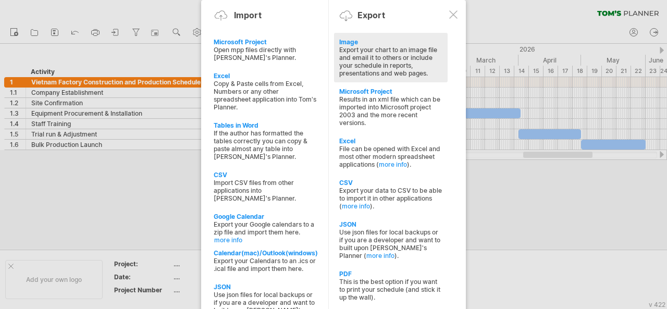
click at [377, 55] on div "Export your chart to an image file and email it to others or include your sched…" at bounding box center [390, 61] width 103 height 31
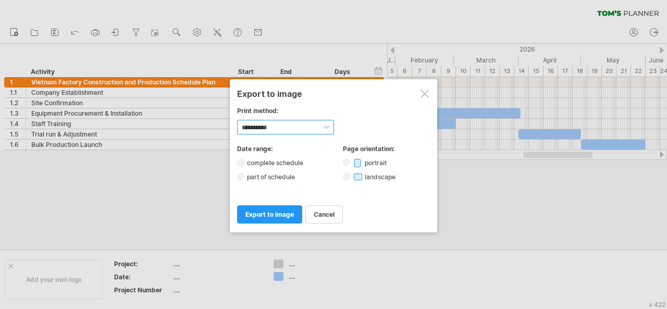
click at [313, 130] on select "**********" at bounding box center [285, 127] width 97 height 15
click at [369, 123] on div "**********" at bounding box center [333, 127] width 193 height 15
drag, startPoint x: 337, startPoint y: 147, endPoint x: 383, endPoint y: 169, distance: 51.1
click at [383, 169] on div "**********" at bounding box center [333, 171] width 193 height 52
drag, startPoint x: 405, startPoint y: 174, endPoint x: 344, endPoint y: 149, distance: 65.9
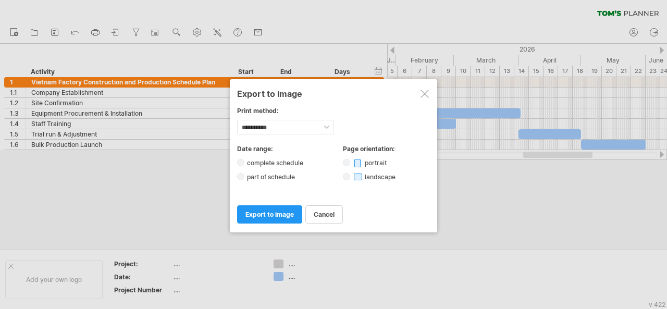
click at [344, 149] on div "**********" at bounding box center [333, 171] width 193 height 52
click at [284, 213] on span "export to image" at bounding box center [269, 214] width 48 height 8
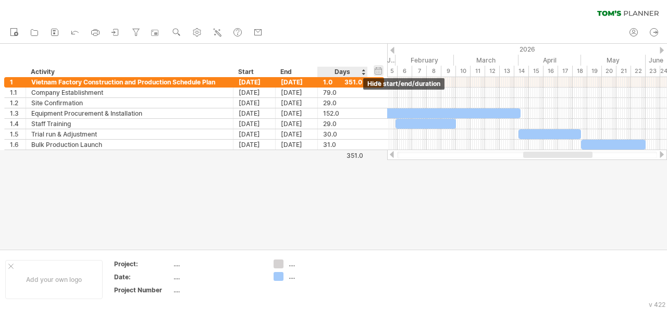
click at [376, 70] on div "hide start/end/duration show start/end/duration" at bounding box center [379, 70] width 10 height 11
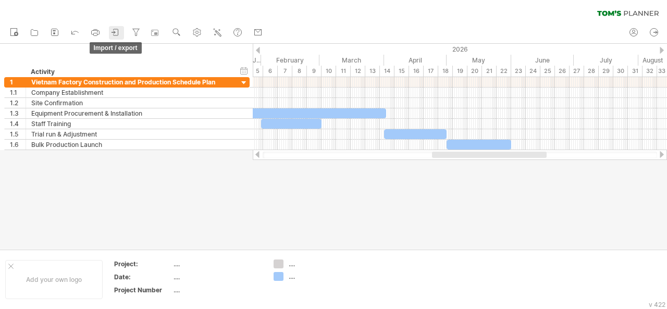
click at [115, 36] on icon at bounding box center [115, 32] width 10 height 10
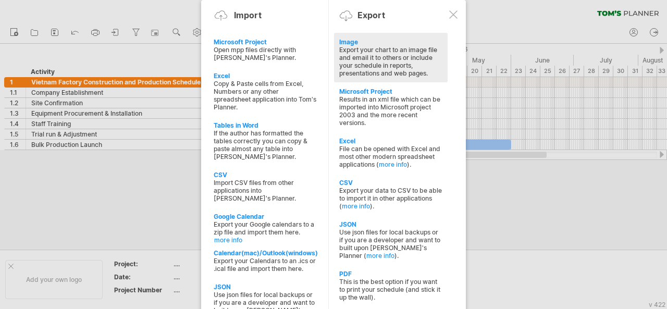
click at [375, 65] on div "Export your chart to an image file and email it to others or include your sched…" at bounding box center [390, 61] width 103 height 31
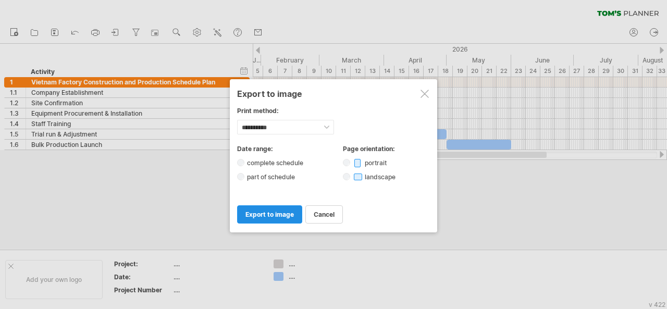
click at [257, 210] on span "export to image" at bounding box center [269, 214] width 48 height 8
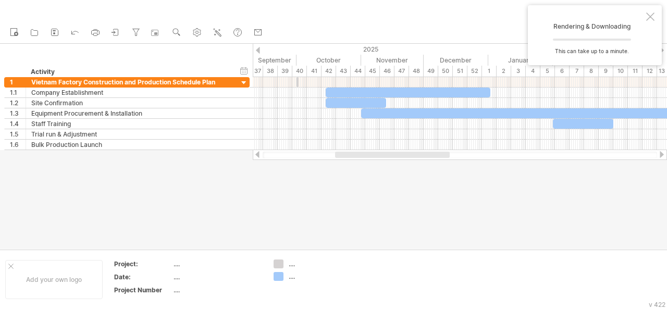
drag, startPoint x: 458, startPoint y: 158, endPoint x: 362, endPoint y: 162, distance: 97.0
click at [362, 162] on div "Trying to reach [DOMAIN_NAME] Connected again... 0% clear filter new 1" at bounding box center [333, 154] width 667 height 309
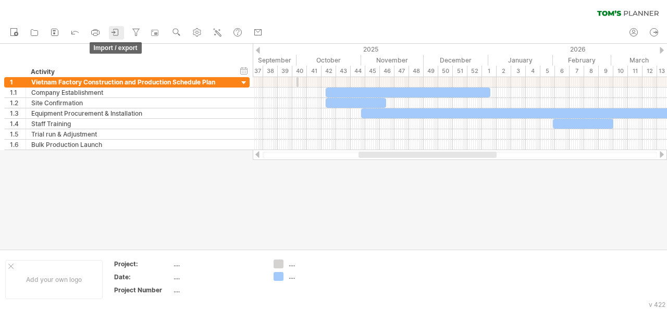
click at [117, 33] on icon at bounding box center [115, 32] width 10 height 10
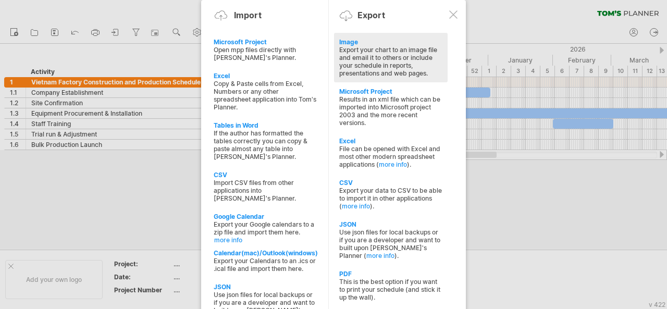
click at [391, 55] on div "Export your chart to an image file and email it to others or include your sched…" at bounding box center [390, 61] width 103 height 31
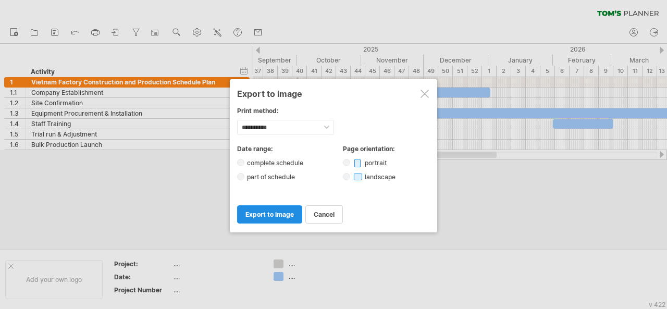
click at [283, 210] on span "export to image" at bounding box center [269, 214] width 48 height 8
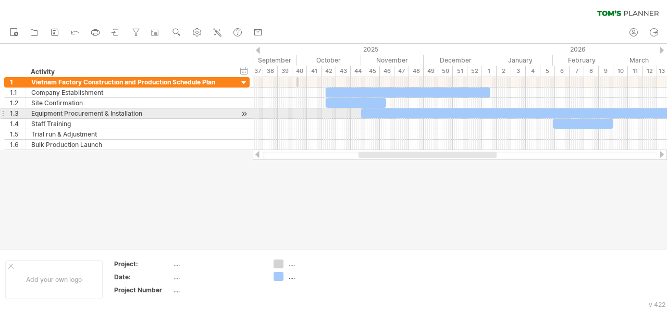
click at [563, 117] on div at bounding box center [519, 113] width 317 height 10
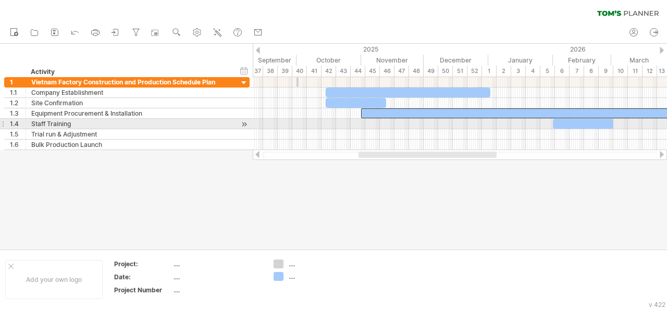
click at [558, 121] on div at bounding box center [583, 124] width 60 height 10
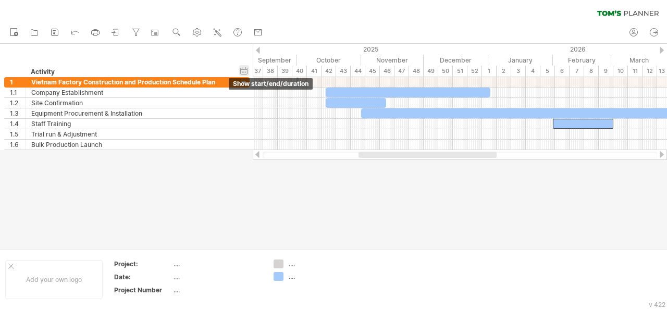
click at [244, 69] on div "hide start/end/duration show start/end/duration" at bounding box center [244, 70] width 10 height 11
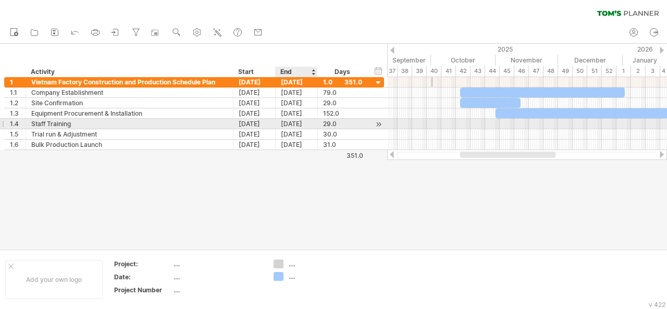
click at [294, 123] on div "[DATE]" at bounding box center [297, 124] width 42 height 10
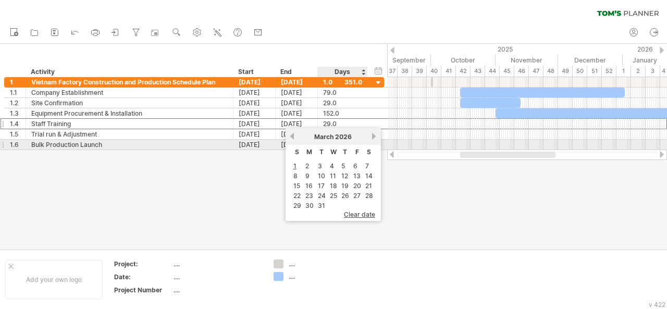
click at [373, 139] on link "next" at bounding box center [374, 136] width 8 height 8
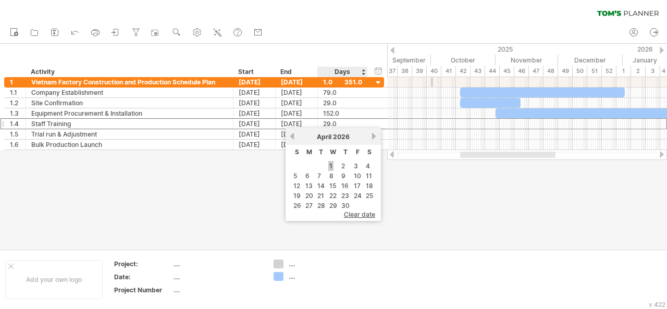
click at [332, 164] on link "1" at bounding box center [330, 166] width 5 height 10
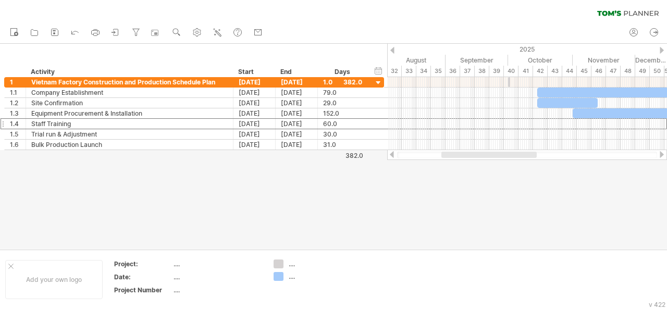
drag, startPoint x: 474, startPoint y: 153, endPoint x: 455, endPoint y: 157, distance: 19.1
click at [455, 157] on div at bounding box center [488, 155] width 95 height 6
click at [121, 30] on icon at bounding box center [115, 32] width 10 height 10
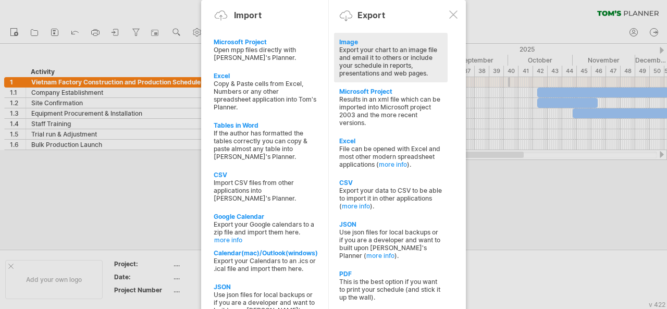
click at [420, 59] on div "Export your chart to an image file and email it to others or include your sched…" at bounding box center [390, 61] width 103 height 31
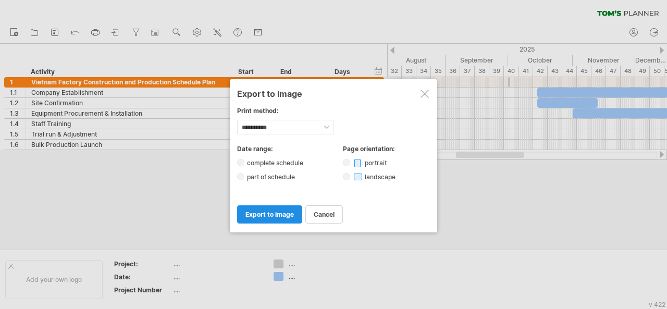
click at [262, 210] on span "export to image" at bounding box center [269, 214] width 48 height 8
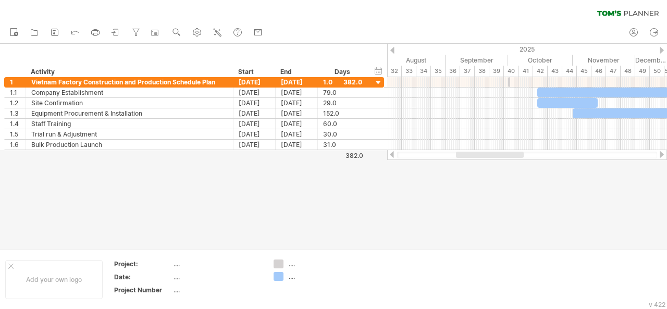
click at [372, 36] on div "new" at bounding box center [333, 33] width 667 height 22
click at [413, 57] on div "August" at bounding box center [413, 60] width 65 height 11
click at [413, 59] on div "August" at bounding box center [413, 60] width 65 height 11
click at [443, 76] on div "timeline settings" at bounding box center [456, 72] width 77 height 17
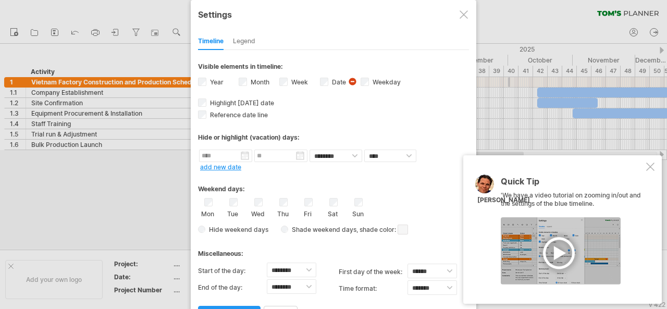
click at [252, 41] on div "Legend" at bounding box center [244, 41] width 22 height 17
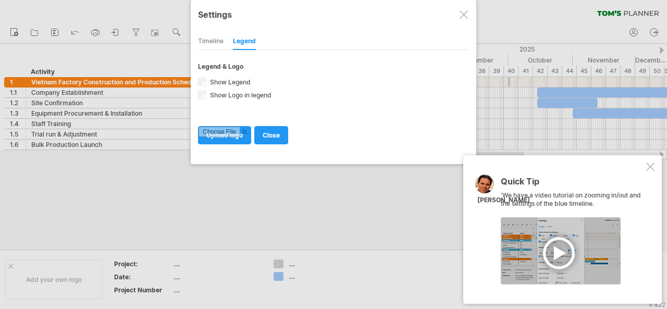
click at [202, 38] on div "Timeline" at bounding box center [211, 41] width 26 height 17
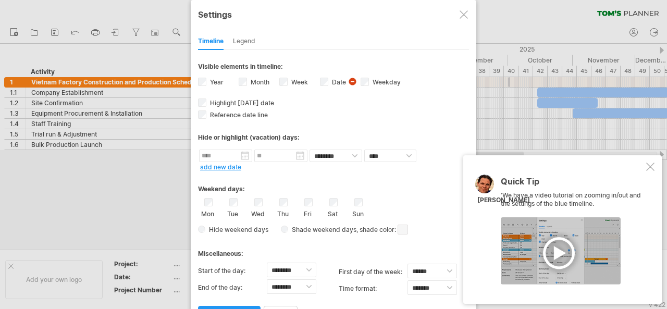
click at [463, 15] on div at bounding box center [464, 14] width 8 height 8
